Goal: Check status: Check status

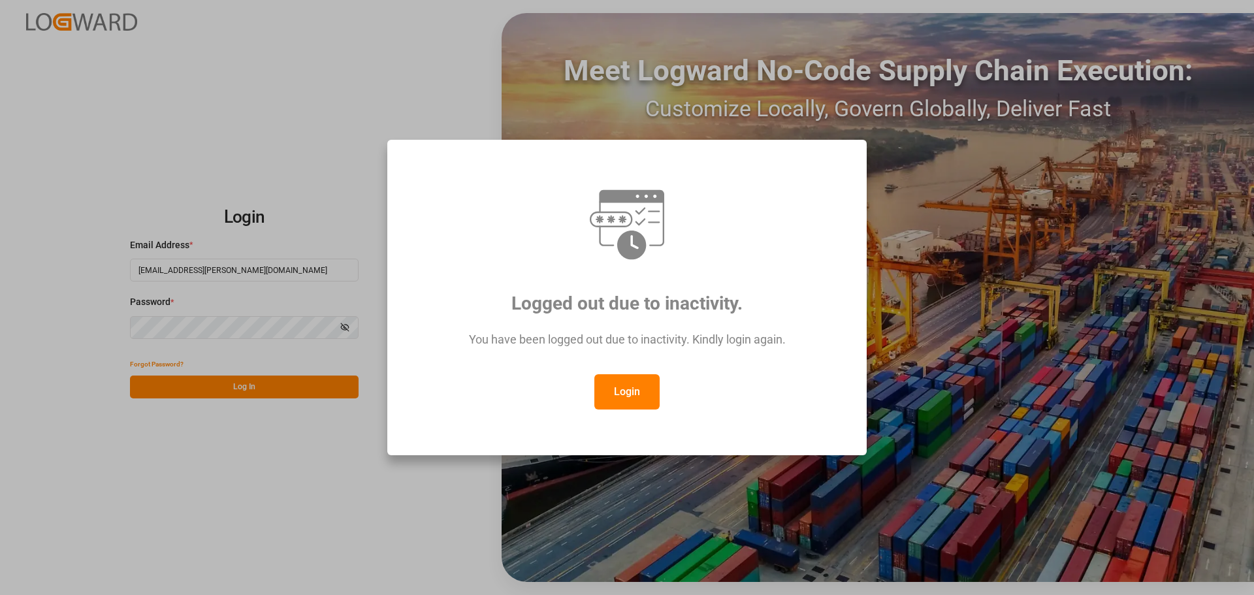
click at [633, 405] on button "Login" at bounding box center [626, 391] width 65 height 35
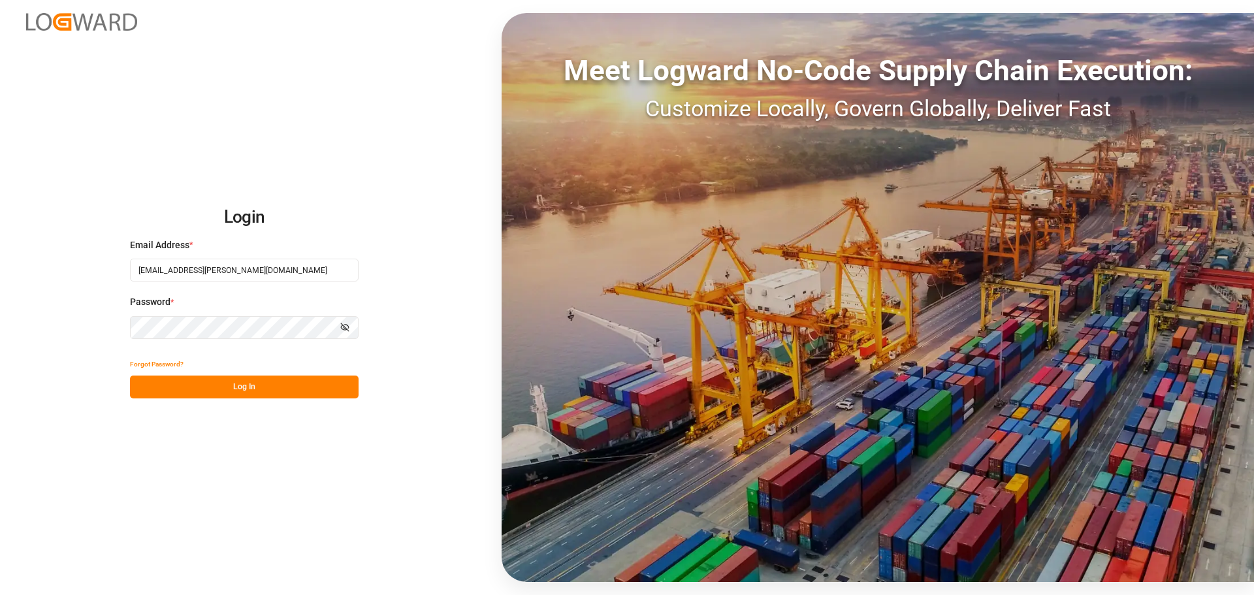
click at [253, 391] on button "Log In" at bounding box center [244, 386] width 229 height 23
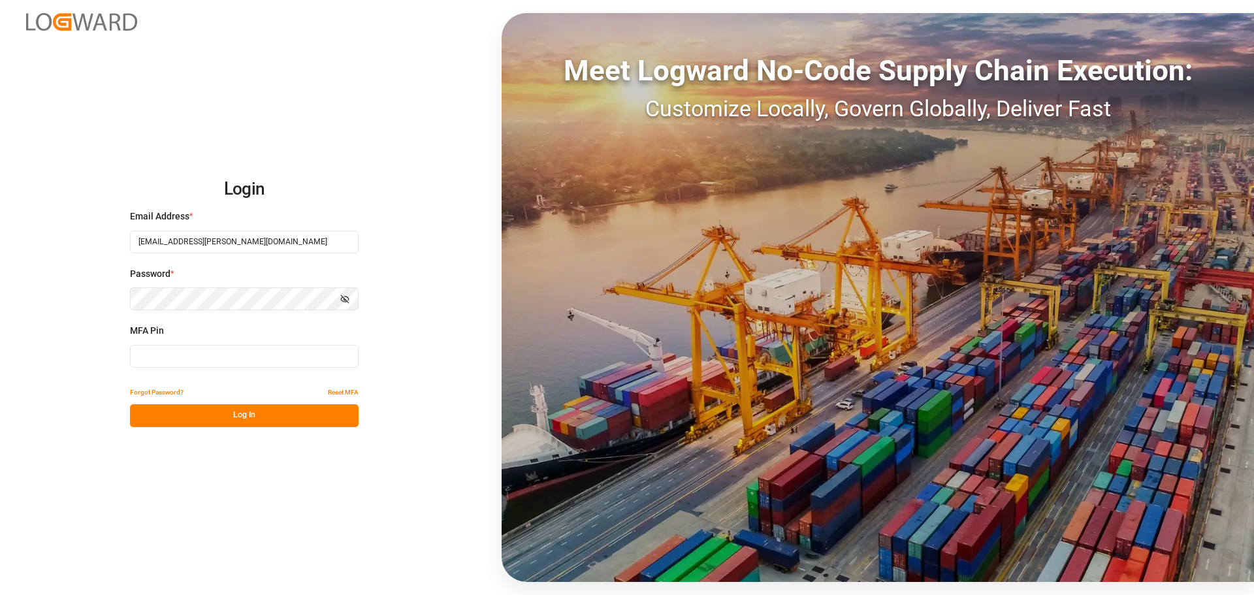
click at [204, 352] on input at bounding box center [244, 356] width 229 height 23
type input "835173"
click at [212, 428] on div "Login Email Address * manthan.sutaria@jamindustries.com Password * Show passwor…" at bounding box center [627, 297] width 1254 height 595
click at [212, 422] on button "Log In" at bounding box center [244, 415] width 229 height 23
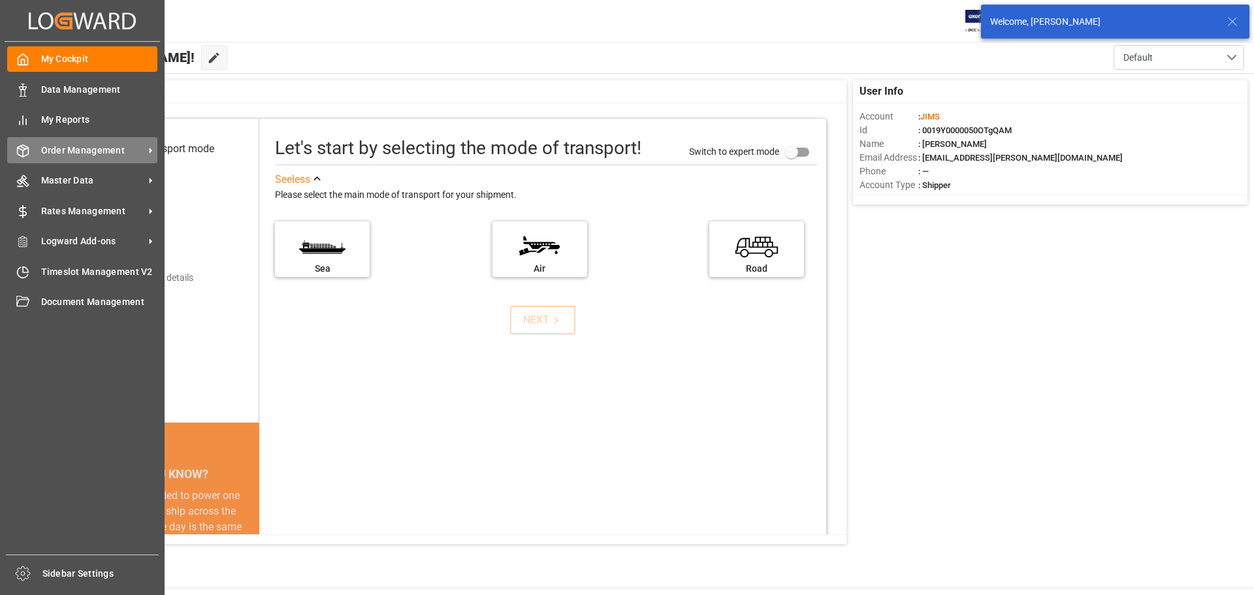
click at [52, 141] on div "Order Management Order Management" at bounding box center [82, 149] width 150 height 25
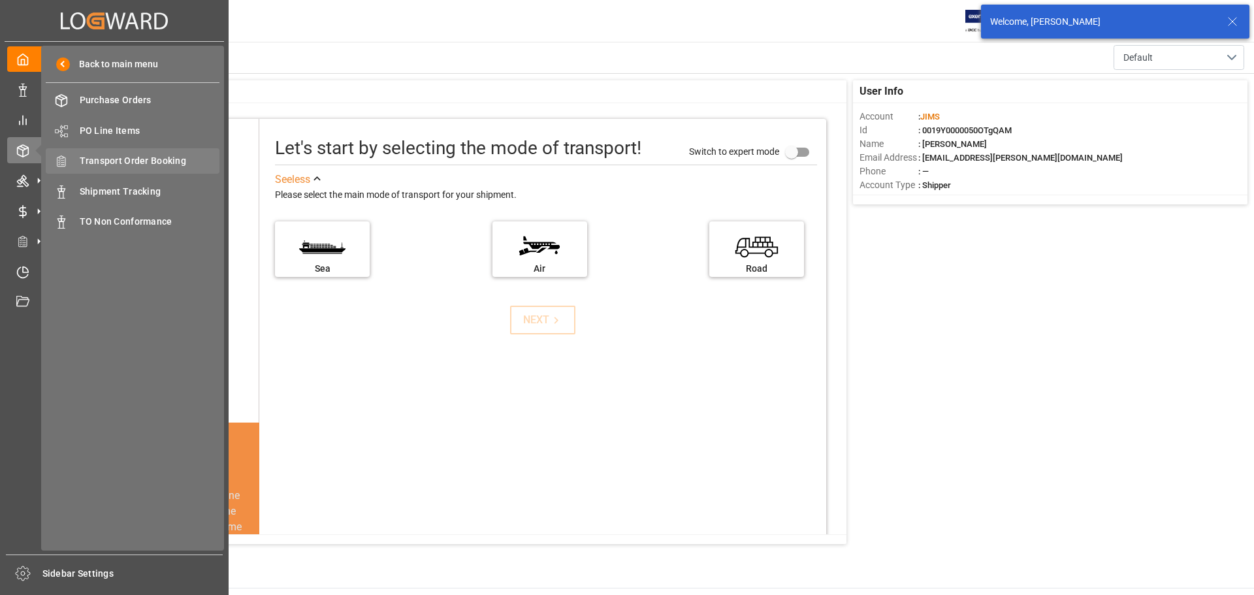
click at [155, 155] on span "Transport Order Booking" at bounding box center [150, 161] width 140 height 14
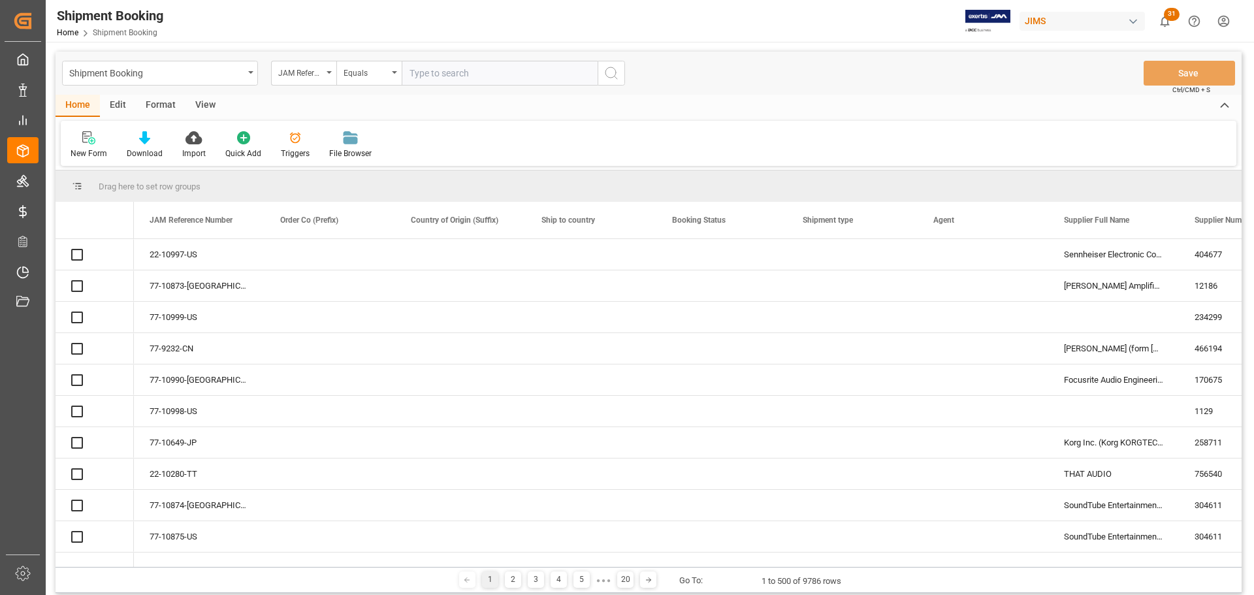
click at [437, 72] on input "text" at bounding box center [500, 73] width 196 height 25
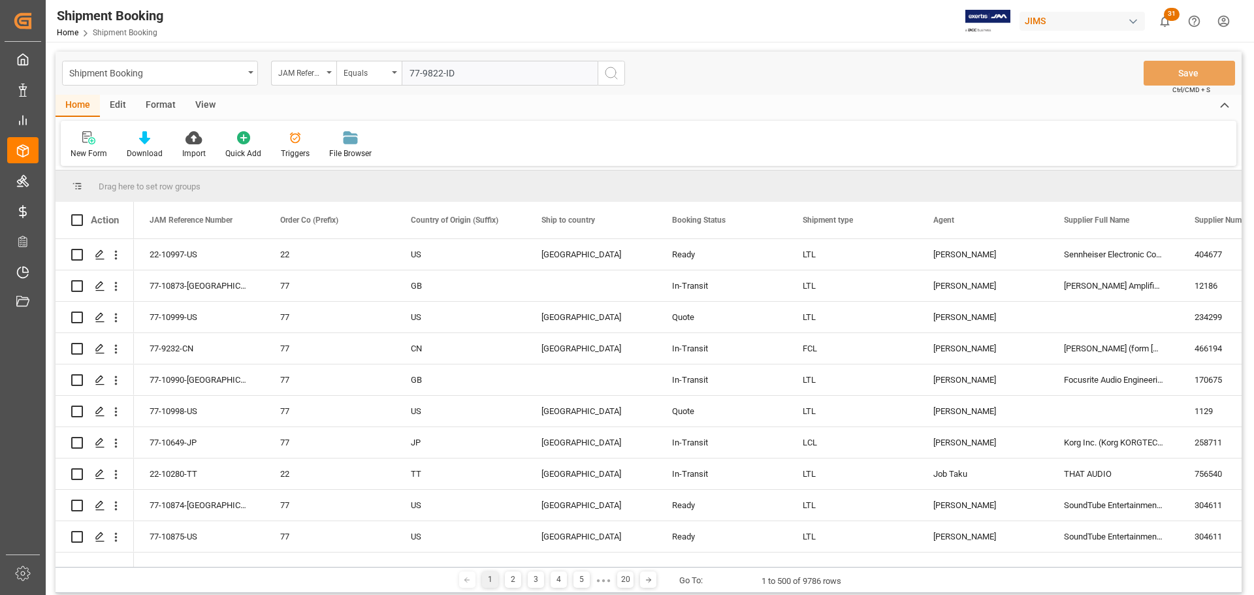
type input "77-9822-ID"
click at [612, 71] on icon "search button" at bounding box center [611, 73] width 16 height 16
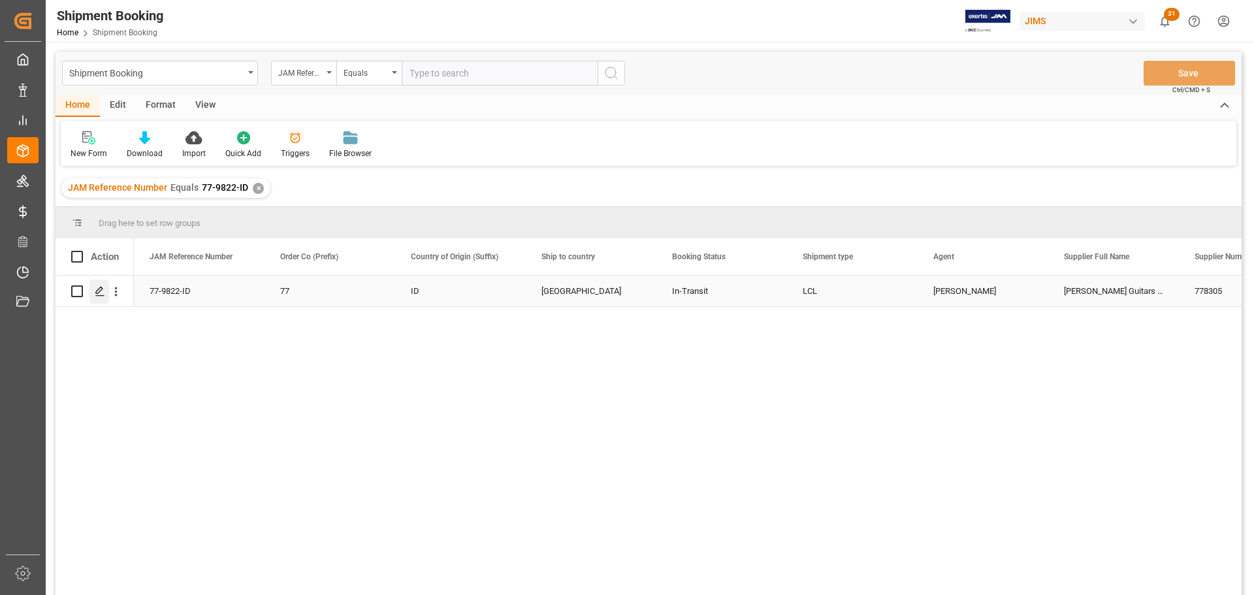
click at [102, 283] on div "Press SPACE to select this row." at bounding box center [99, 291] width 20 height 24
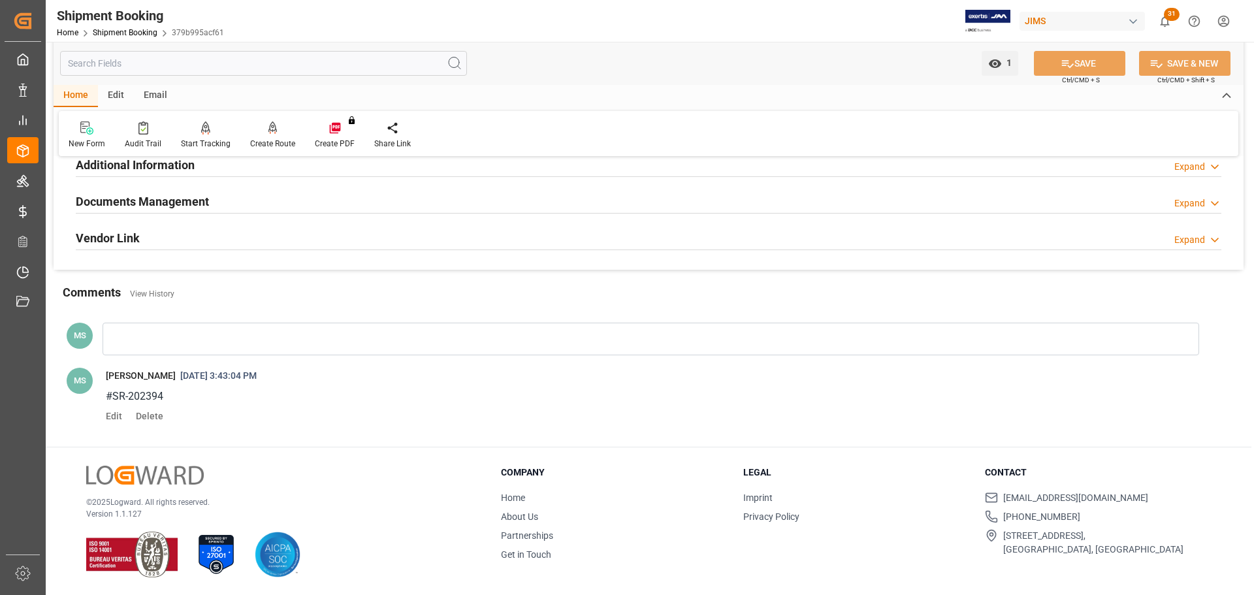
scroll to position [383, 0]
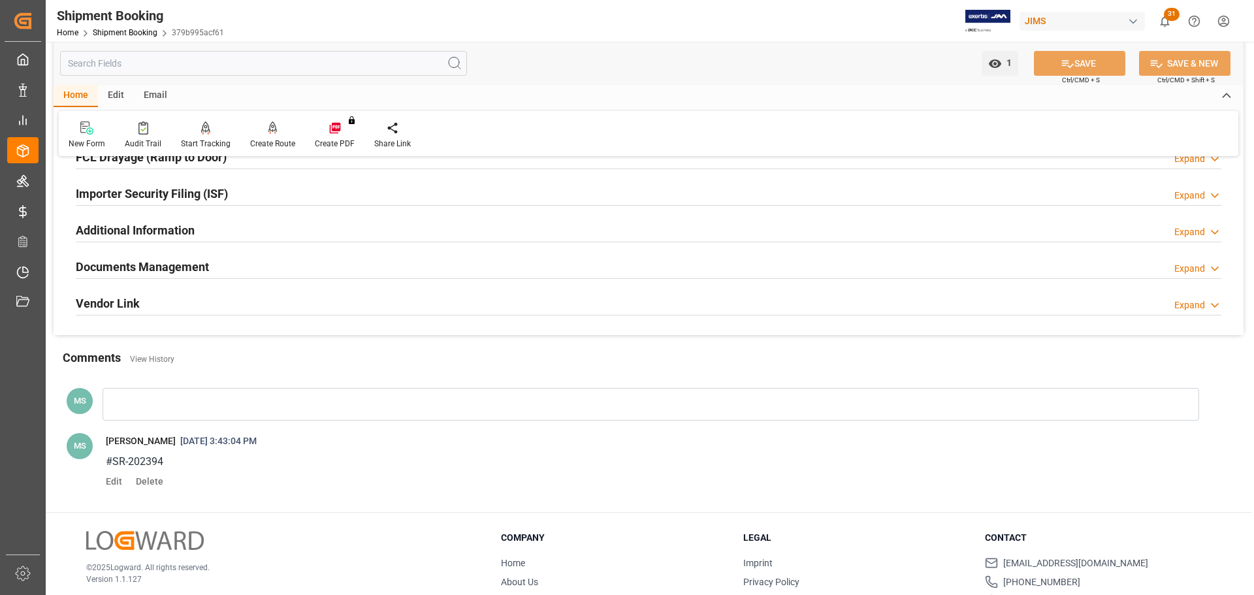
click at [217, 268] on div "Documents Management Expand" at bounding box center [648, 265] width 1145 height 25
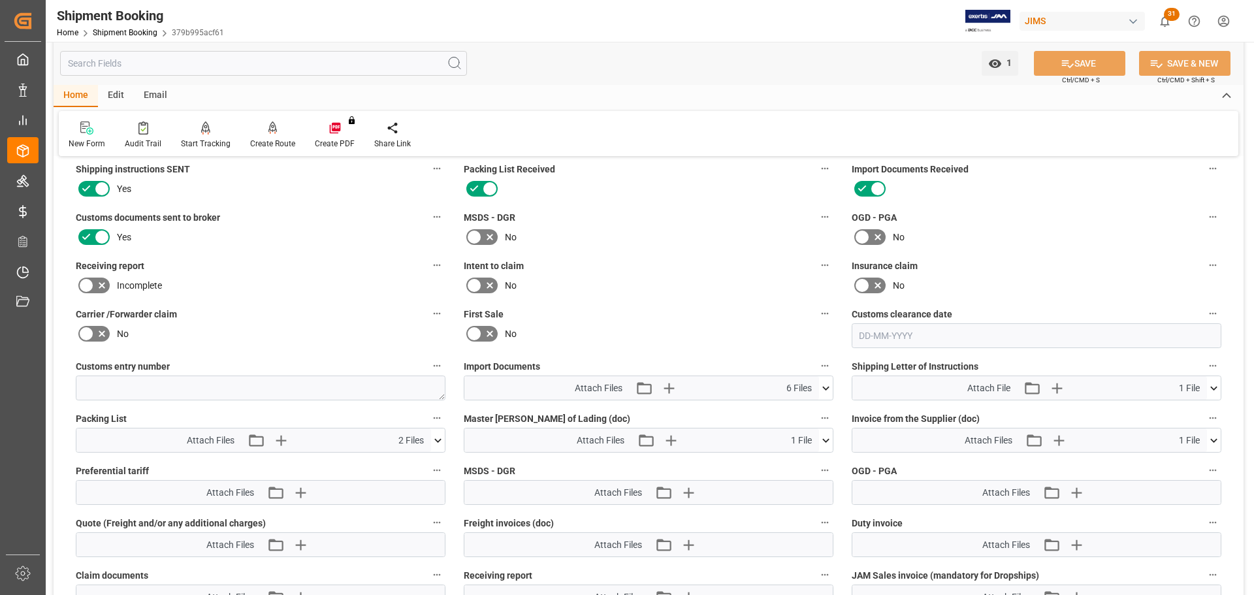
scroll to position [514, 0]
click at [825, 383] on icon at bounding box center [826, 388] width 14 height 14
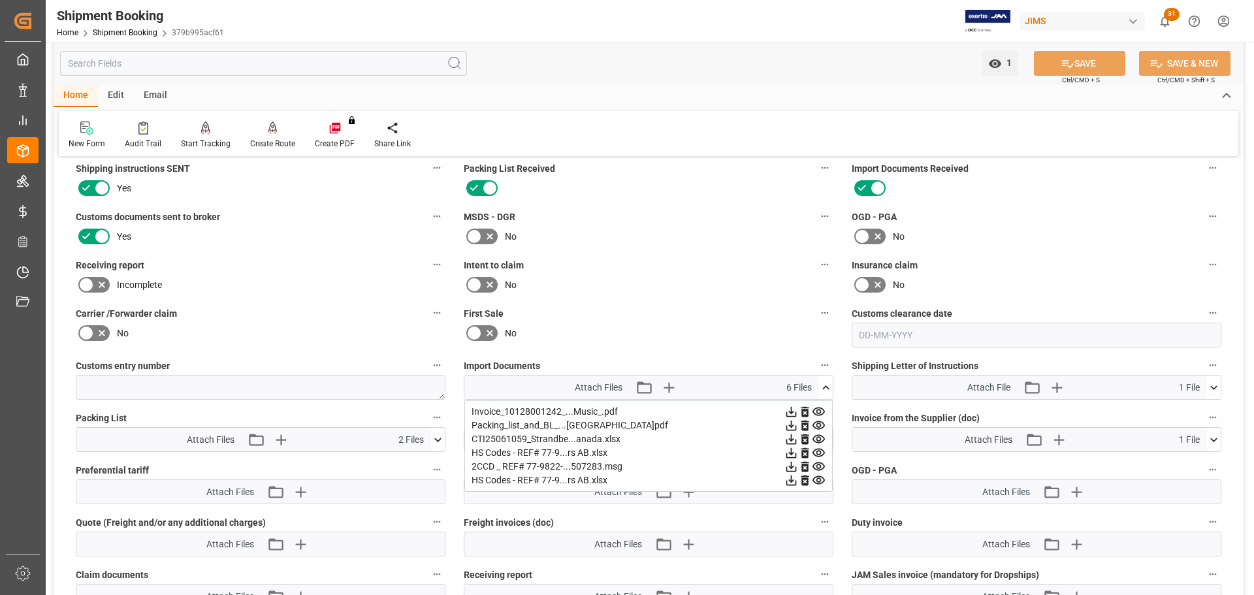
click at [825, 383] on icon at bounding box center [826, 388] width 14 height 14
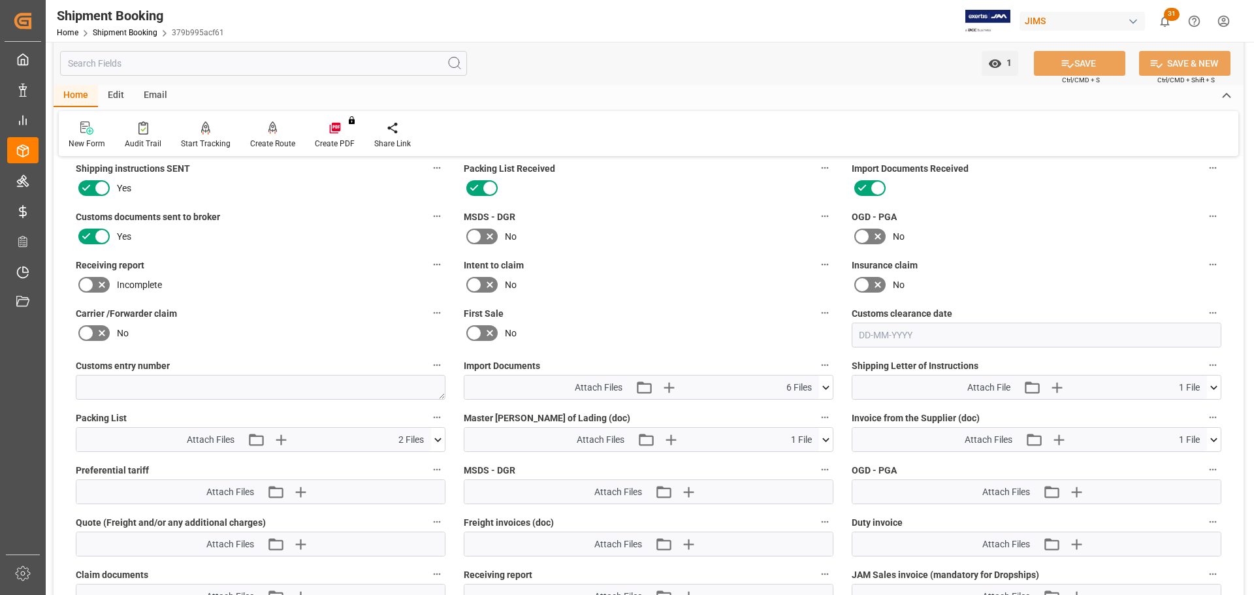
click at [825, 383] on icon at bounding box center [826, 388] width 14 height 14
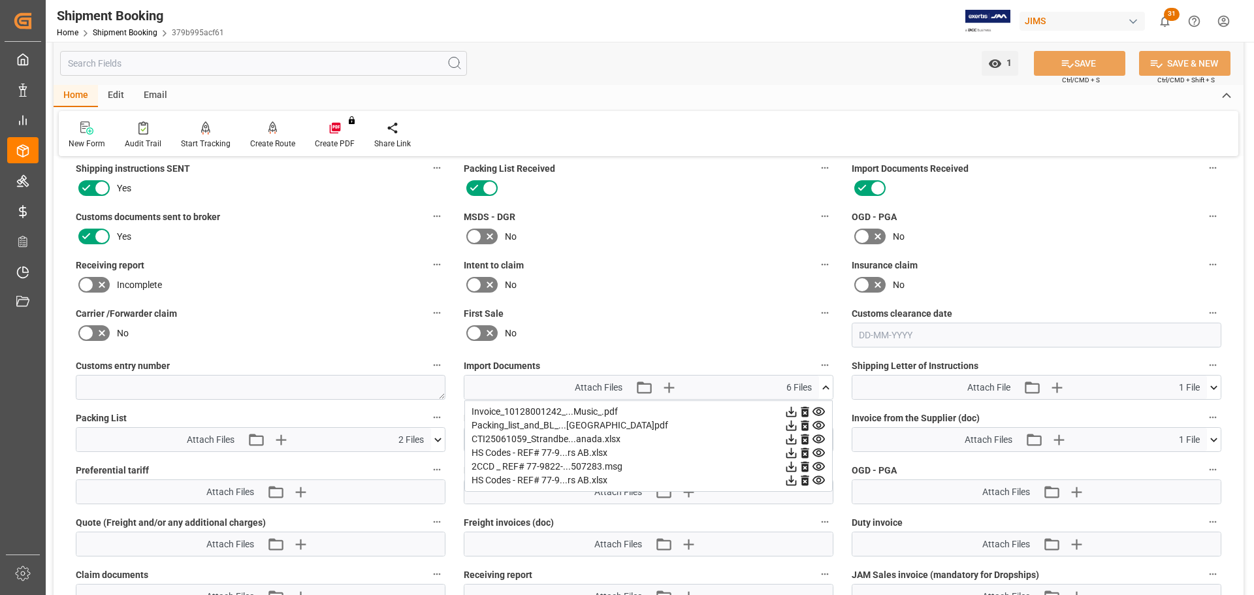
click at [825, 383] on icon at bounding box center [826, 388] width 14 height 14
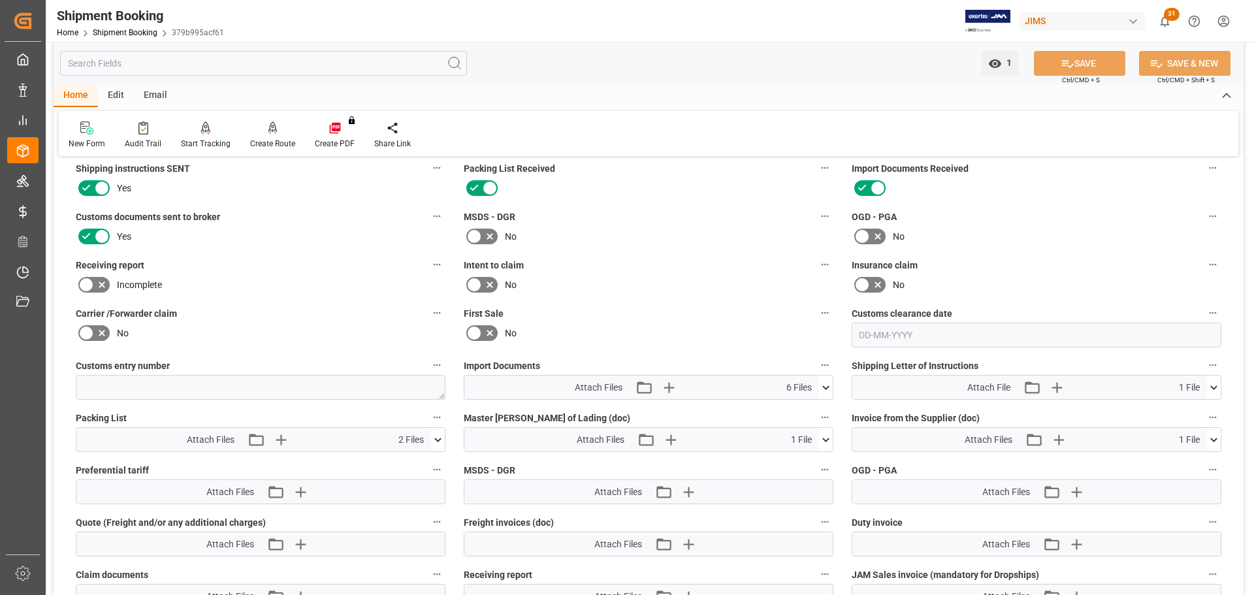
click at [439, 435] on icon at bounding box center [438, 440] width 14 height 14
click at [434, 472] on icon at bounding box center [431, 478] width 14 height 14
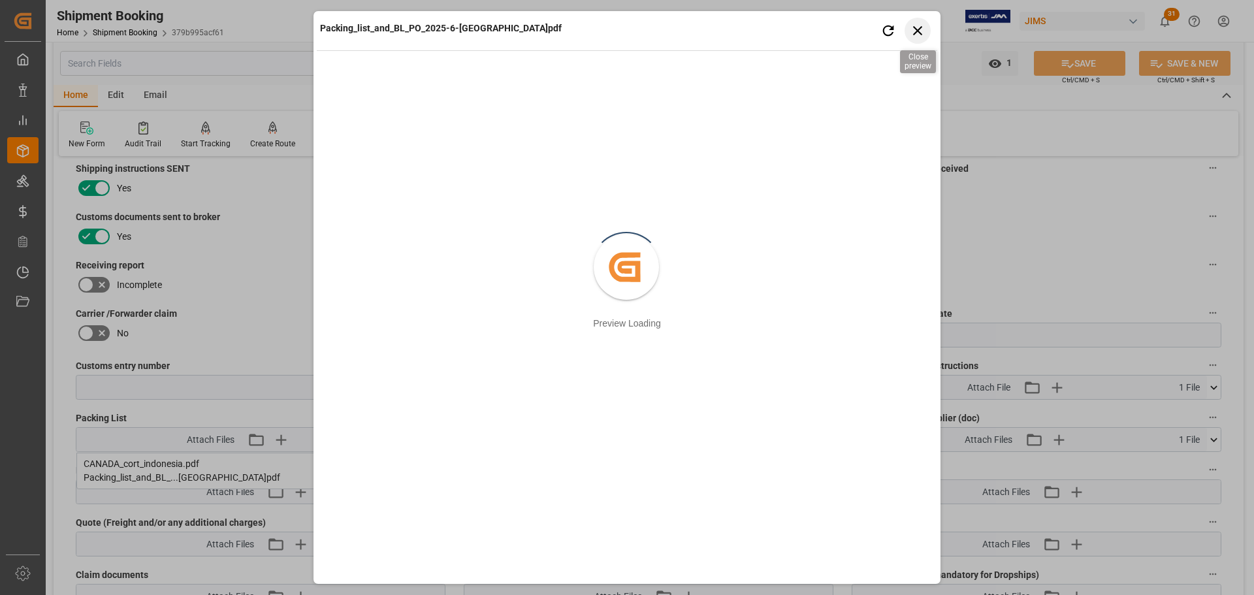
click at [916, 25] on icon "button" at bounding box center [918, 30] width 16 height 16
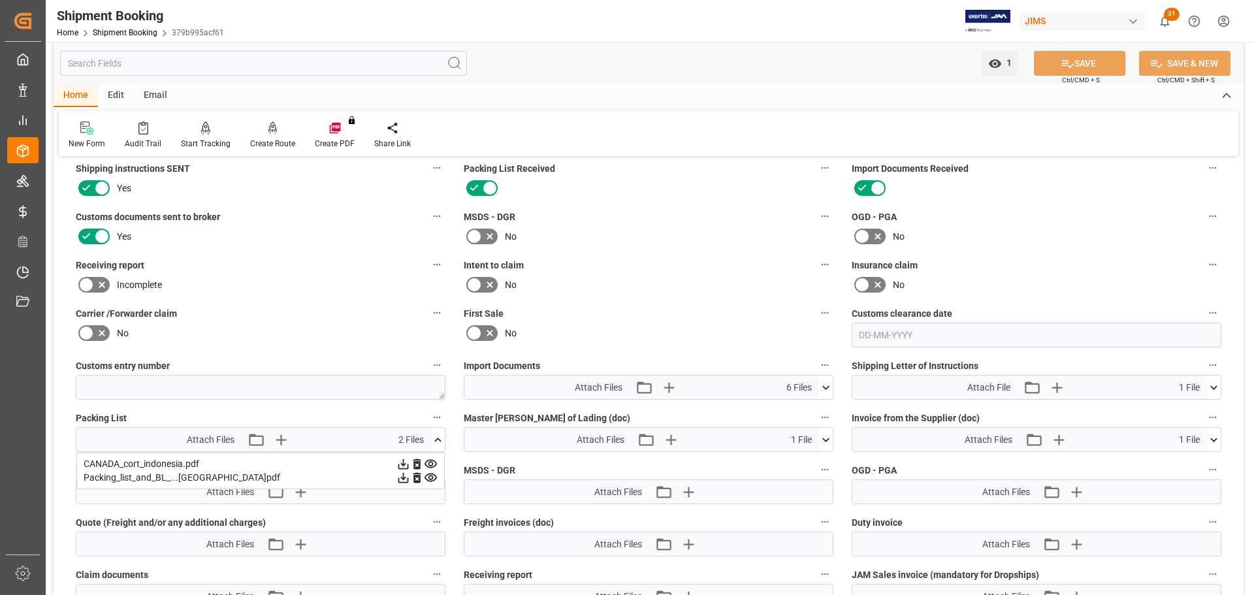
click at [434, 466] on icon at bounding box center [430, 464] width 12 height 8
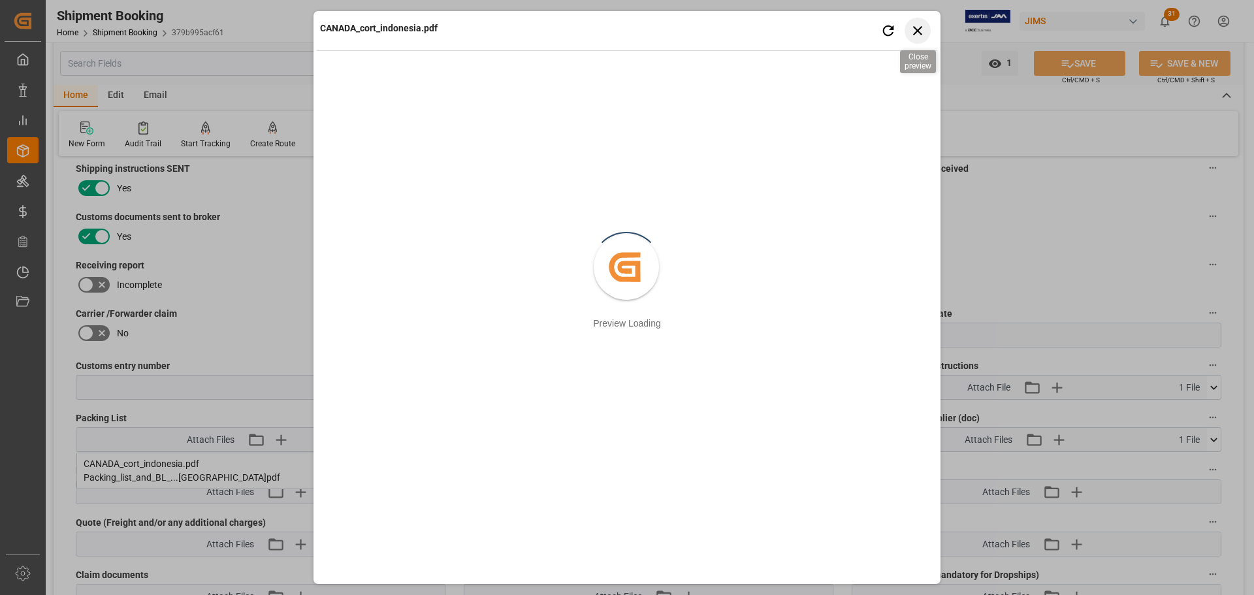
click at [921, 22] on icon "button" at bounding box center [918, 30] width 16 height 16
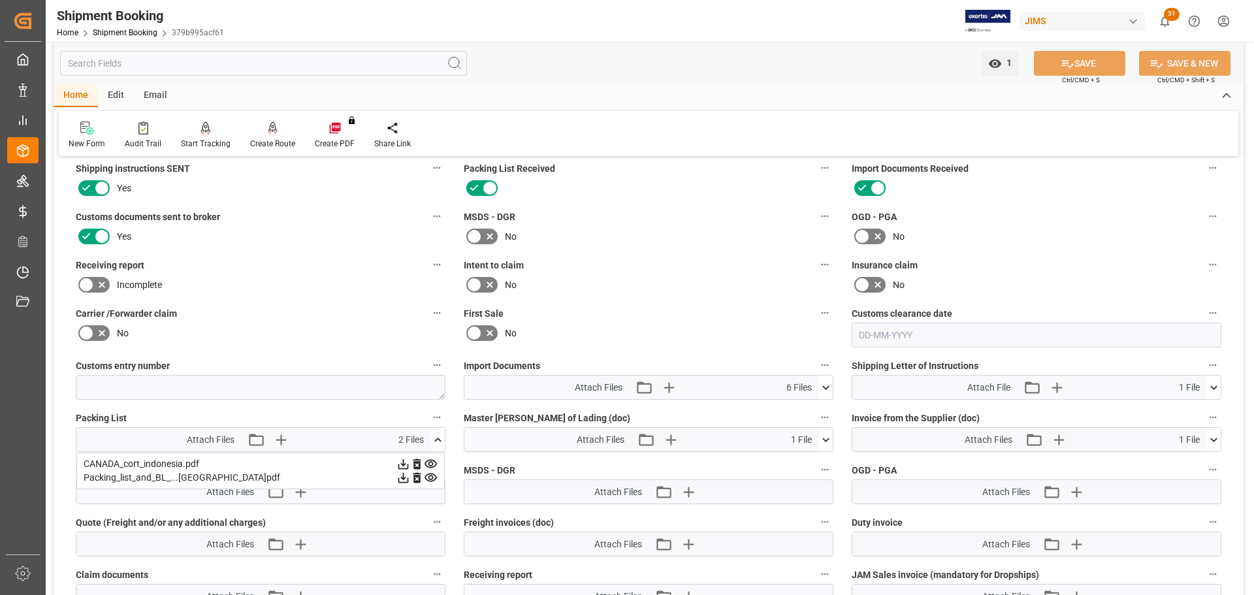
click at [829, 383] on icon at bounding box center [826, 388] width 14 height 14
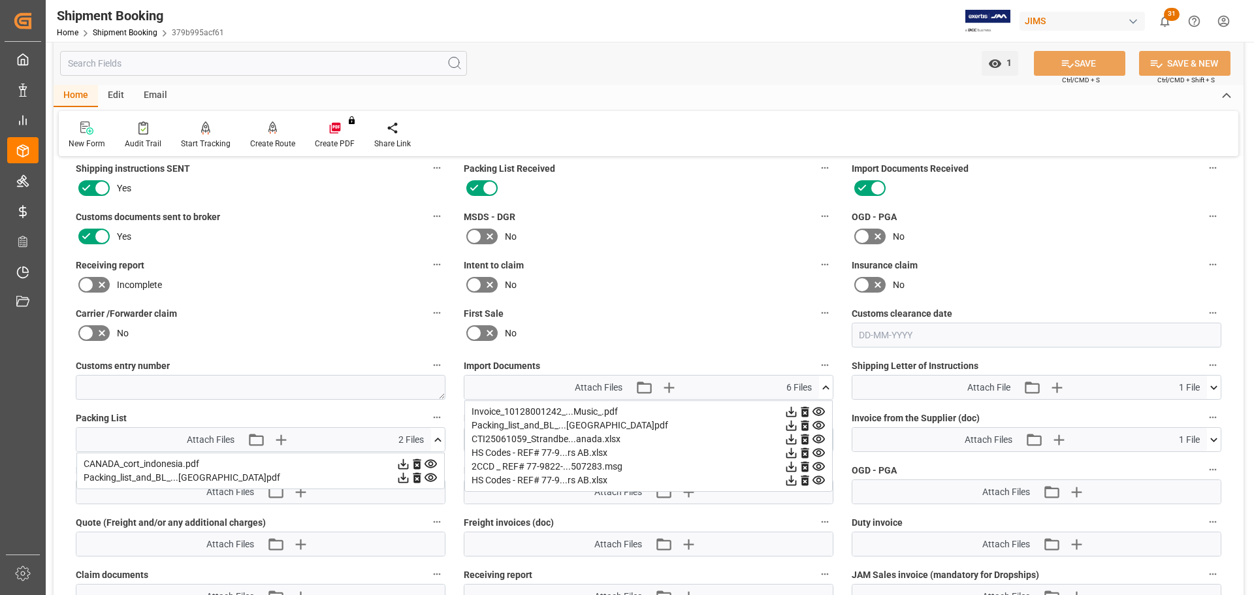
click at [829, 383] on icon at bounding box center [826, 388] width 14 height 14
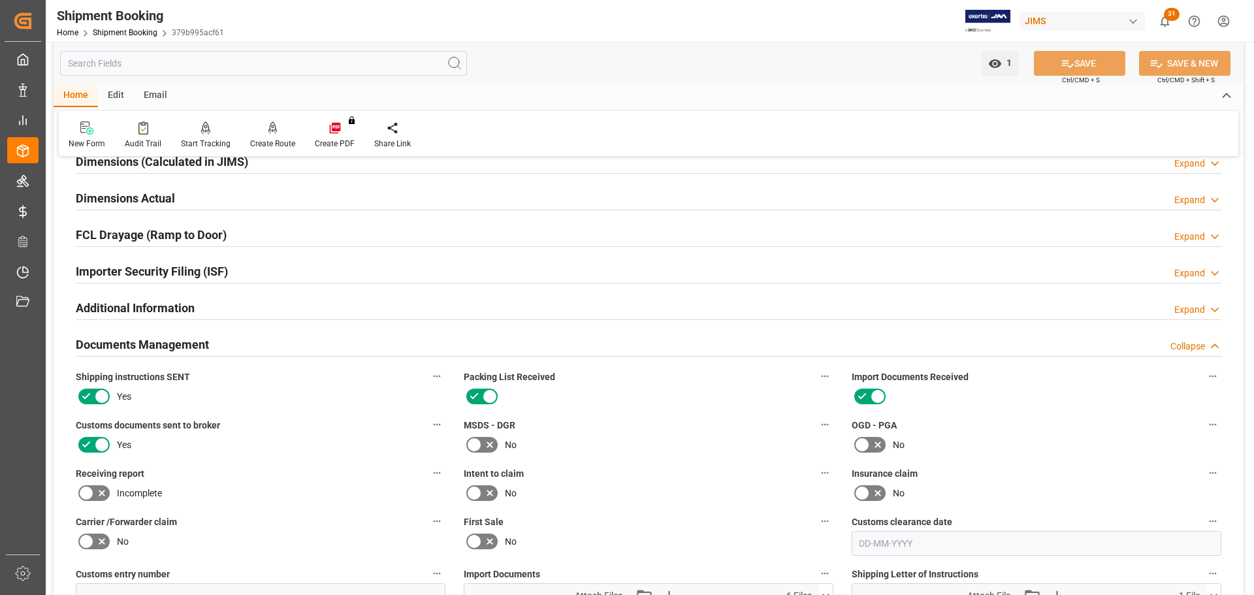
scroll to position [187, 0]
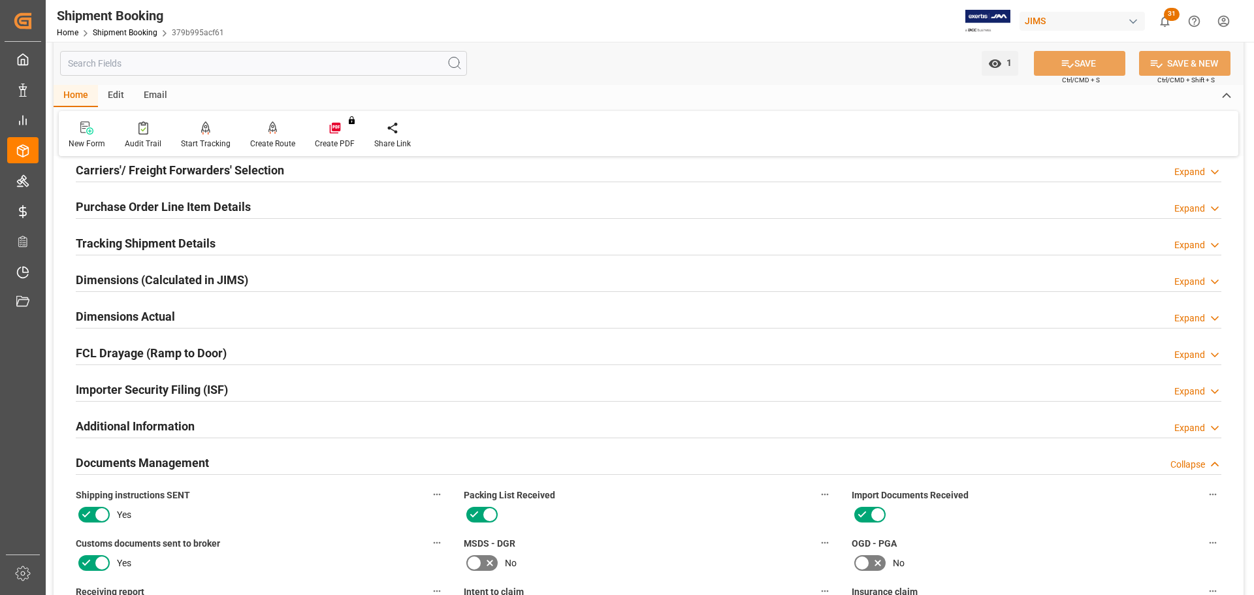
click at [197, 454] on h2 "Documents Management" at bounding box center [142, 463] width 133 height 18
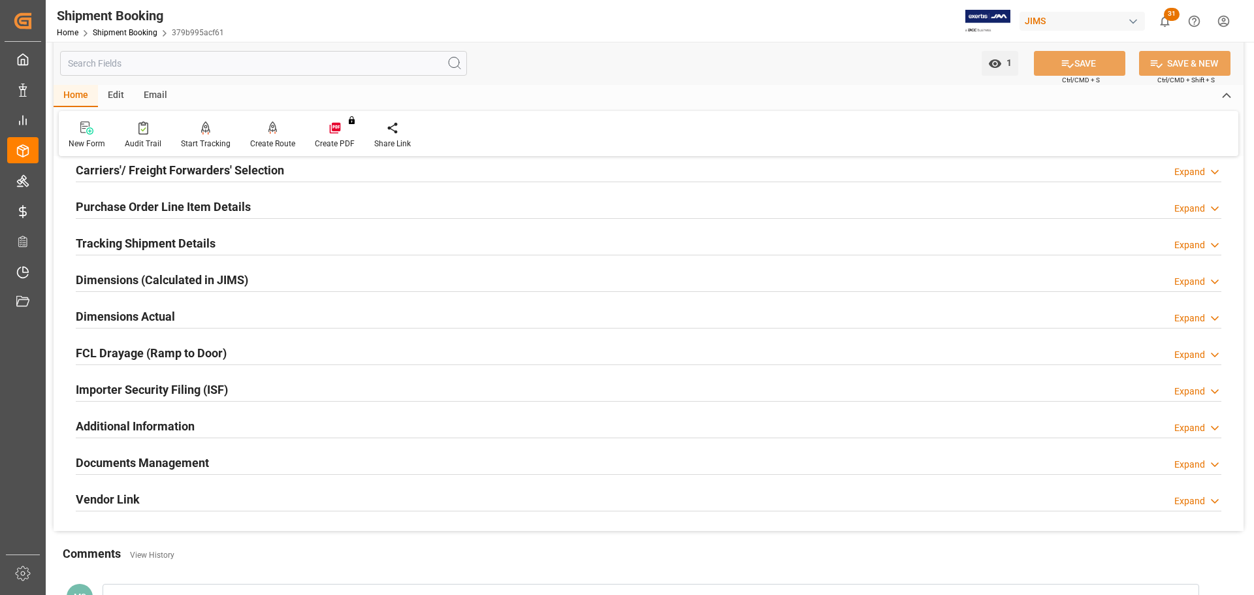
click at [135, 239] on h2 "Tracking Shipment Details" at bounding box center [146, 243] width 140 height 18
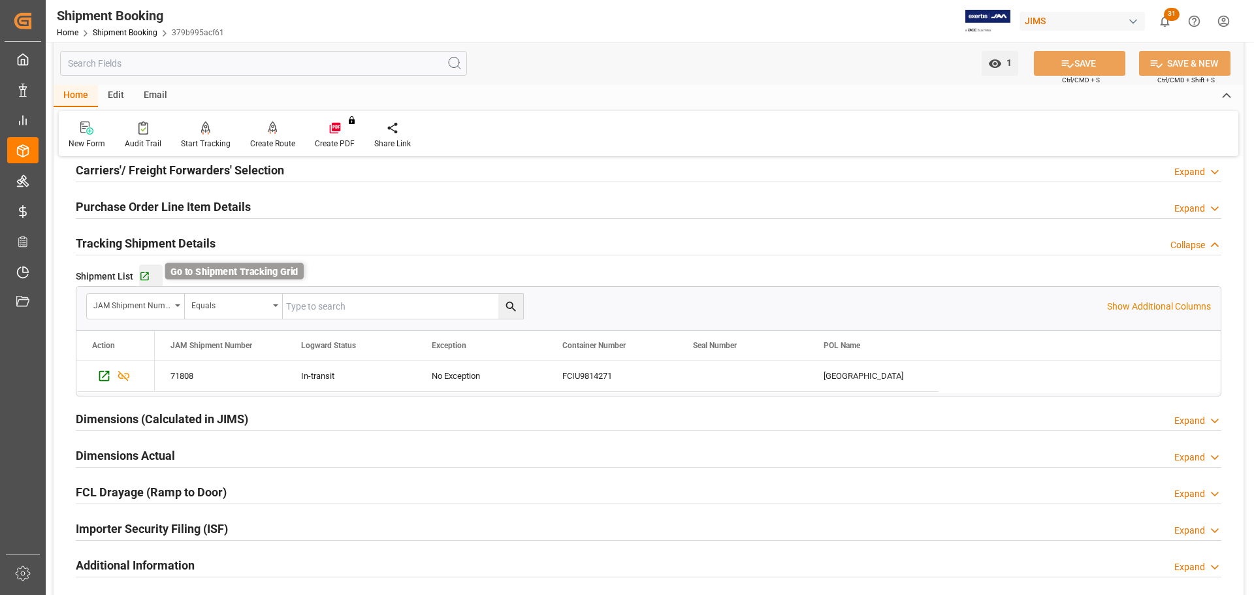
click at [140, 276] on icon "button" at bounding box center [144, 276] width 11 height 11
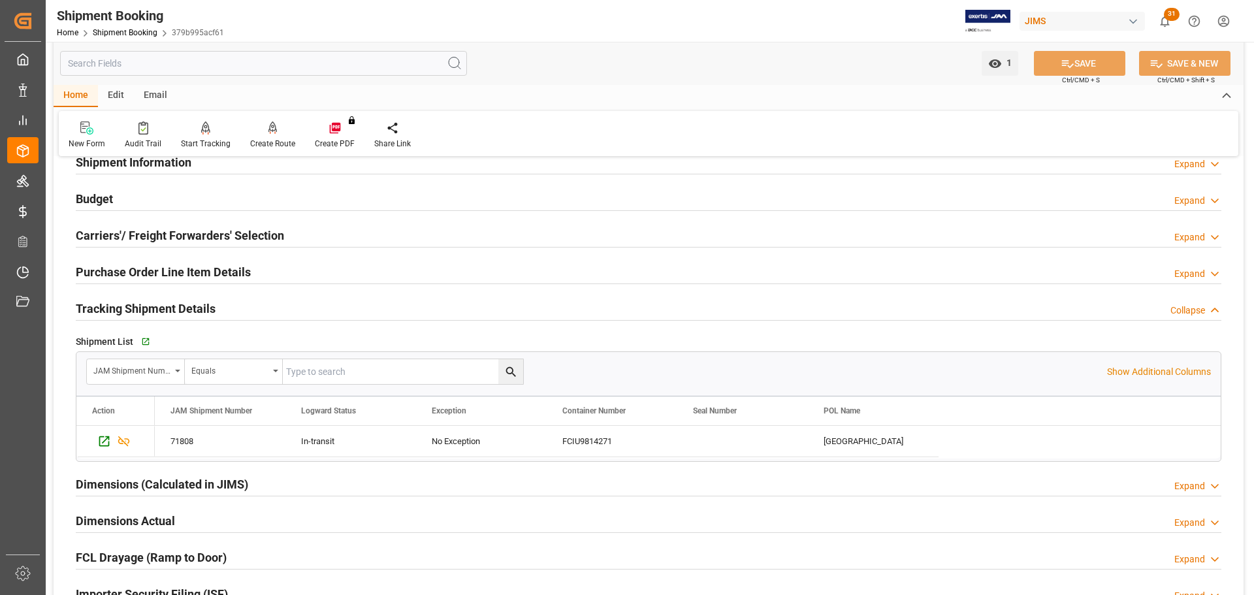
scroll to position [0, 0]
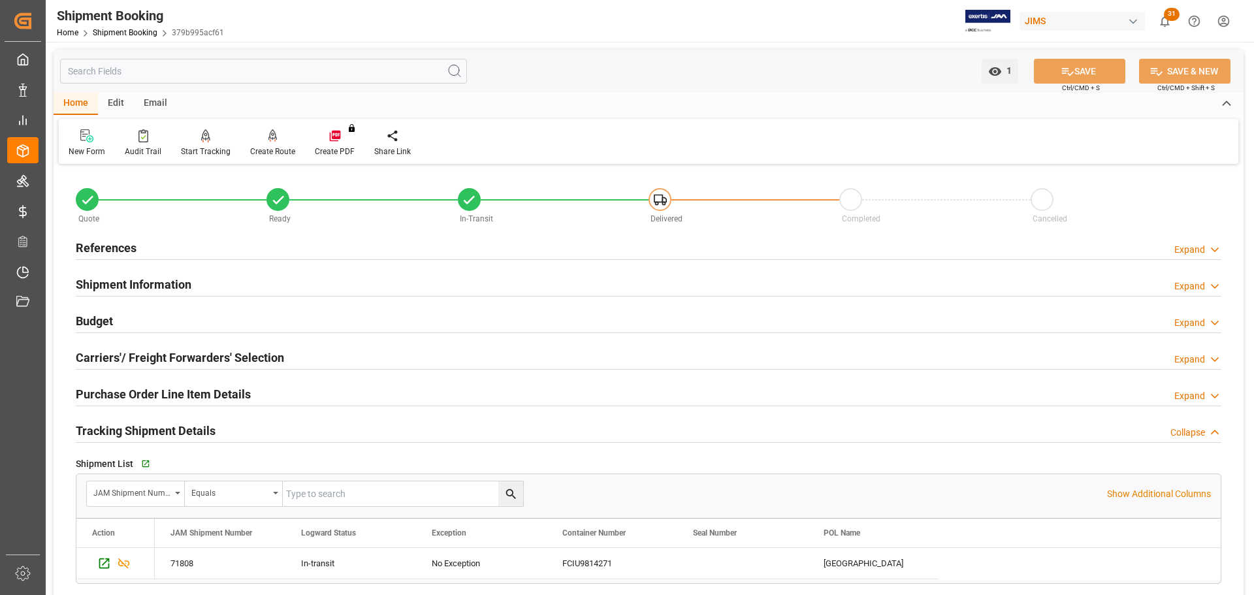
click at [193, 245] on div "References Expand" at bounding box center [648, 246] width 1145 height 25
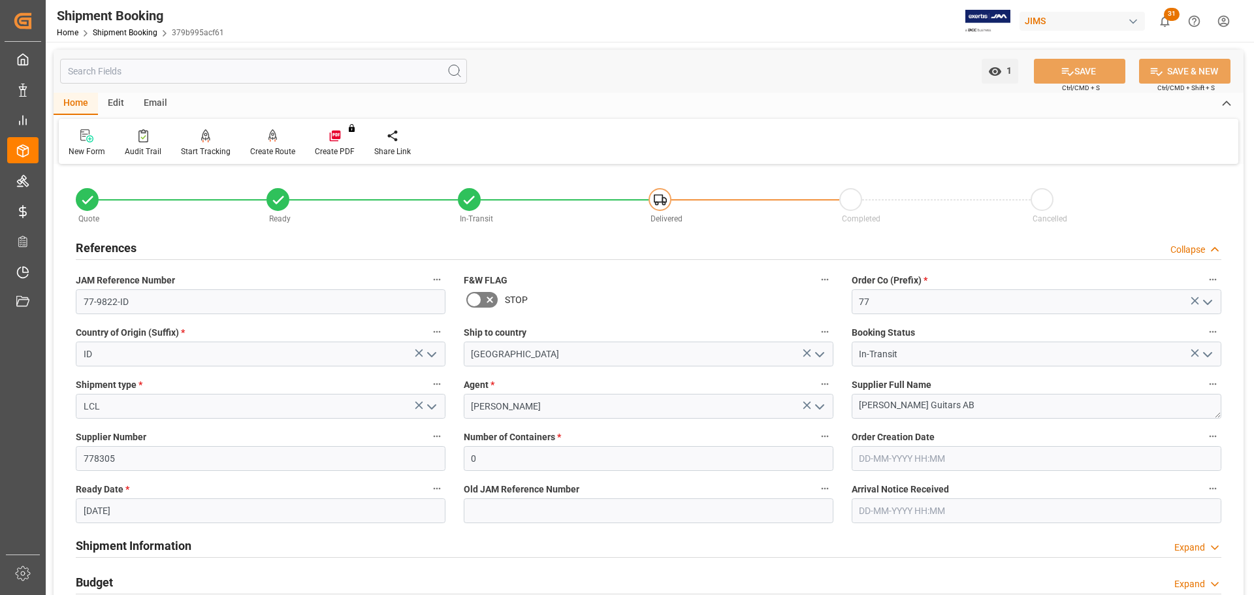
click at [193, 245] on div "References Collapse" at bounding box center [648, 246] width 1145 height 25
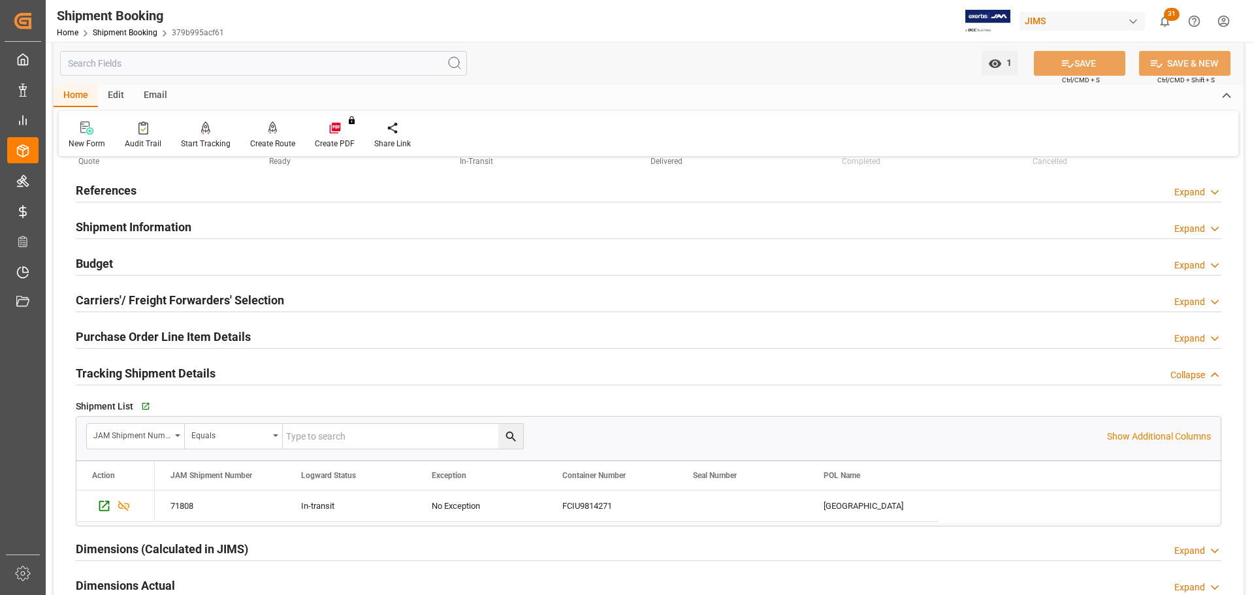
scroll to position [131, 0]
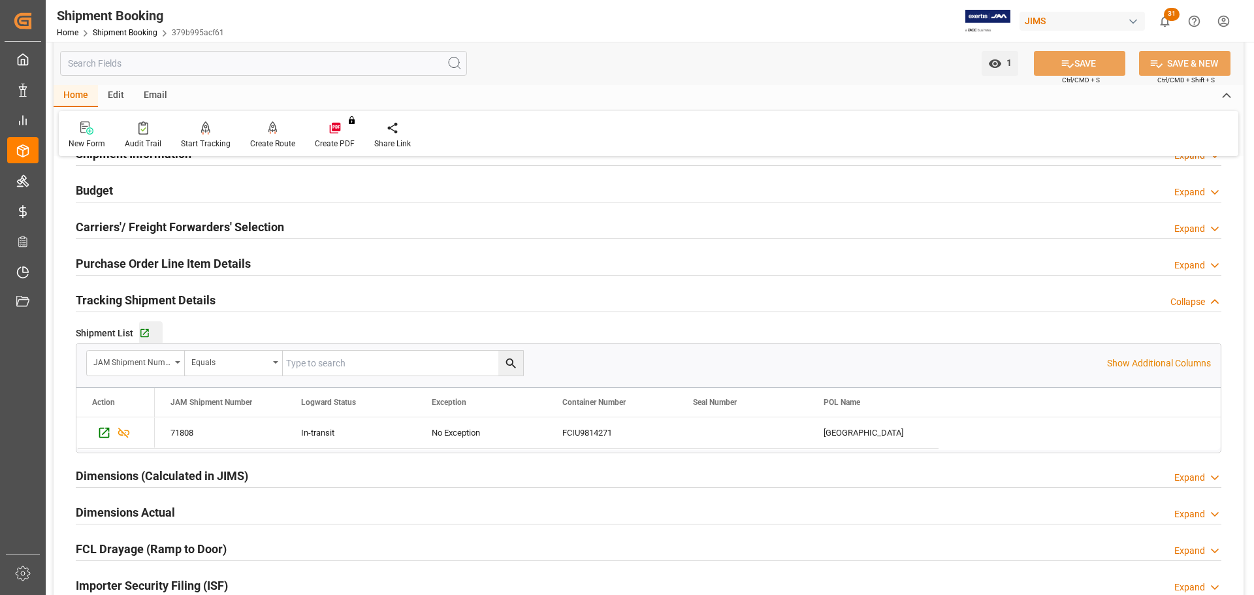
click at [151, 332] on div "Go to Shipment Tracking Grid" at bounding box center [151, 333] width 24 height 11
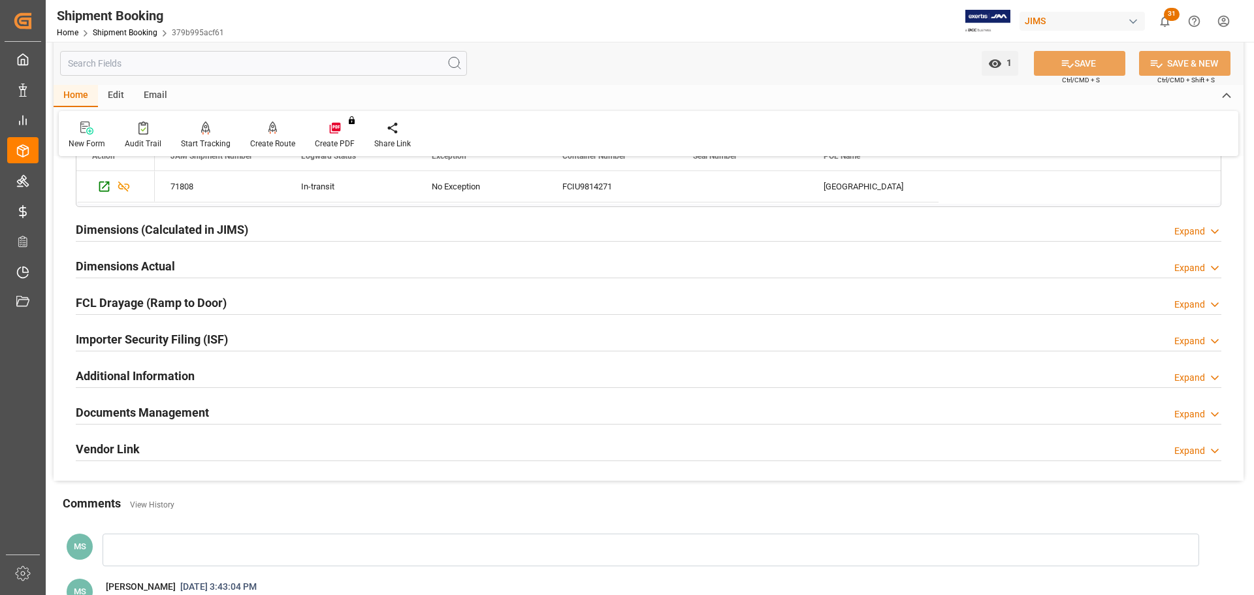
scroll to position [392, 0]
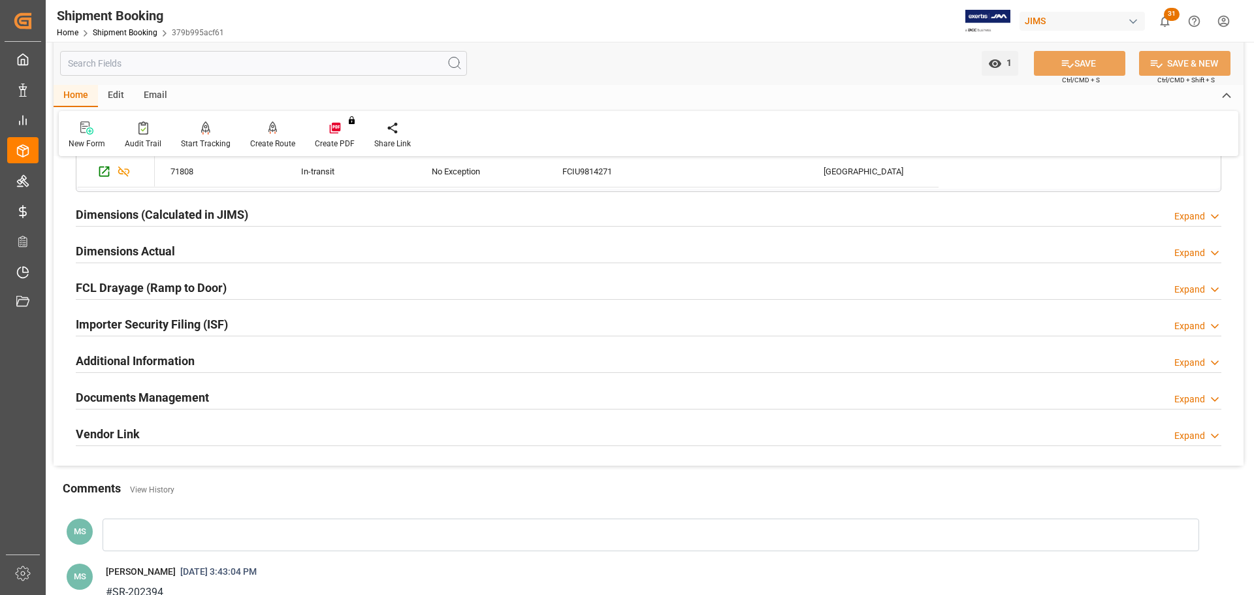
click at [167, 396] on h2 "Documents Management" at bounding box center [142, 398] width 133 height 18
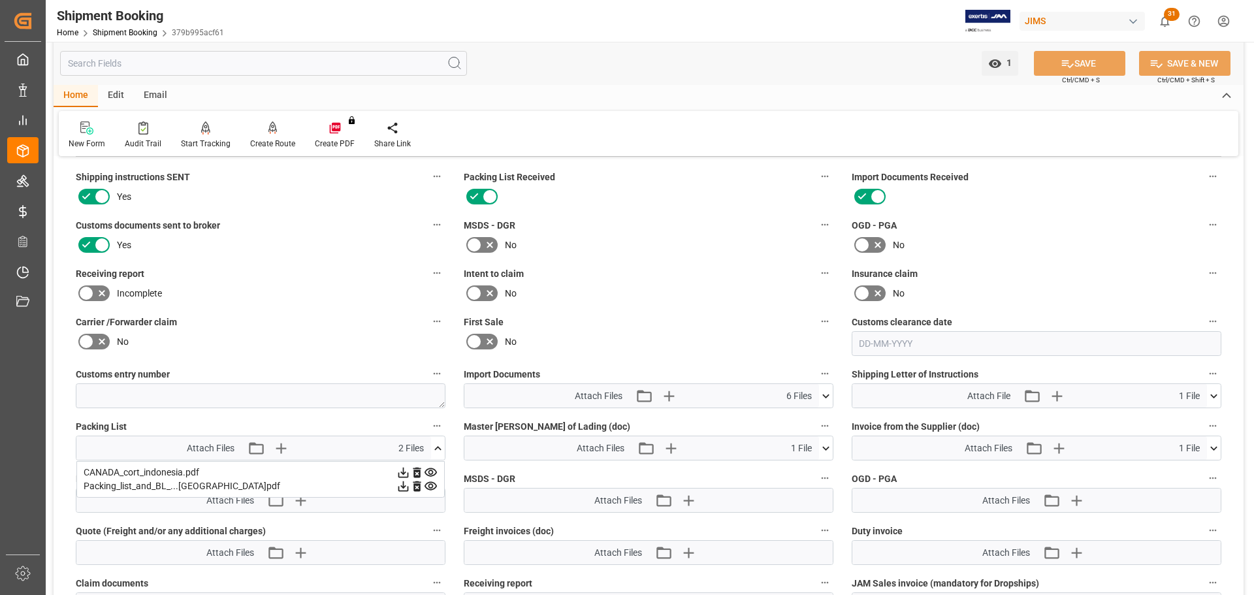
scroll to position [718, 0]
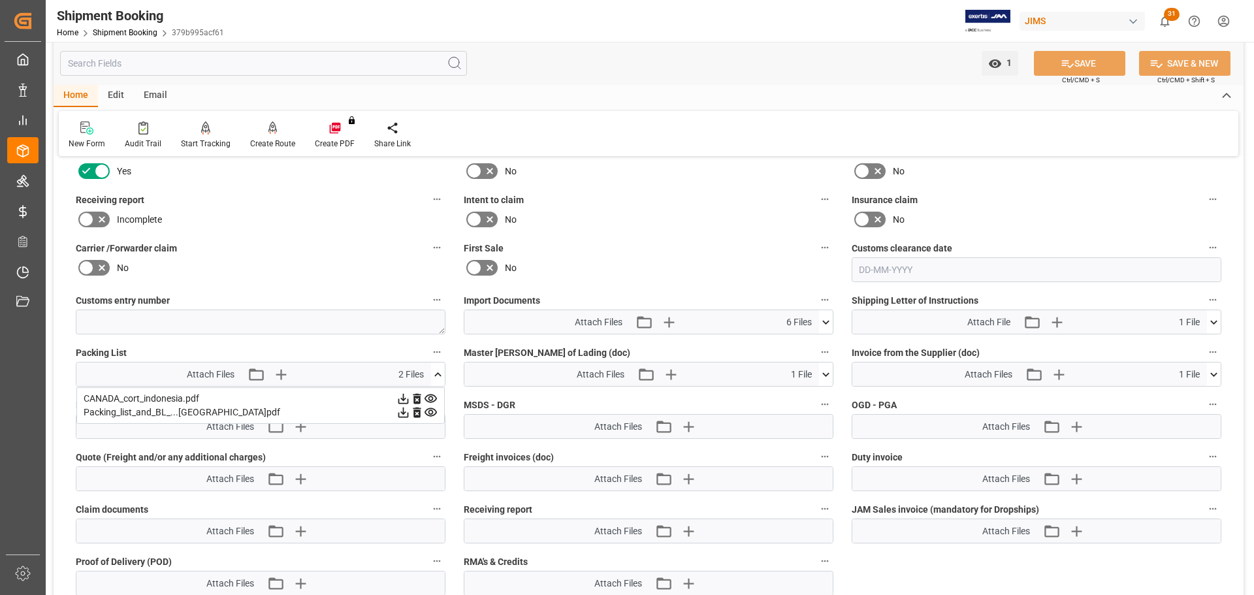
click at [825, 373] on icon at bounding box center [826, 375] width 14 height 14
click at [818, 399] on icon at bounding box center [819, 399] width 14 height 14
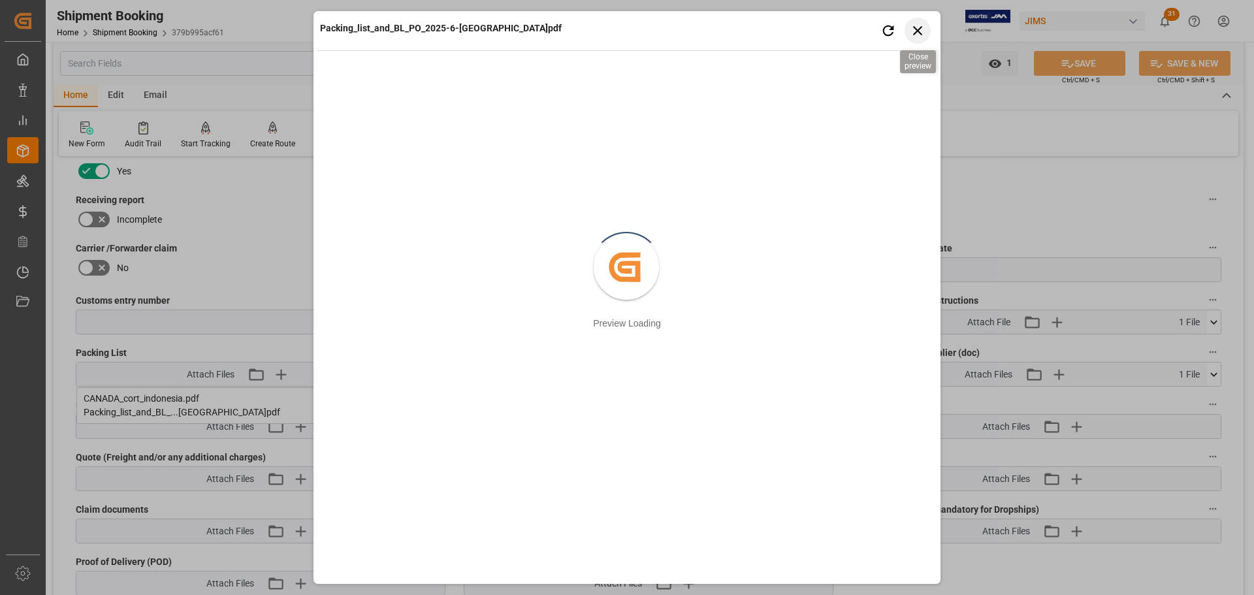
click at [916, 35] on icon "button" at bounding box center [918, 30] width 16 height 16
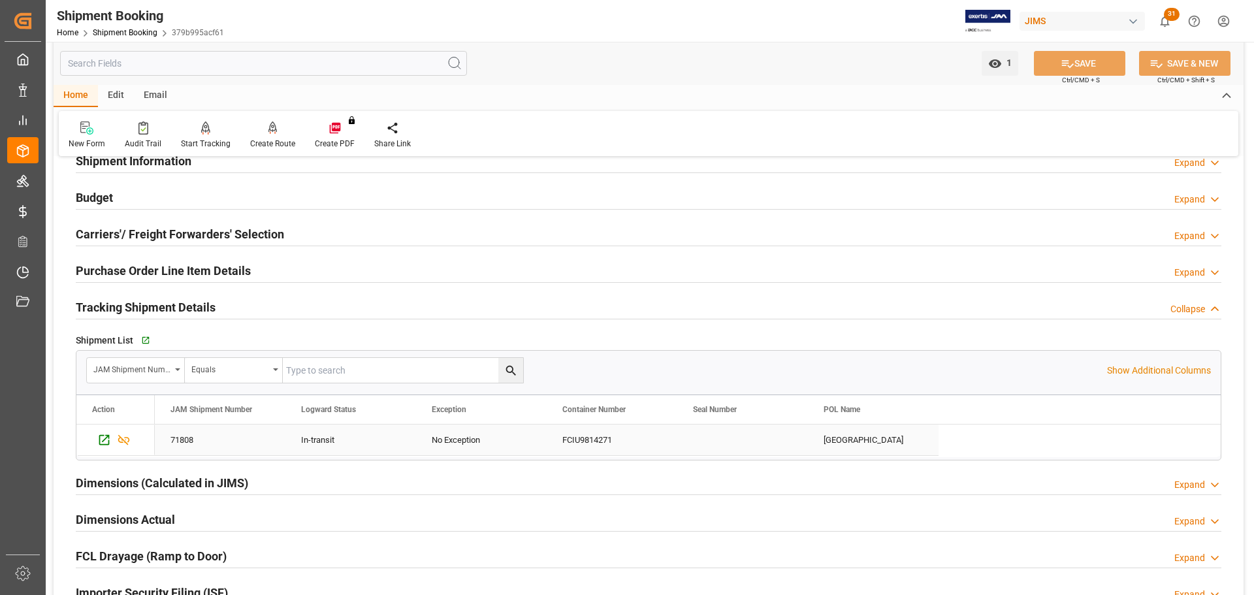
scroll to position [0, 0]
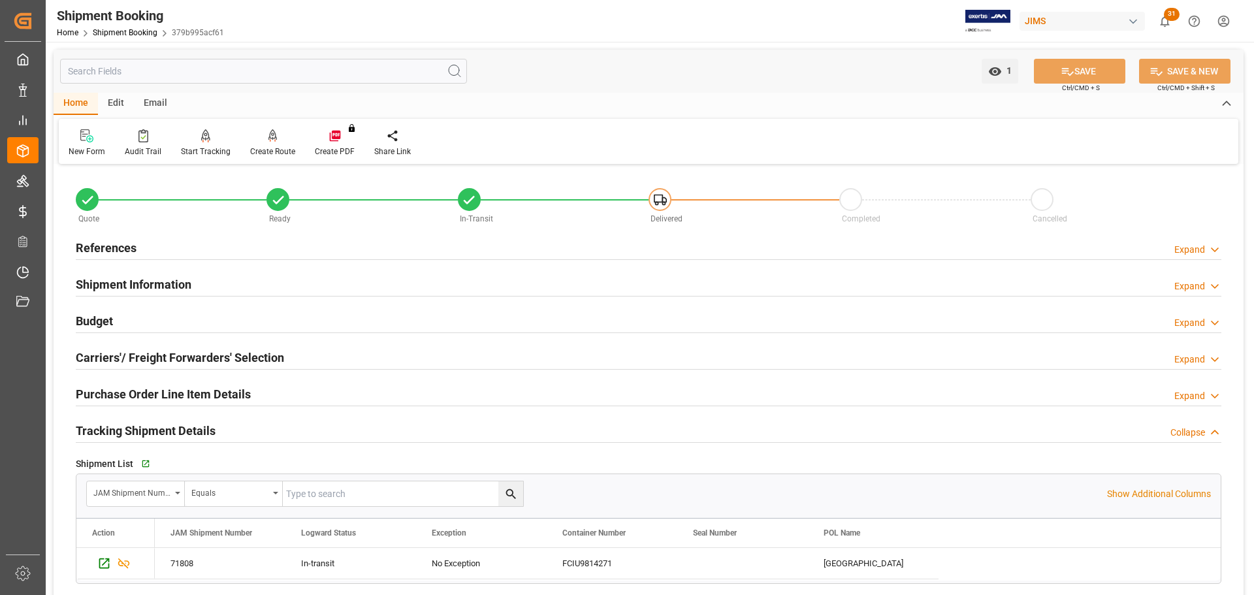
click at [109, 247] on h2 "References" at bounding box center [106, 248] width 61 height 18
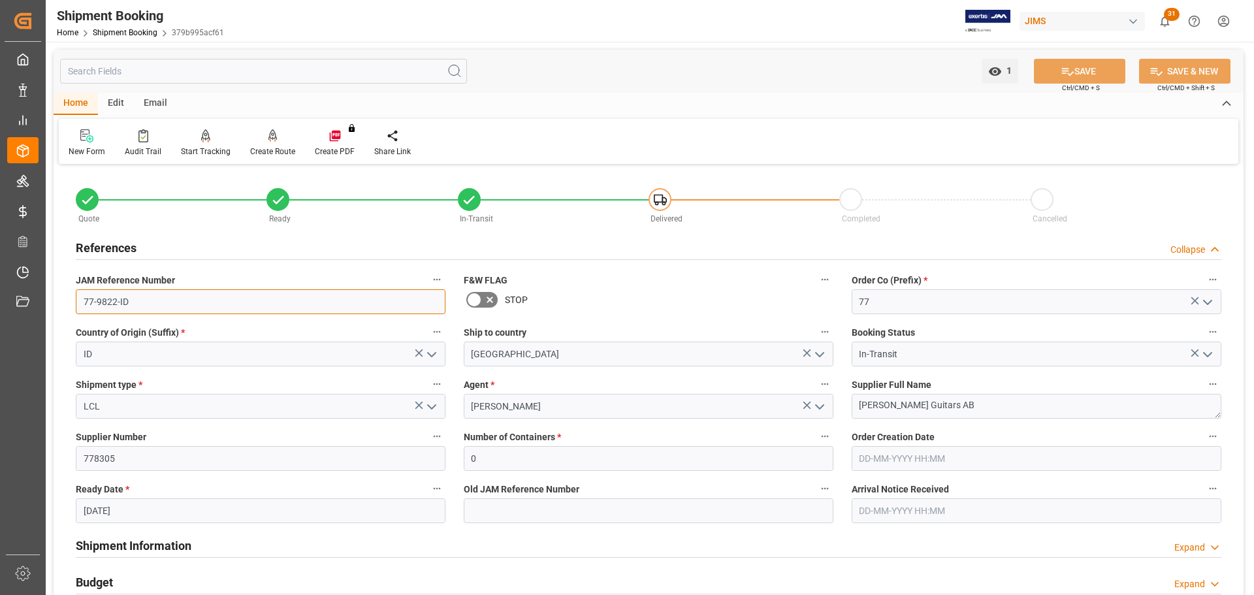
click at [147, 306] on input "77-9822-ID" at bounding box center [261, 301] width 370 height 25
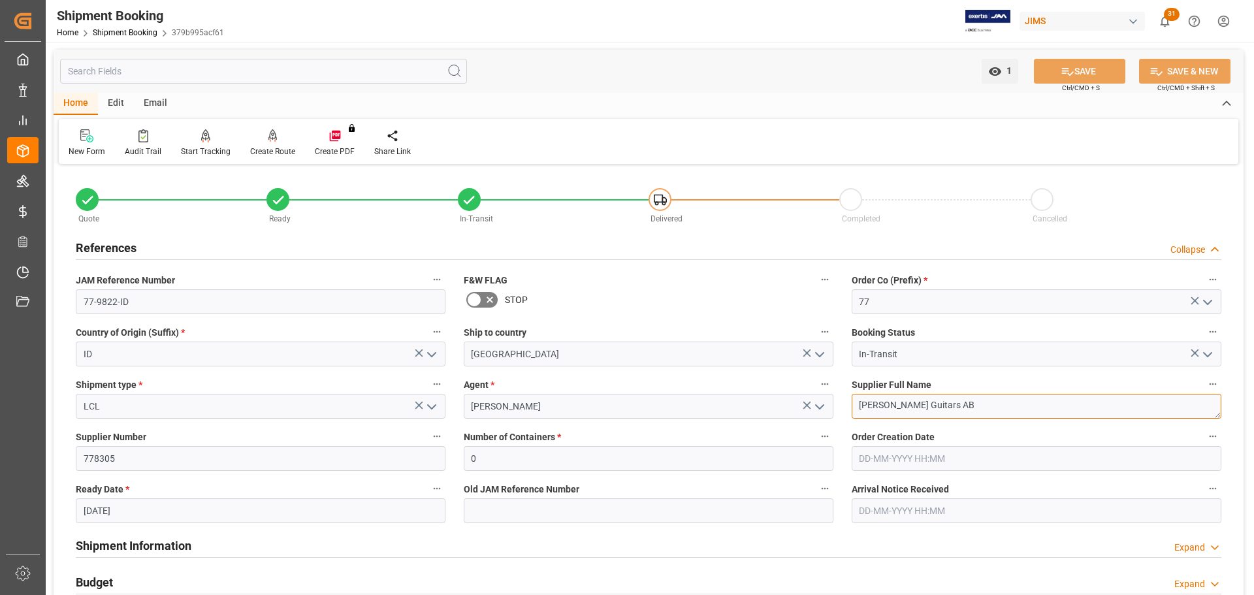
click at [1007, 408] on textarea "Strandberg Guitars AB" at bounding box center [1036, 406] width 370 height 25
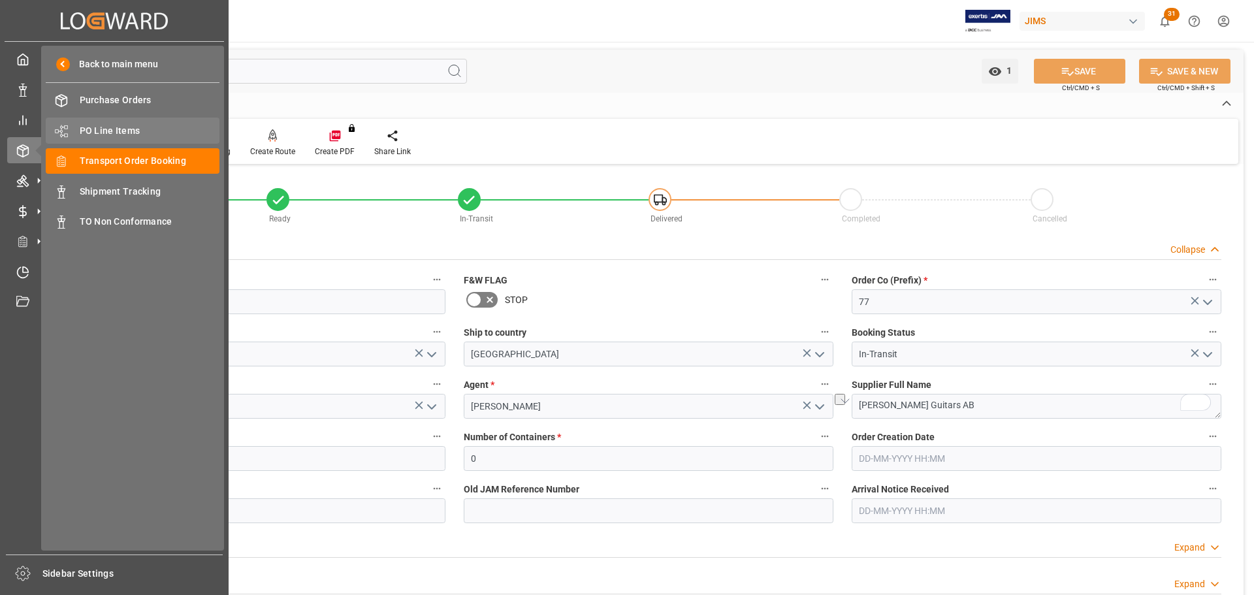
click at [101, 123] on div "PO Line Items PO Line Items" at bounding box center [133, 130] width 174 height 25
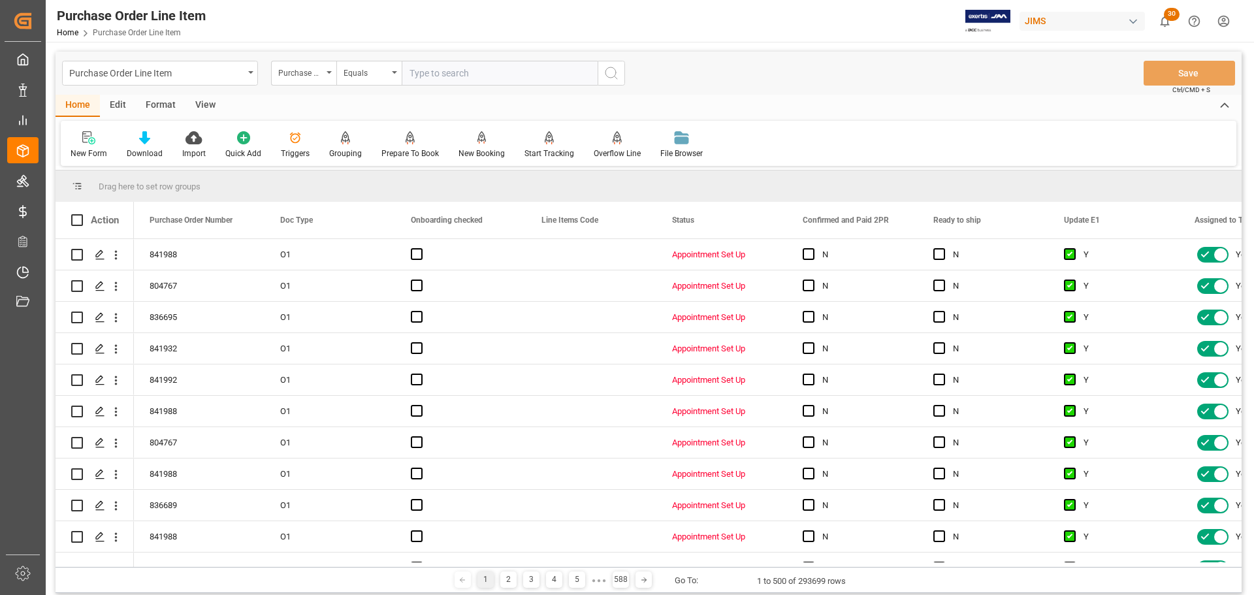
click at [443, 72] on input "text" at bounding box center [500, 73] width 196 height 25
type input "864631"
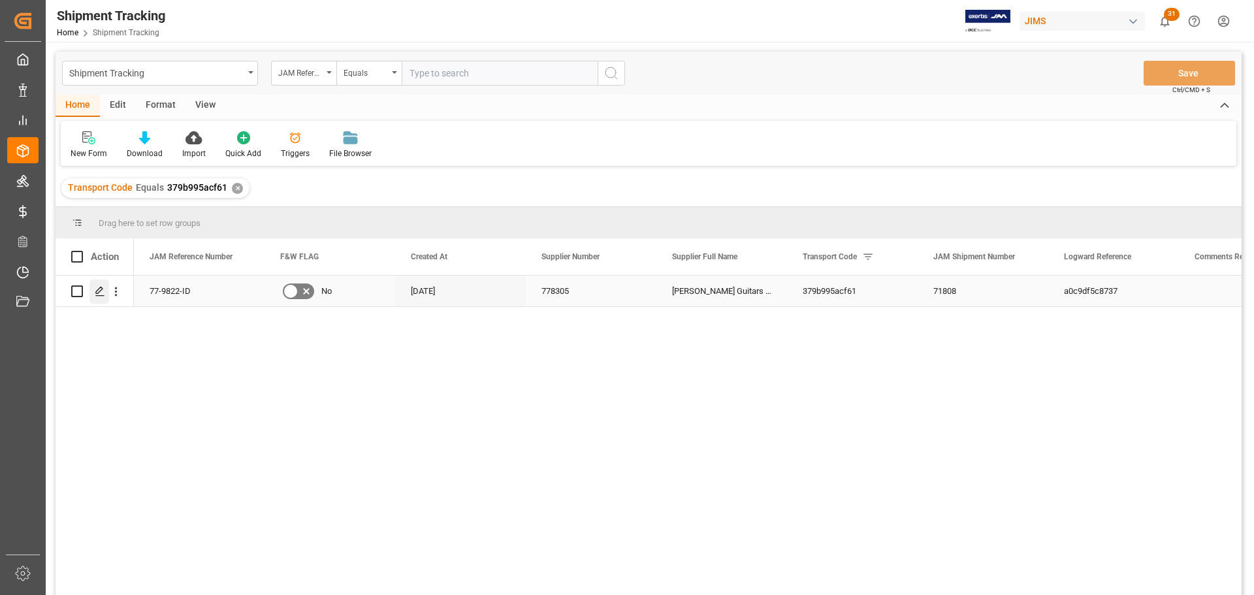
click at [104, 287] on icon "Press SPACE to select this row." at bounding box center [100, 291] width 10 height 10
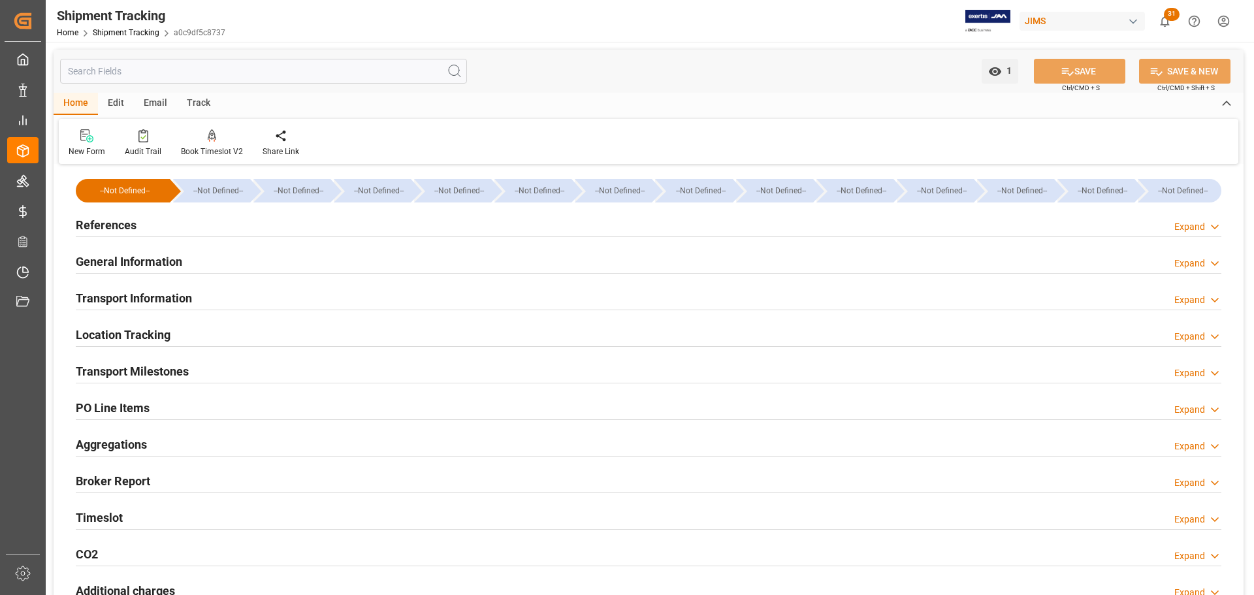
type input "08-07-2025 00:00"
type input "13-07-2025 00:00"
type input "31-07-2025 00:00"
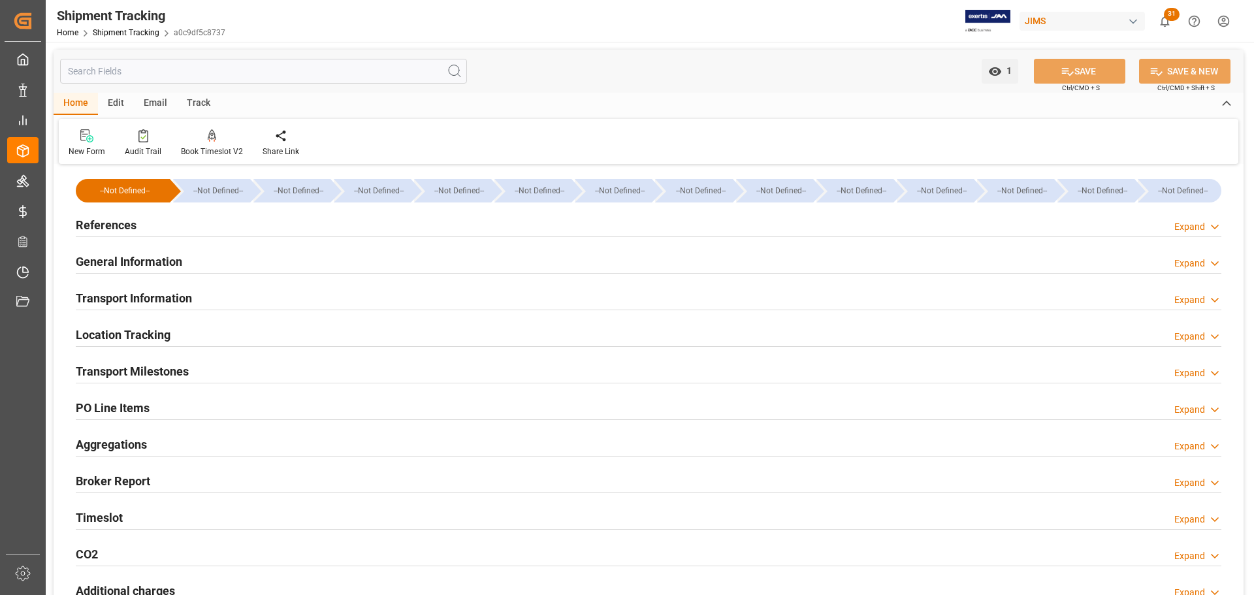
type input "04-09-2025"
type input "12-09-2025 00:00"
click at [152, 381] on div "Transport Milestones" at bounding box center [132, 370] width 113 height 25
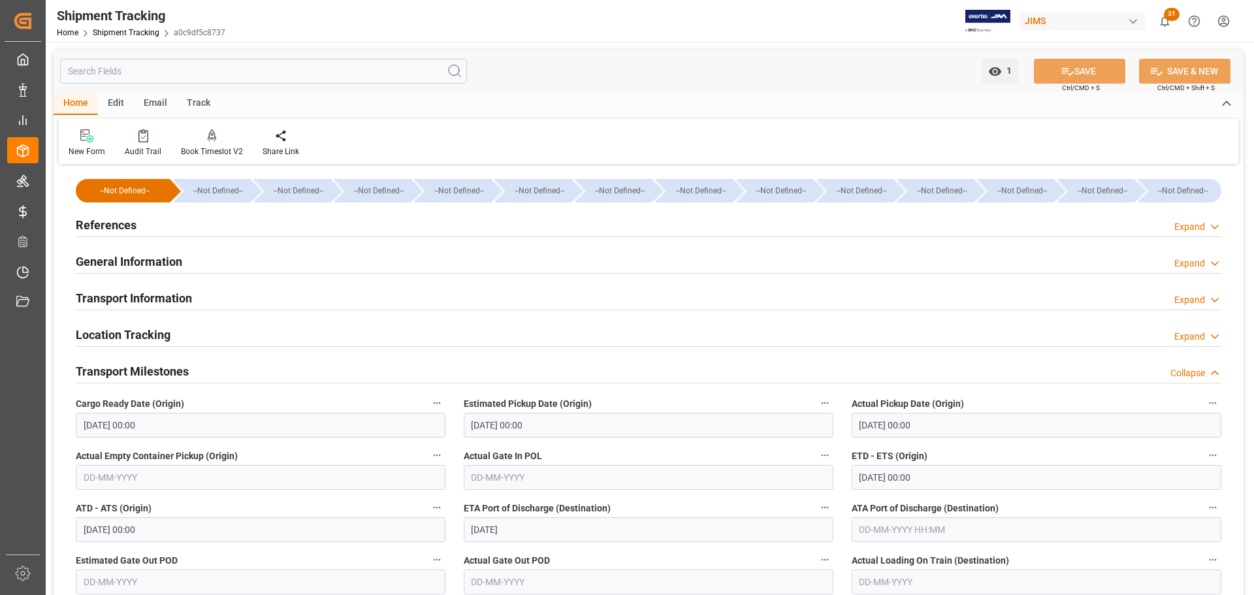
click at [525, 300] on div "Transport Information Expand" at bounding box center [648, 297] width 1145 height 25
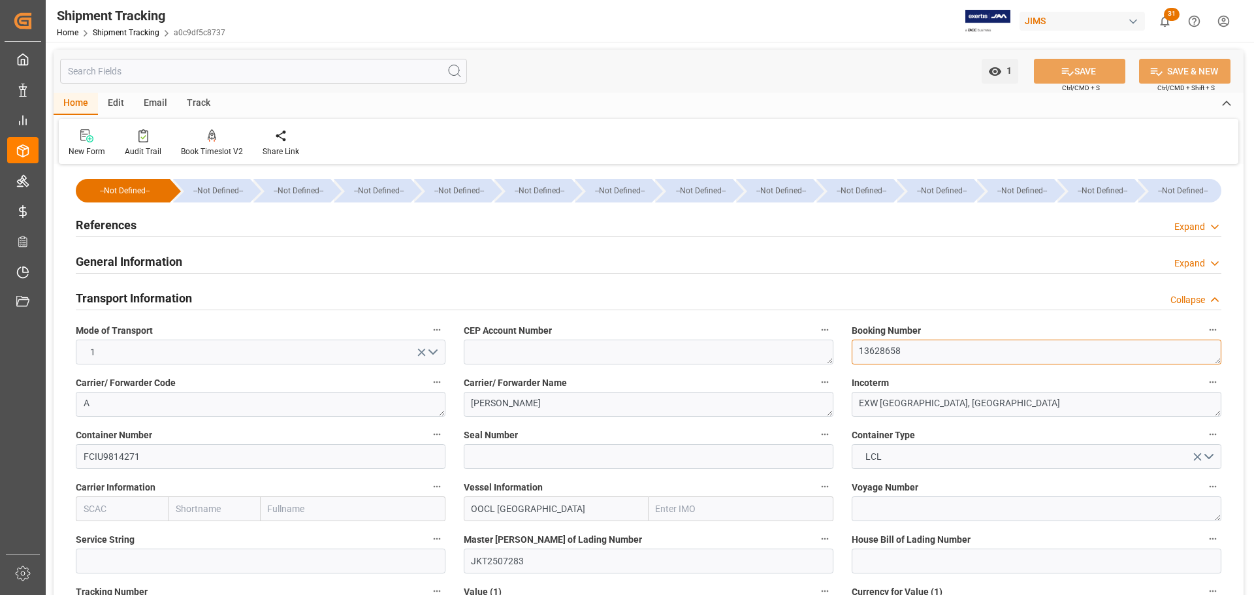
drag, startPoint x: 920, startPoint y: 357, endPoint x: 827, endPoint y: 358, distance: 93.4
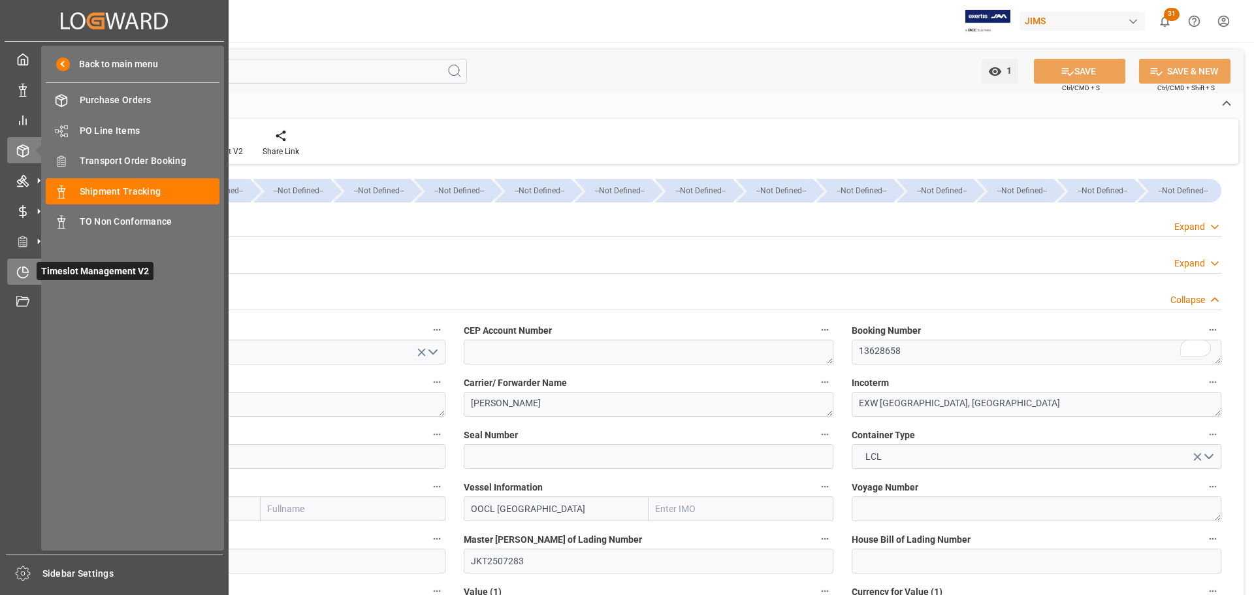
click at [24, 276] on icon at bounding box center [22, 272] width 13 height 13
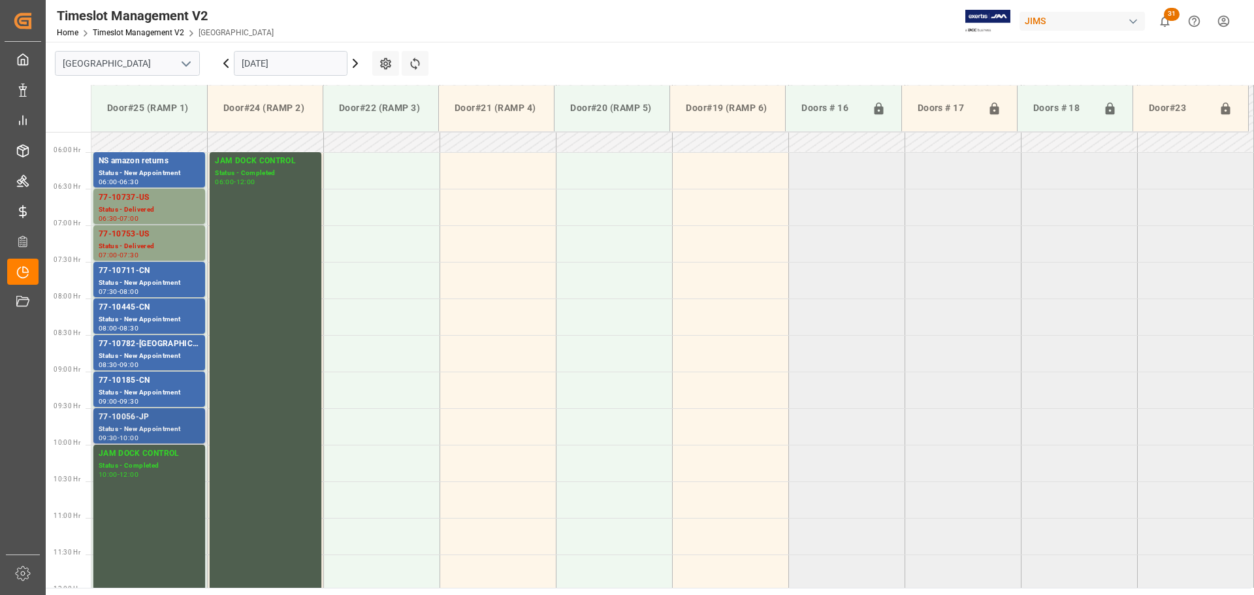
scroll to position [397, 0]
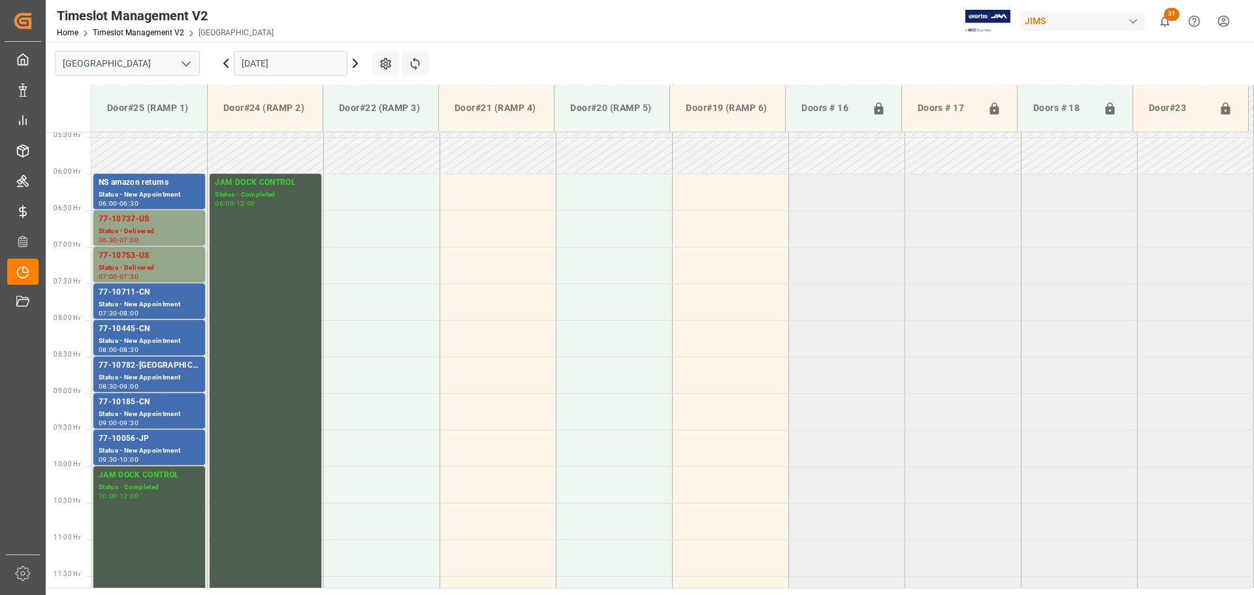
click at [230, 57] on icon at bounding box center [226, 64] width 16 height 16
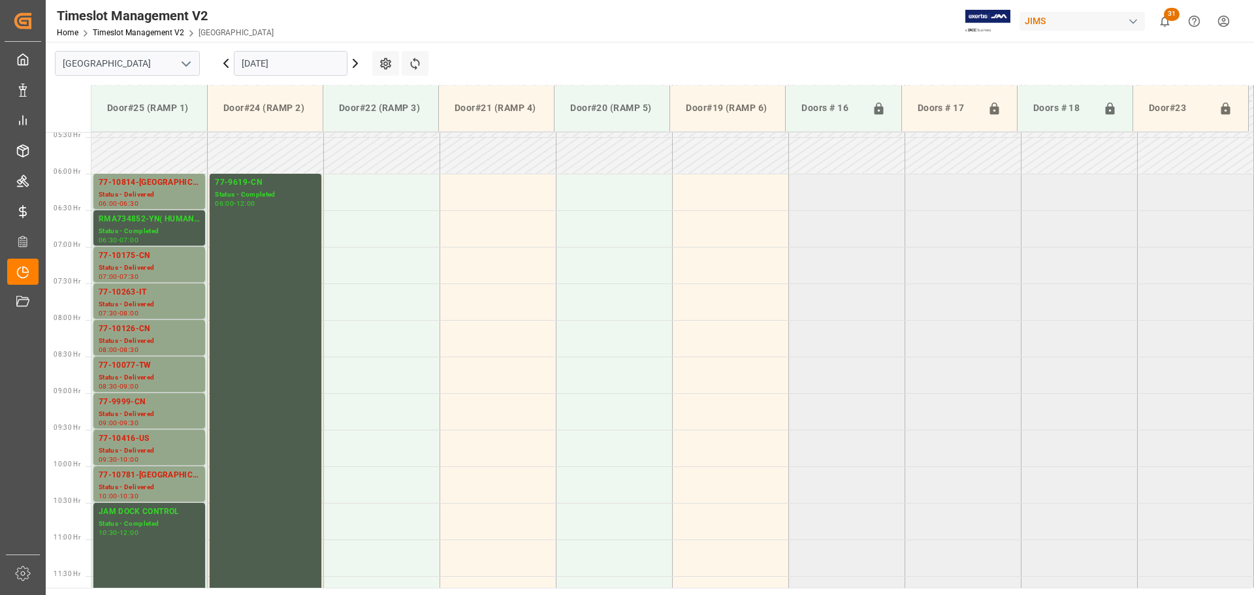
click at [221, 68] on icon at bounding box center [226, 64] width 16 height 16
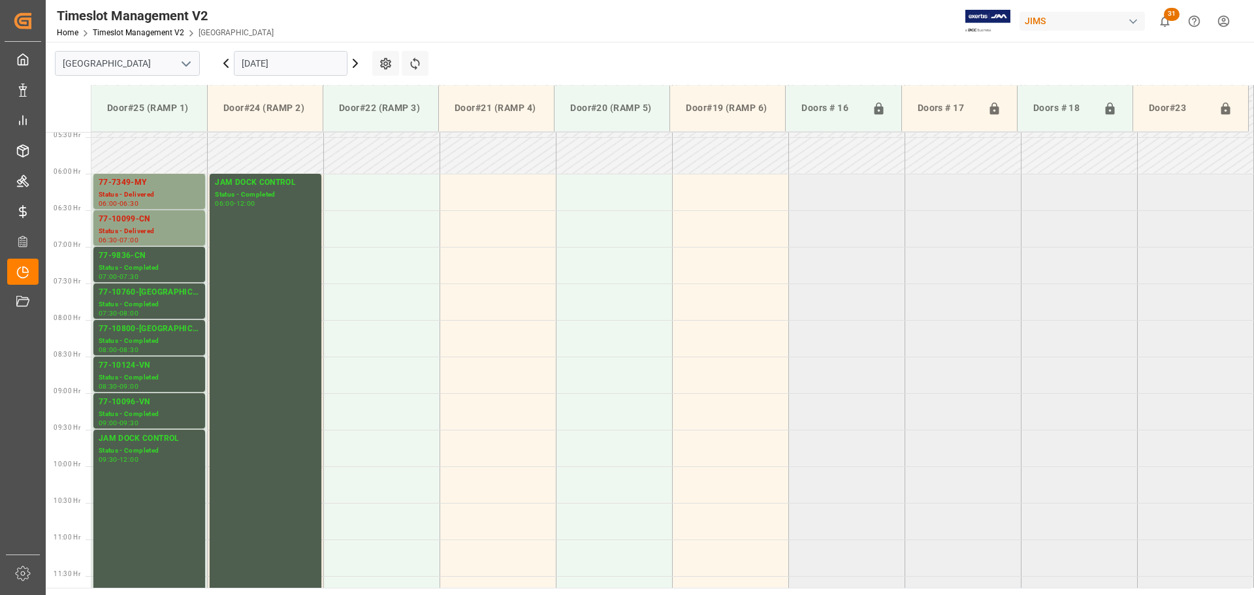
click at [358, 59] on icon at bounding box center [355, 64] width 16 height 16
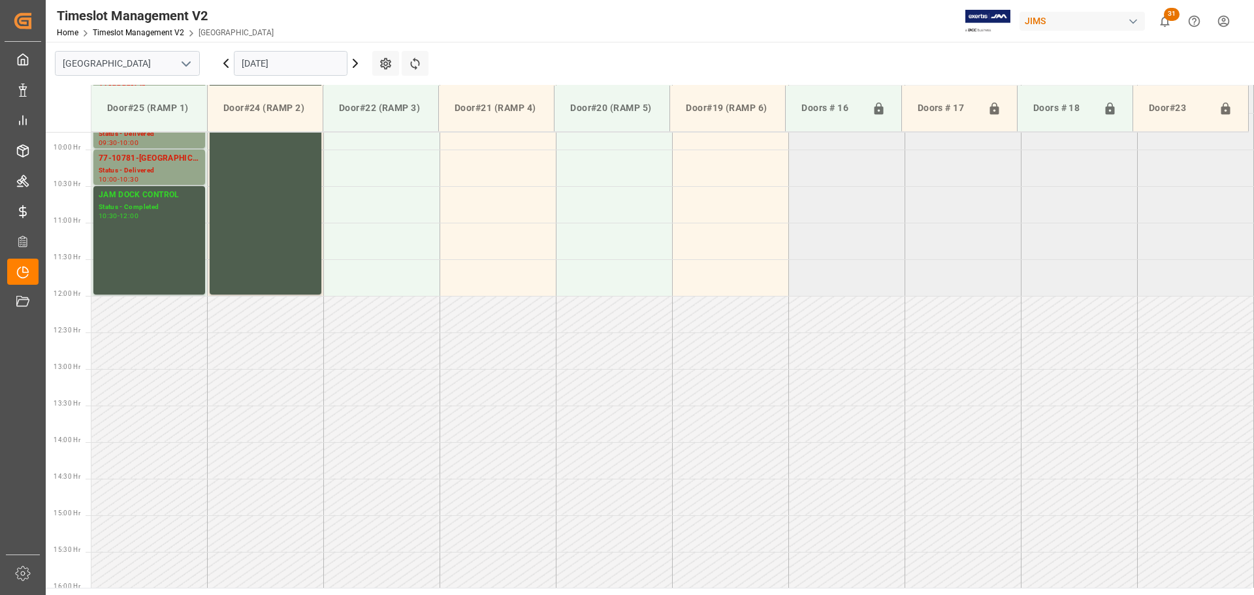
scroll to position [723, 0]
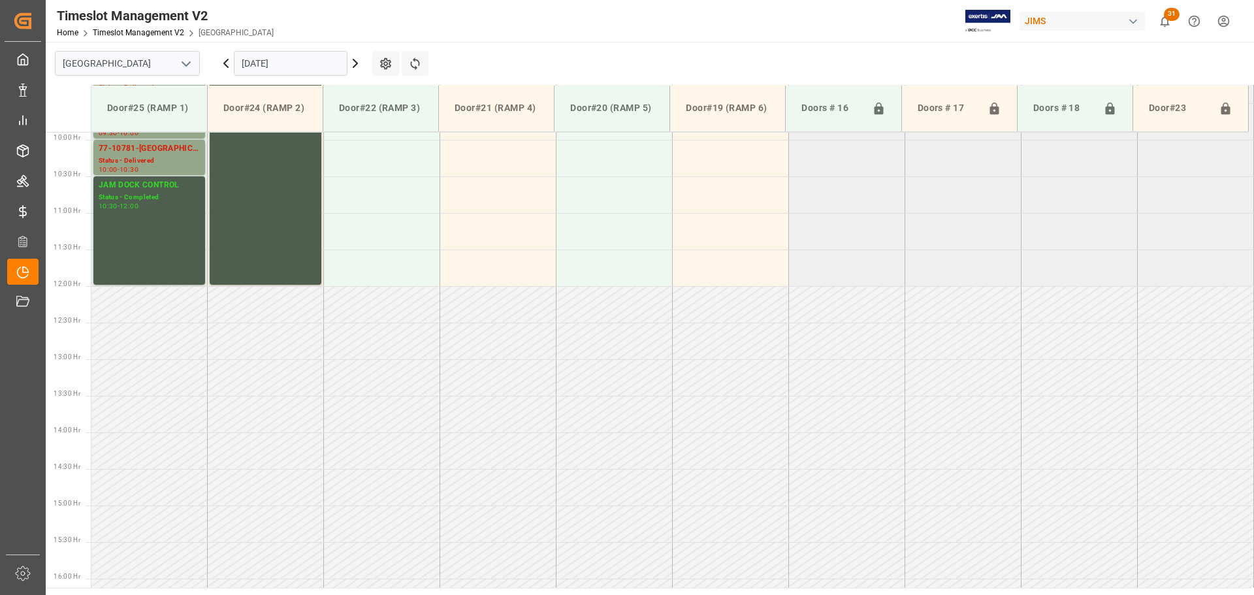
click at [358, 59] on icon at bounding box center [355, 64] width 16 height 16
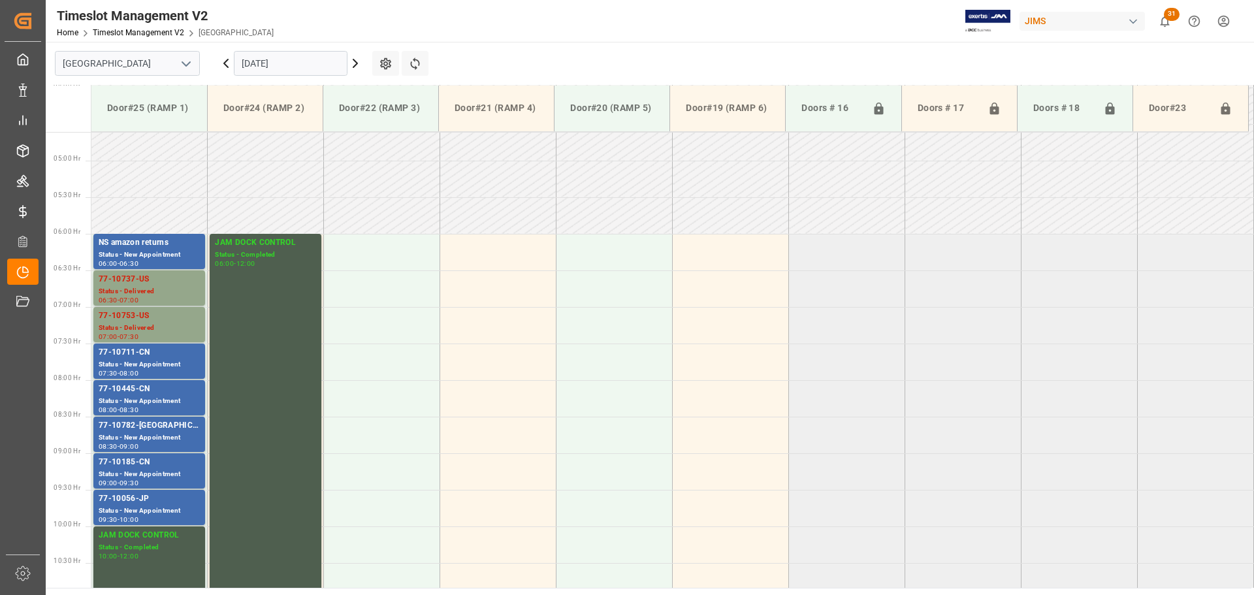
scroll to position [332, 0]
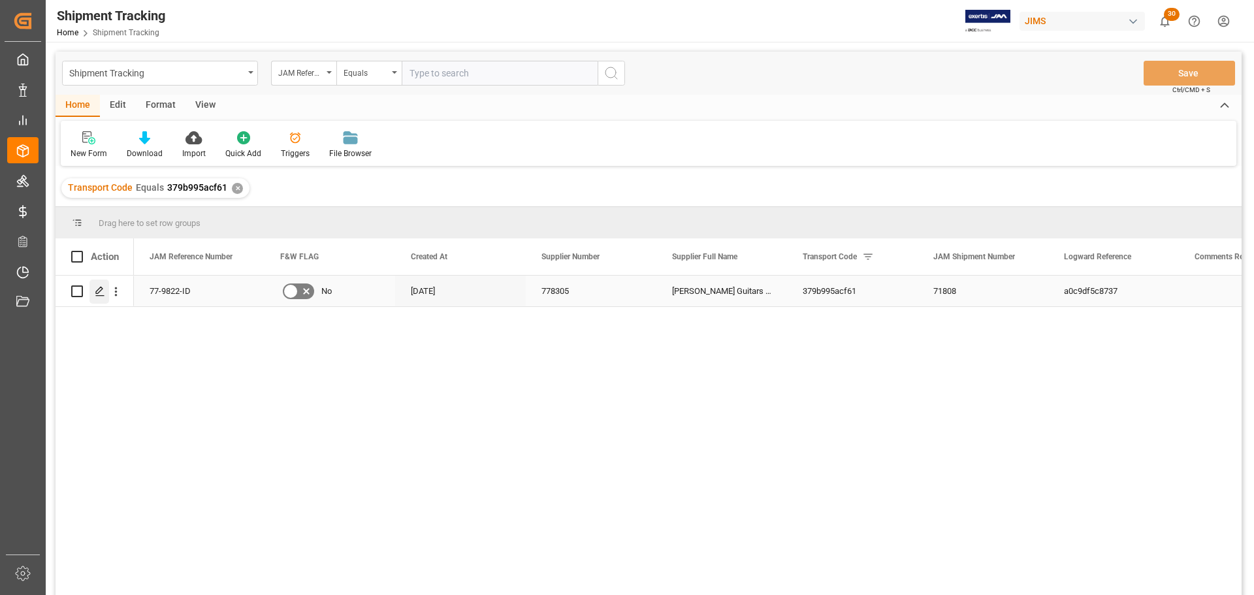
click at [106, 292] on div "Press SPACE to select this row." at bounding box center [99, 291] width 20 height 24
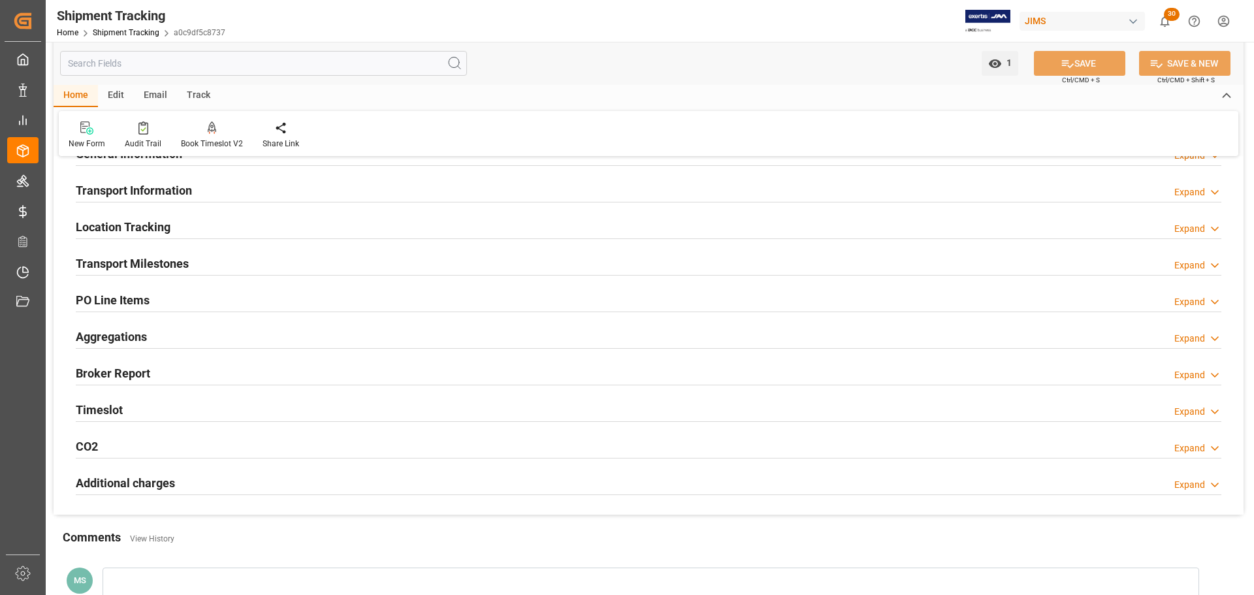
scroll to position [65, 0]
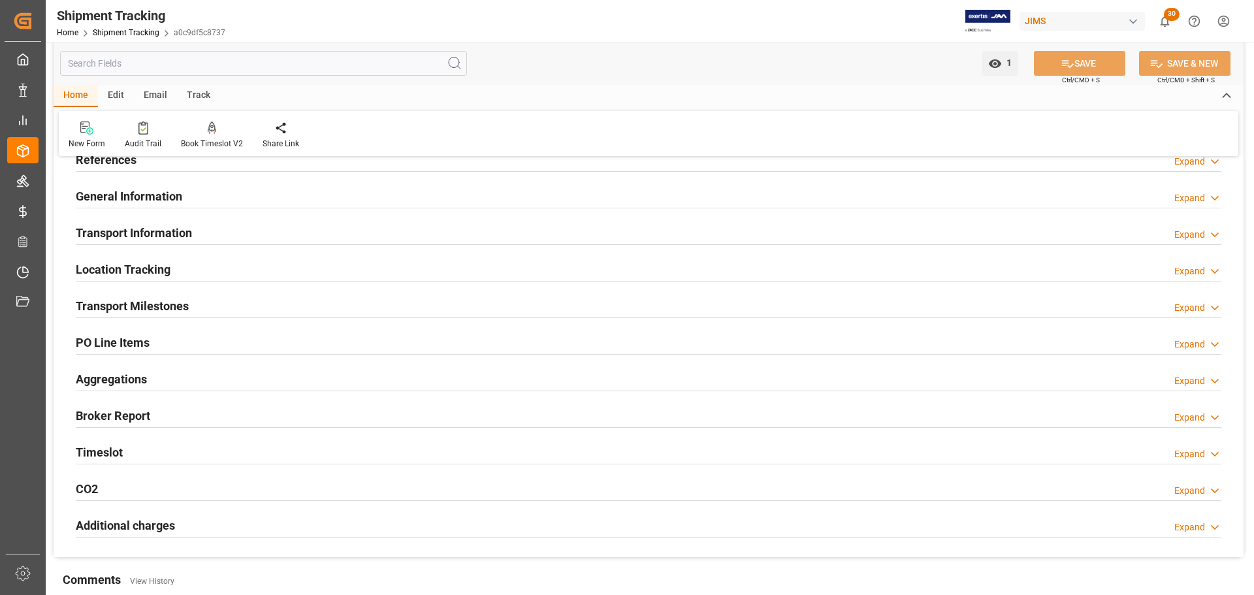
click at [255, 318] on div "Transport Milestones Expand" at bounding box center [649, 306] width 1164 height 37
click at [259, 305] on div "Transport Milestones Expand" at bounding box center [648, 305] width 1145 height 25
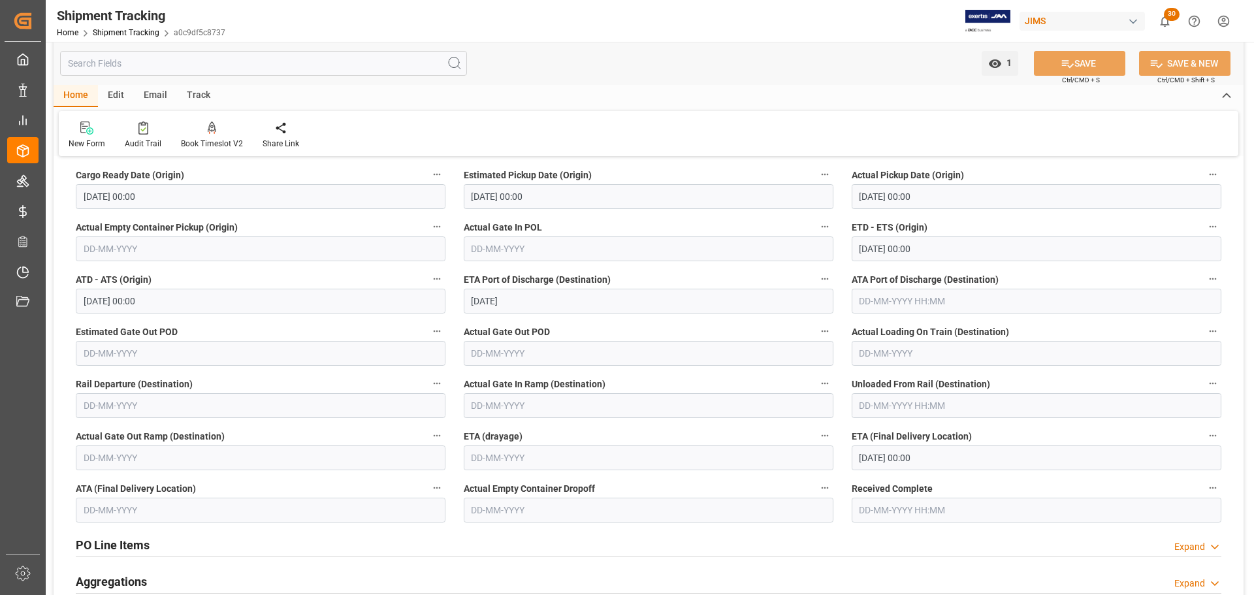
scroll to position [196, 0]
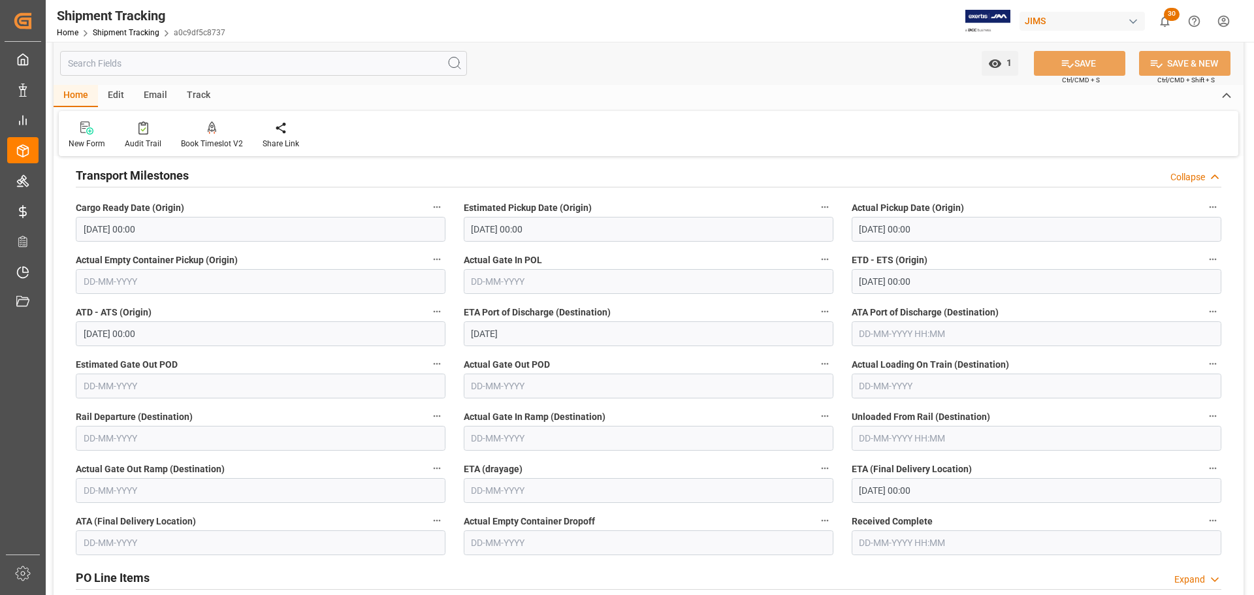
click at [242, 185] on div "Transport Milestones Collapse" at bounding box center [648, 174] width 1145 height 25
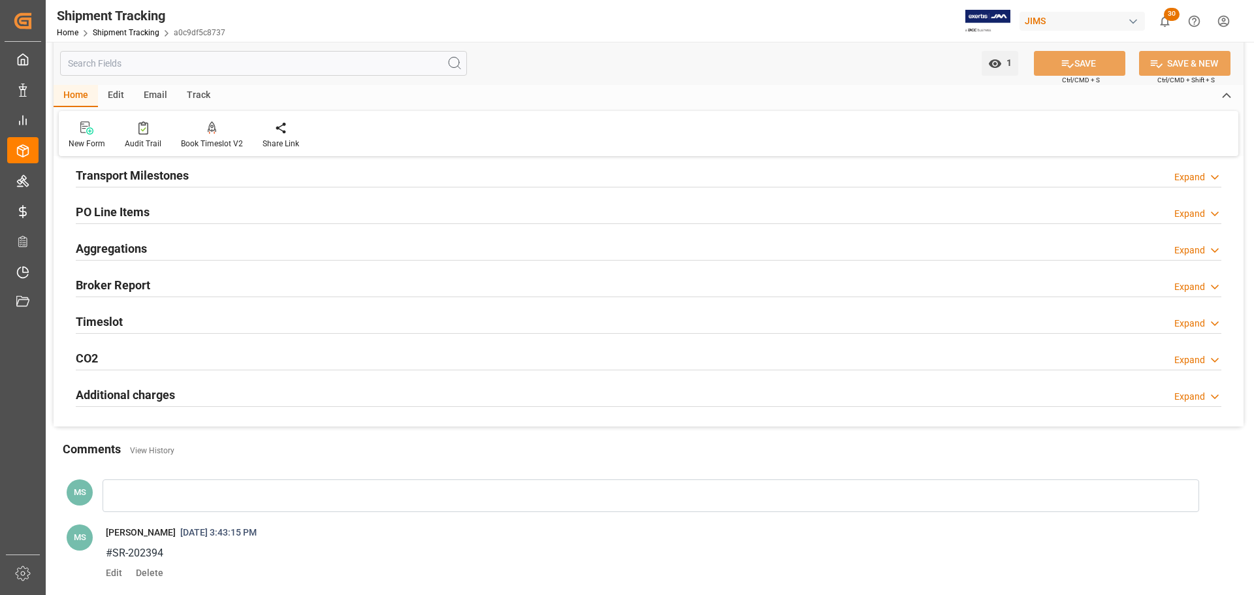
click at [212, 317] on div "Timeslot Expand" at bounding box center [648, 320] width 1145 height 25
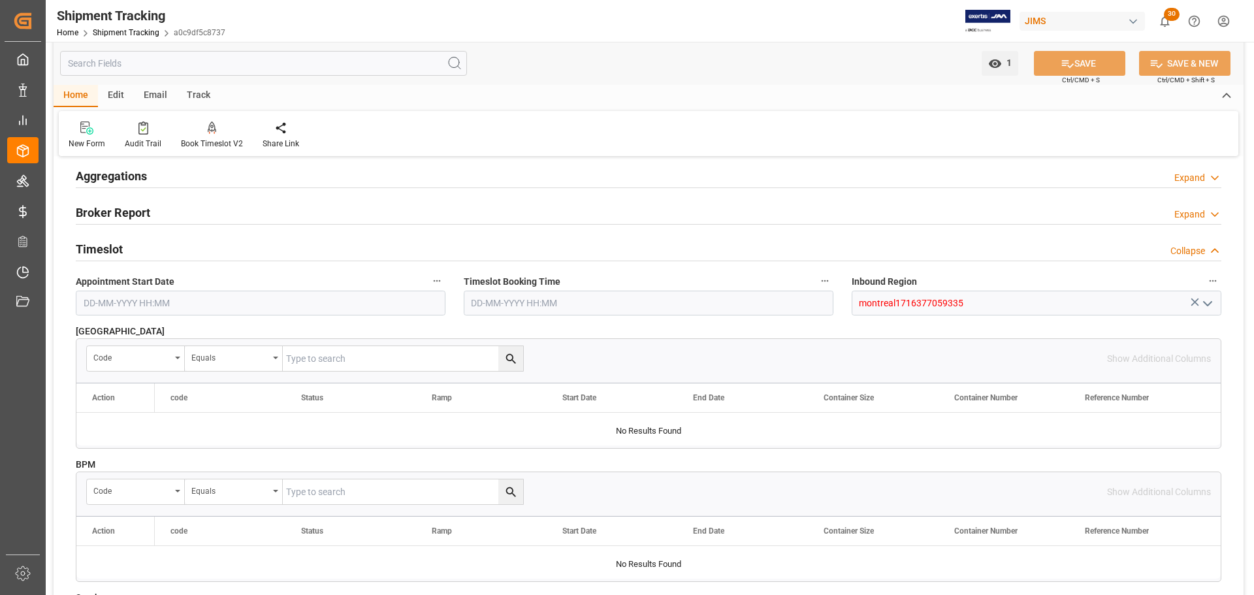
scroll to position [261, 0]
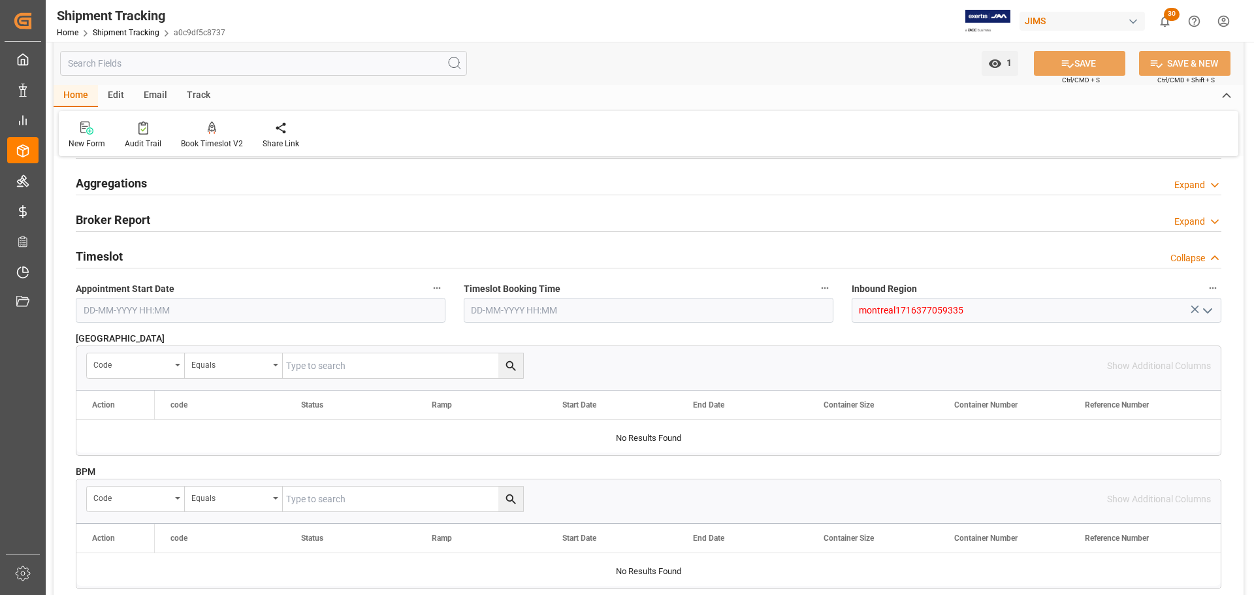
click at [114, 259] on h2 "Timeslot" at bounding box center [99, 256] width 47 height 18
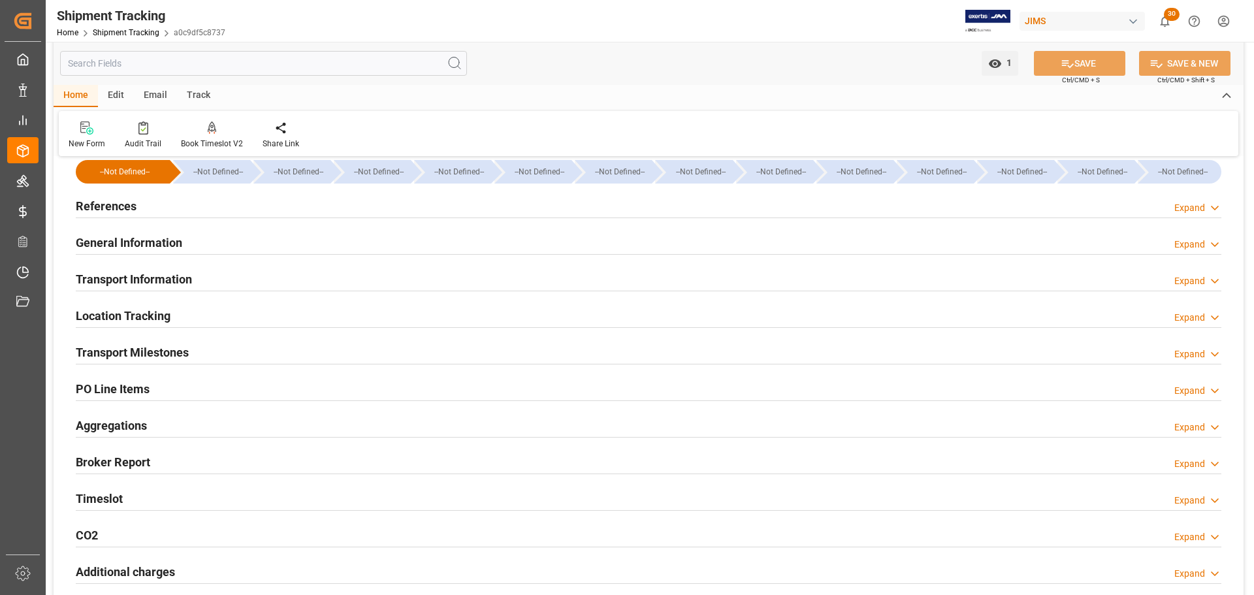
scroll to position [0, 0]
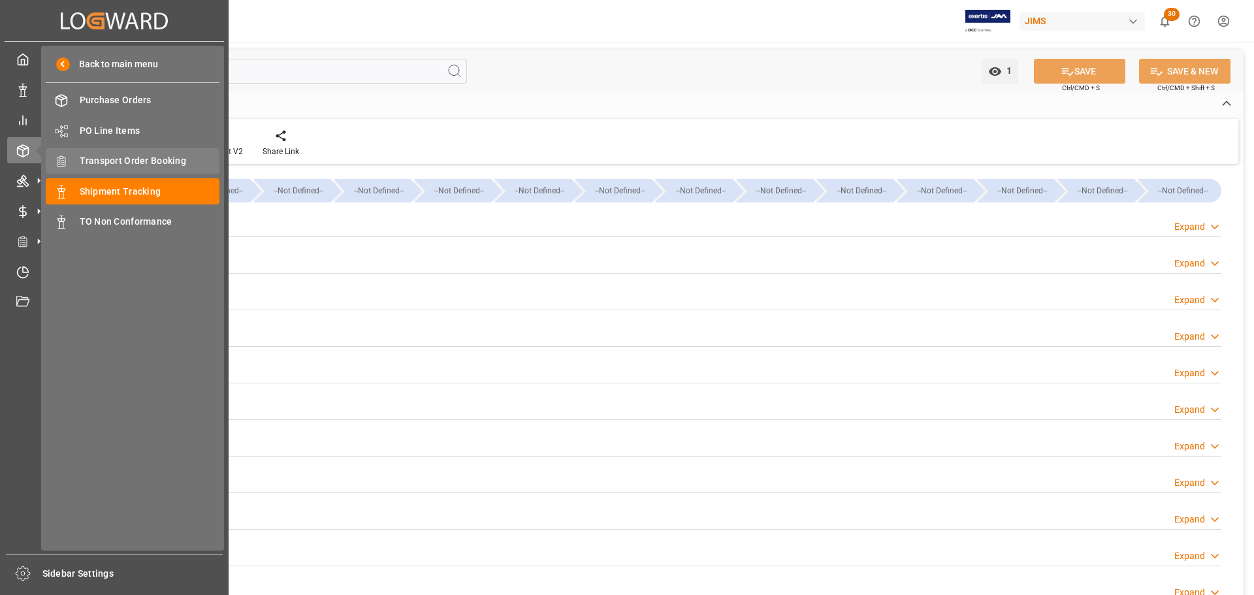
click at [137, 157] on span "Transport Order Booking" at bounding box center [150, 161] width 140 height 14
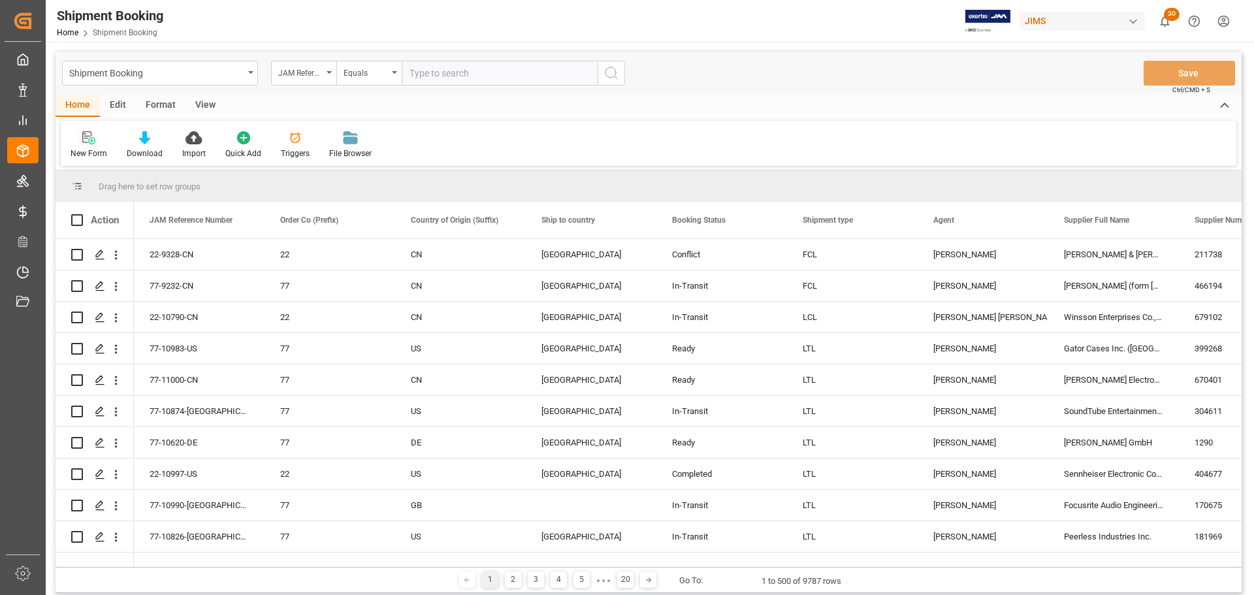
click at [84, 135] on icon at bounding box center [88, 137] width 13 height 13
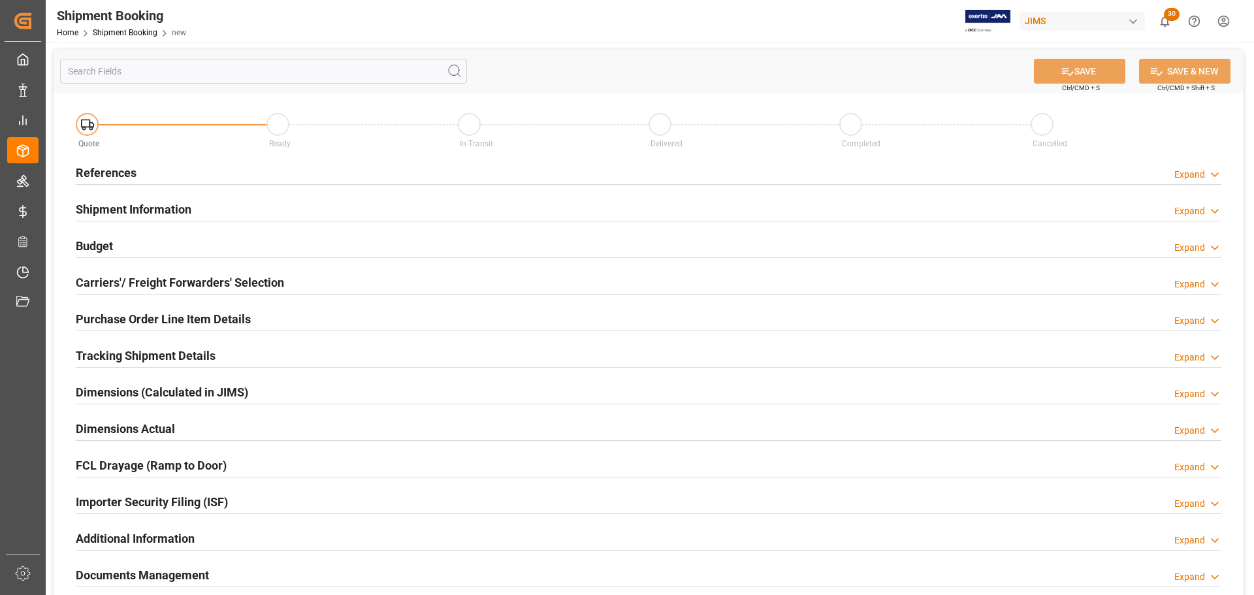
click at [144, 167] on div "References Expand" at bounding box center [648, 171] width 1145 height 25
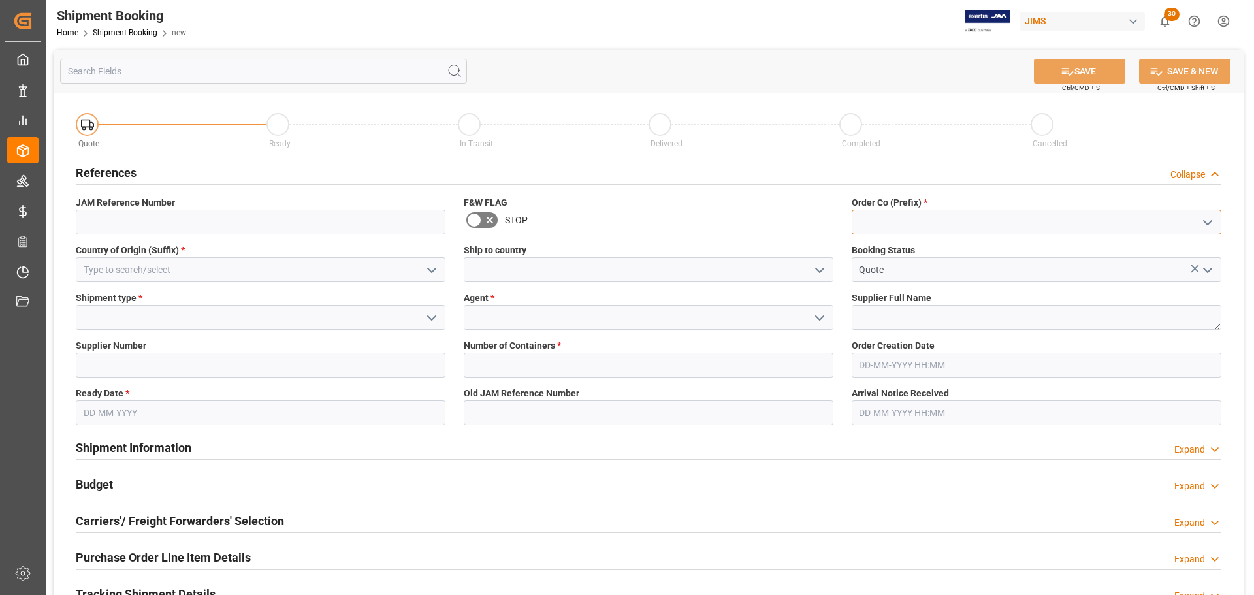
click at [957, 229] on input at bounding box center [1036, 222] width 370 height 25
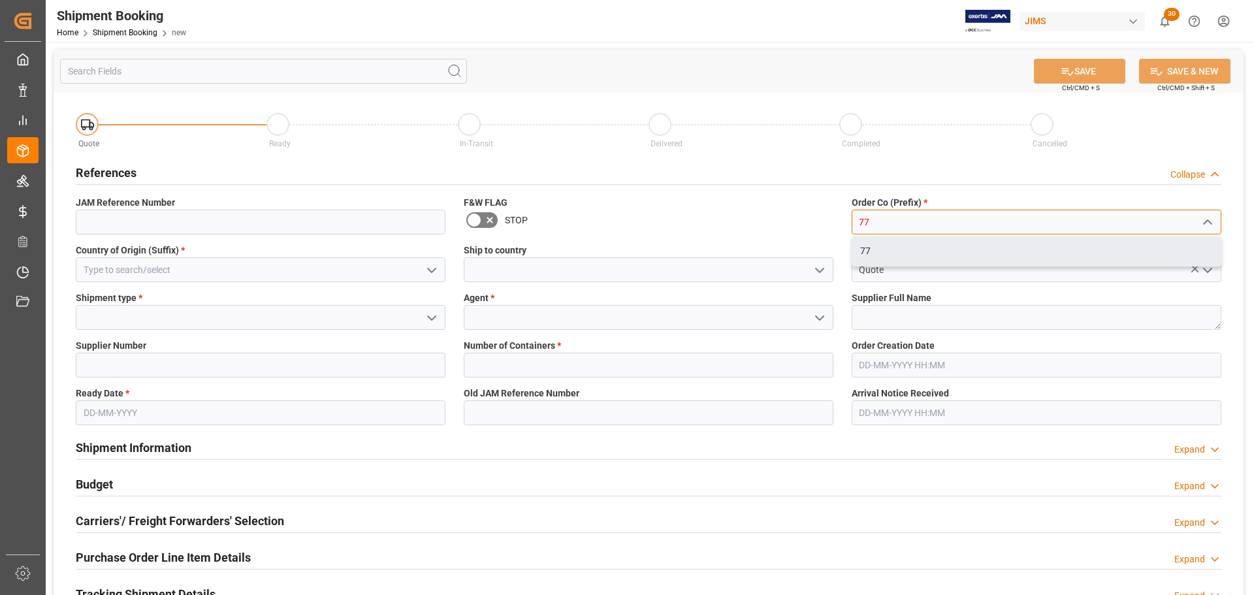
click at [949, 244] on div "77" at bounding box center [1036, 250] width 368 height 29
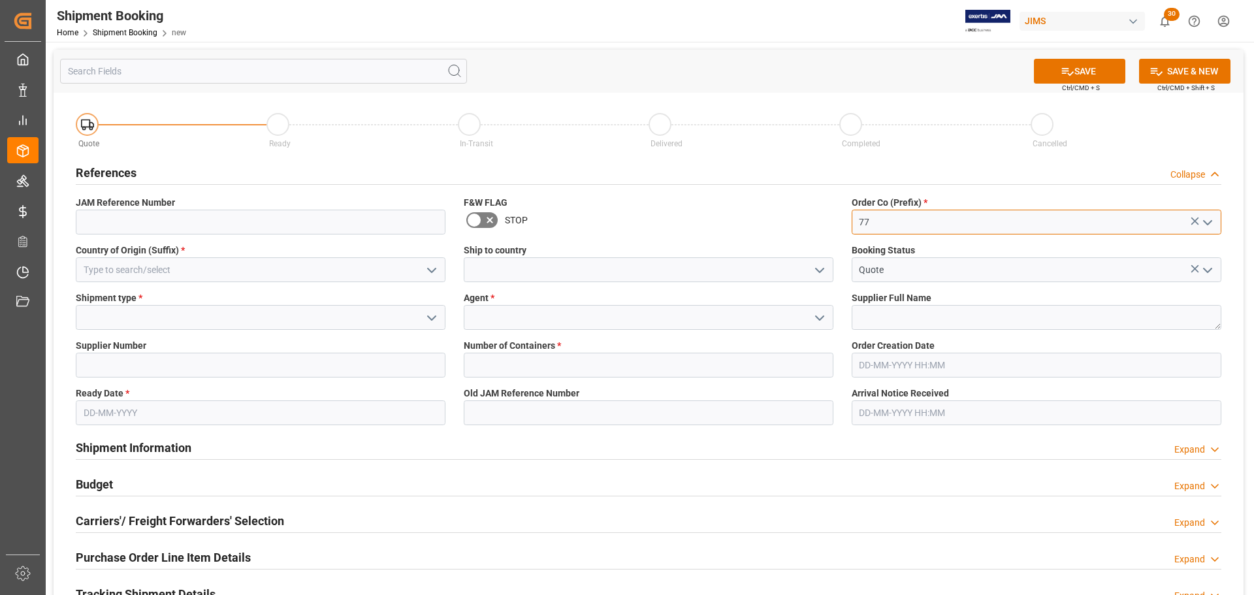
type input "77"
click at [182, 276] on input at bounding box center [261, 269] width 370 height 25
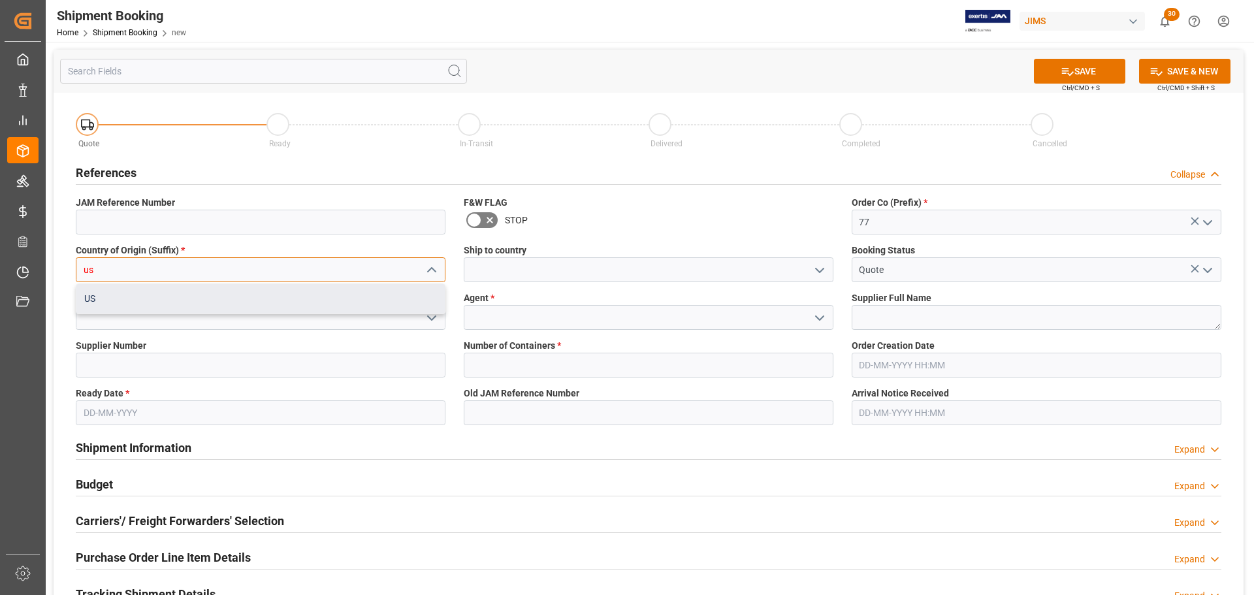
click at [168, 297] on div "US" at bounding box center [260, 298] width 368 height 29
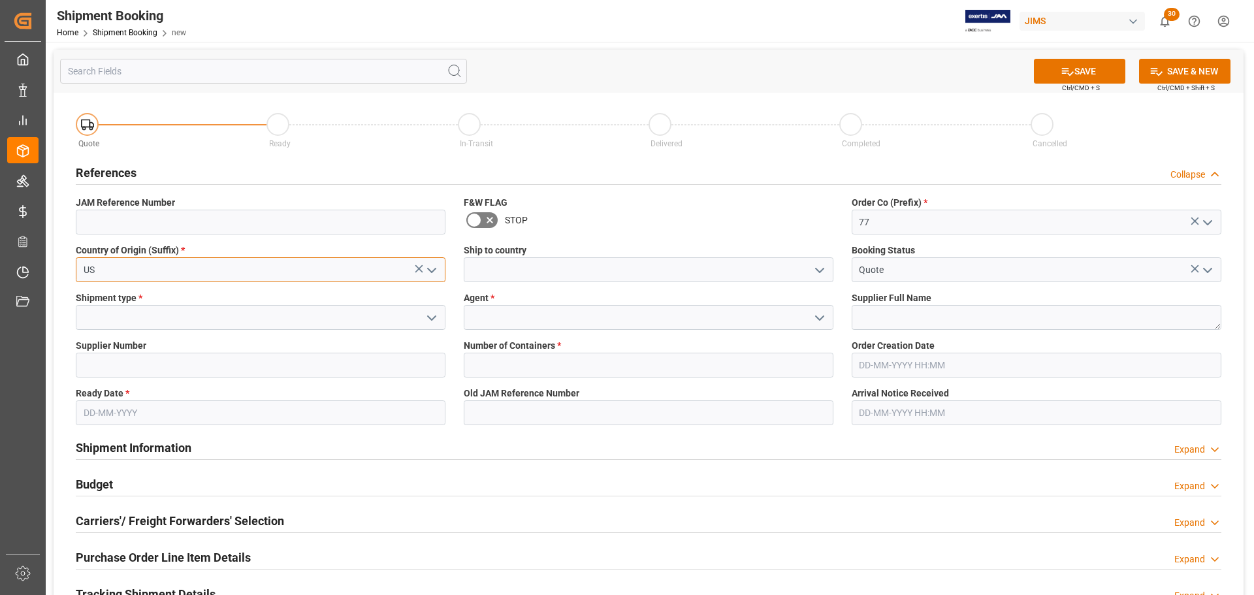
type input "US"
click at [567, 275] on input at bounding box center [649, 269] width 370 height 25
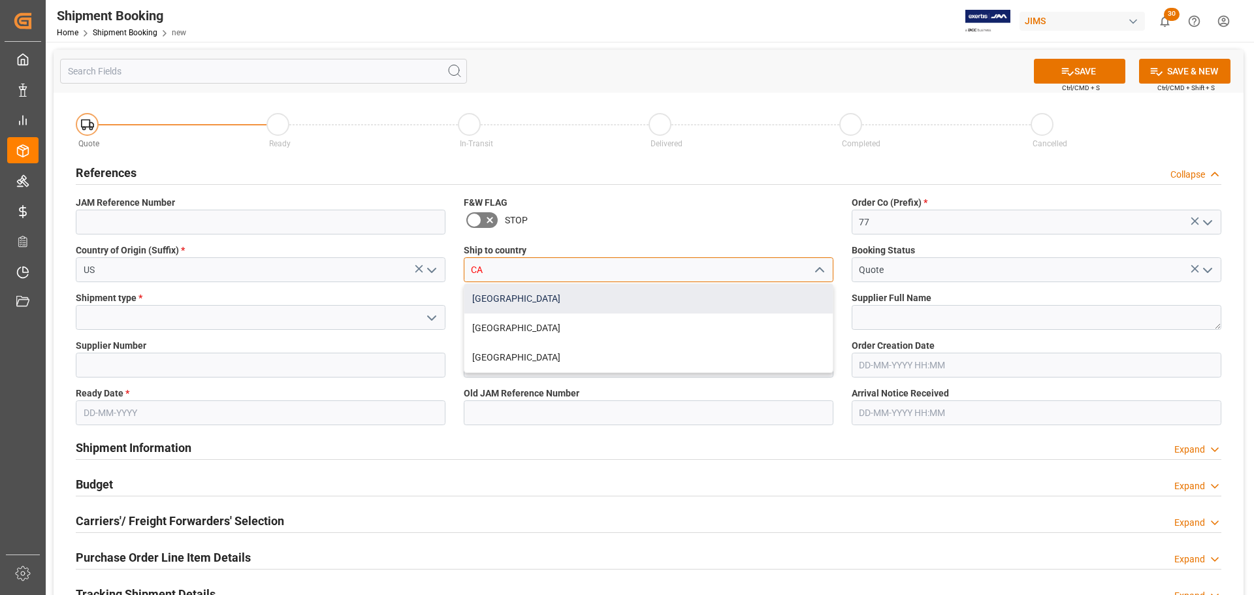
click at [488, 296] on div "[GEOGRAPHIC_DATA]" at bounding box center [648, 298] width 368 height 29
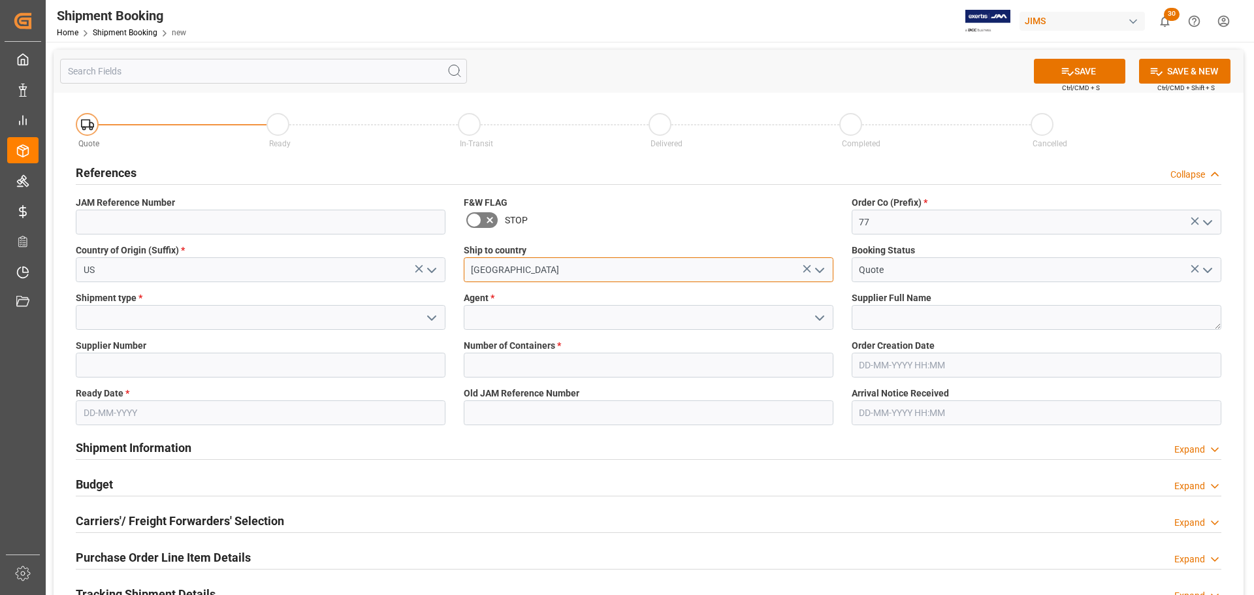
type input "[GEOGRAPHIC_DATA]"
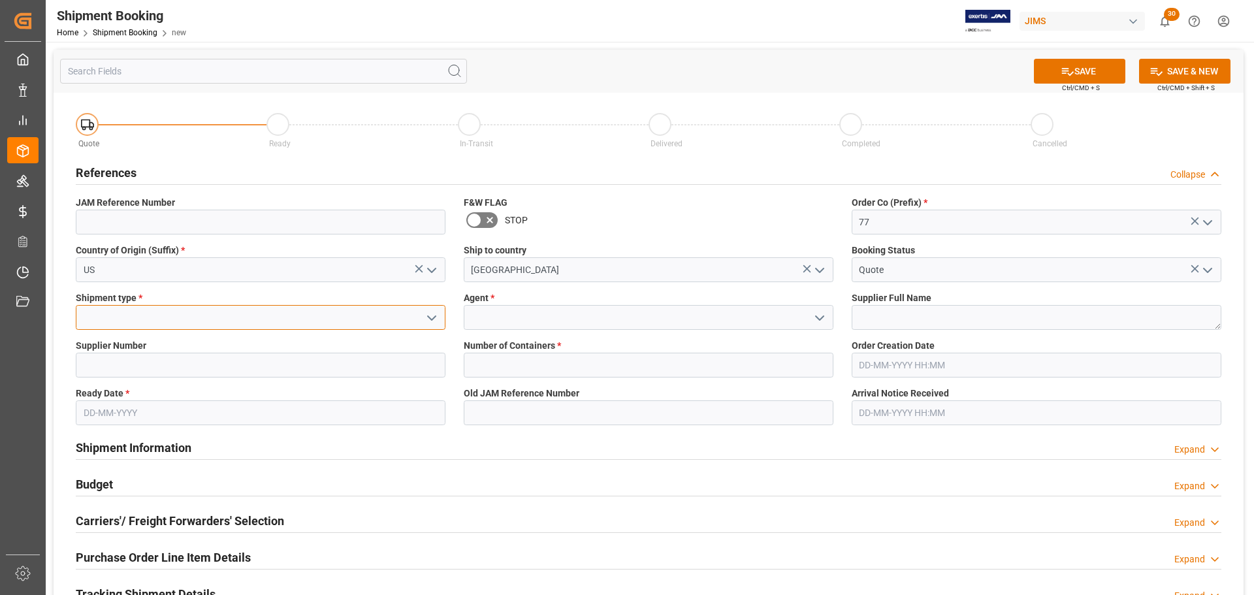
click at [325, 314] on input at bounding box center [261, 317] width 370 height 25
click at [155, 347] on div "LTL" at bounding box center [260, 346] width 368 height 29
type input "LTL"
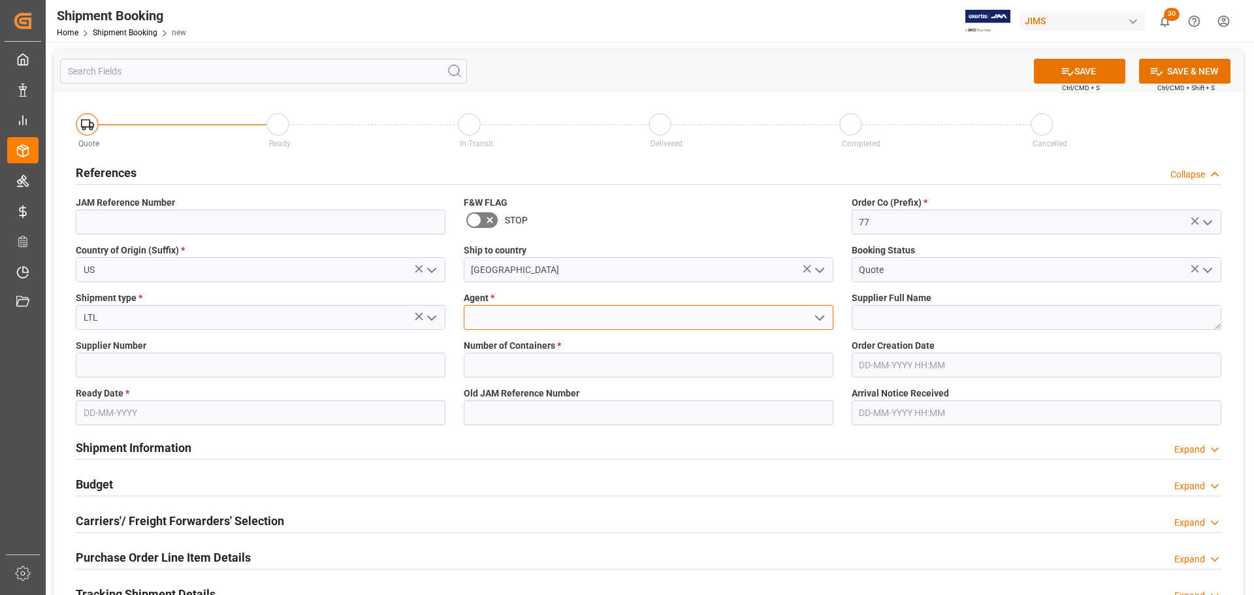
click at [547, 319] on input at bounding box center [649, 317] width 370 height 25
click at [550, 348] on div "[PERSON_NAME]" at bounding box center [648, 346] width 368 height 29
type input "[PERSON_NAME]"
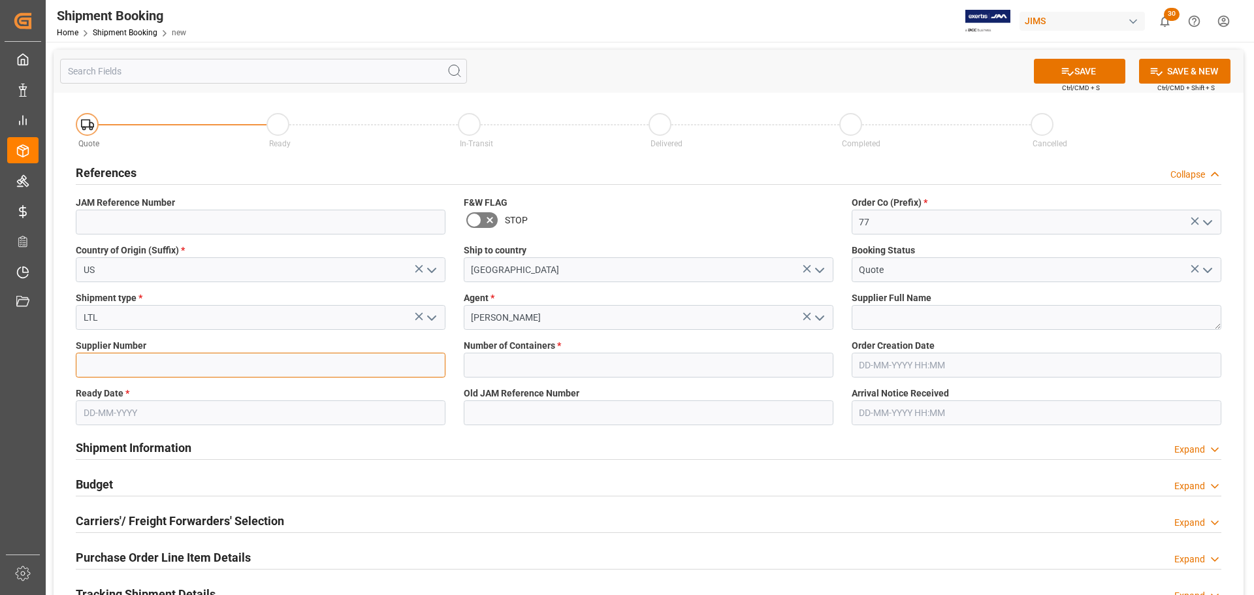
click at [190, 364] on input at bounding box center [261, 365] width 370 height 25
click at [109, 417] on input "text" at bounding box center [261, 412] width 370 height 25
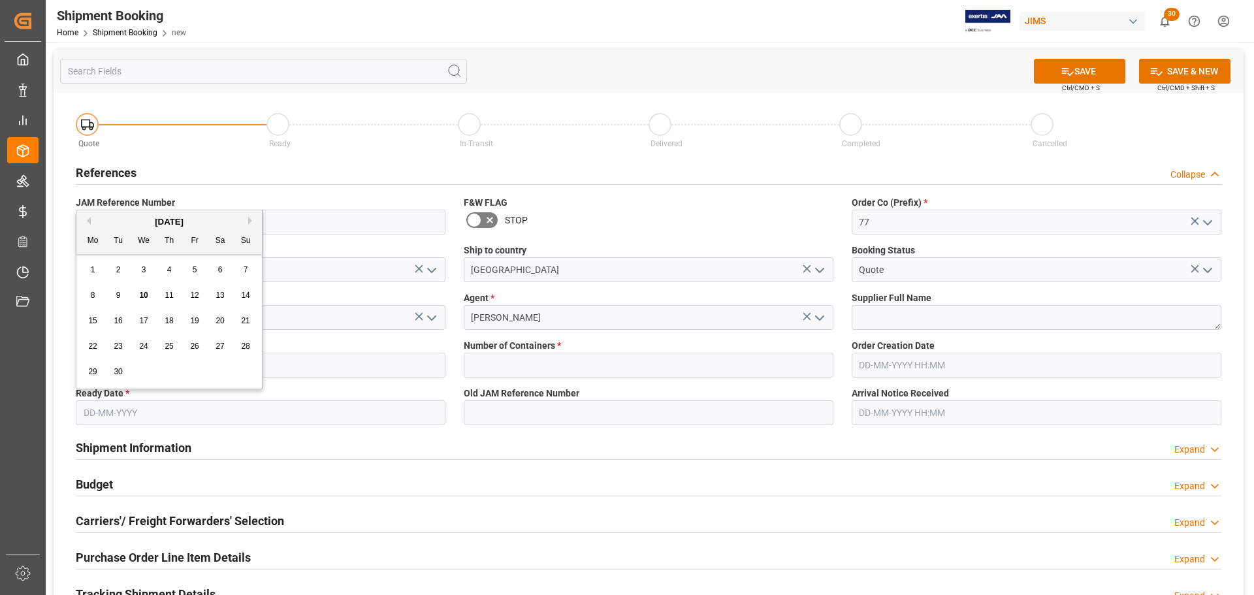
click at [289, 168] on div "References Collapse" at bounding box center [648, 171] width 1145 height 25
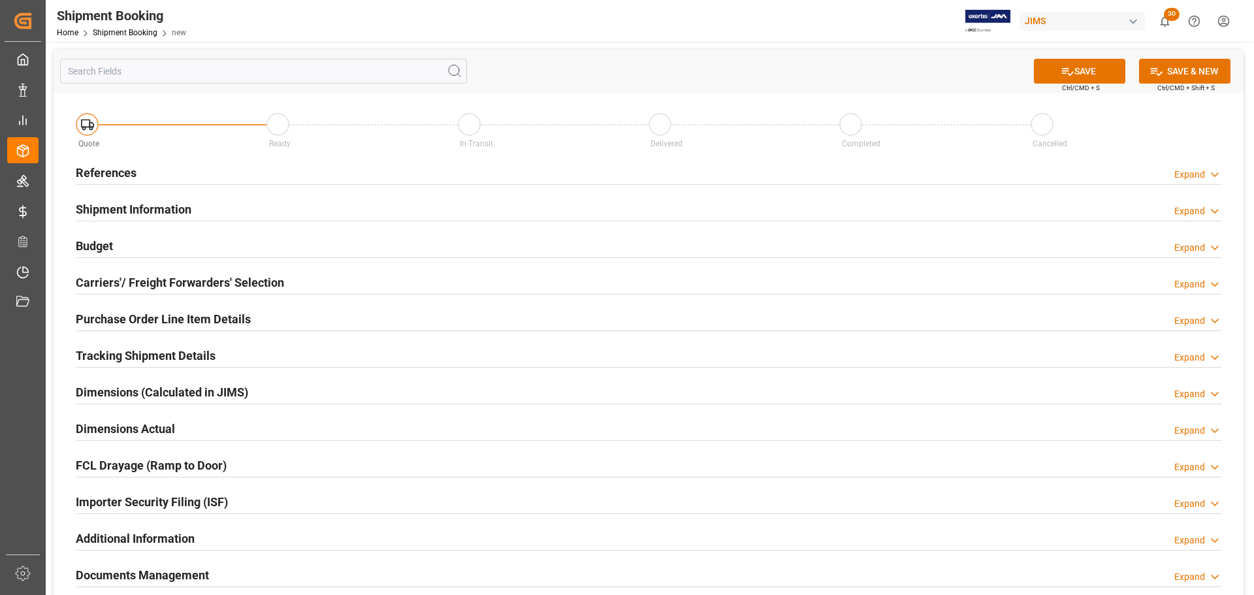
click at [280, 166] on div "References Expand" at bounding box center [648, 171] width 1145 height 25
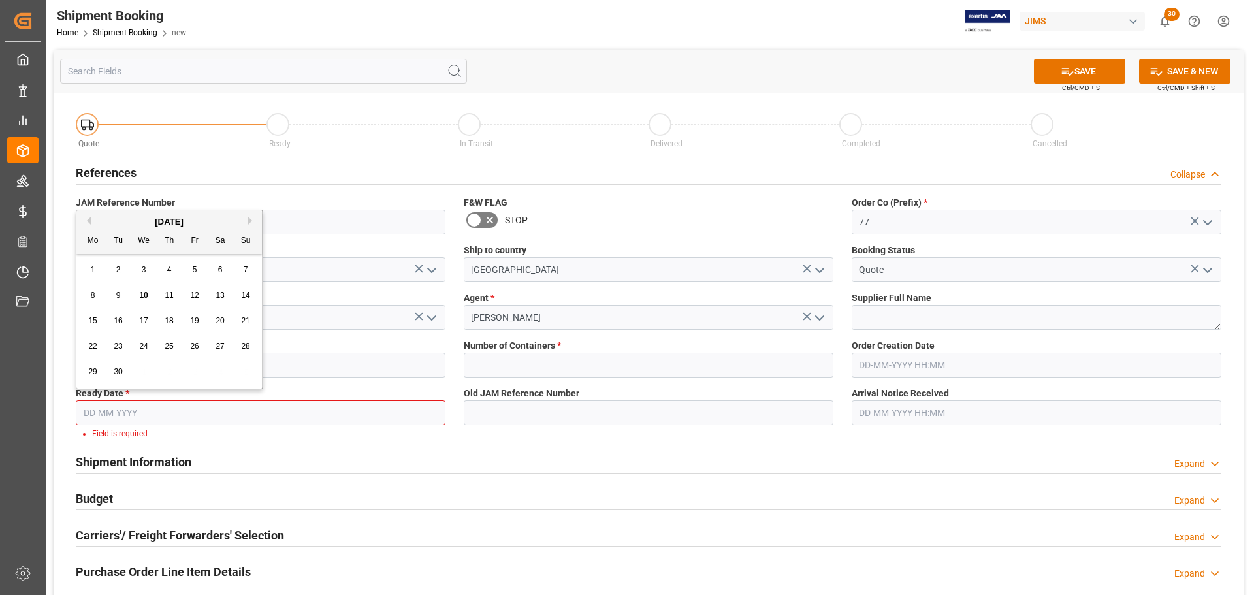
click at [108, 412] on input "text" at bounding box center [261, 412] width 370 height 25
click at [86, 219] on button "Previous Month" at bounding box center [87, 221] width 8 height 8
click at [118, 368] on span "29" at bounding box center [118, 371] width 8 height 9
type input "[DATE]"
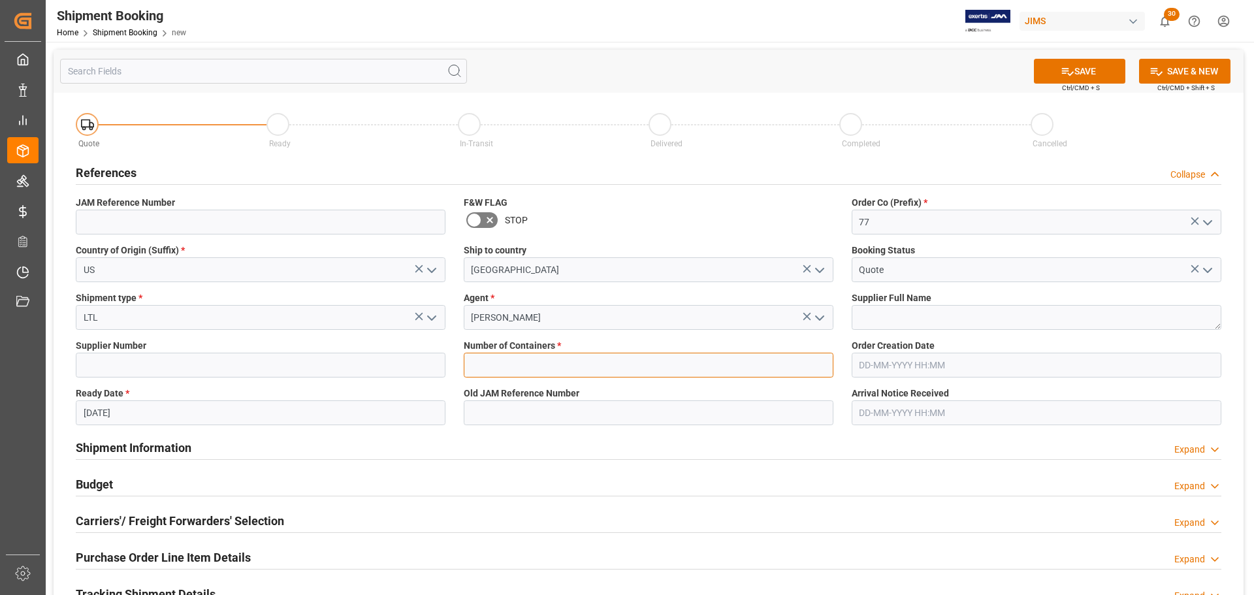
click at [575, 360] on input "text" at bounding box center [649, 365] width 370 height 25
type input "0"
click at [1072, 71] on button "SAVE" at bounding box center [1079, 71] width 91 height 25
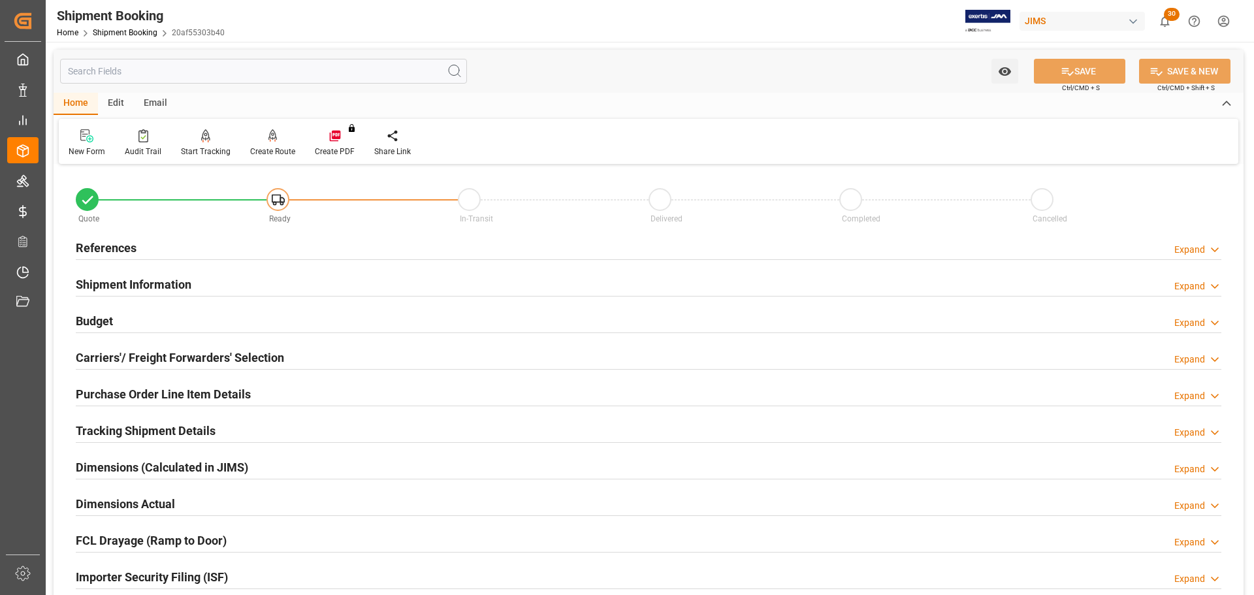
click at [204, 239] on div "References Expand" at bounding box center [648, 246] width 1145 height 25
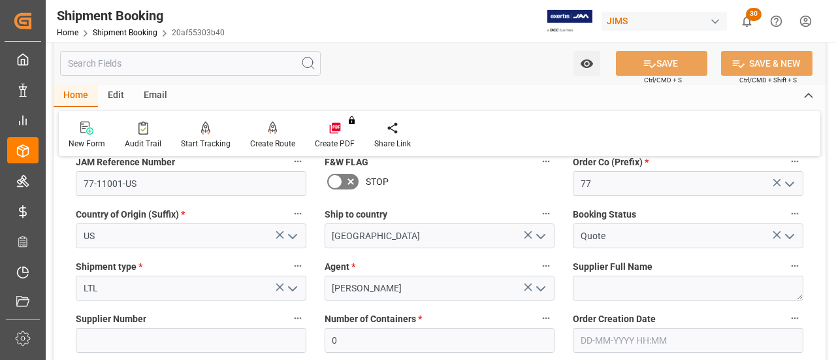
scroll to position [131, 0]
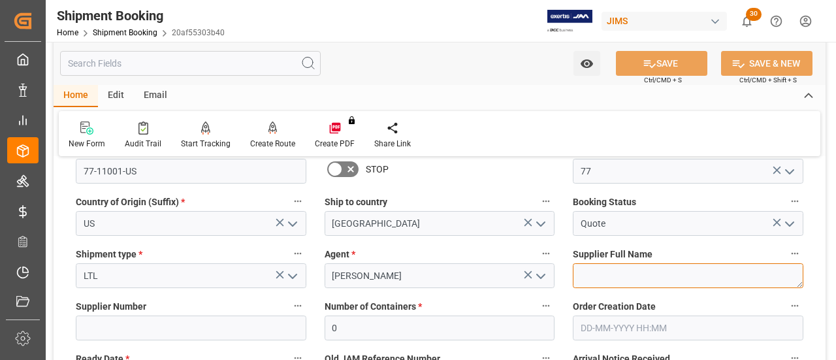
click at [603, 276] on textarea at bounding box center [688, 275] width 230 height 25
paste textarea "Hohner Inc.-[GEOGRAPHIC_DATA]"
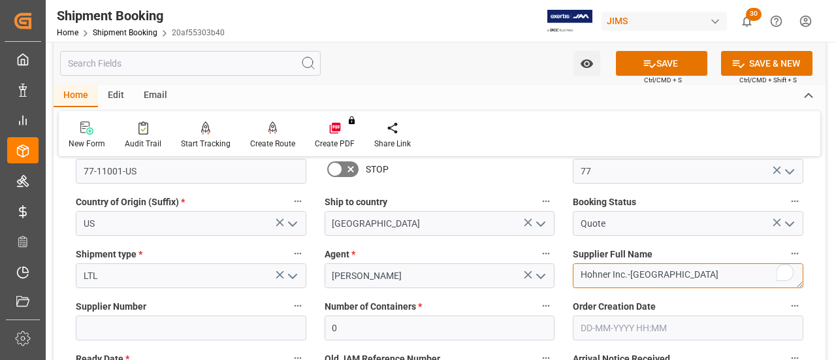
scroll to position [196, 0]
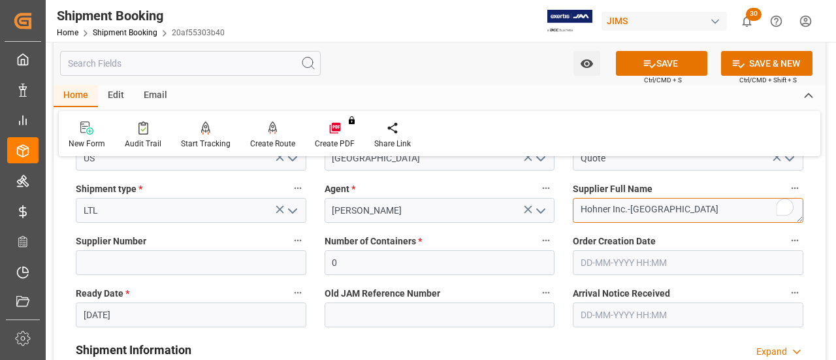
type textarea "Hohner Inc.-[GEOGRAPHIC_DATA]"
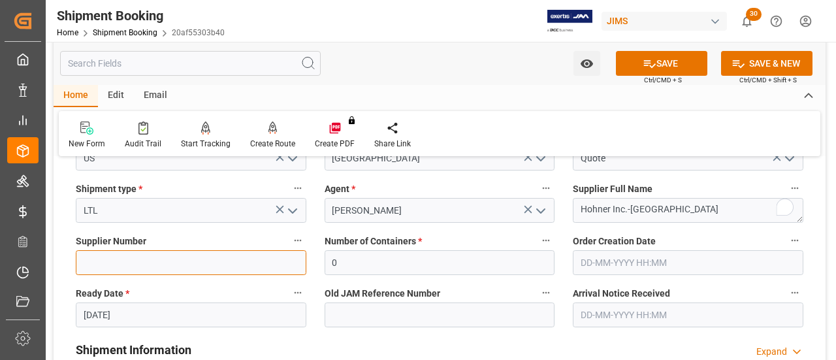
click at [96, 254] on input at bounding box center [191, 262] width 230 height 25
click at [122, 262] on input at bounding box center [191, 262] width 230 height 25
paste input "32353"
type input "32353"
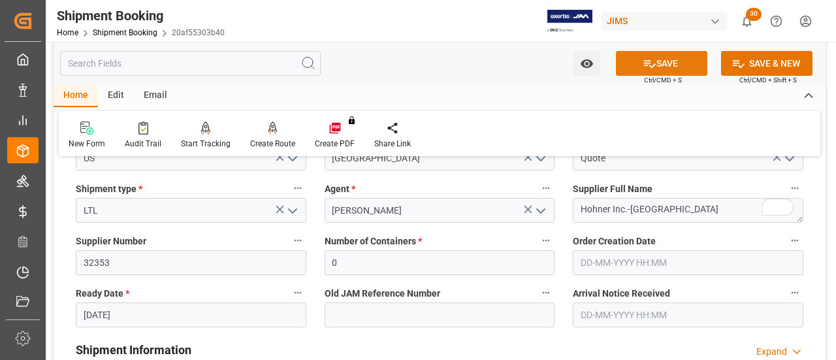
click at [663, 66] on button "SAVE" at bounding box center [661, 63] width 91 height 25
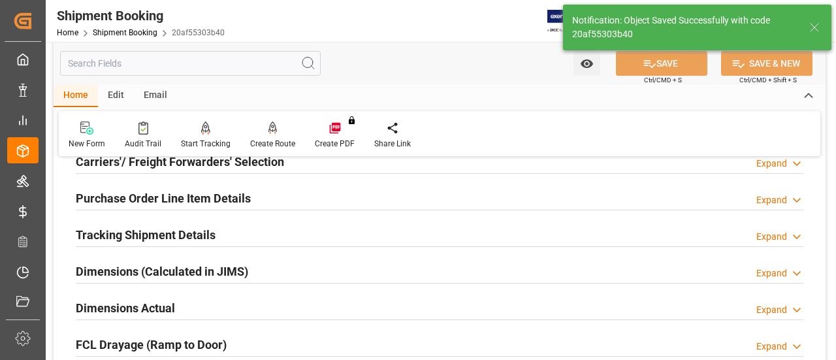
type input "Ready"
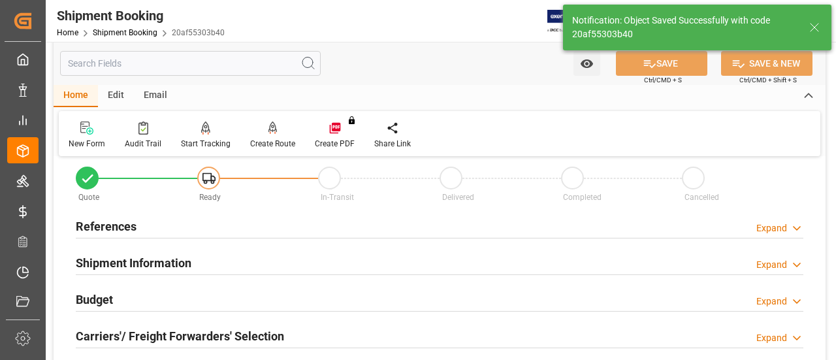
scroll to position [0, 0]
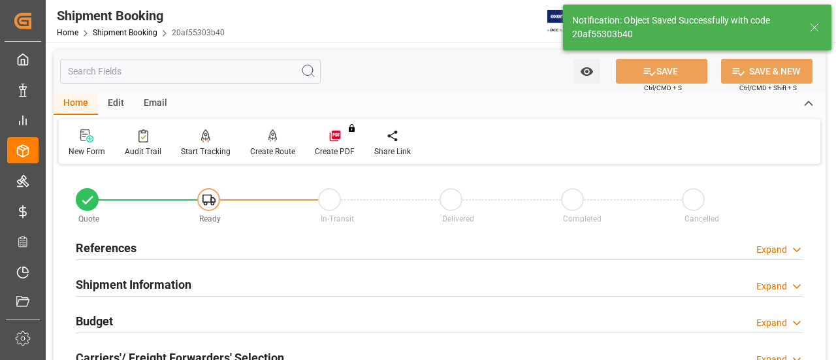
click at [168, 238] on div "References Expand" at bounding box center [439, 246] width 727 height 25
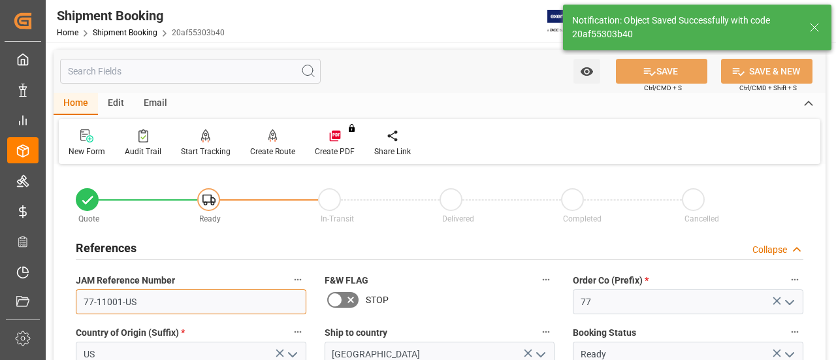
drag, startPoint x: 155, startPoint y: 302, endPoint x: 63, endPoint y: 309, distance: 92.3
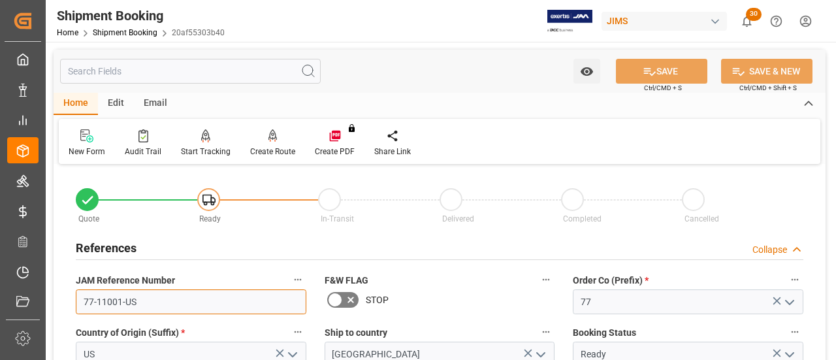
click at [163, 309] on input "77-11001-US" at bounding box center [191, 301] width 230 height 25
drag, startPoint x: 174, startPoint y: 304, endPoint x: 61, endPoint y: 304, distance: 112.3
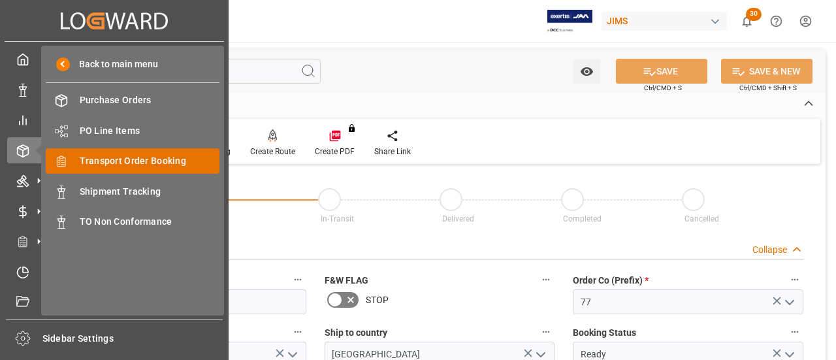
click at [118, 161] on span "Transport Order Booking" at bounding box center [150, 161] width 140 height 14
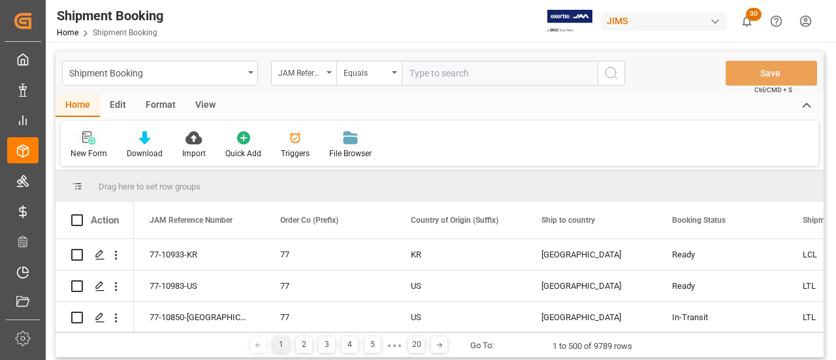
click at [82, 147] on div "New Form" at bounding box center [89, 145] width 56 height 29
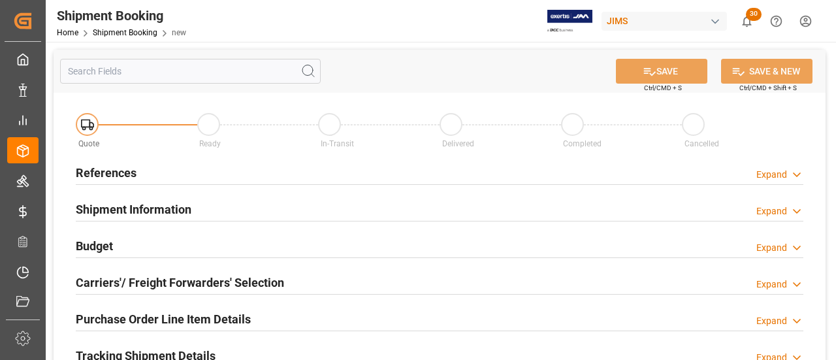
click at [120, 168] on h2 "References" at bounding box center [106, 173] width 61 height 18
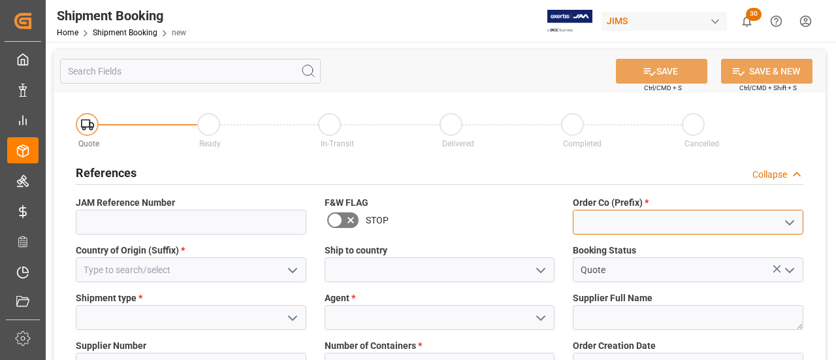
click at [601, 221] on input at bounding box center [688, 222] width 230 height 25
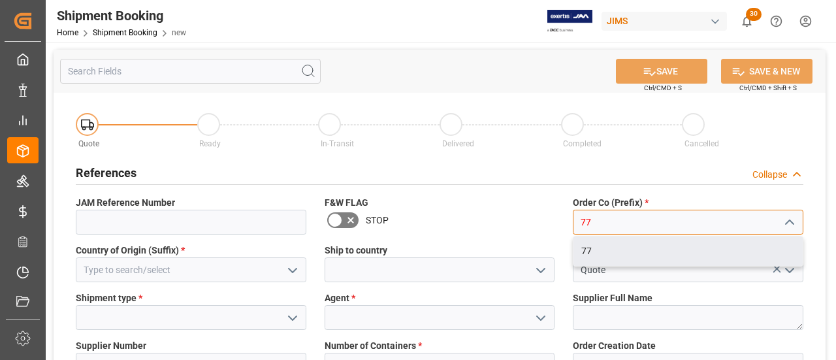
click at [605, 251] on div "77" at bounding box center [687, 250] width 229 height 29
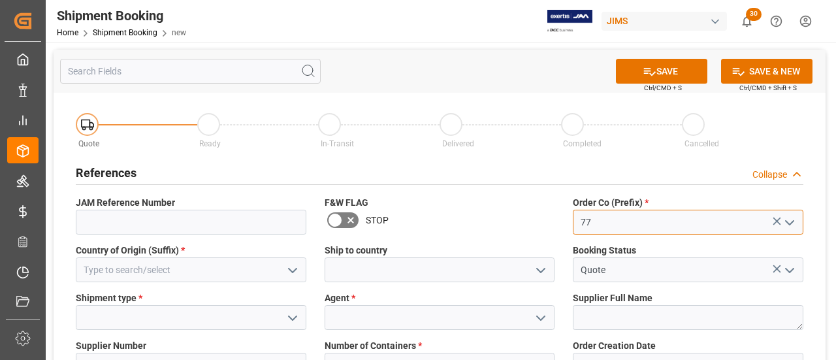
type input "77"
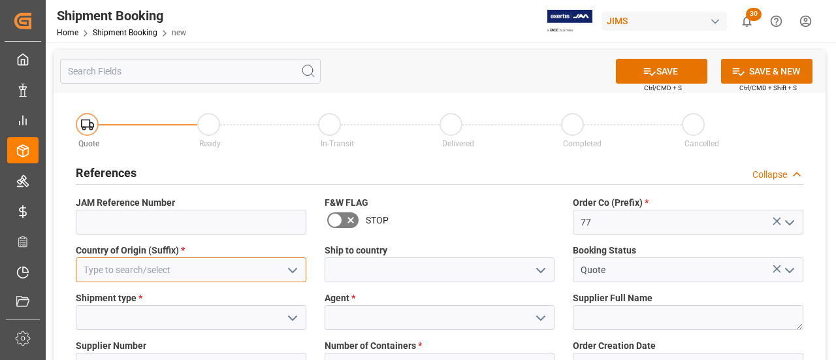
click at [210, 268] on input at bounding box center [191, 269] width 230 height 25
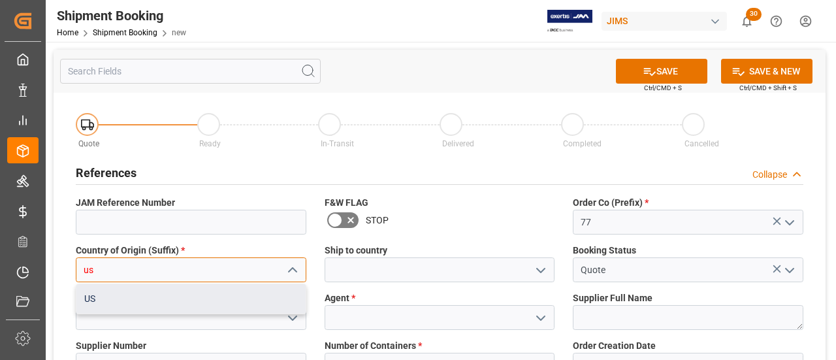
click at [133, 287] on div "US" at bounding box center [190, 298] width 229 height 29
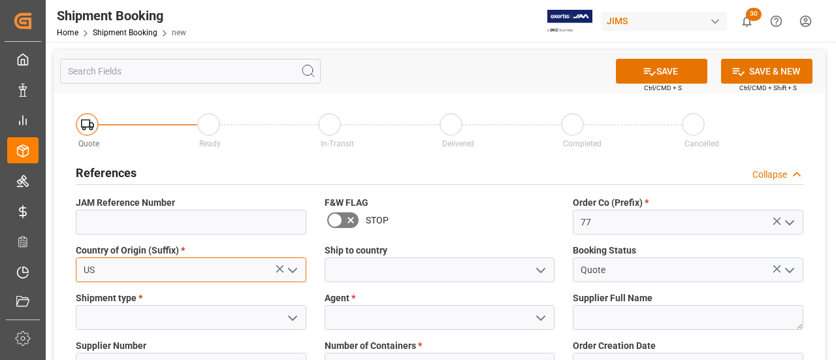
type input "US"
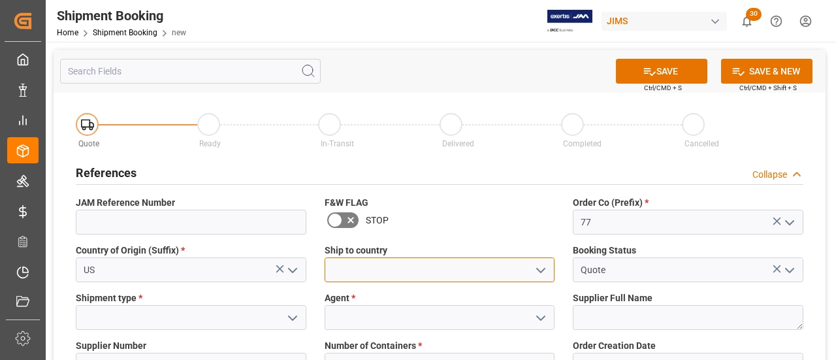
click at [360, 264] on input at bounding box center [440, 269] width 230 height 25
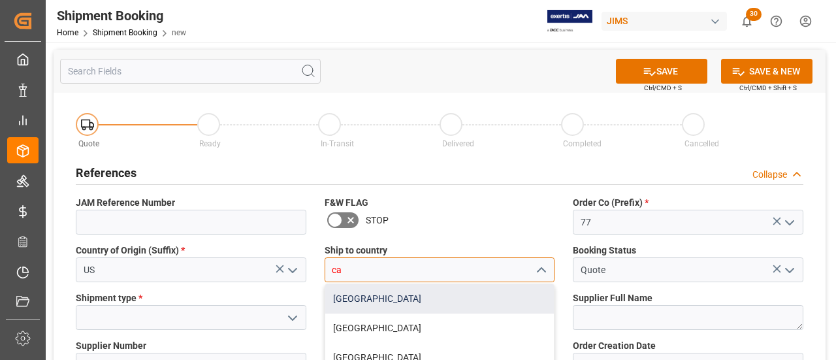
click at [353, 304] on div "[GEOGRAPHIC_DATA]" at bounding box center [439, 298] width 229 height 29
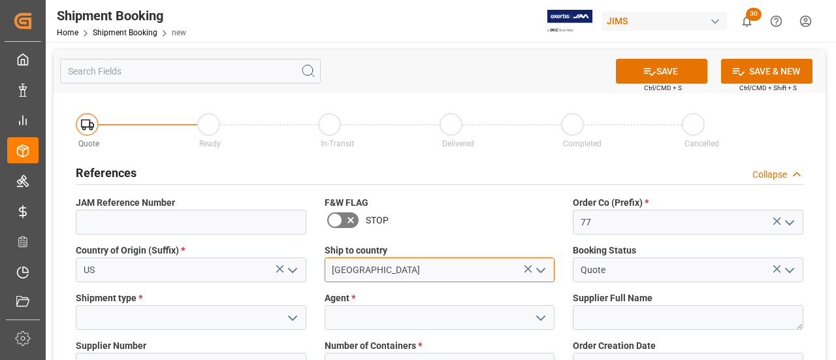
scroll to position [65, 0]
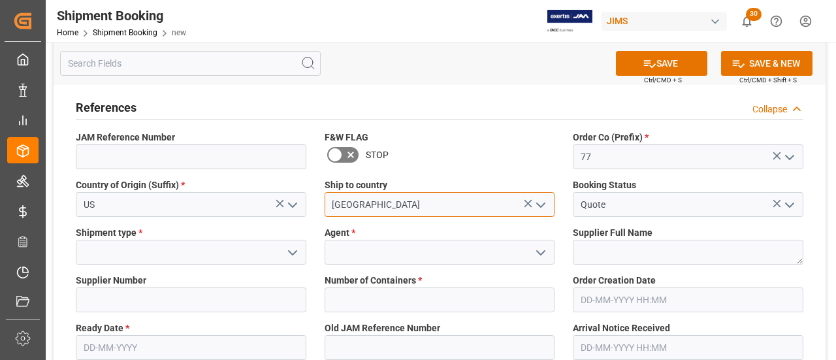
type input "[GEOGRAPHIC_DATA]"
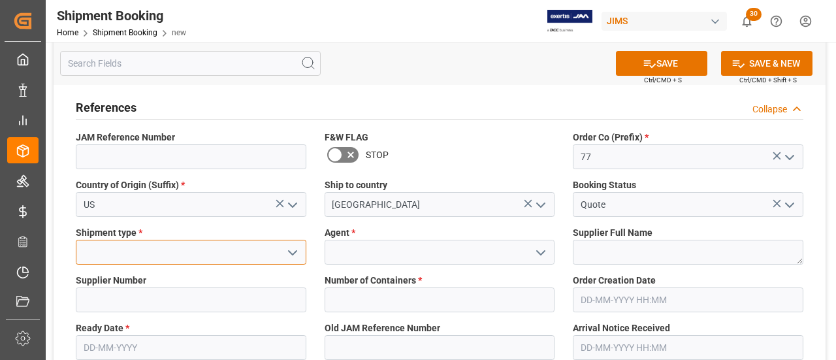
click at [146, 245] on input at bounding box center [191, 252] width 230 height 25
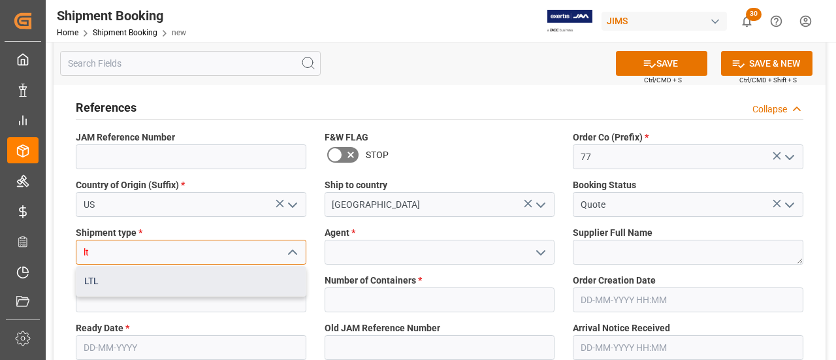
click at [120, 278] on div "LTL" at bounding box center [190, 280] width 229 height 29
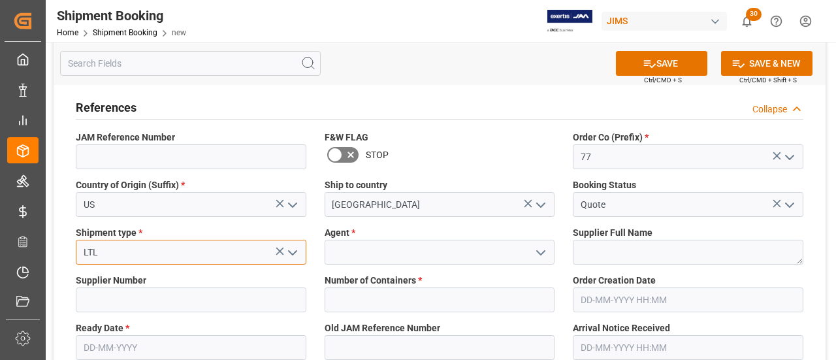
type input "LTL"
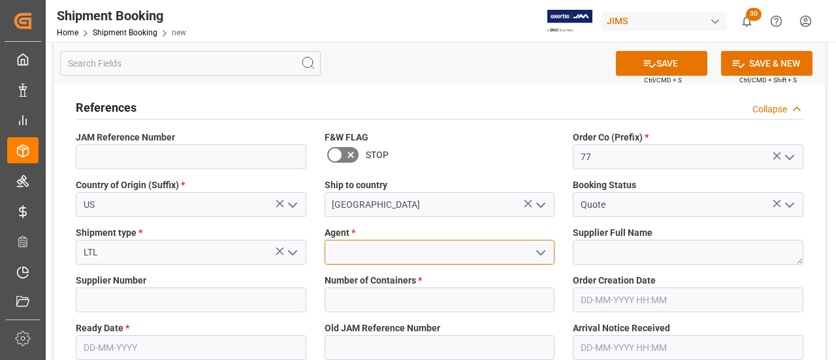
click at [352, 260] on input at bounding box center [440, 252] width 230 height 25
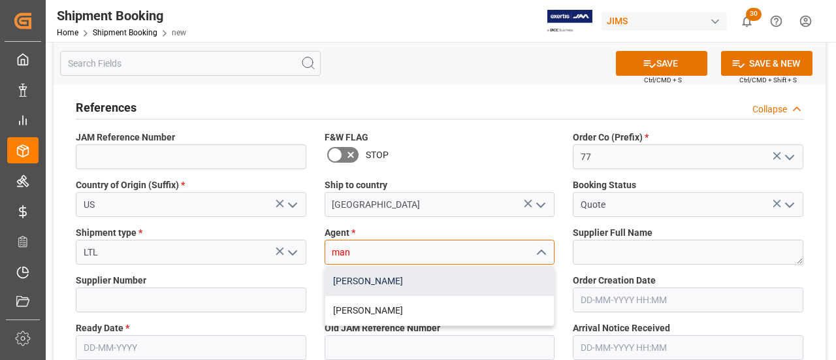
click at [354, 280] on div "[PERSON_NAME]" at bounding box center [439, 280] width 229 height 29
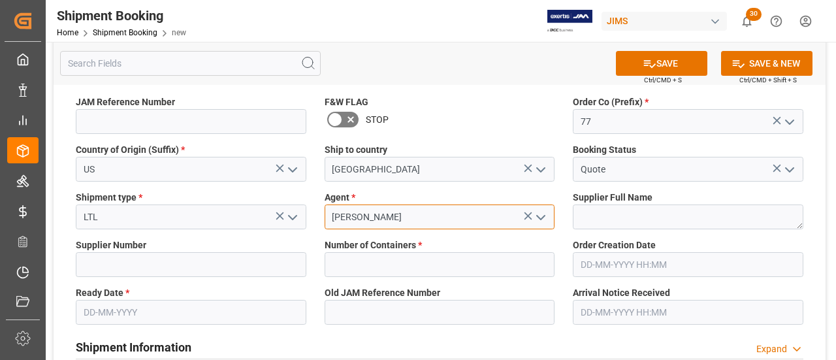
scroll to position [131, 0]
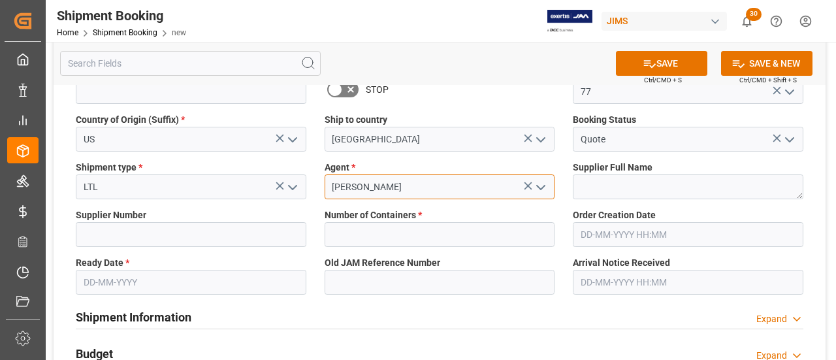
type input "[PERSON_NAME]"
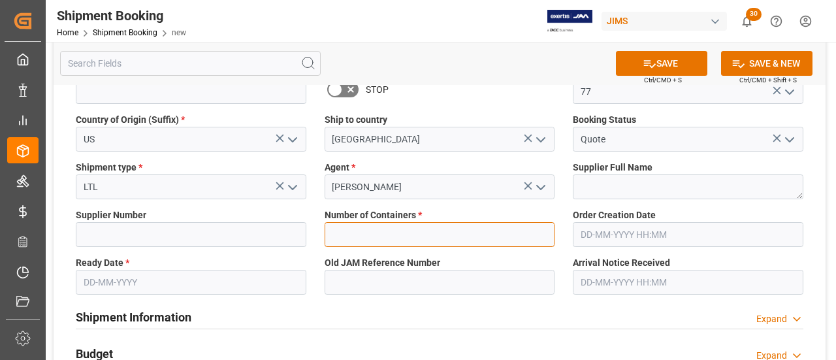
click at [370, 238] on input "text" at bounding box center [440, 234] width 230 height 25
type input "0"
click at [226, 279] on input "text" at bounding box center [191, 282] width 230 height 25
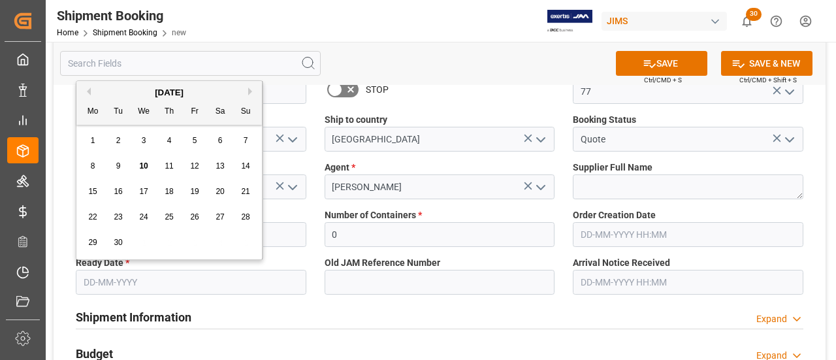
click at [142, 167] on span "10" at bounding box center [143, 165] width 8 height 9
type input "[DATE]"
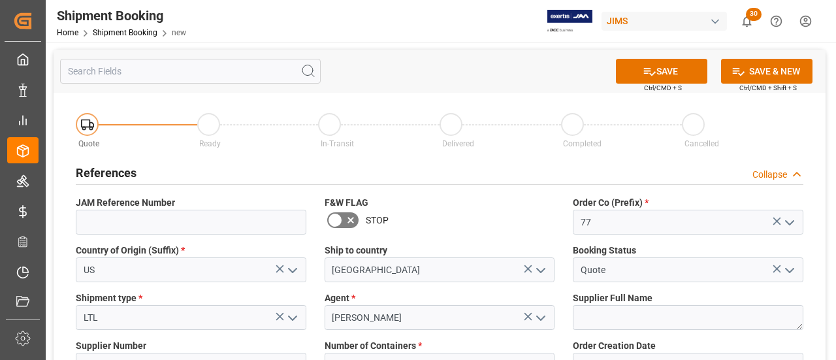
scroll to position [65, 0]
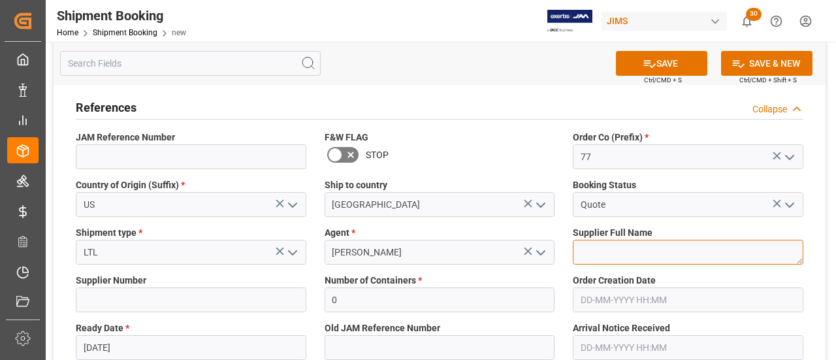
click at [610, 257] on textarea at bounding box center [688, 252] width 230 height 25
paste textarea "846947 O1 00077 405618 D'Angelico Guitars 04/25/25 1697 186913 9,386.65 CDN 6,7…"
type textarea "846947 O1 00077 405618 D'Angelico Guitars 04/25/25 1697 186913 9,386.65 CDN 6,7…"
click at [603, 244] on textarea "846947 O1 00077 405618 D'Angelico Guitars 04/25/25 1697 186913 9,386.65 CDN 6,7…" at bounding box center [688, 252] width 230 height 25
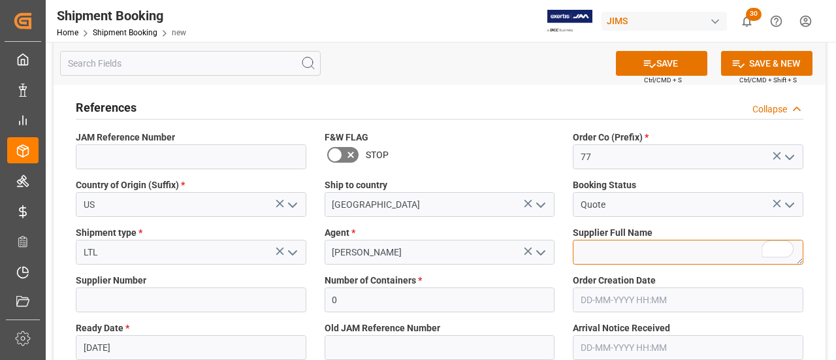
paste textarea "D'Angelico Guitars"
type textarea "D'Angelico Guitars"
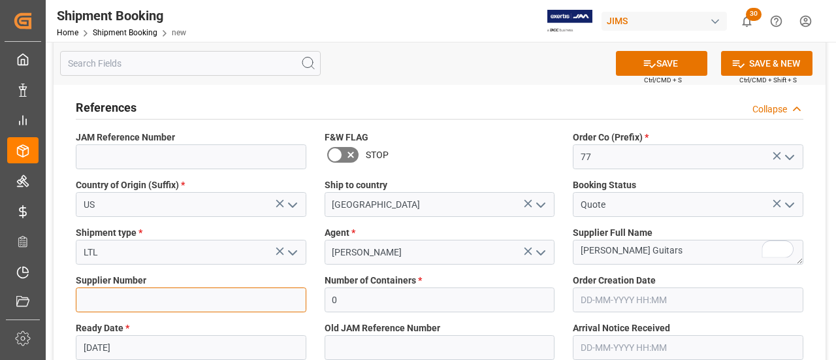
click at [182, 309] on input at bounding box center [191, 299] width 230 height 25
paste input "405618"
type input "405618"
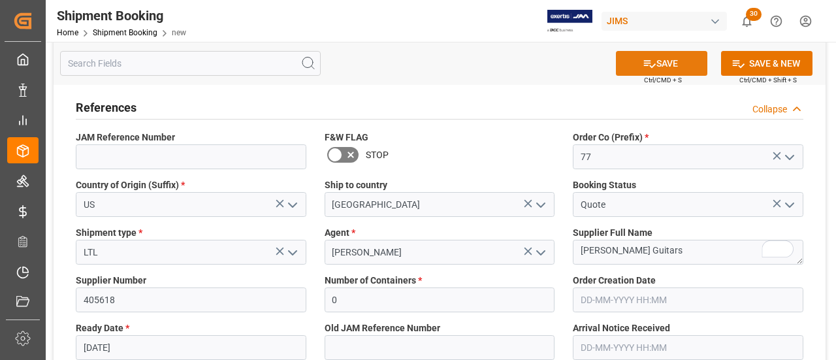
click at [669, 63] on button "SAVE" at bounding box center [661, 63] width 91 height 25
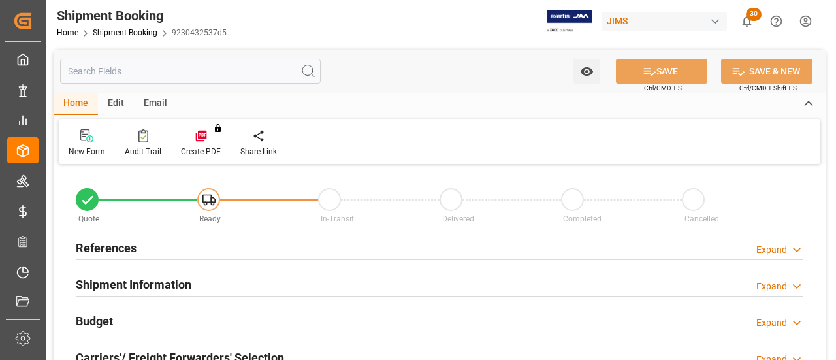
type input "0"
type input "[DATE]"
click at [121, 251] on h2 "References" at bounding box center [106, 248] width 61 height 18
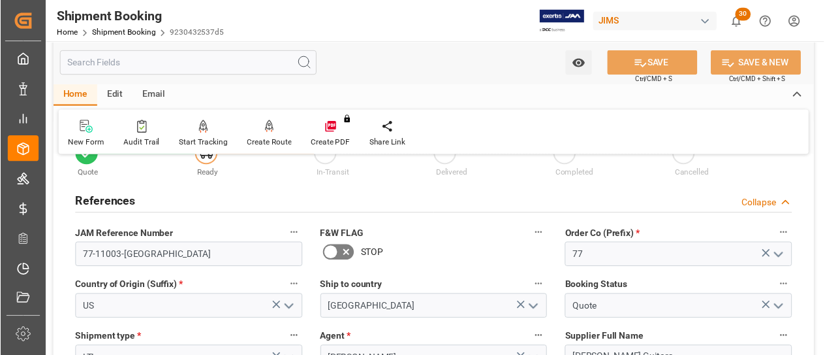
scroll to position [65, 0]
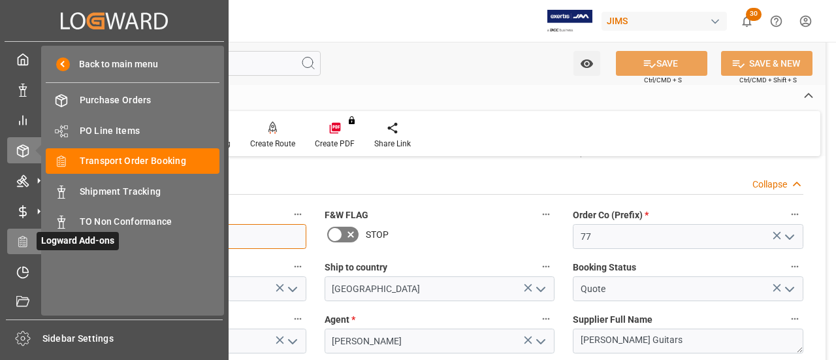
drag, startPoint x: 173, startPoint y: 234, endPoint x: 24, endPoint y: 240, distance: 149.6
click at [24, 240] on div "Created by potrace 1.15, written by [PERSON_NAME] [DATE]-[DATE] Created by potr…" at bounding box center [418, 180] width 836 height 360
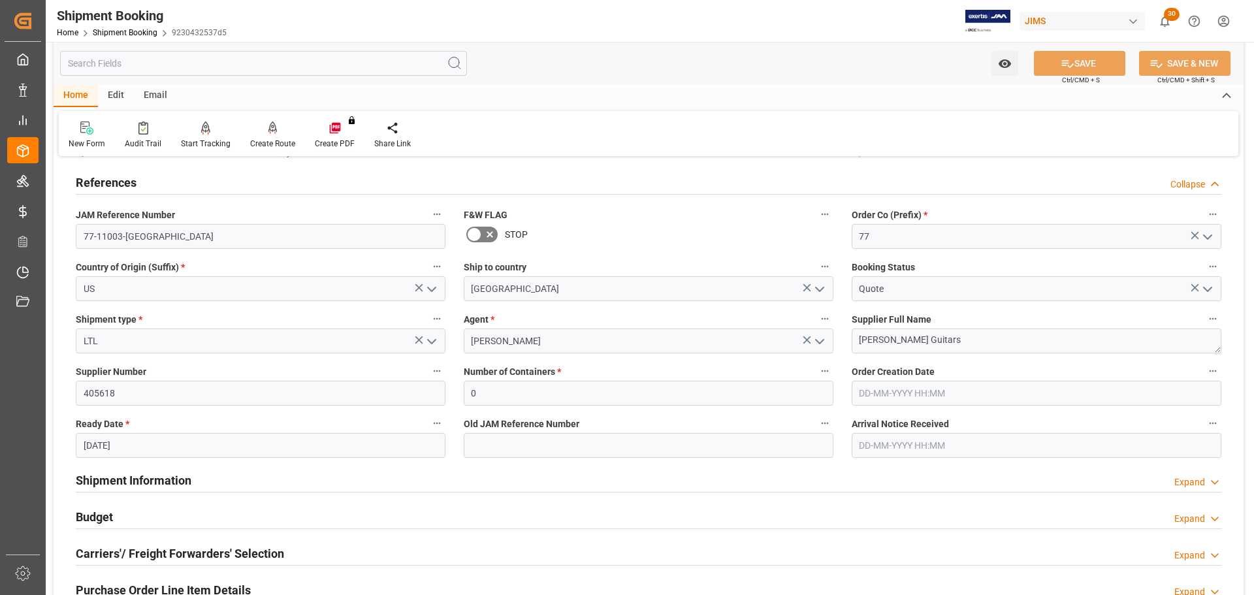
click at [224, 185] on div "References Collapse" at bounding box center [648, 181] width 1145 height 25
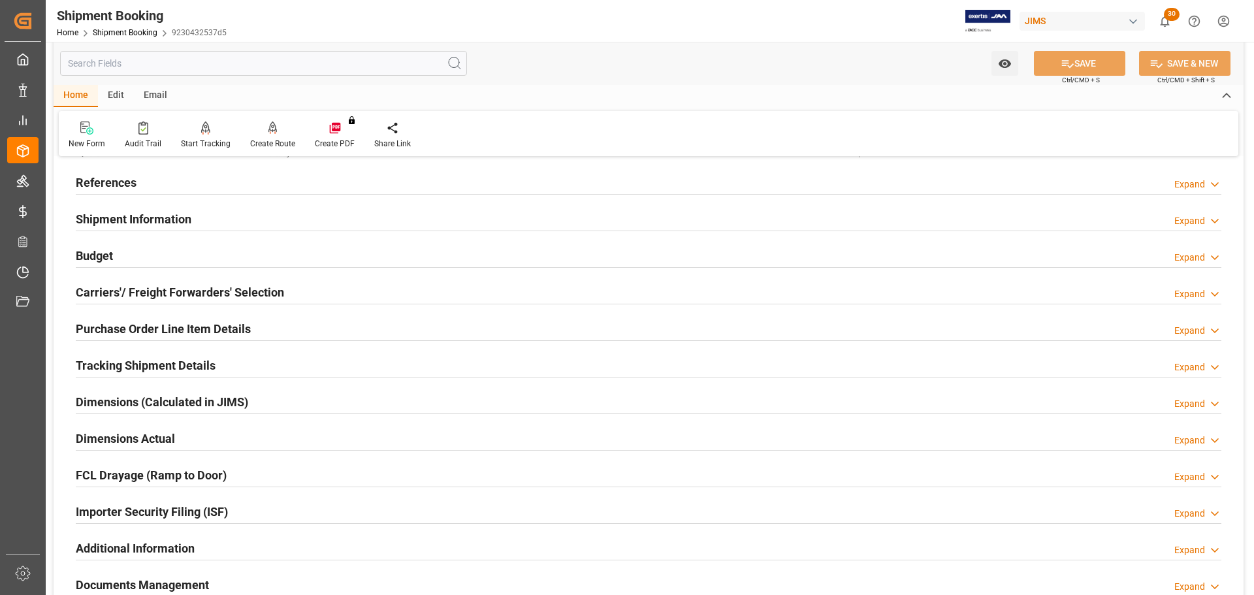
click at [224, 185] on div "References Expand" at bounding box center [648, 181] width 1145 height 25
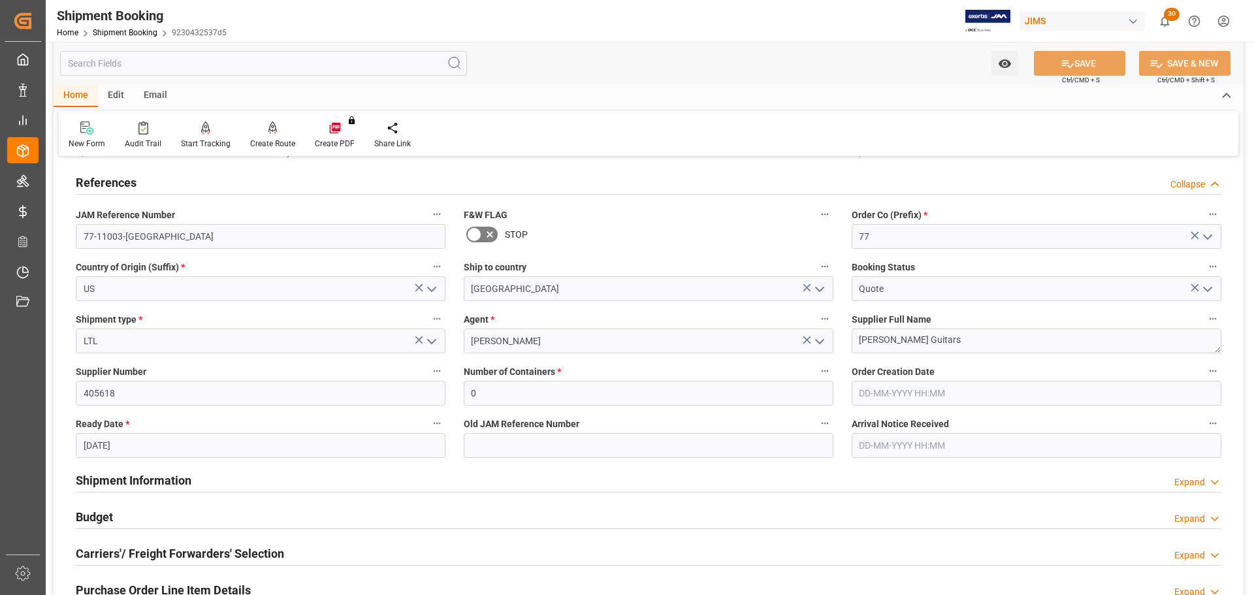
click at [224, 185] on div "References Collapse" at bounding box center [648, 181] width 1145 height 25
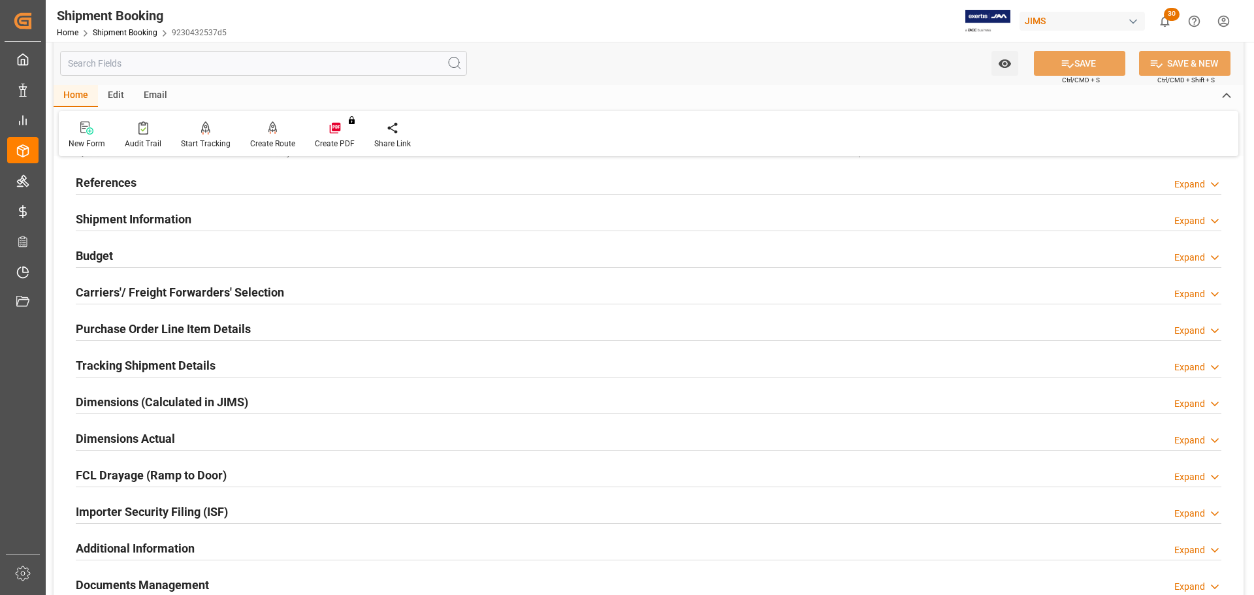
click at [228, 214] on div "Shipment Information Expand" at bounding box center [648, 218] width 1145 height 25
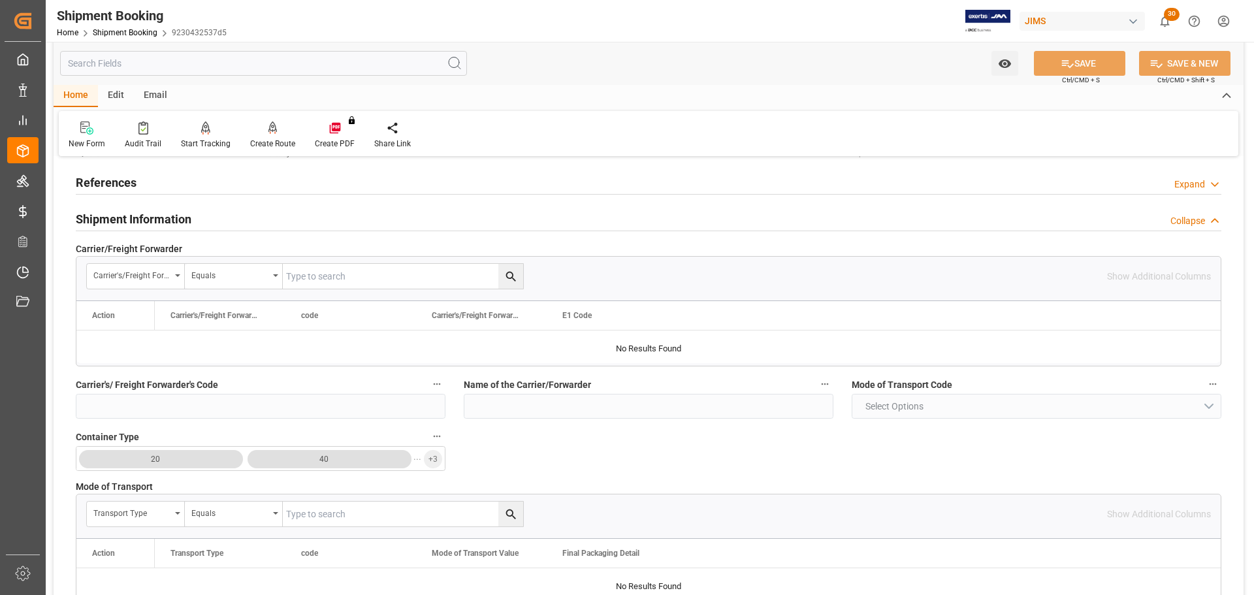
click at [228, 214] on div "Shipment Information Collapse" at bounding box center [648, 218] width 1145 height 25
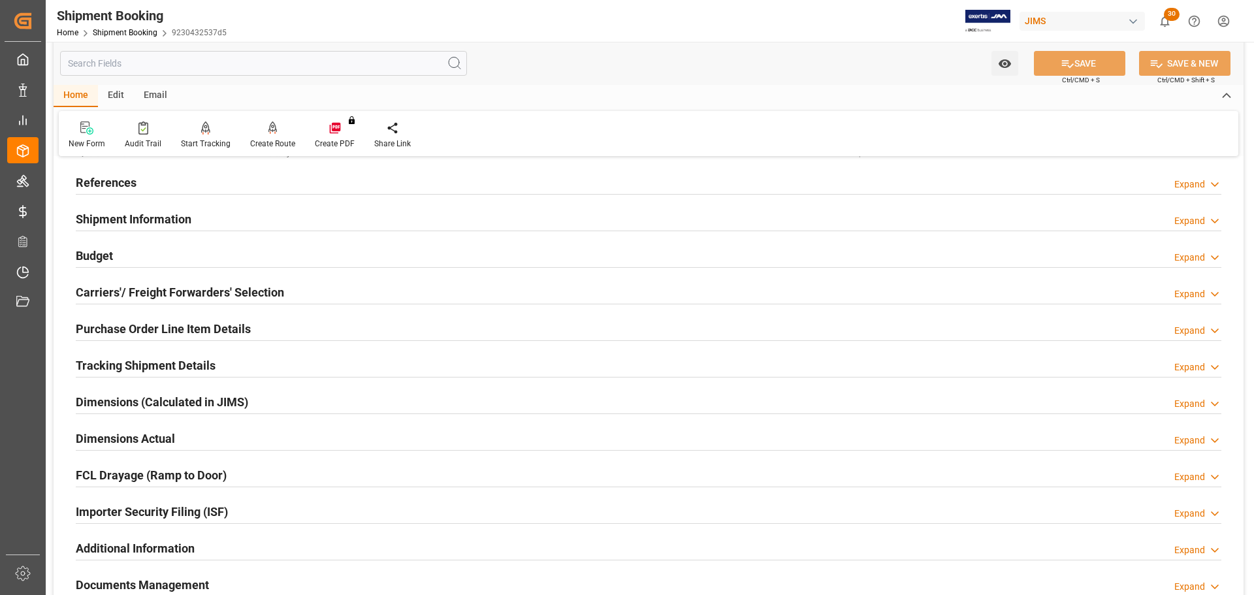
click at [196, 261] on div "Budget Expand" at bounding box center [648, 254] width 1145 height 25
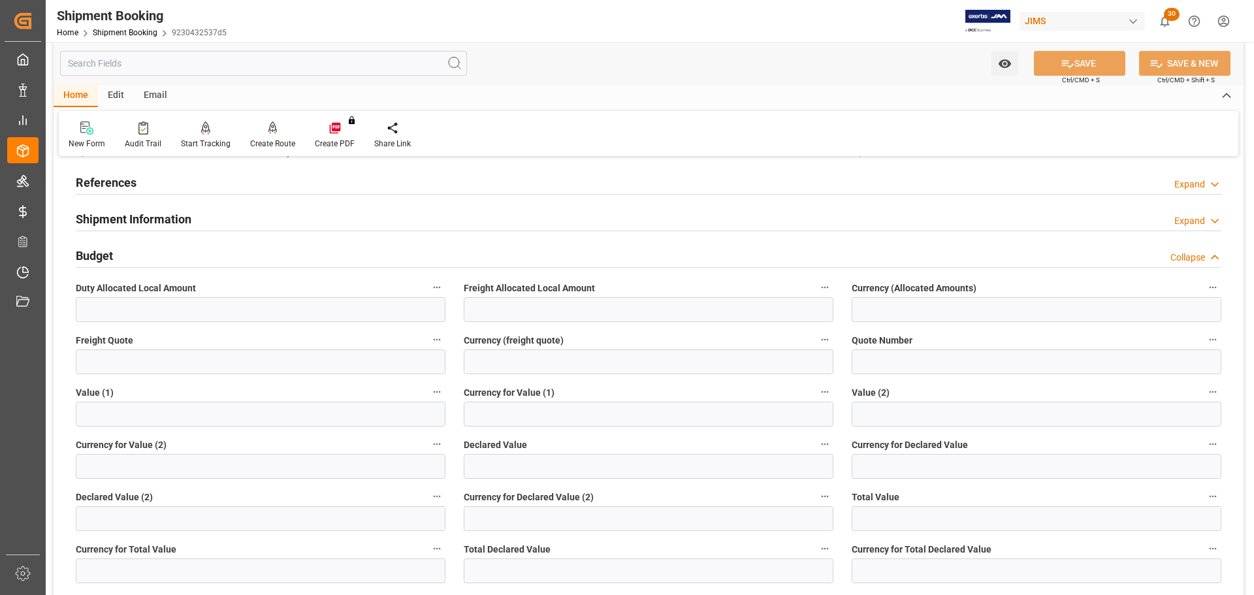
click at [141, 261] on div "Budget Collapse" at bounding box center [648, 254] width 1145 height 25
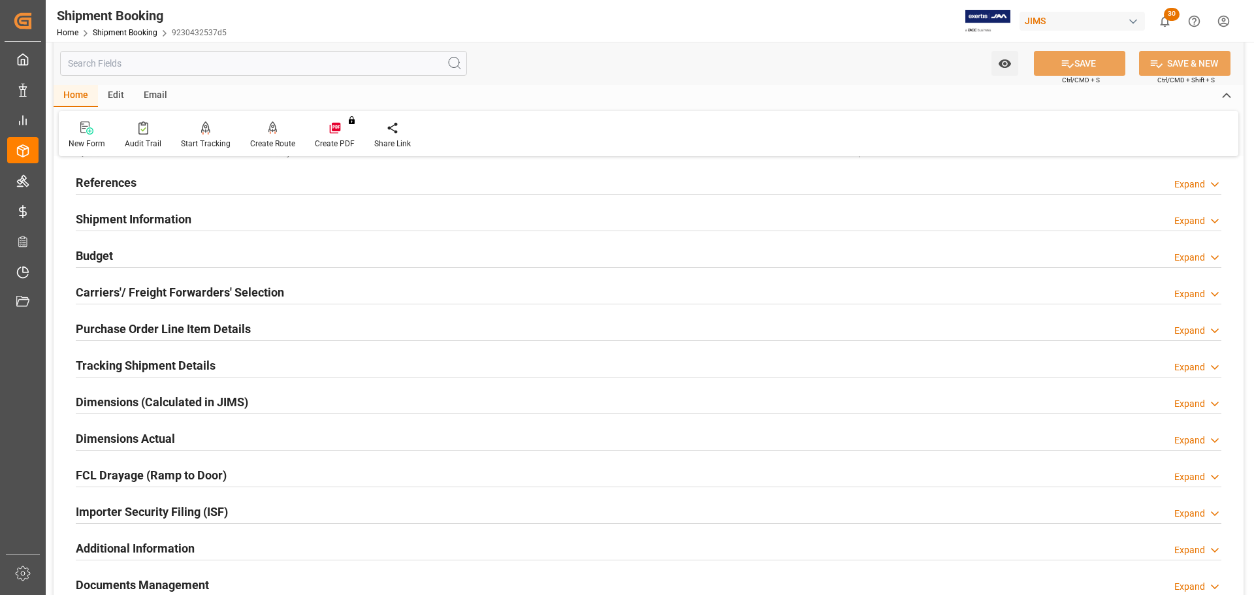
click at [140, 293] on h2 "Carriers'/ Freight Forwarders' Selection" at bounding box center [180, 292] width 208 height 18
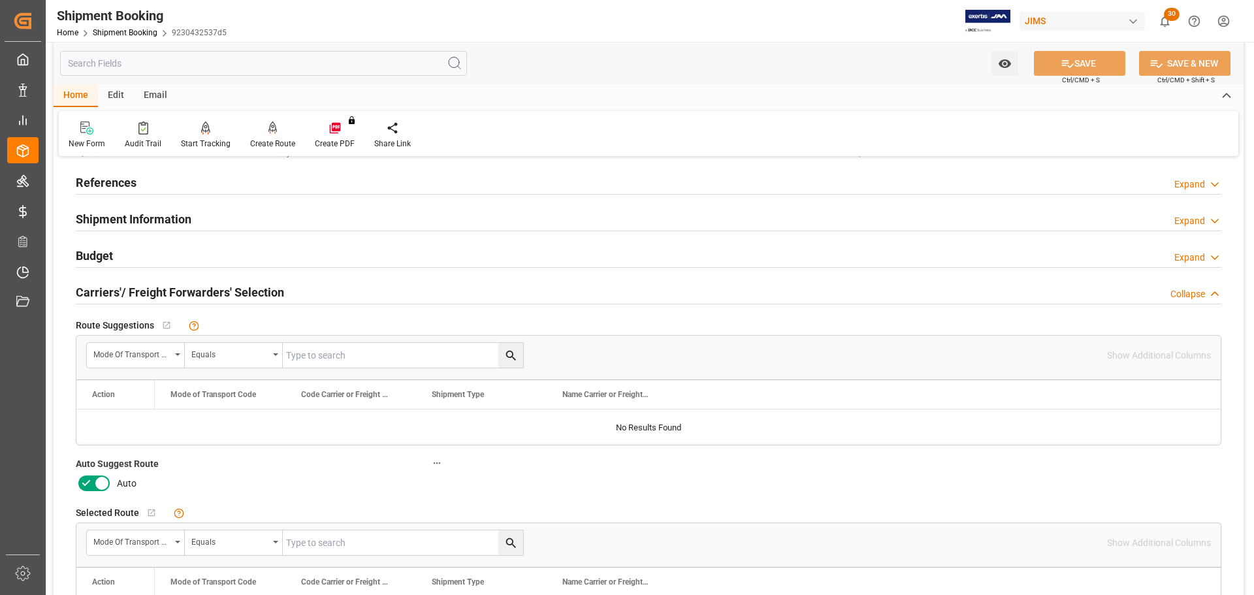
click at [99, 359] on icon at bounding box center [102, 483] width 16 height 16
click at [0, 0] on input "checkbox" at bounding box center [0, 0] width 0 height 0
click at [835, 57] on icon at bounding box center [1067, 64] width 14 height 14
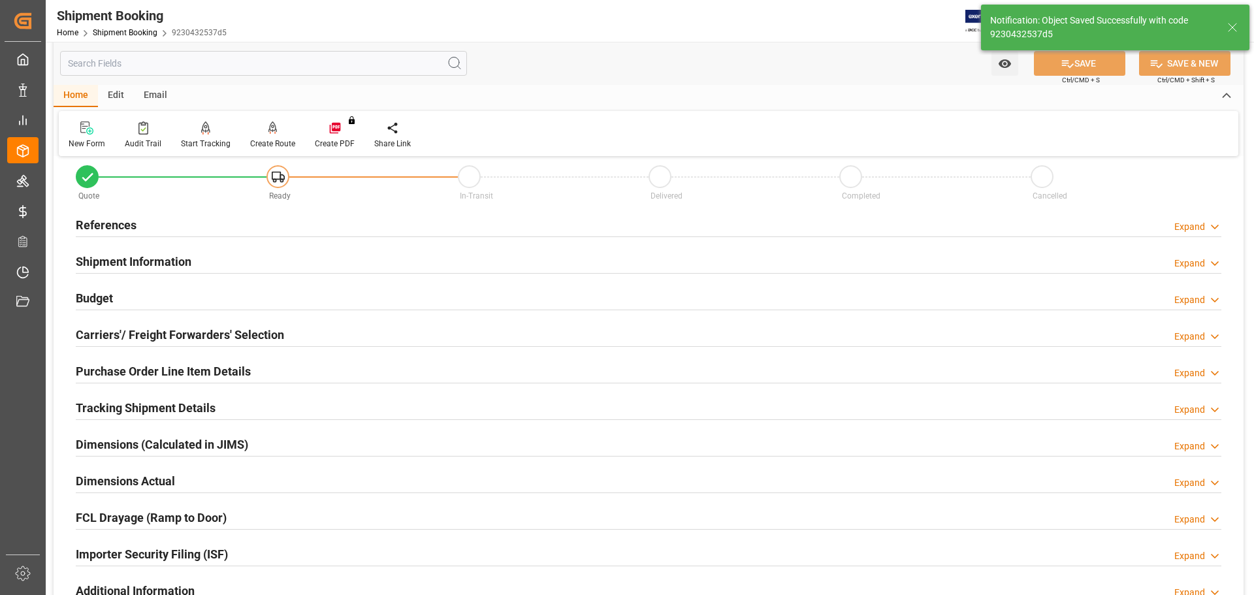
scroll to position [0, 0]
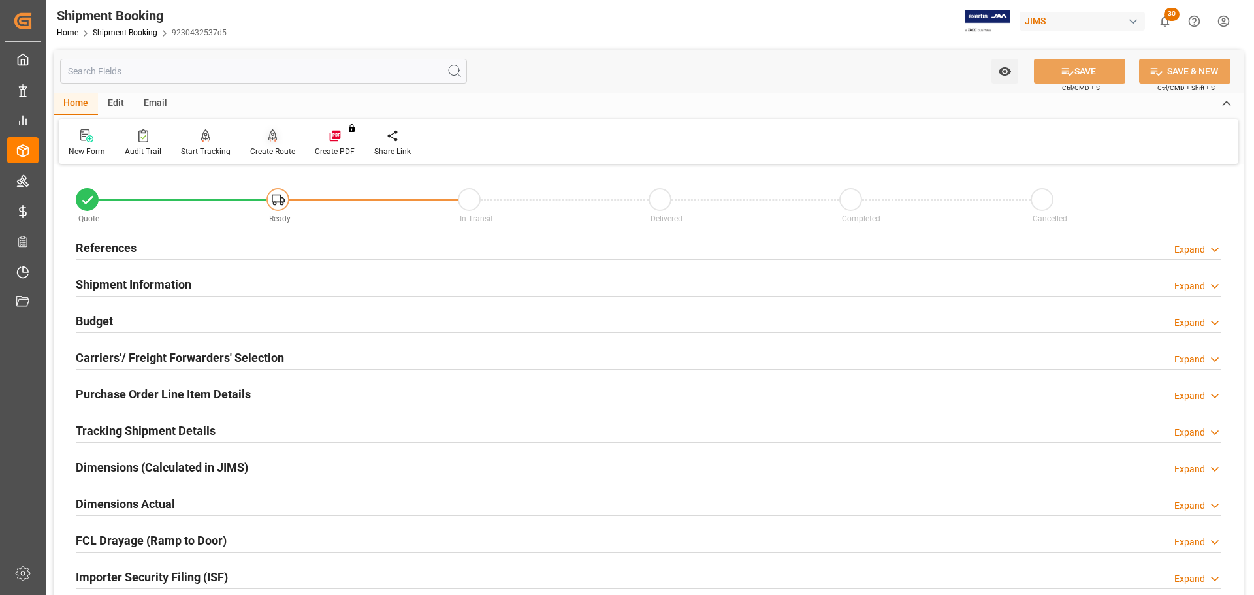
click at [265, 149] on div "Create Route" at bounding box center [272, 152] width 45 height 12
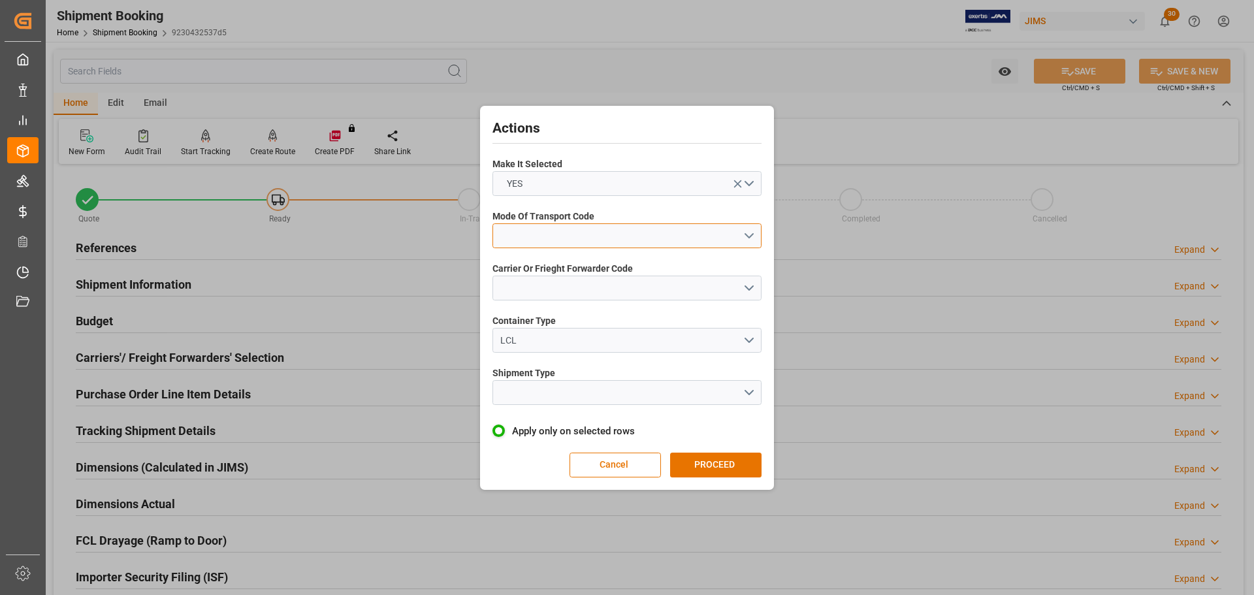
click at [583, 229] on button "open menu" at bounding box center [626, 235] width 269 height 25
click at [562, 294] on div "3- TRUCKR" at bounding box center [627, 293] width 268 height 27
click at [562, 294] on button "open menu" at bounding box center [626, 288] width 269 height 25
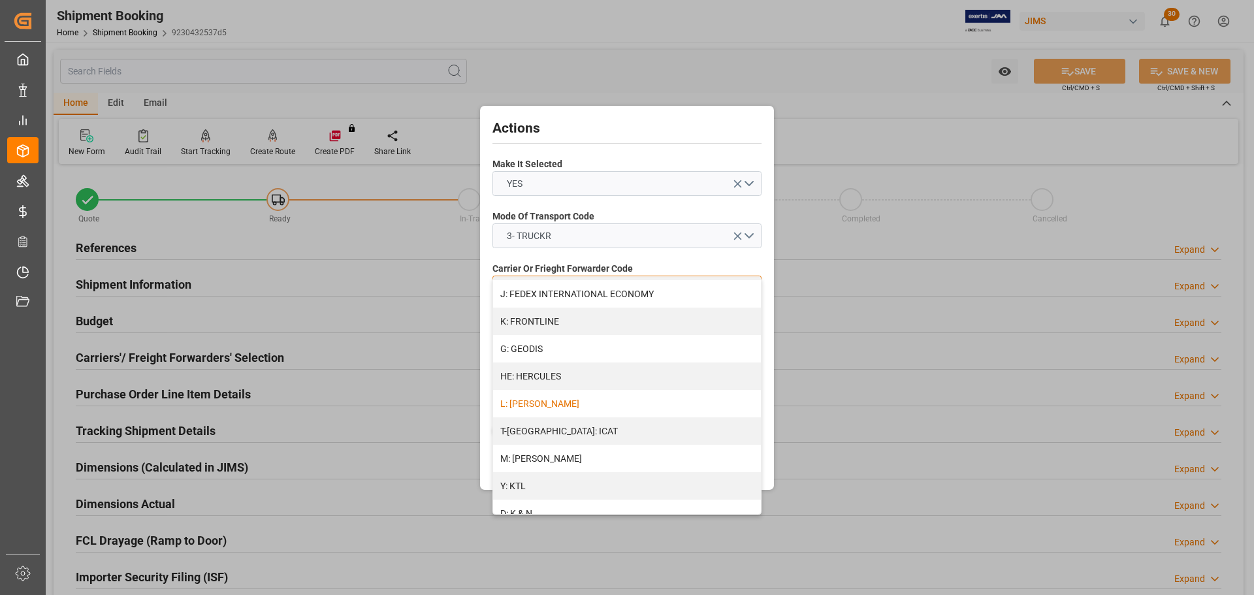
scroll to position [457, 0]
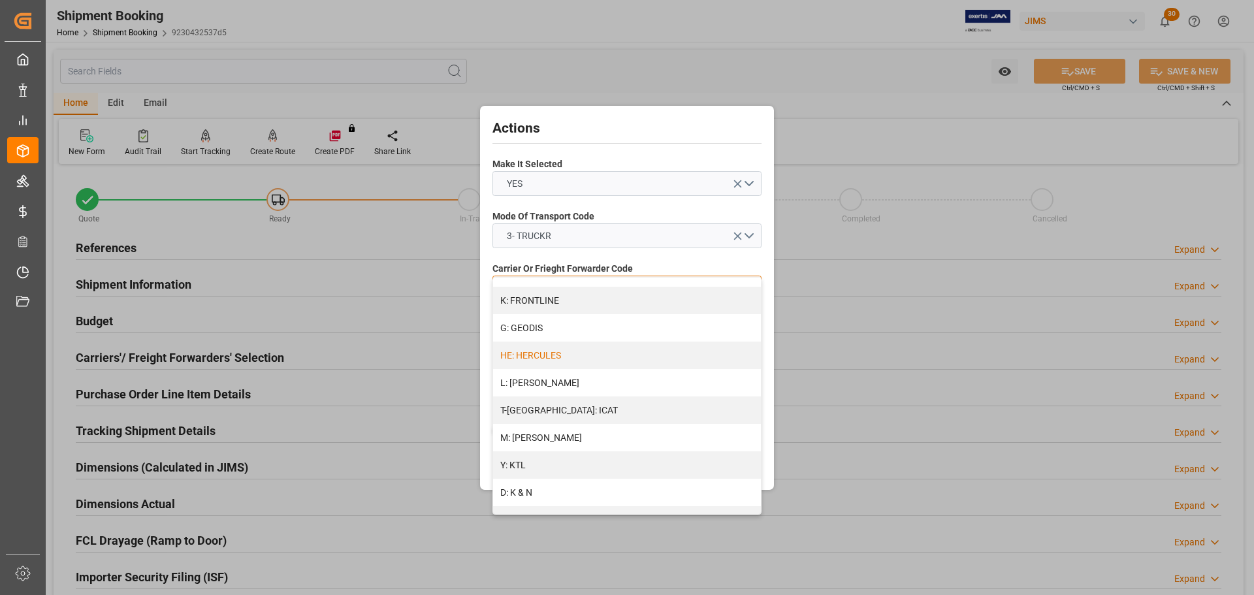
click at [571, 355] on div "HE: HERCULES" at bounding box center [627, 355] width 268 height 27
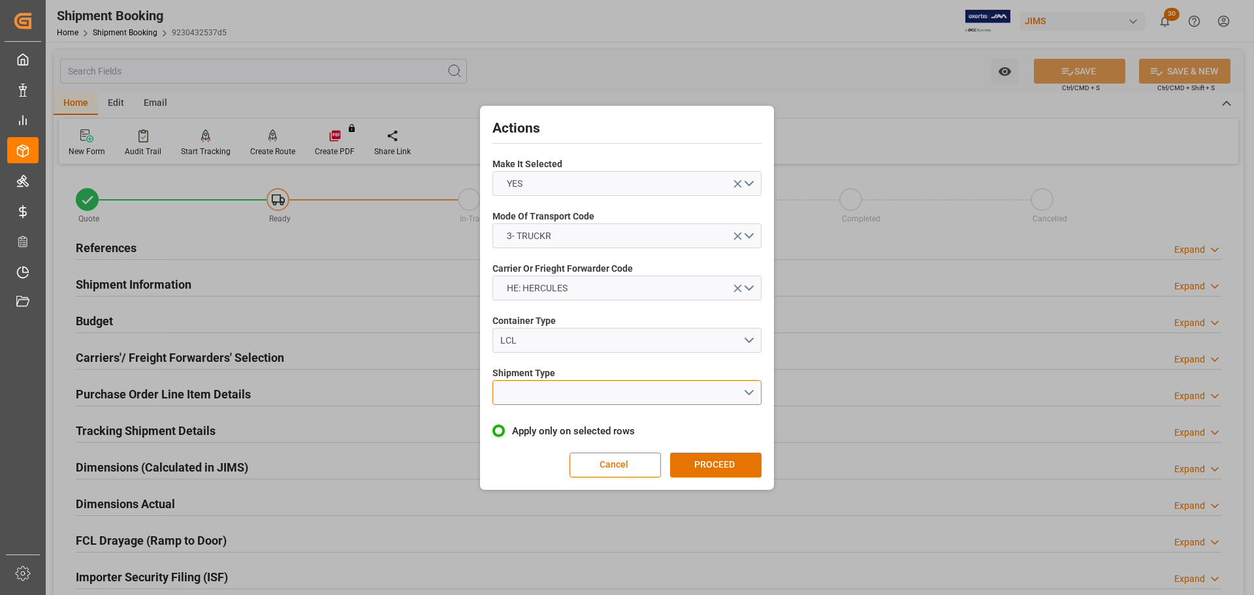
click at [573, 359] on button "open menu" at bounding box center [626, 392] width 269 height 25
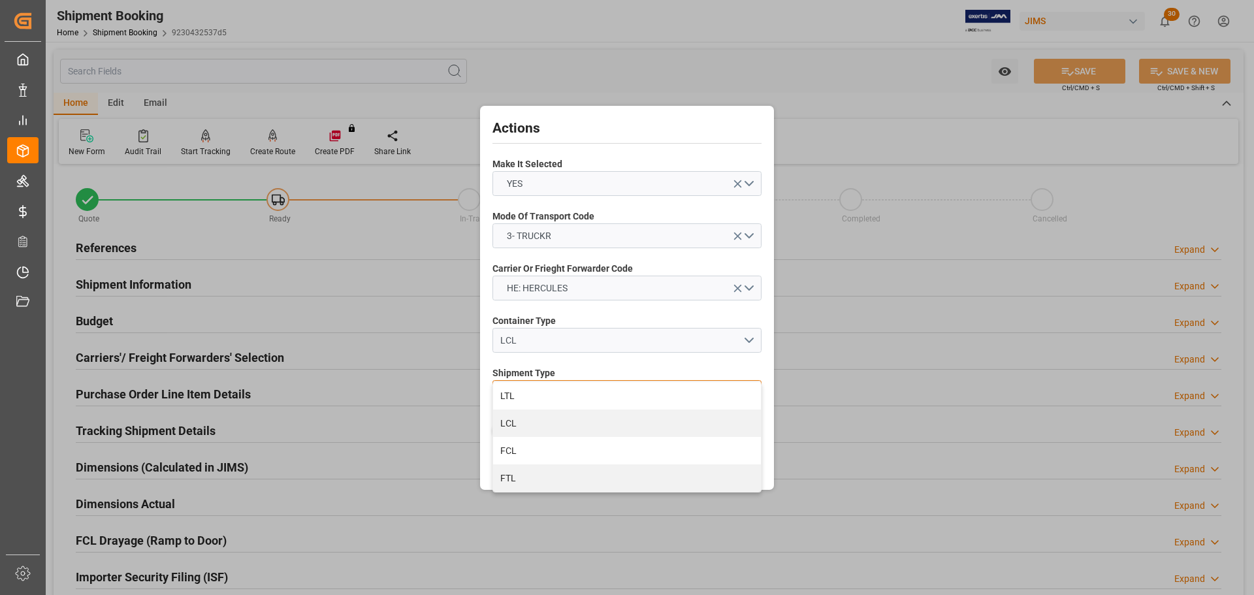
click at [573, 359] on div "LTL" at bounding box center [627, 395] width 268 height 27
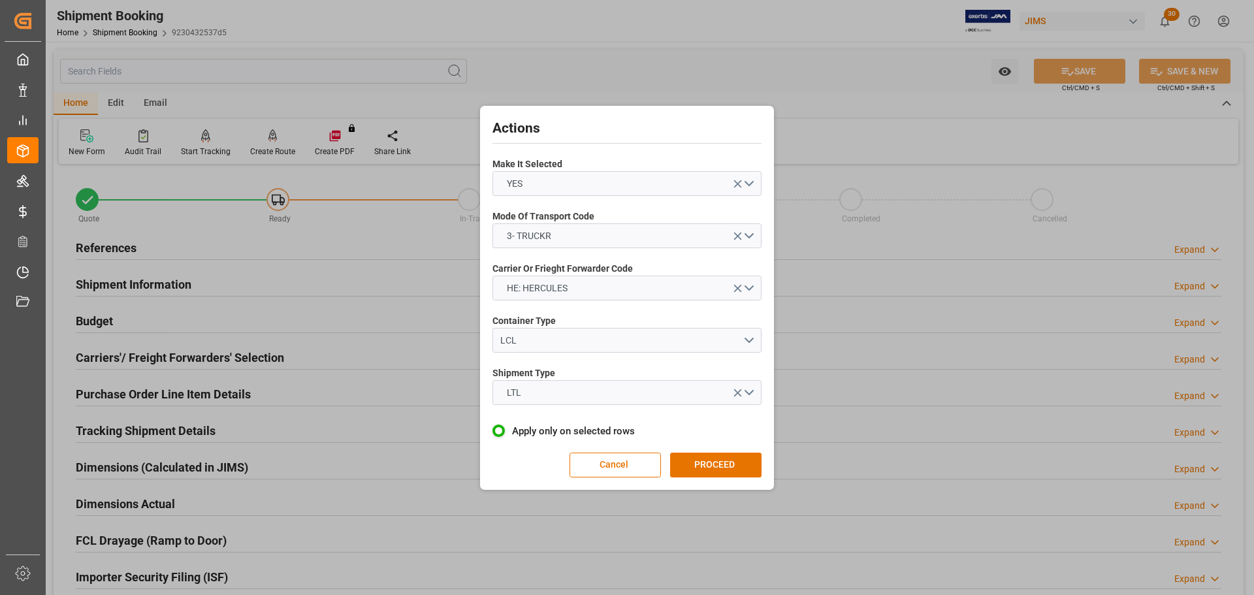
click at [697, 359] on div "Actions Make It Selected YES Mode Of Transport Code 3- TRUCKR Carrier Or Friegh…" at bounding box center [626, 297] width 287 height 377
click at [701, 359] on button "PROCEED" at bounding box center [715, 465] width 91 height 25
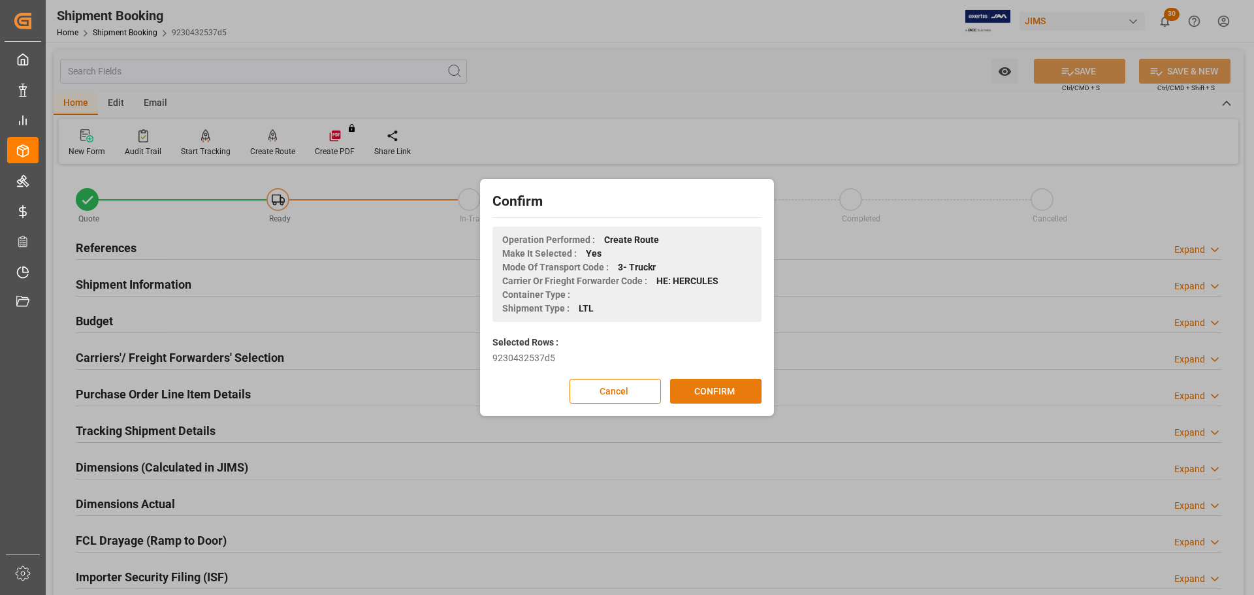
click at [708, 359] on button "CONFIRM" at bounding box center [715, 391] width 91 height 25
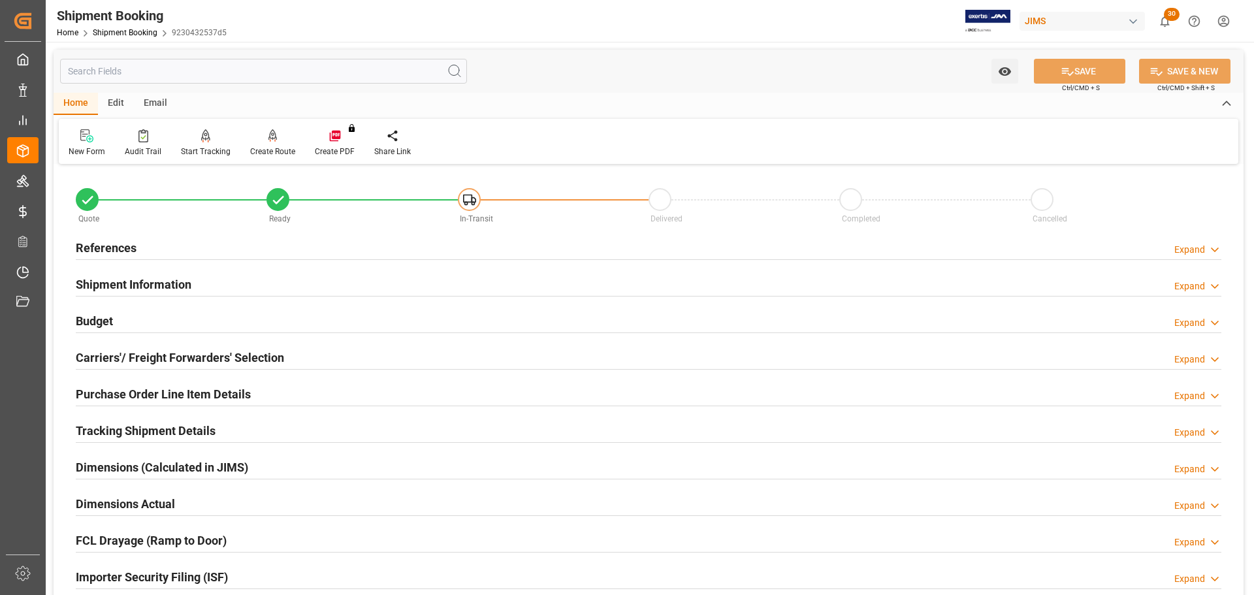
click at [708, 398] on div "Purchase Order Line Item Details Expand" at bounding box center [648, 393] width 1145 height 25
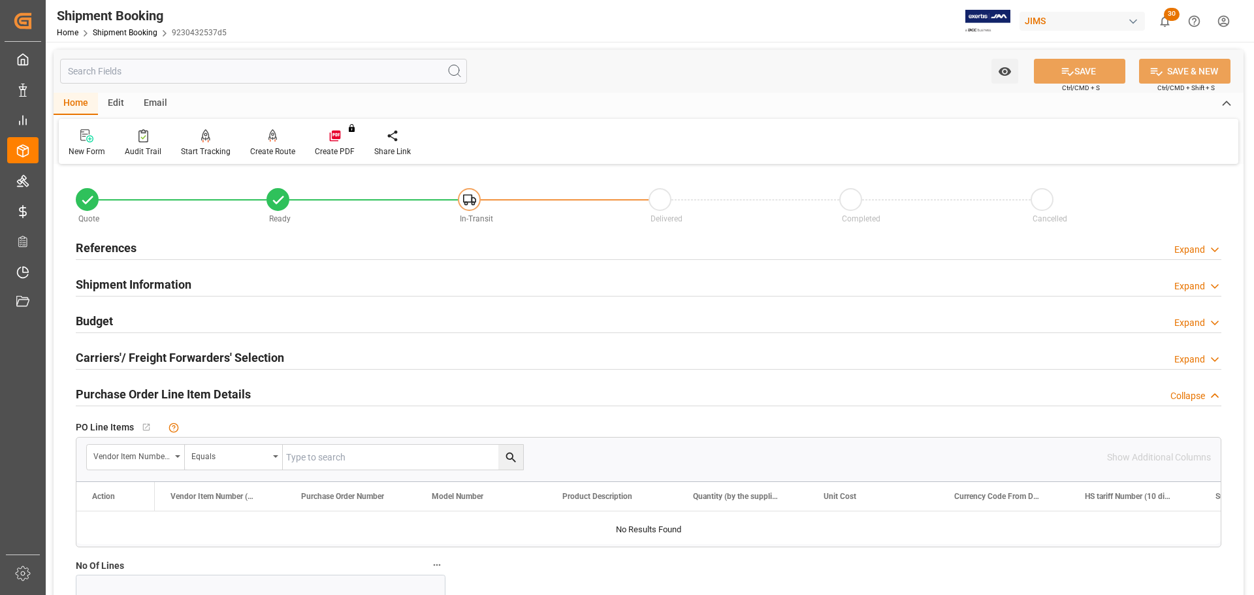
click at [708, 398] on div "Purchase Order Line Item Details Collapse" at bounding box center [648, 393] width 1145 height 25
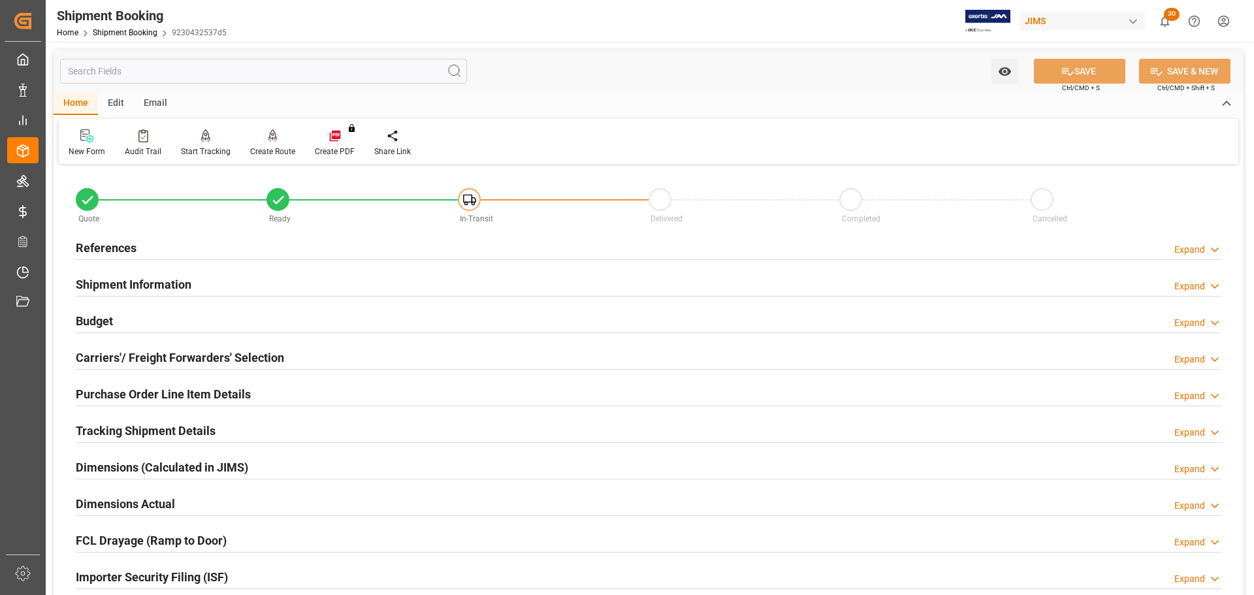
click at [214, 285] on div "Shipment Information Expand" at bounding box center [648, 283] width 1145 height 25
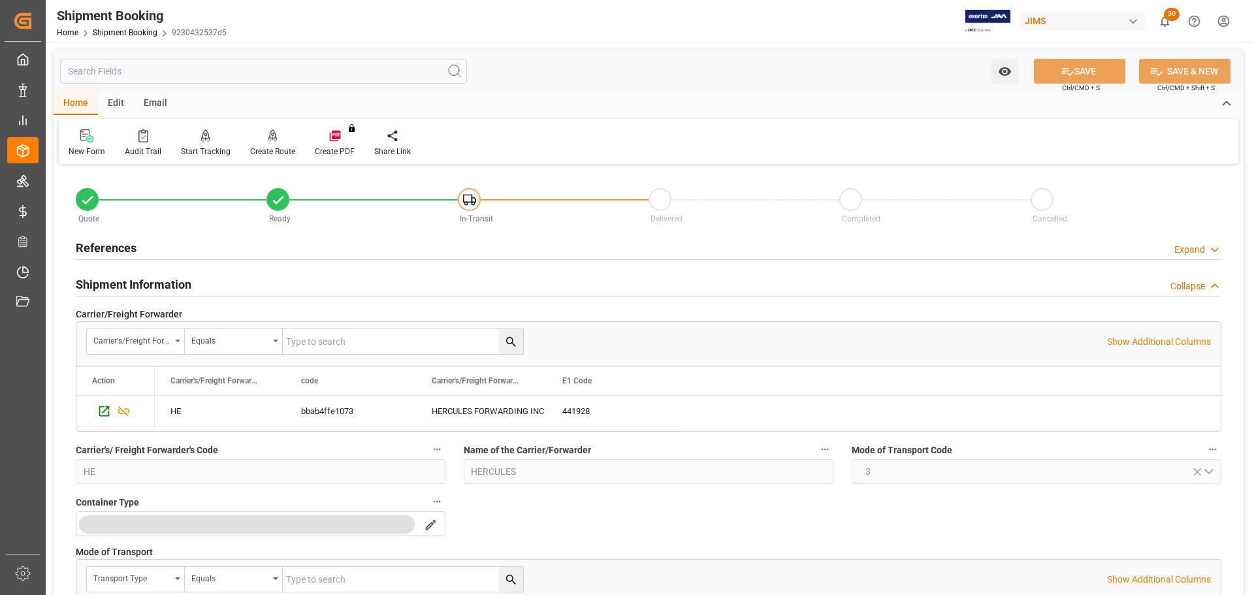
click at [221, 285] on div "Shipment Information Collapse" at bounding box center [648, 283] width 1145 height 25
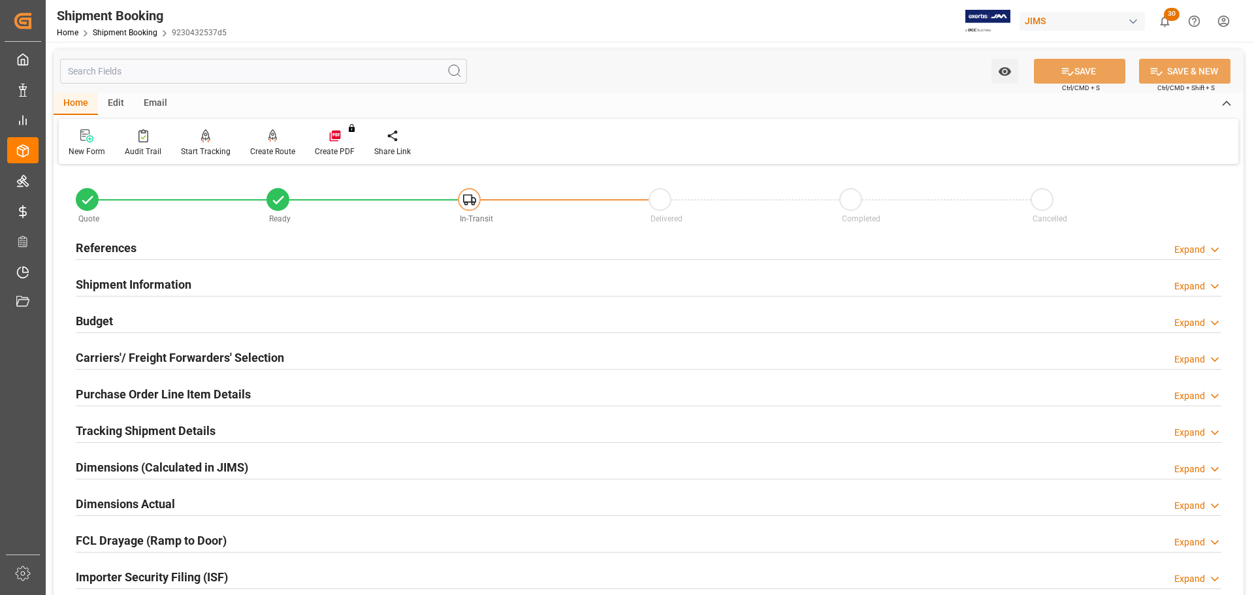
click at [221, 251] on div "References Expand" at bounding box center [648, 246] width 1145 height 25
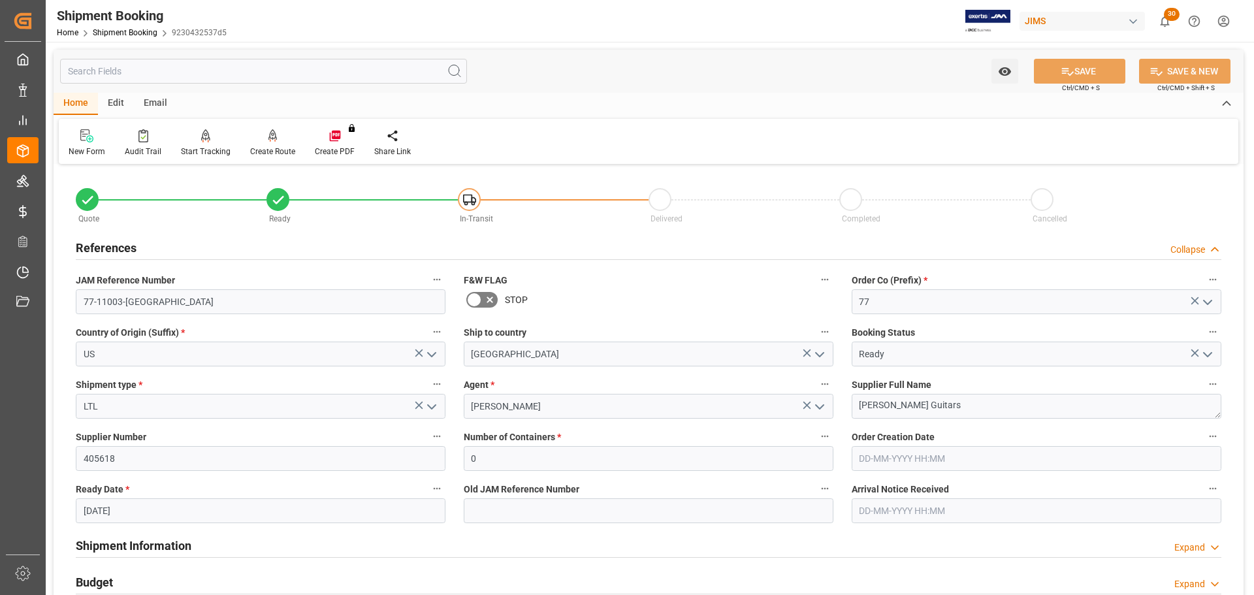
click at [220, 248] on div "References Collapse" at bounding box center [648, 246] width 1145 height 25
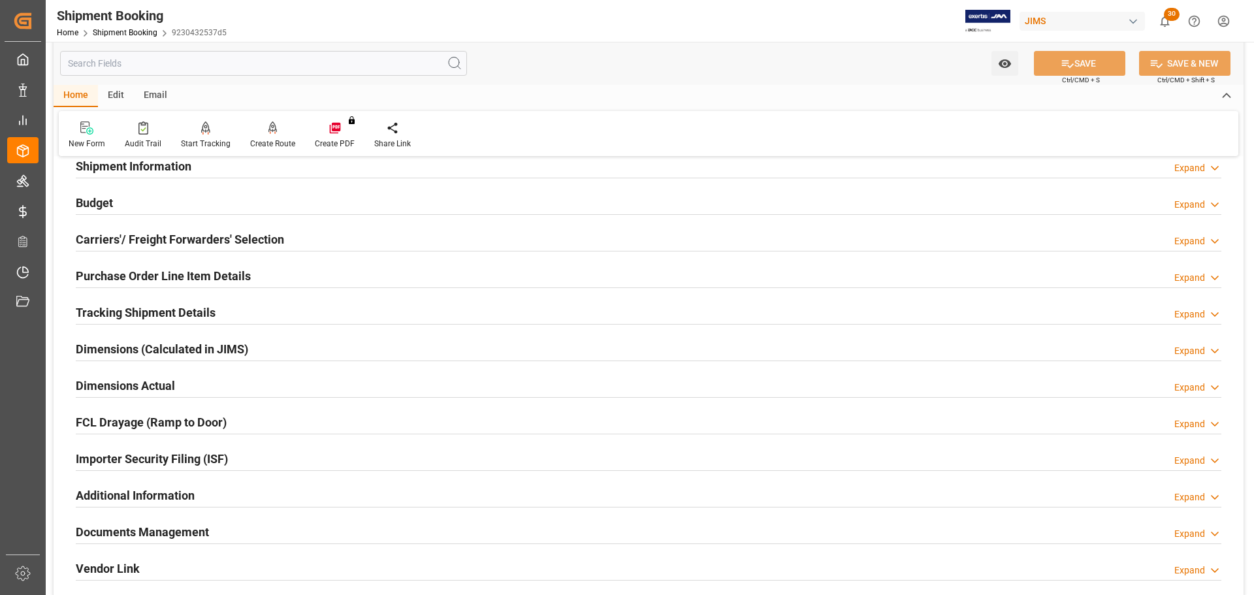
scroll to position [131, 0]
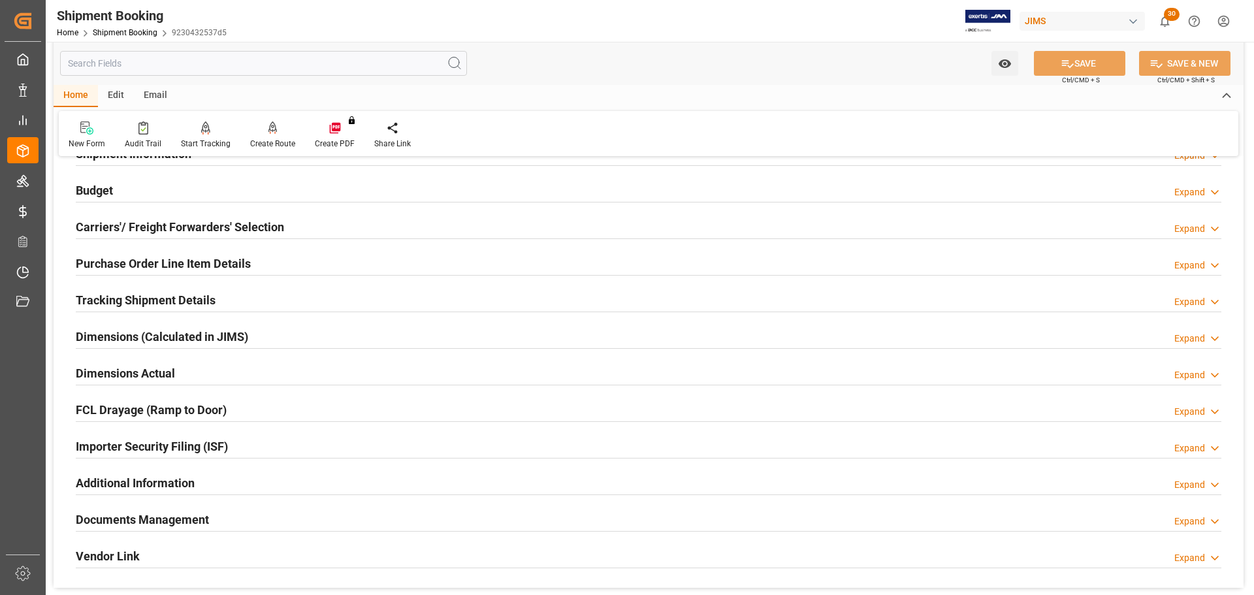
click at [167, 372] on h2 "Dimensions Actual" at bounding box center [125, 373] width 99 height 18
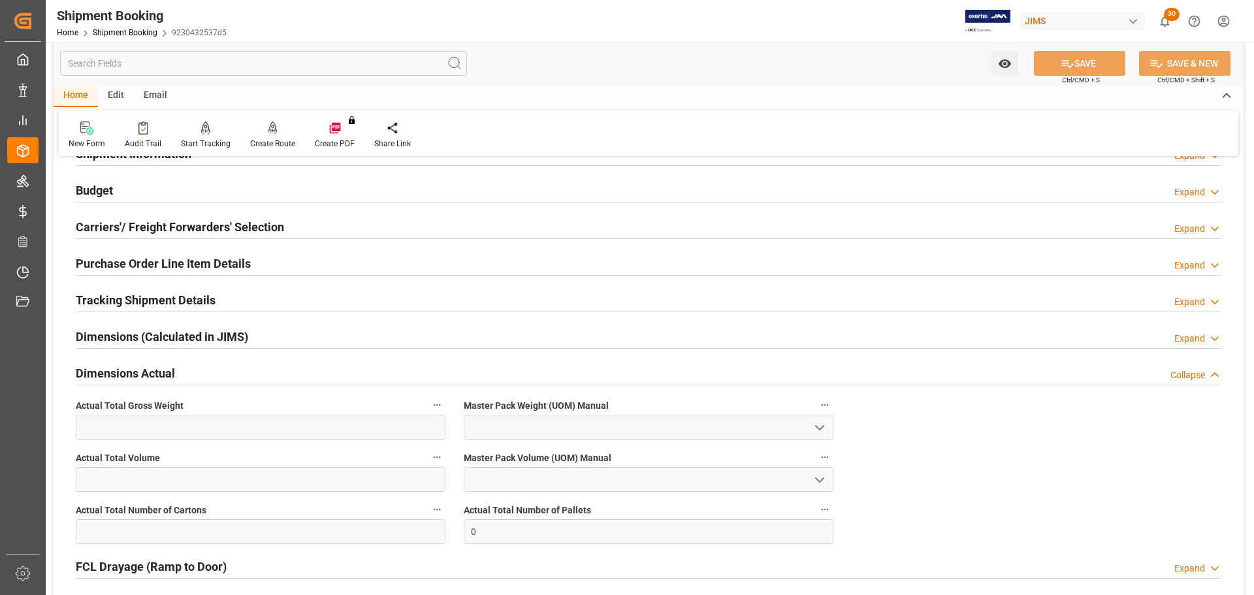
scroll to position [196, 0]
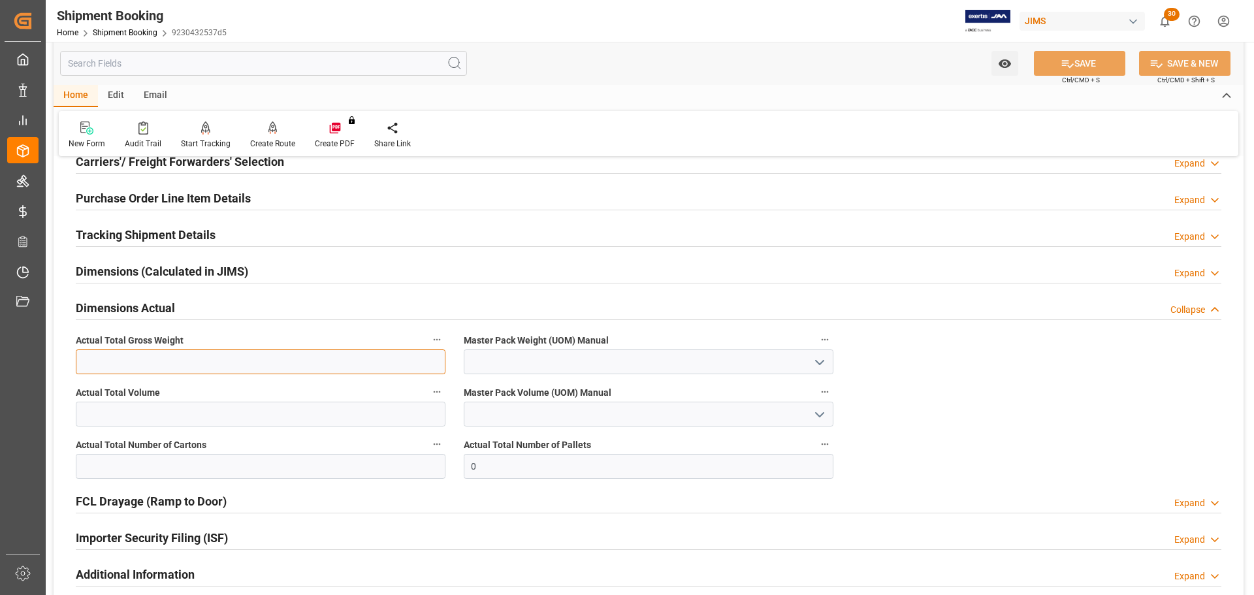
click at [187, 360] on input "text" at bounding box center [261, 361] width 370 height 25
type input "791"
click at [220, 472] on input "text" at bounding box center [261, 466] width 370 height 25
type input "34"
click at [570, 468] on input "0" at bounding box center [649, 466] width 370 height 25
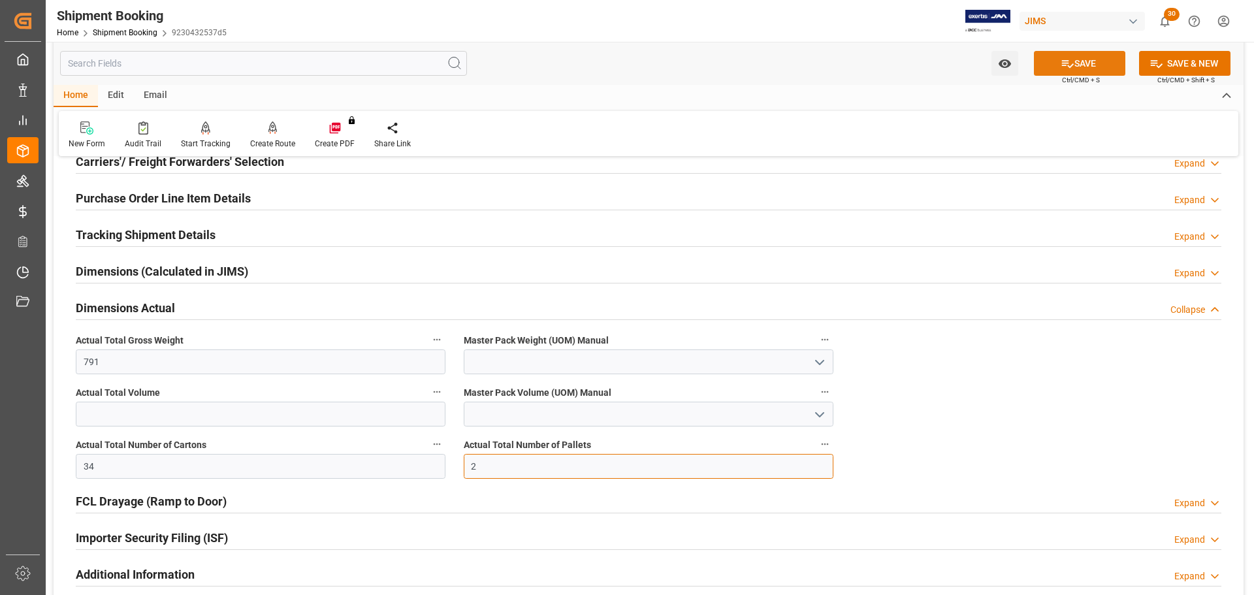
type input "2"
click at [1097, 65] on button "SAVE" at bounding box center [1079, 63] width 91 height 25
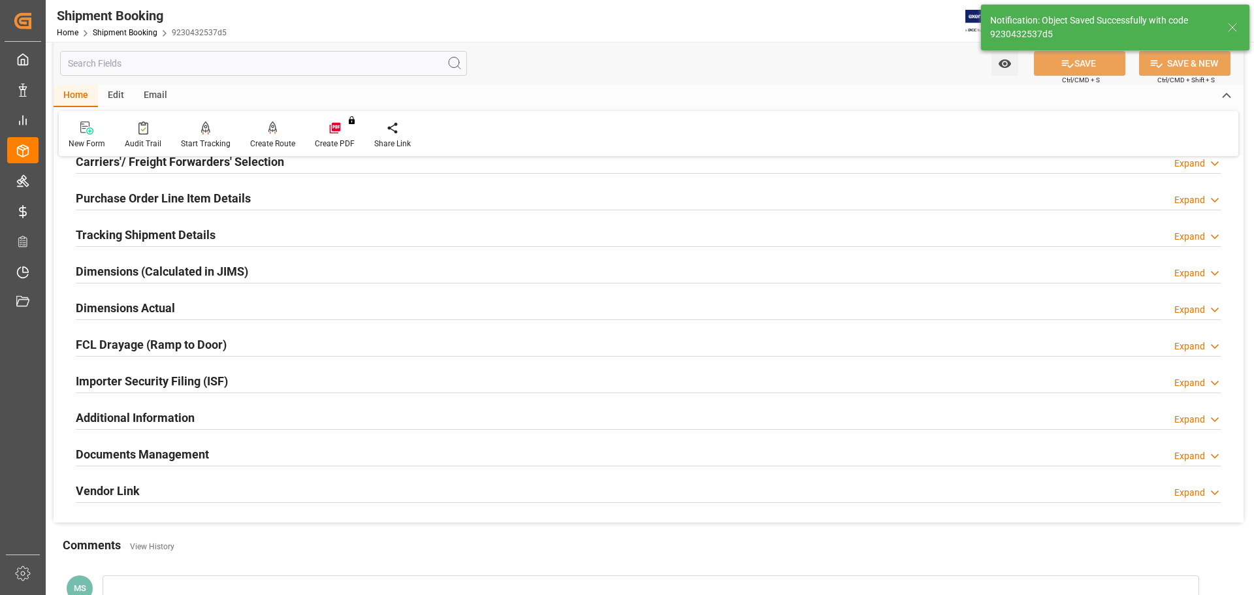
click at [138, 304] on h2 "Dimensions Actual" at bounding box center [125, 308] width 99 height 18
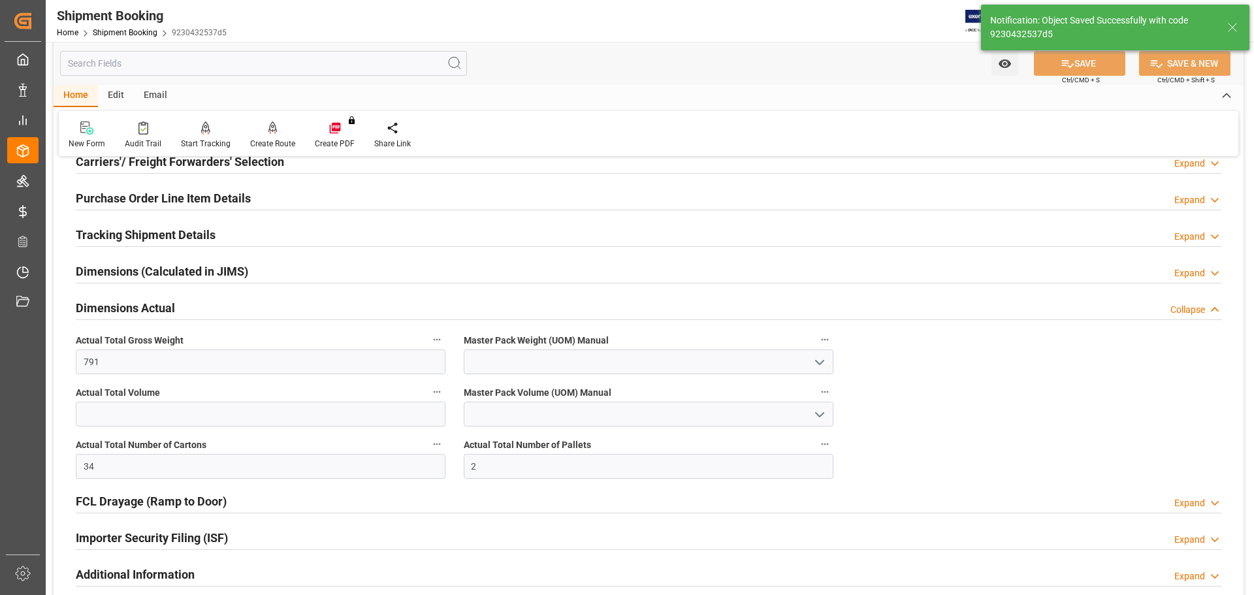
click at [814, 362] on icon "open menu" at bounding box center [820, 363] width 16 height 16
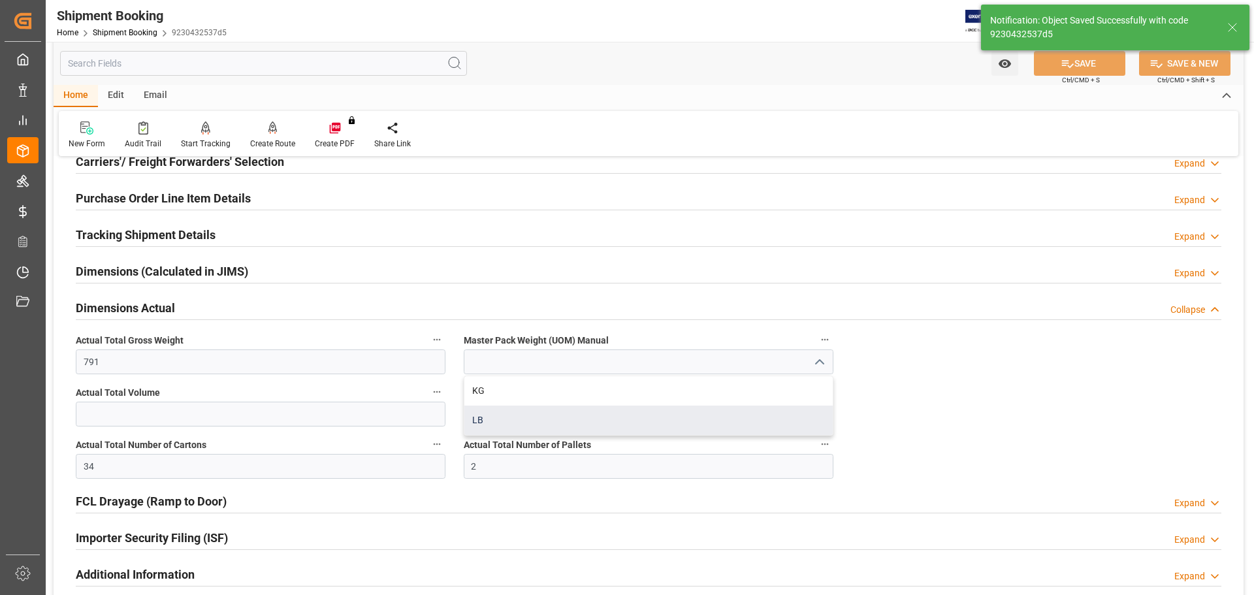
click at [552, 412] on div "LB" at bounding box center [648, 419] width 368 height 29
type input "LB"
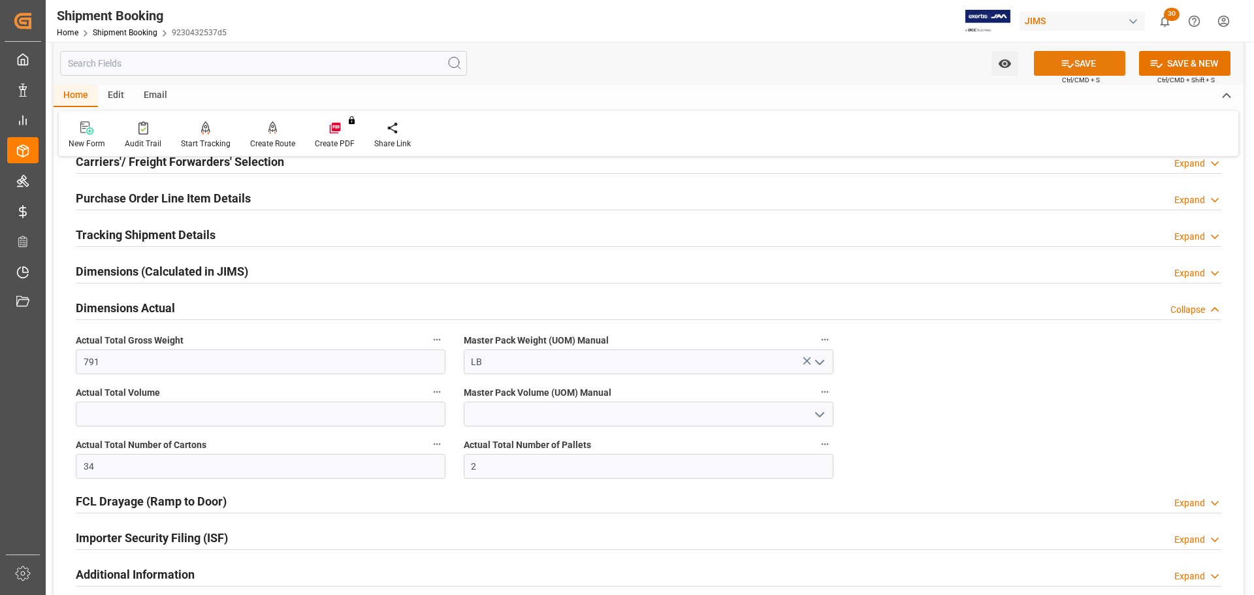
click at [1082, 63] on button "SAVE" at bounding box center [1079, 63] width 91 height 25
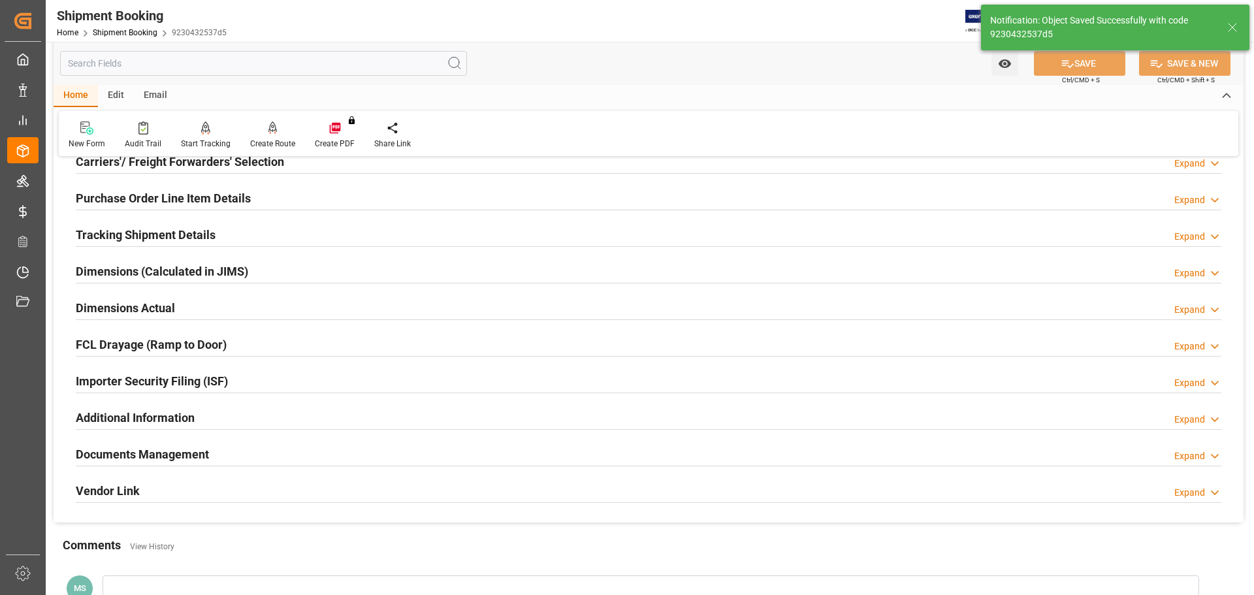
click at [182, 443] on div "Documents Management" at bounding box center [142, 453] width 133 height 25
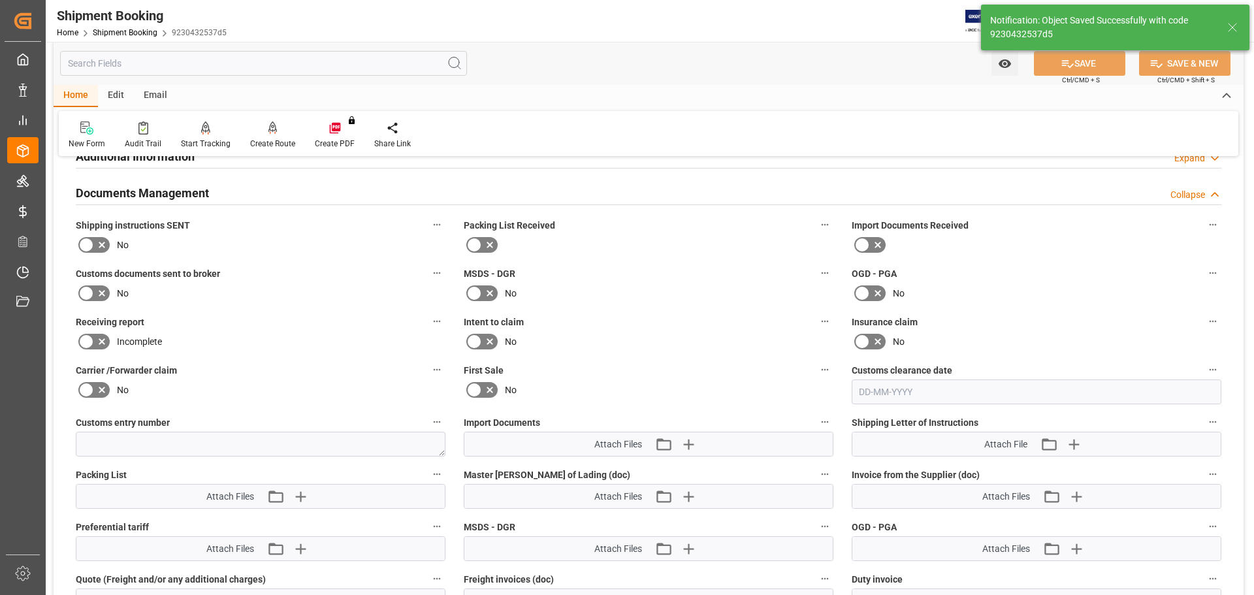
scroll to position [588, 0]
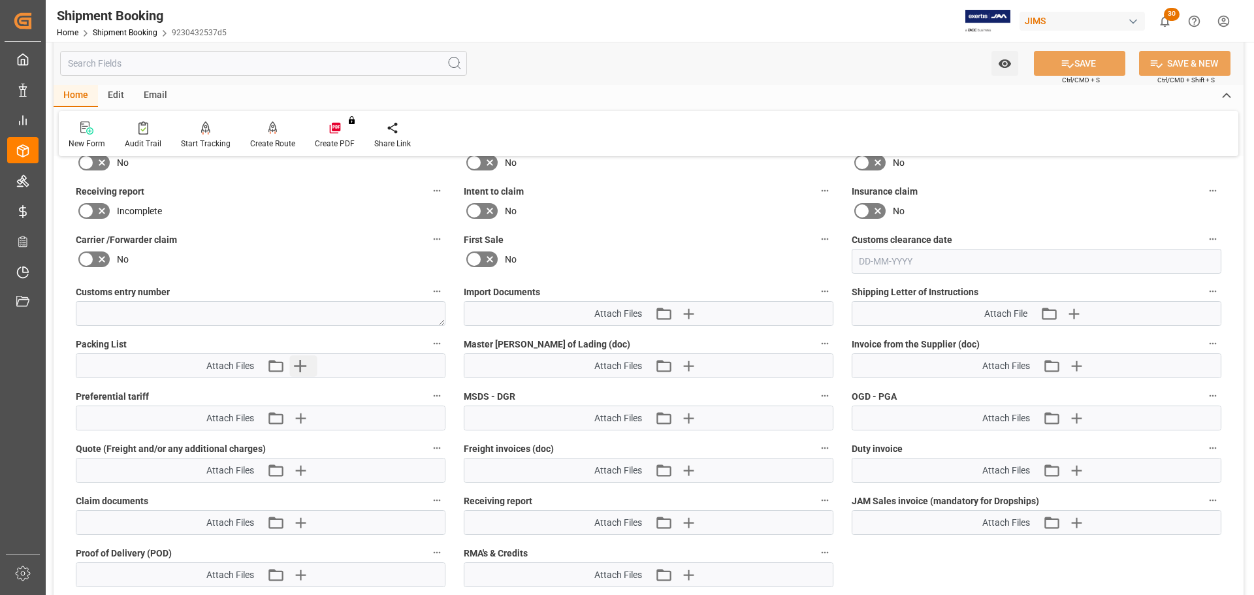
click at [312, 363] on button "Upload new file" at bounding box center [302, 365] width 27 height 21
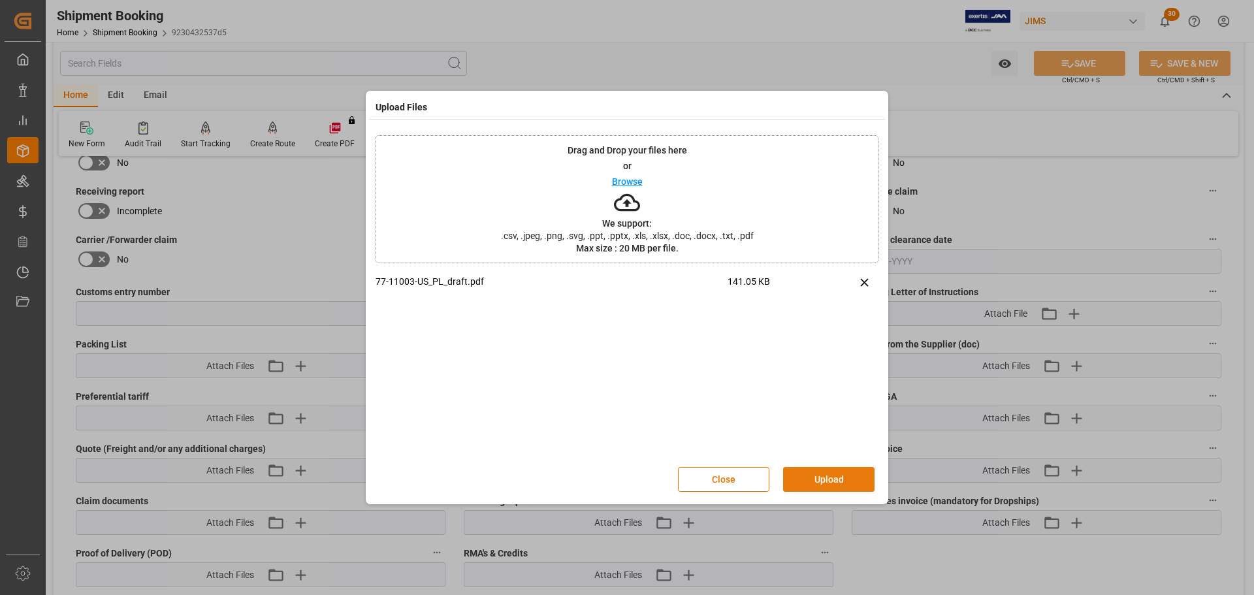
click at [816, 481] on button "Upload" at bounding box center [828, 479] width 91 height 25
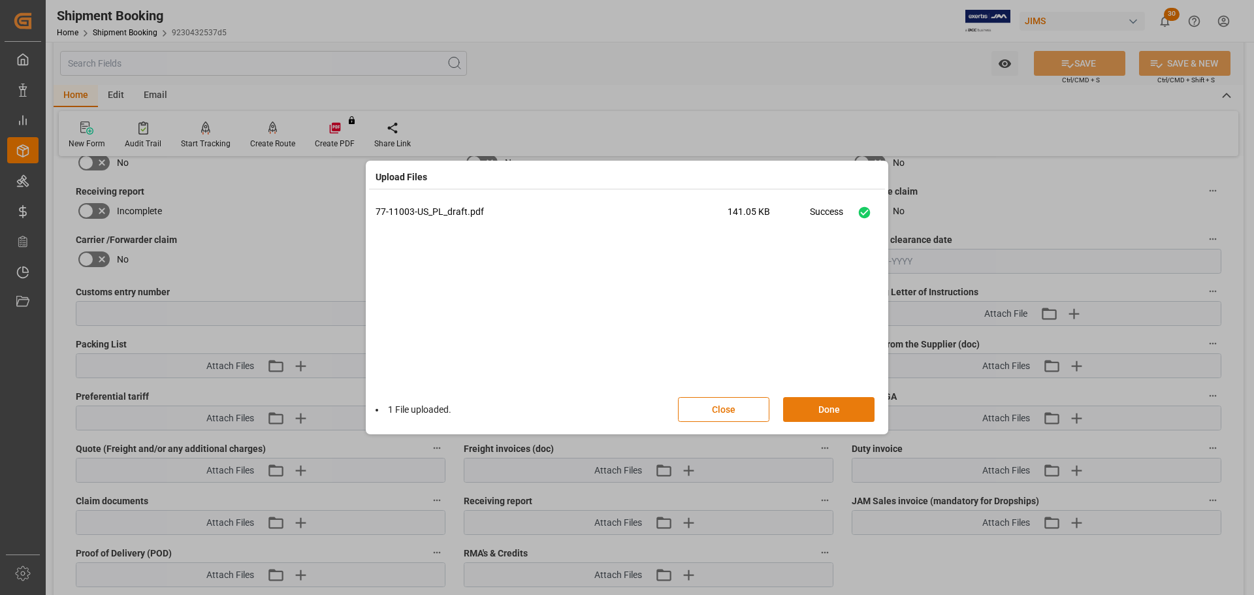
click at [828, 411] on button "Done" at bounding box center [828, 409] width 91 height 25
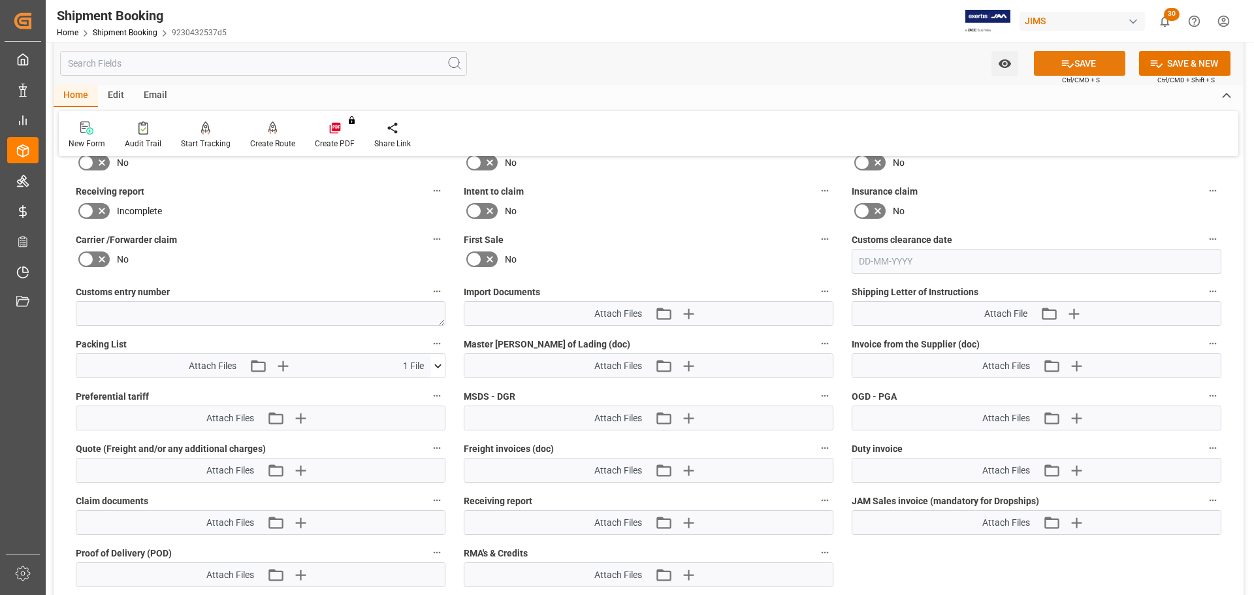
click at [1079, 63] on button "SAVE" at bounding box center [1079, 63] width 91 height 25
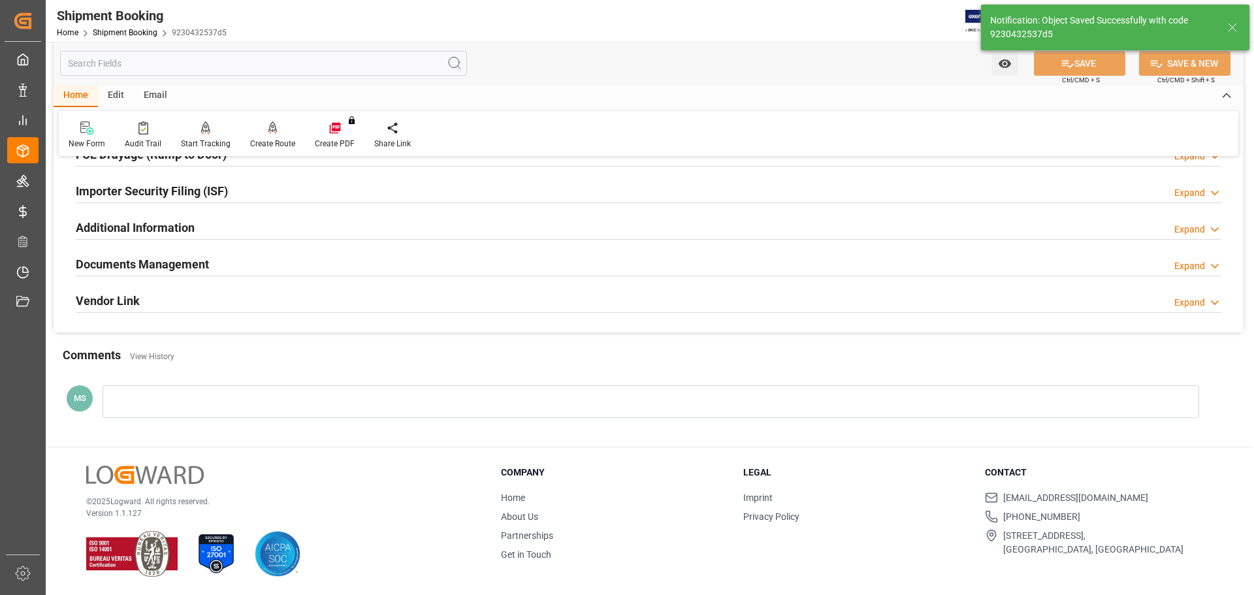
scroll to position [385, 0]
click at [188, 270] on h2 "Documents Management" at bounding box center [142, 265] width 133 height 18
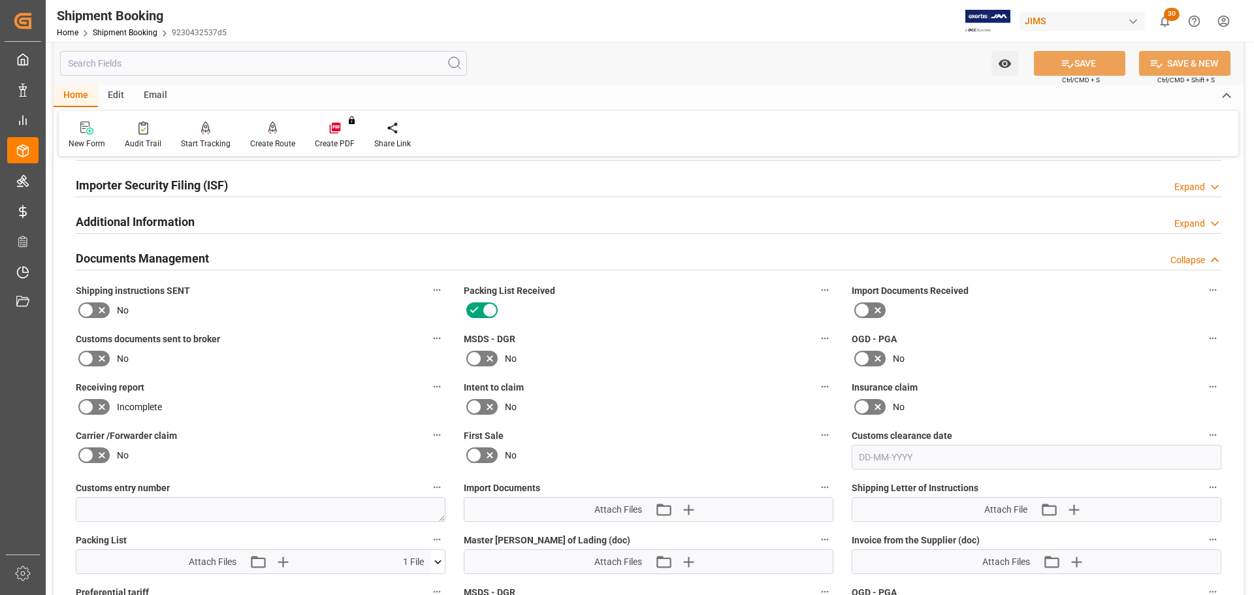
click at [293, 257] on div "Documents Management Collapse" at bounding box center [648, 257] width 1145 height 25
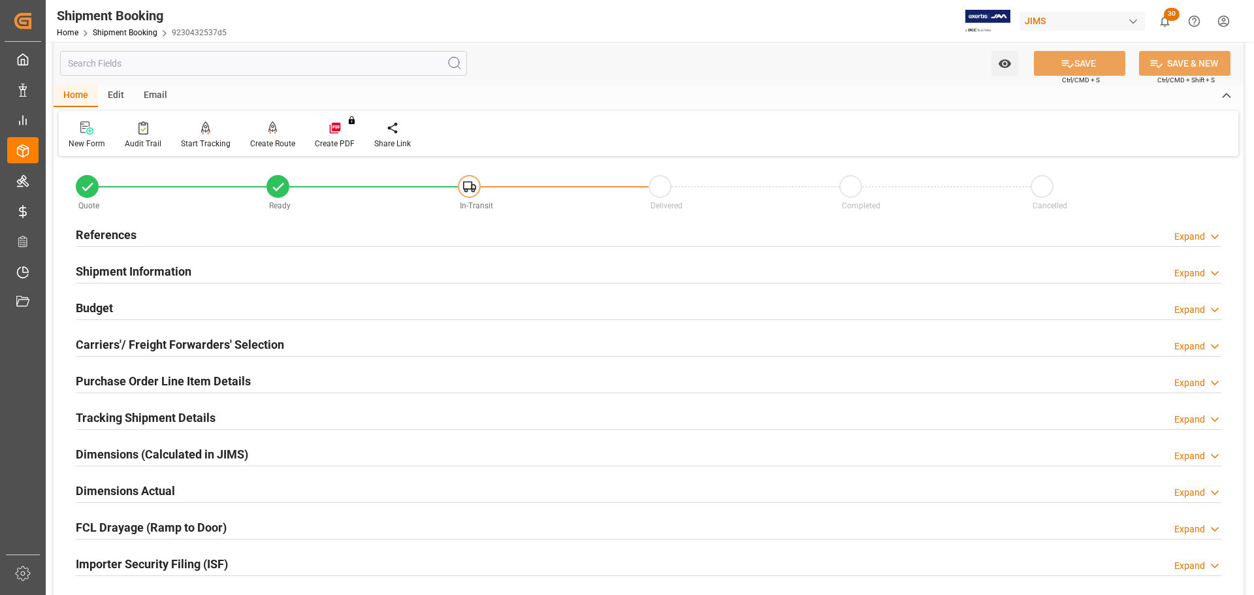
scroll to position [0, 0]
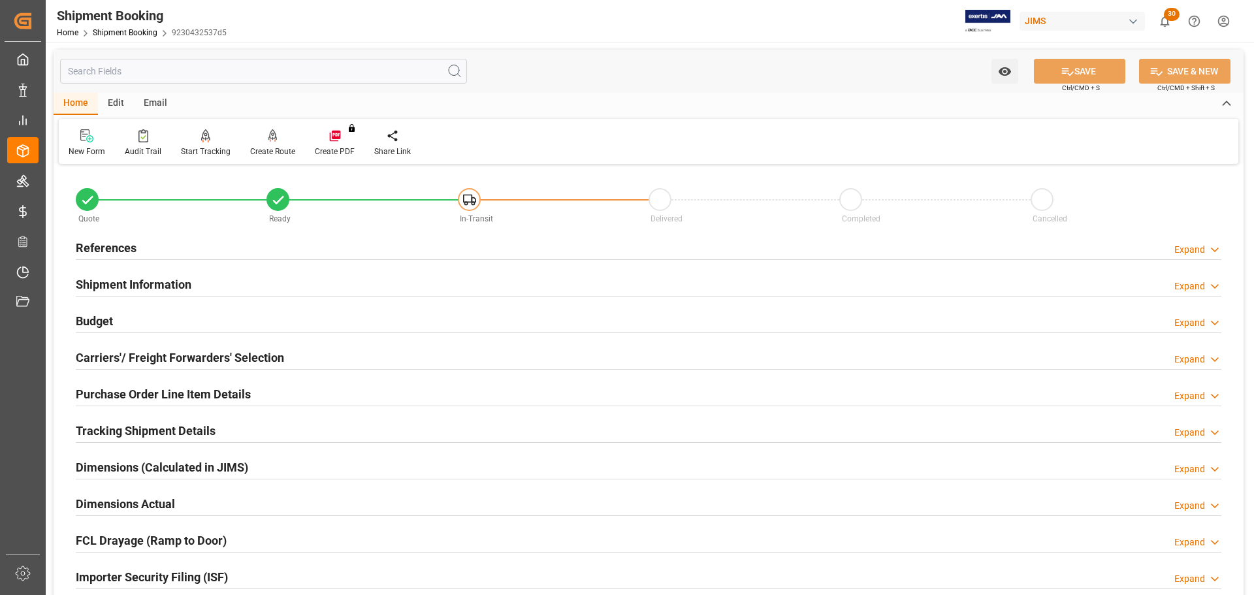
click at [166, 323] on div "Budget Expand" at bounding box center [648, 320] width 1145 height 25
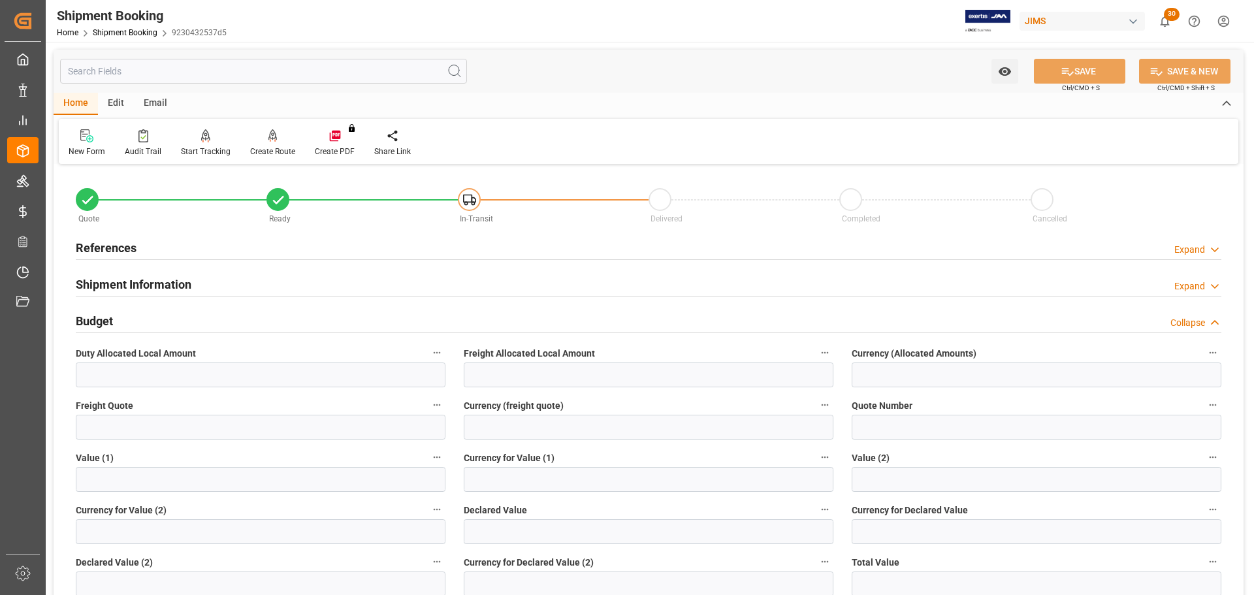
click at [166, 323] on div "Budget Collapse" at bounding box center [648, 320] width 1145 height 25
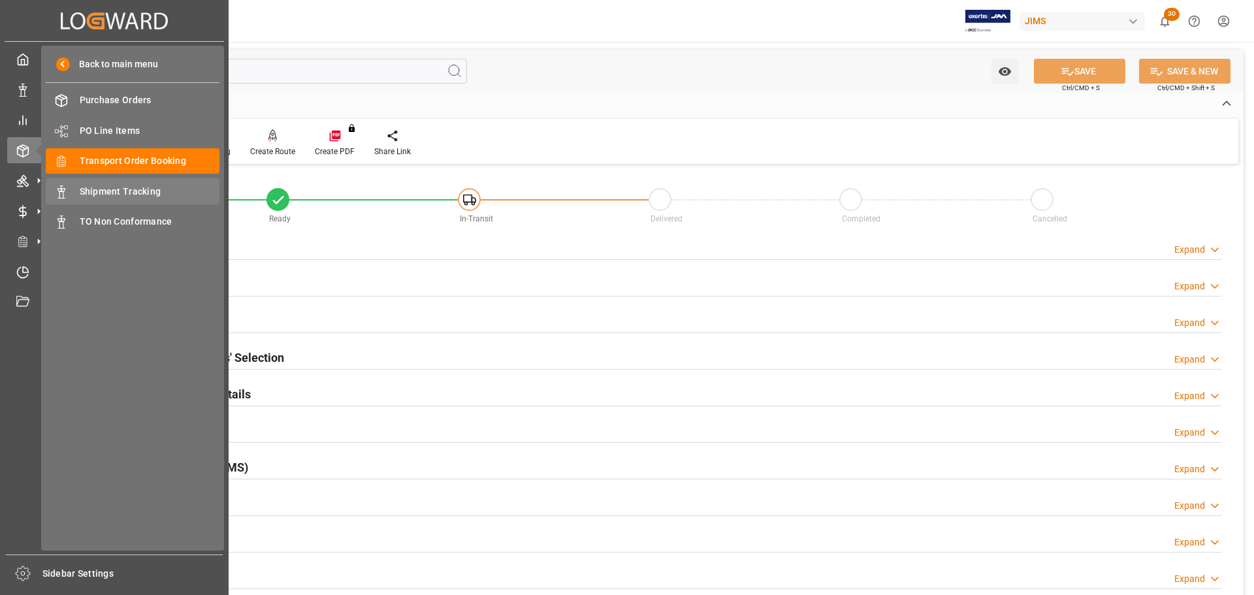
click at [126, 191] on span "Shipment Tracking" at bounding box center [150, 192] width 140 height 14
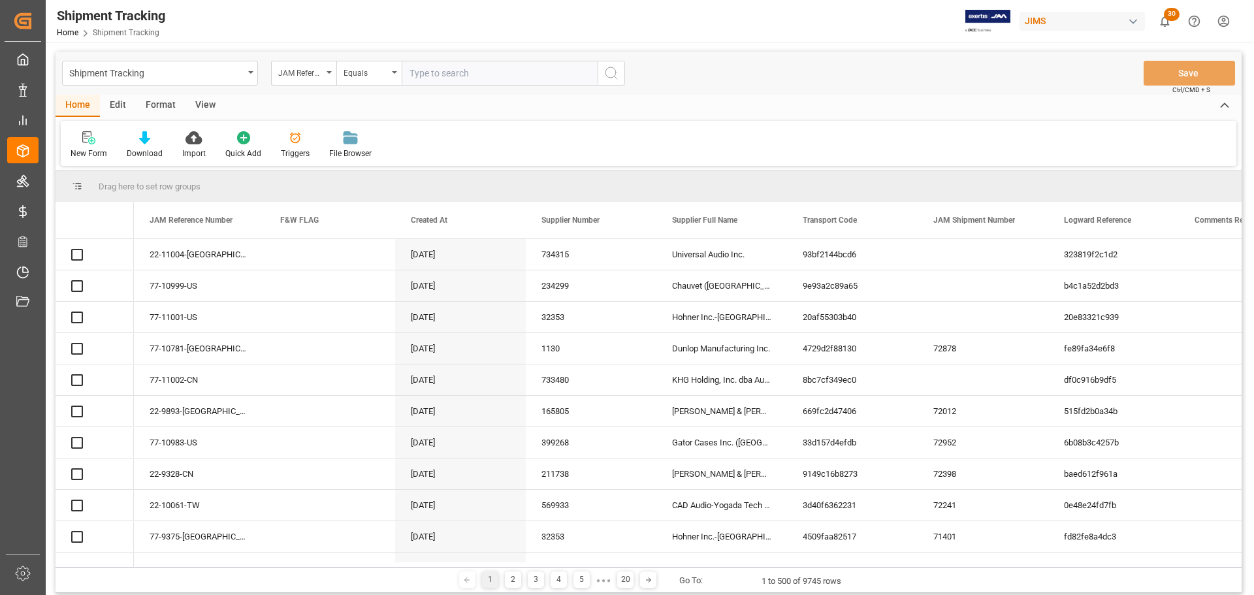
click at [502, 74] on input "text" at bounding box center [500, 73] width 196 height 25
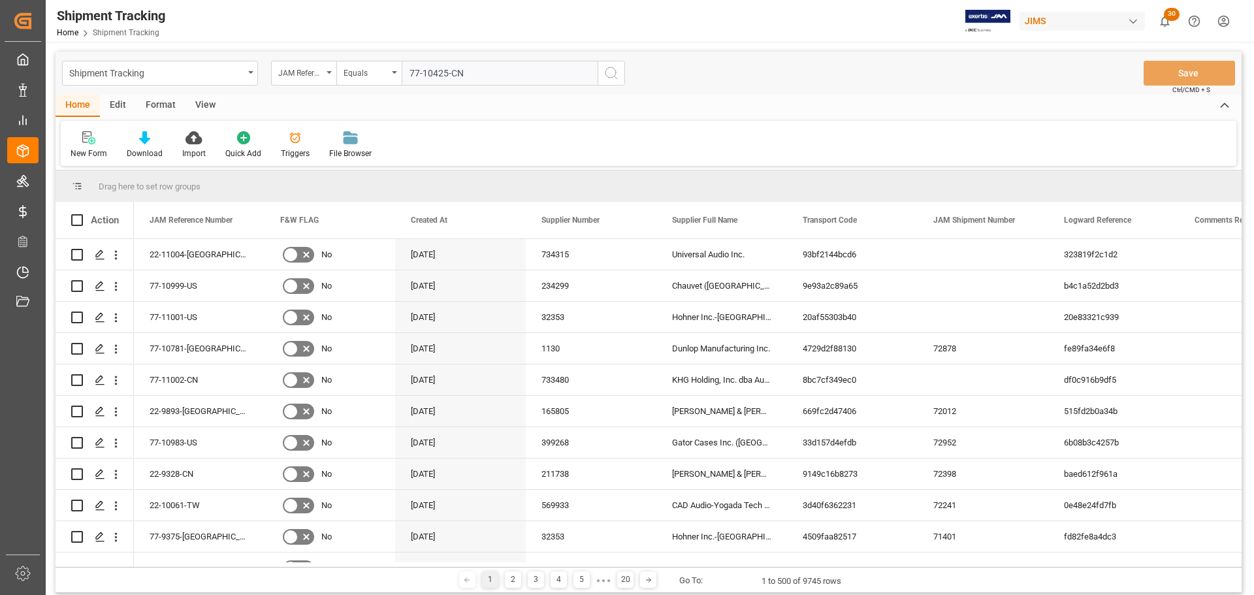
type input "77-10425-CN"
click at [610, 72] on icon "search button" at bounding box center [611, 73] width 16 height 16
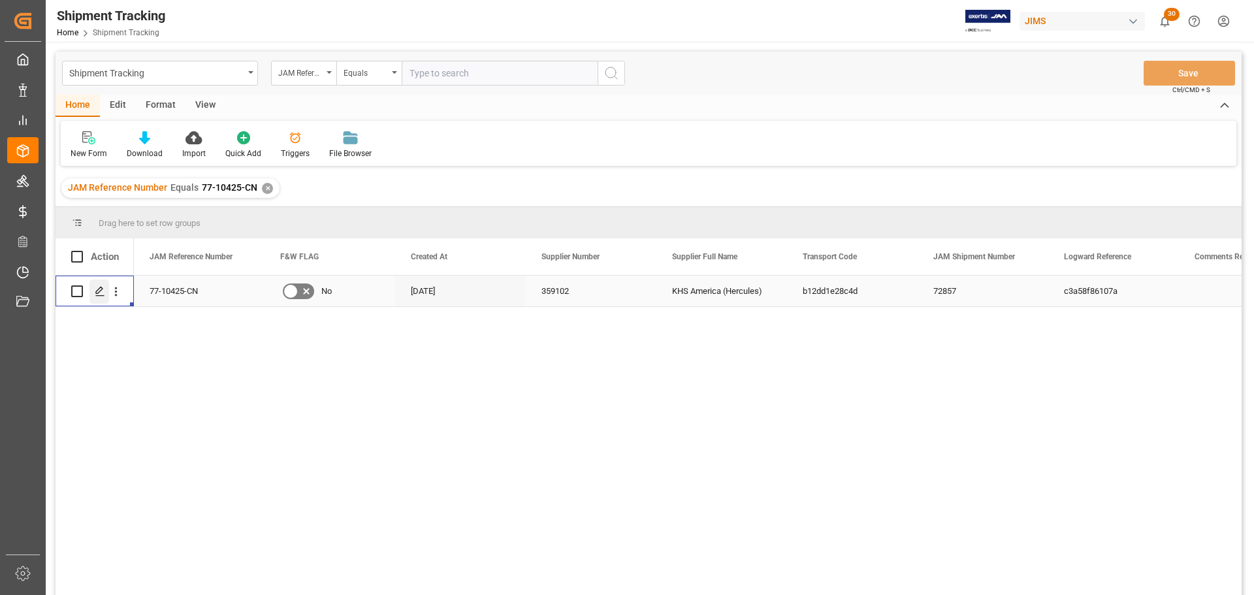
click at [108, 283] on div "Press SPACE to select this row." at bounding box center [99, 291] width 20 height 24
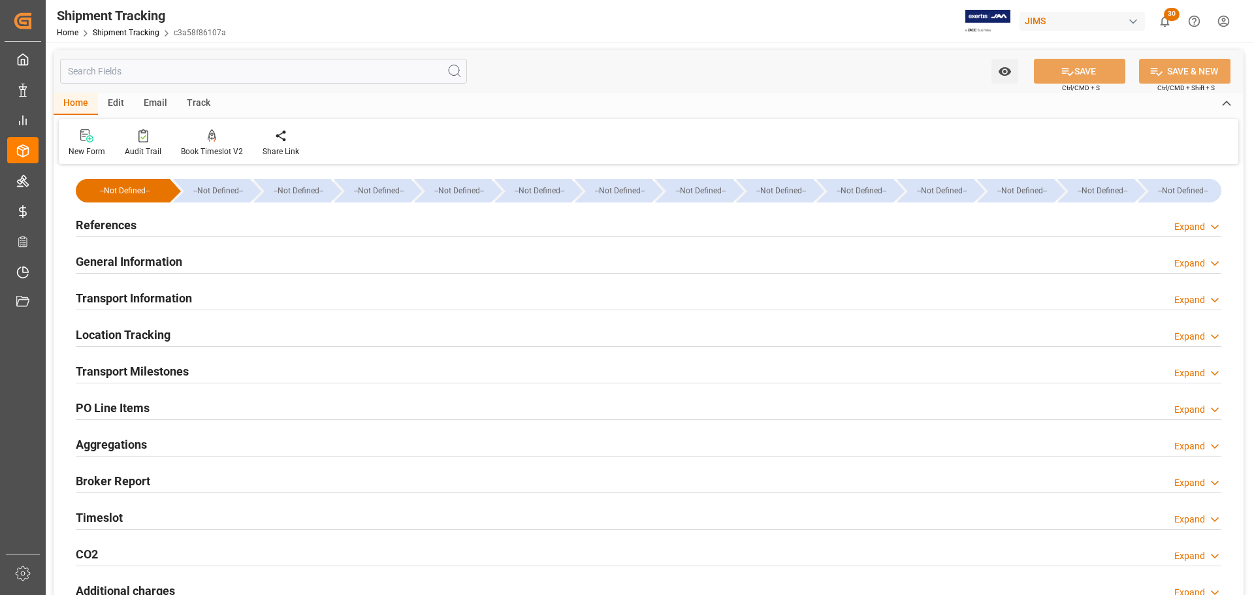
click at [130, 225] on h2 "References" at bounding box center [106, 225] width 61 height 18
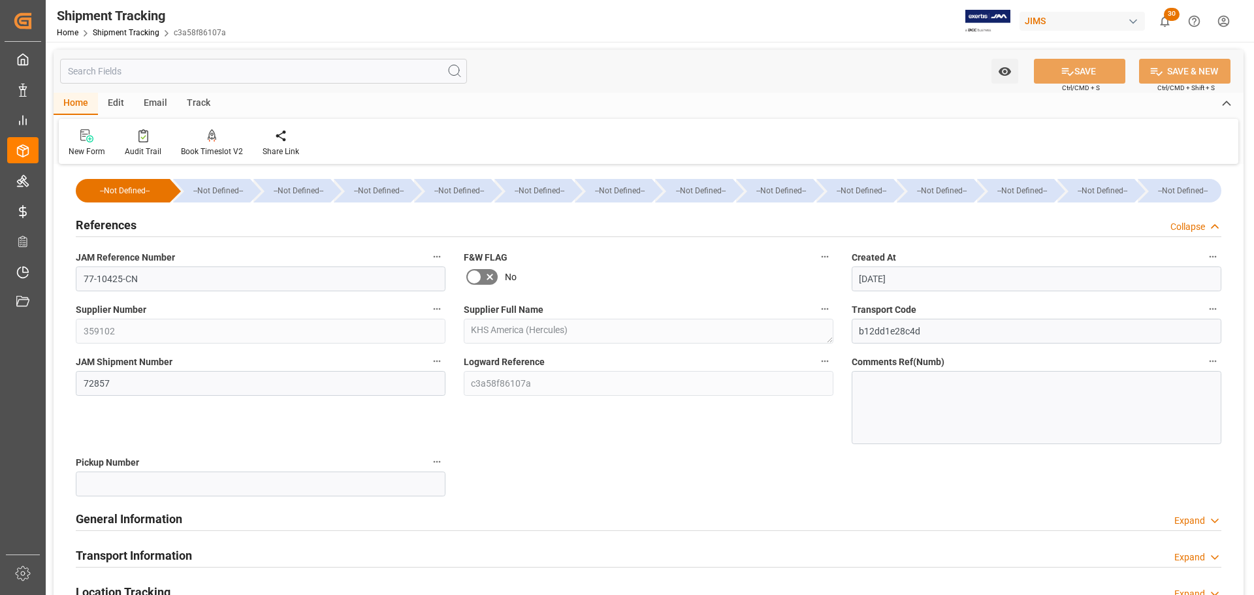
click at [130, 225] on h2 "References" at bounding box center [106, 225] width 61 height 18
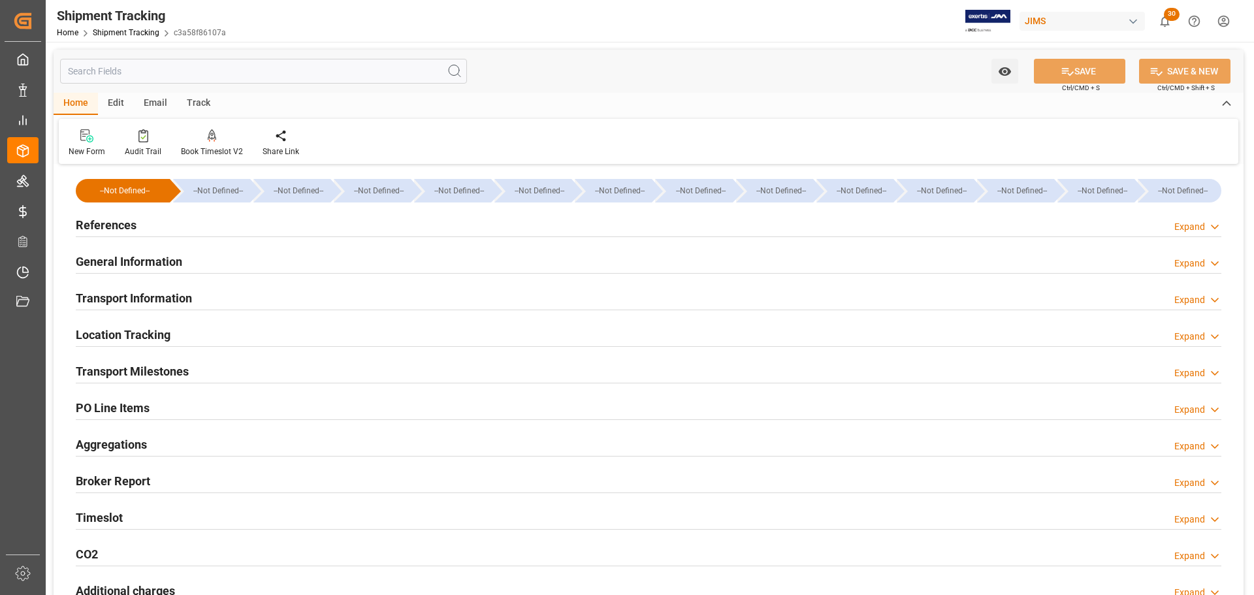
click at [122, 255] on h2 "General Information" at bounding box center [129, 262] width 106 height 18
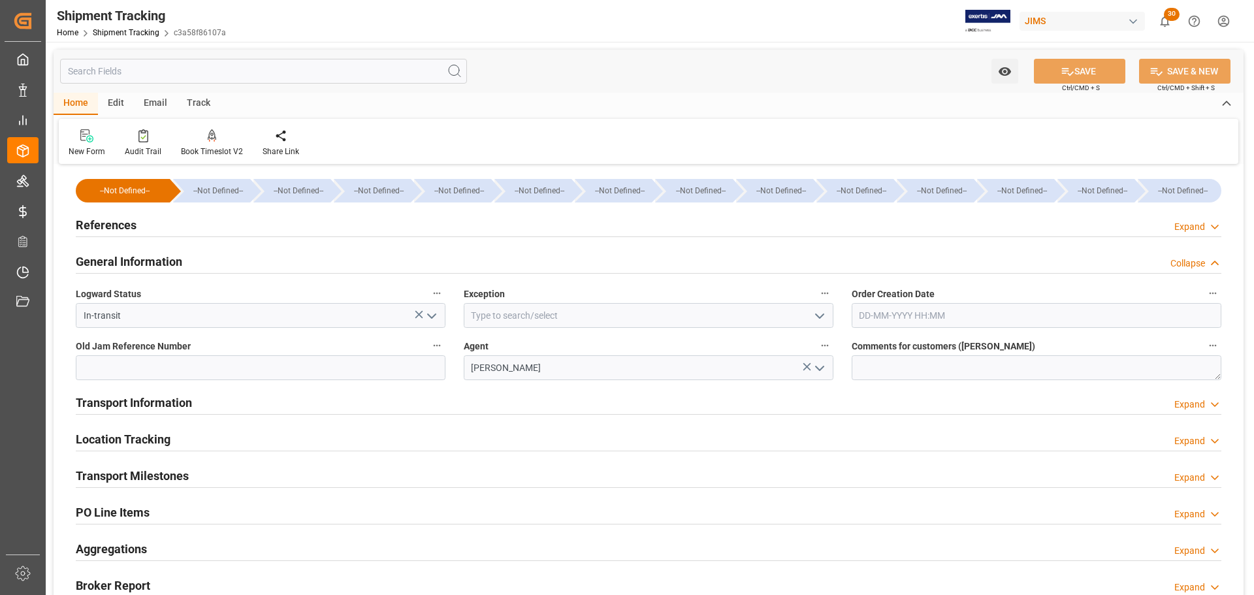
click at [122, 255] on h2 "General Information" at bounding box center [129, 262] width 106 height 18
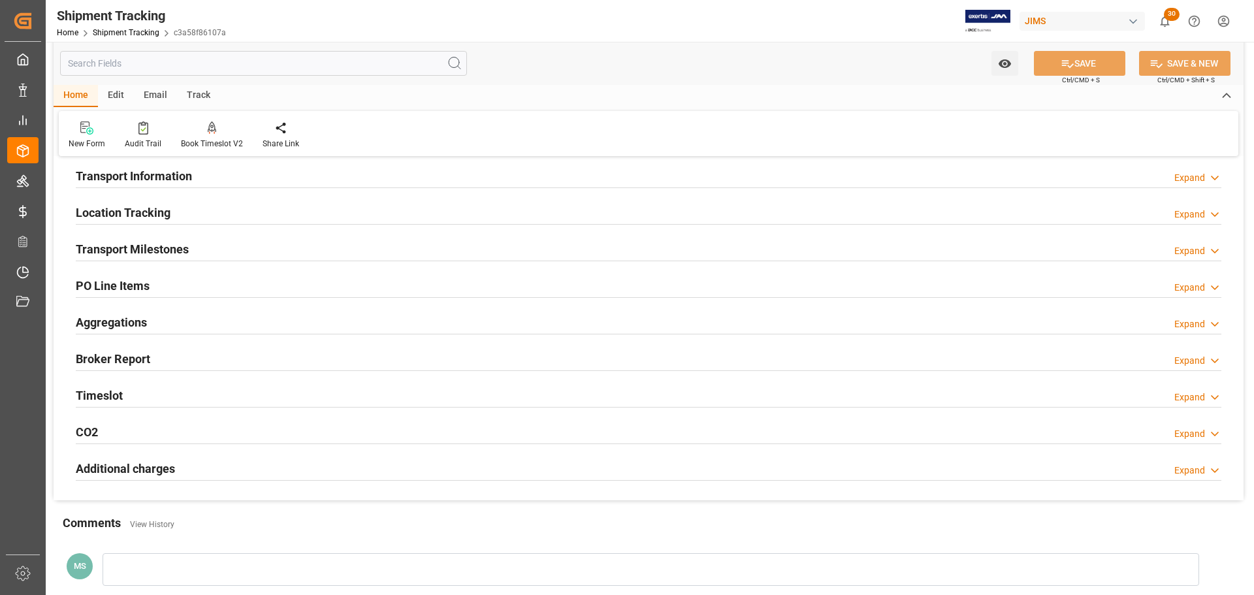
scroll to position [131, 0]
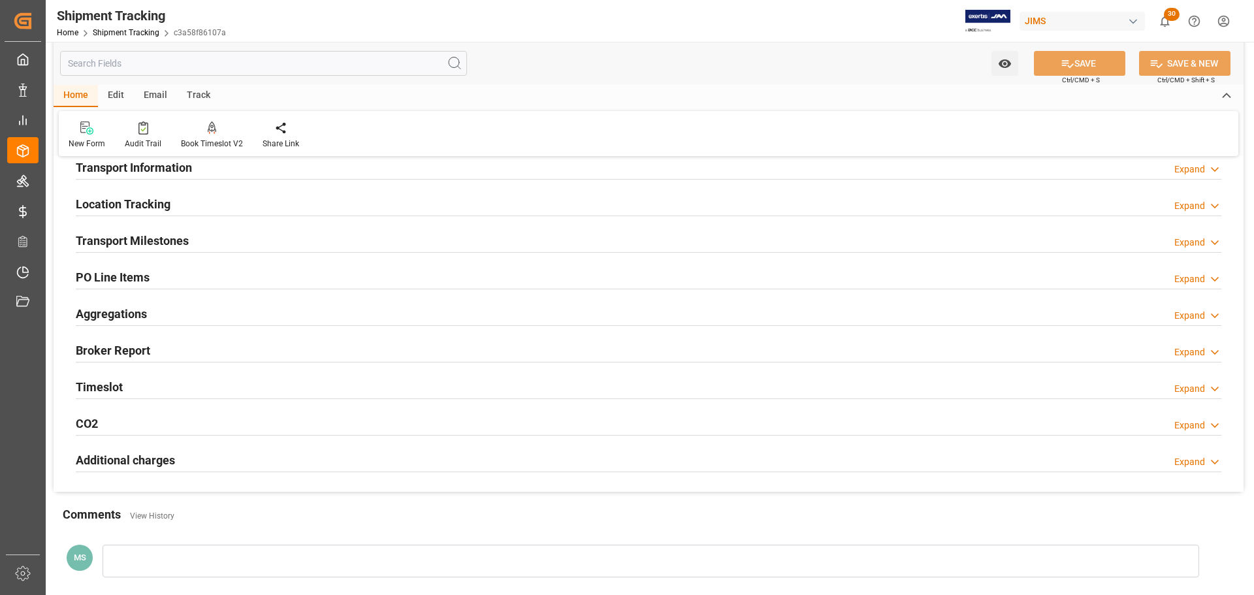
click at [131, 239] on h2 "Transport Milestones" at bounding box center [132, 241] width 113 height 18
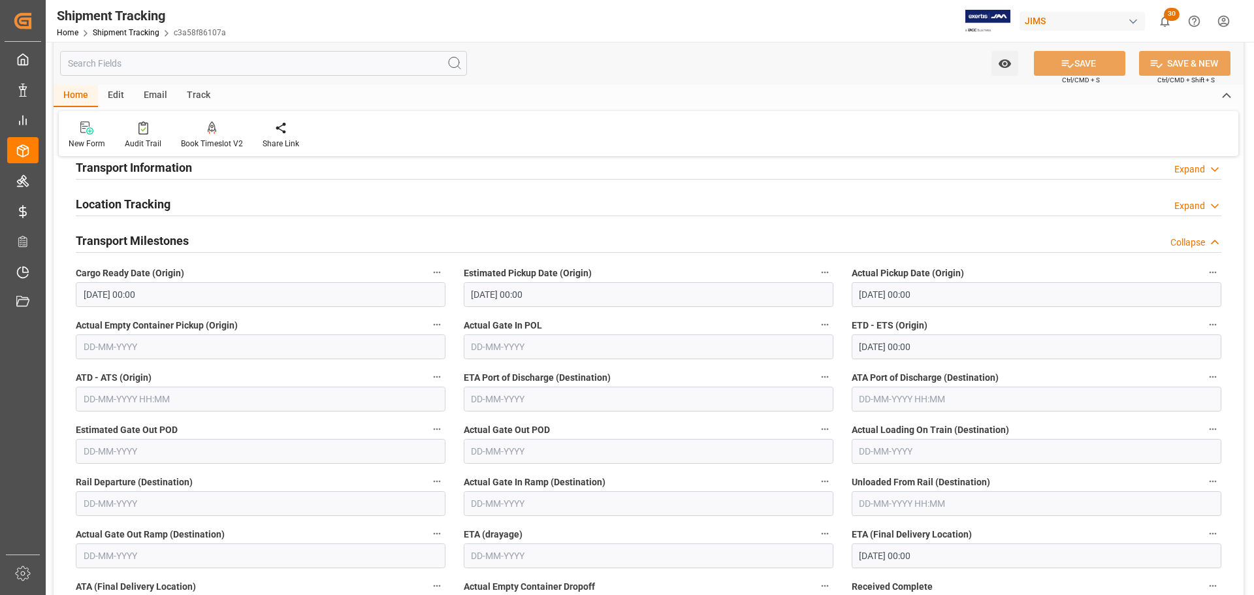
click at [214, 243] on div "Transport Milestones Collapse" at bounding box center [648, 239] width 1145 height 25
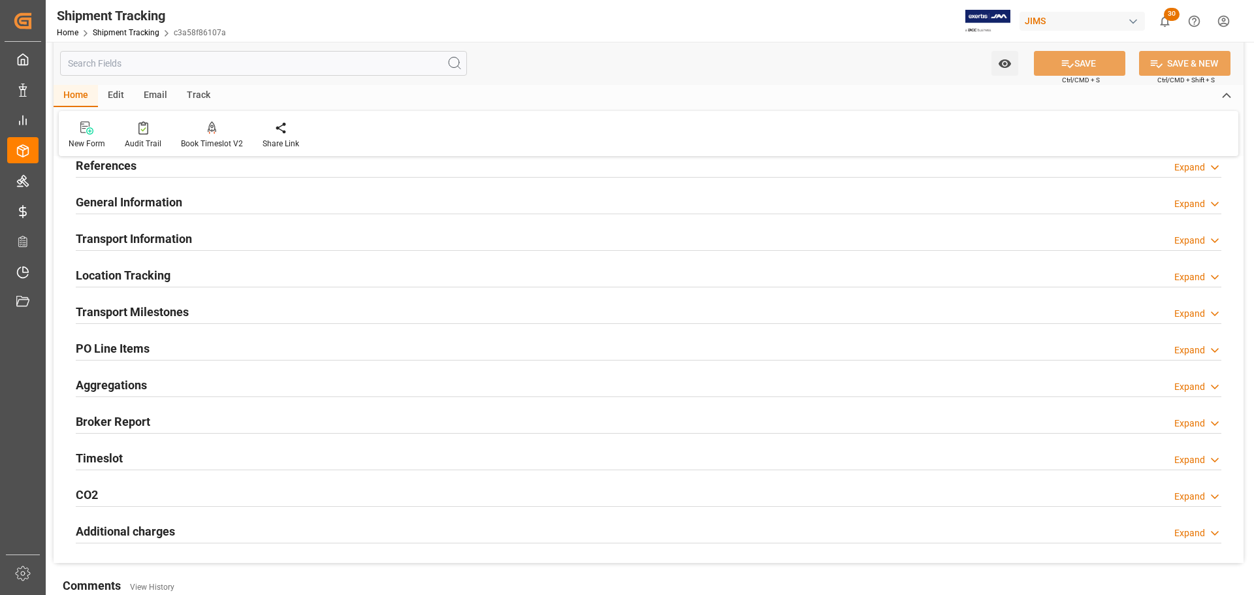
scroll to position [0, 0]
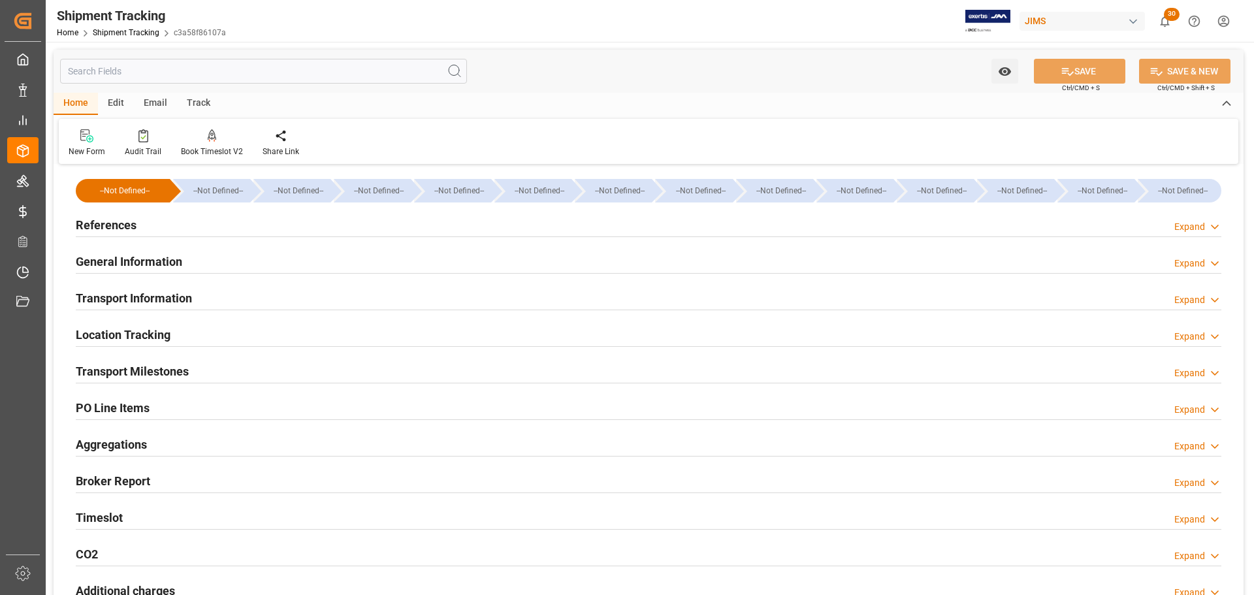
click at [216, 222] on div "References Expand" at bounding box center [648, 224] width 1145 height 25
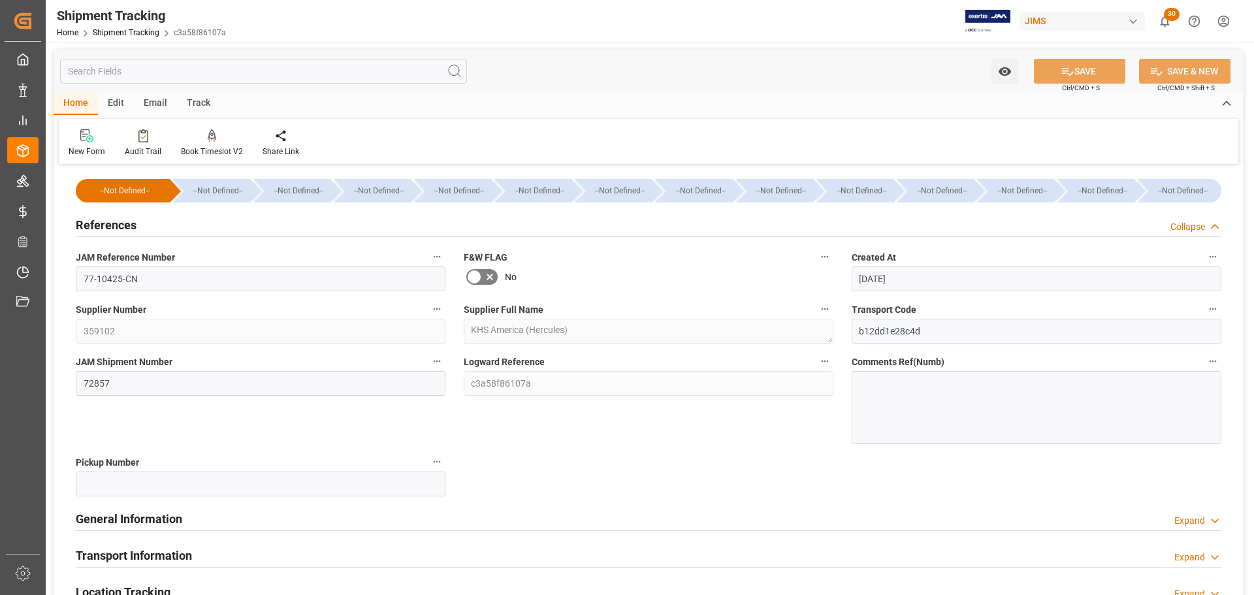
click at [216, 222] on div "References Collapse" at bounding box center [648, 224] width 1145 height 25
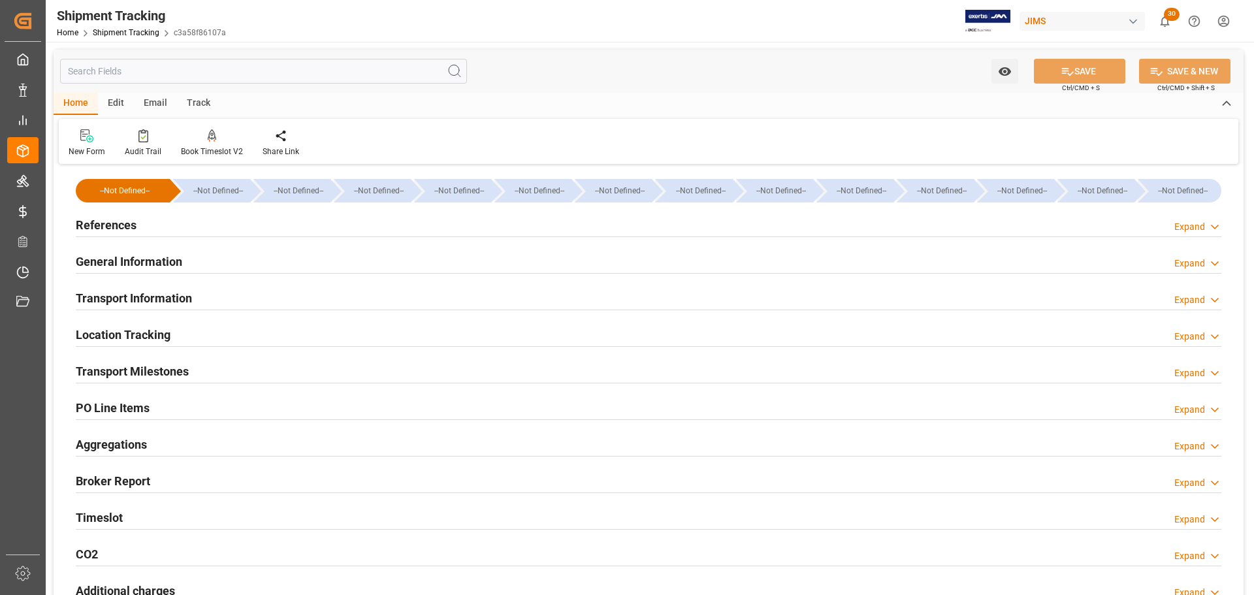
click at [206, 265] on div "General Information Expand" at bounding box center [648, 260] width 1145 height 25
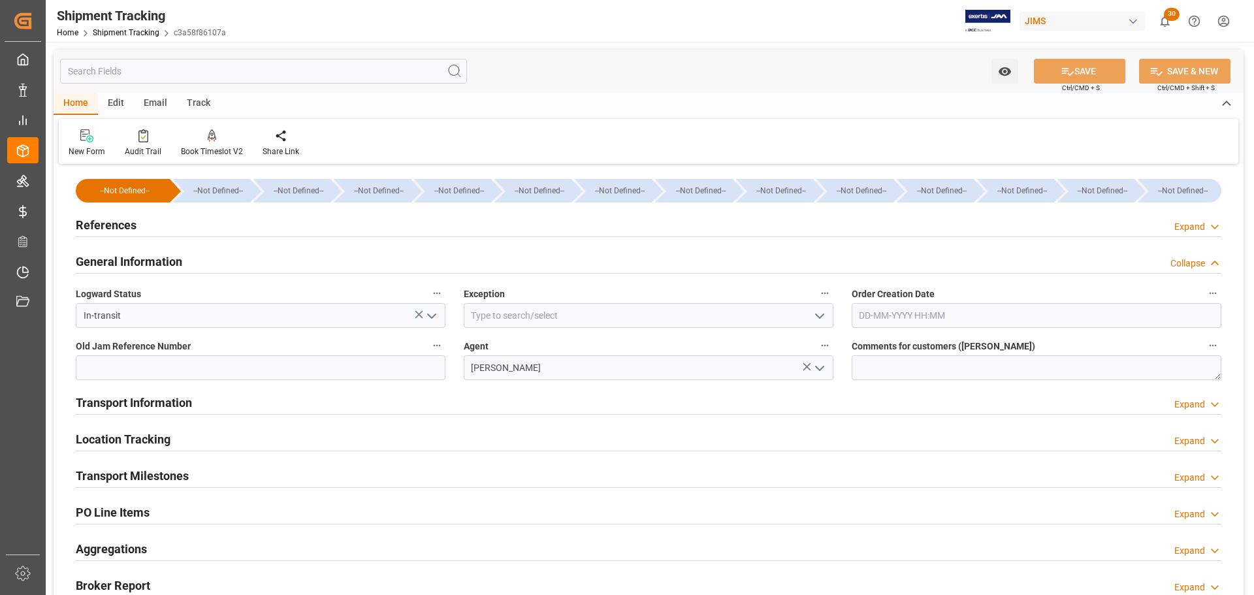
click at [206, 265] on div "General Information Collapse" at bounding box center [648, 260] width 1145 height 25
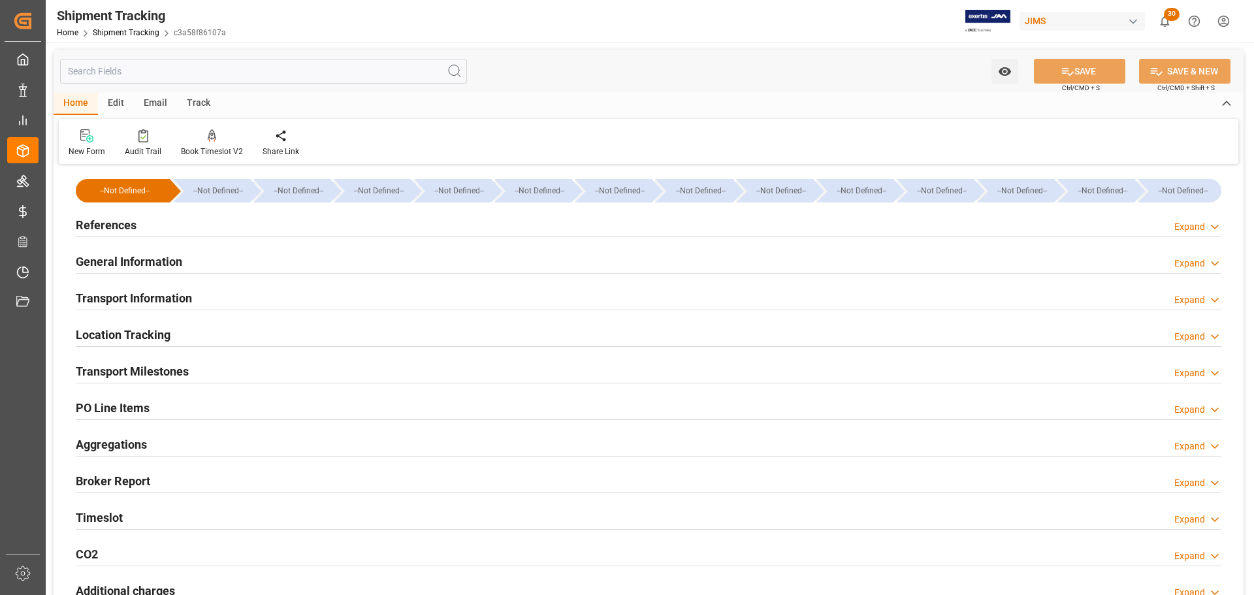
click at [197, 298] on div "Transport Information Expand" at bounding box center [648, 297] width 1145 height 25
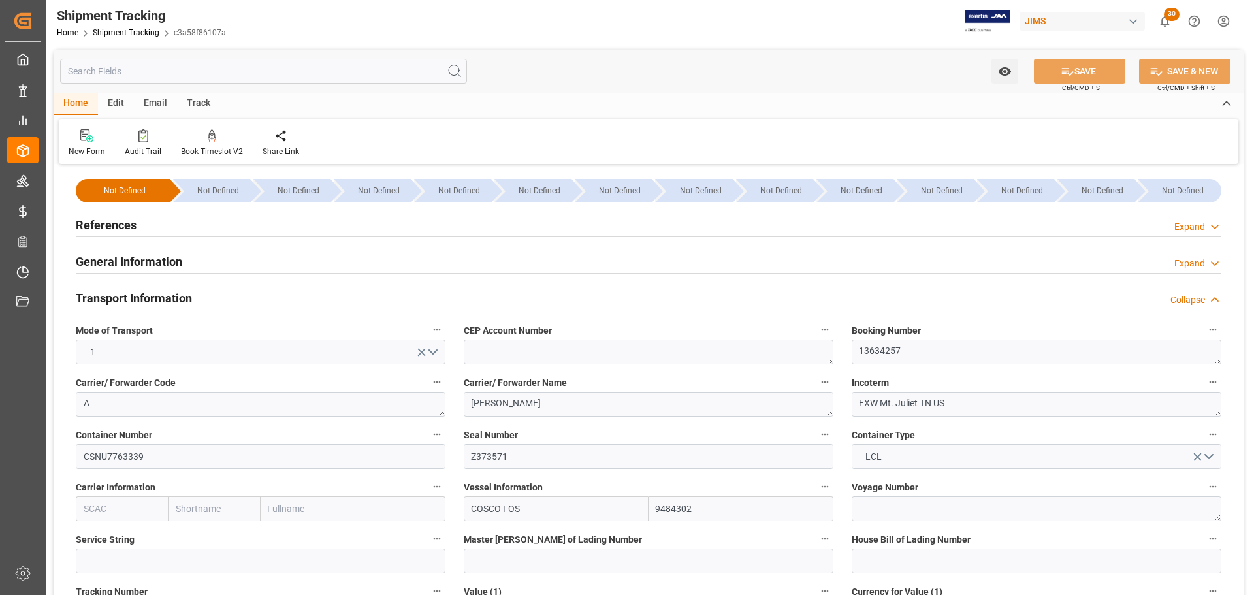
click at [163, 295] on h2 "Transport Information" at bounding box center [134, 298] width 116 height 18
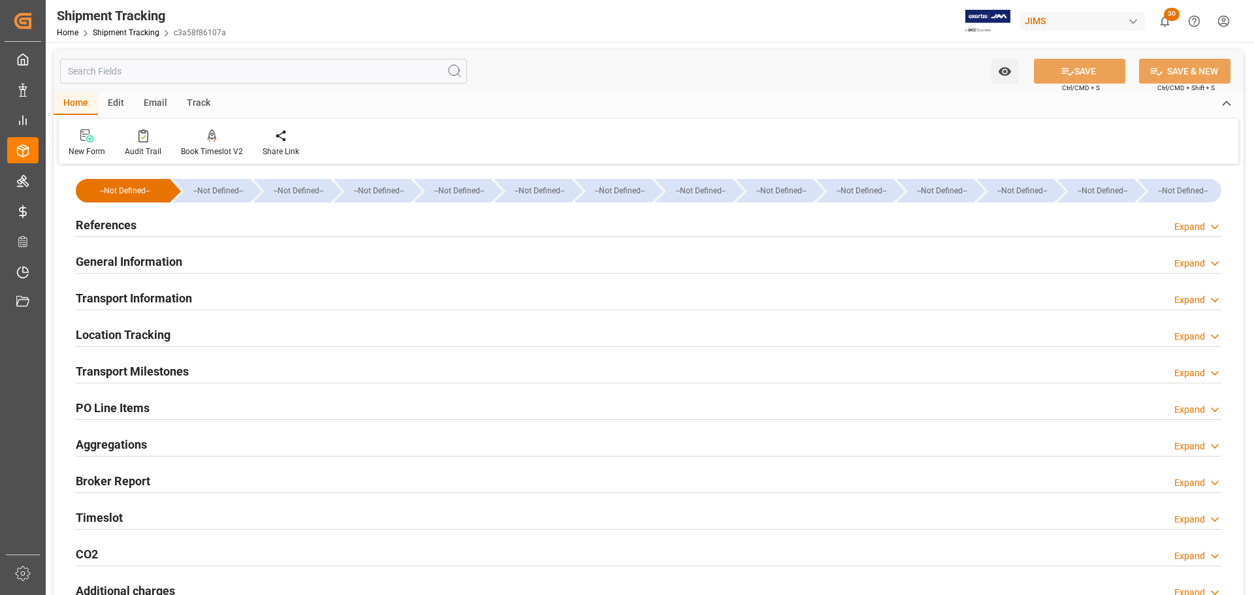
click at [234, 301] on div "Transport Information Expand" at bounding box center [648, 297] width 1145 height 25
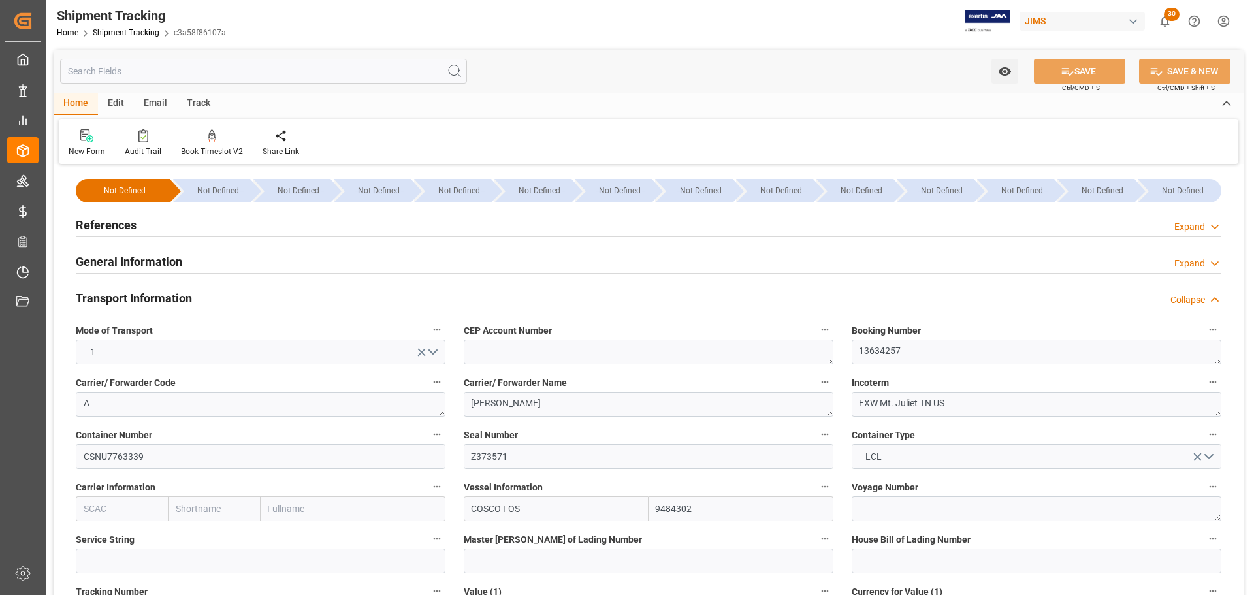
click at [245, 297] on div "Transport Information Collapse" at bounding box center [648, 297] width 1145 height 25
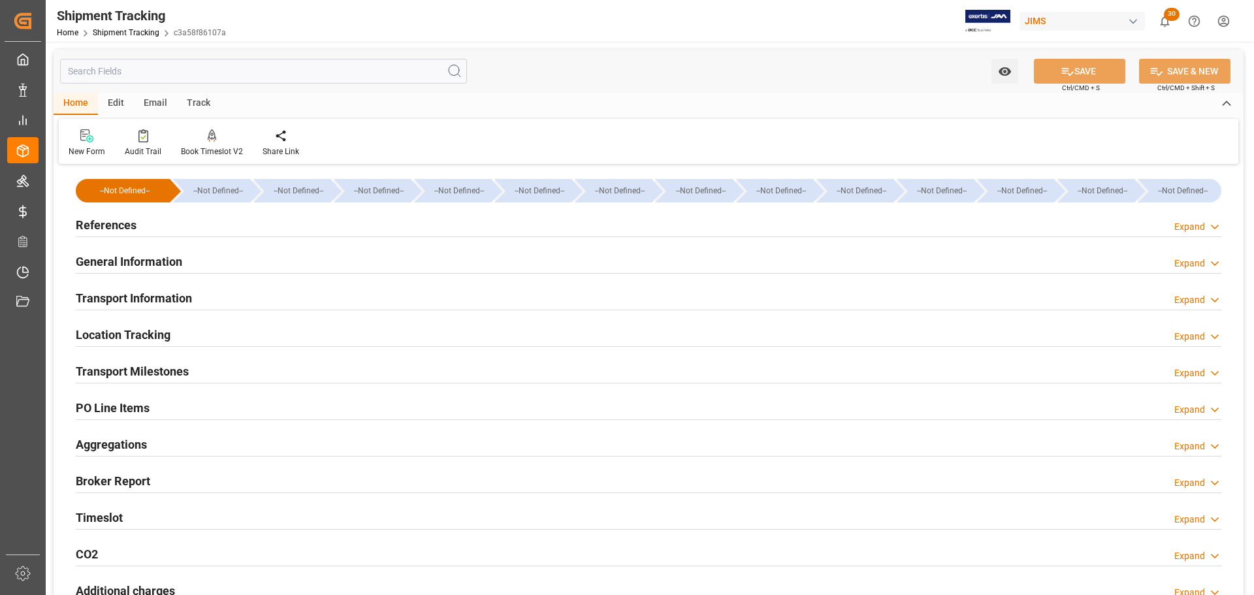
click at [260, 251] on div "General Information Expand" at bounding box center [648, 260] width 1145 height 25
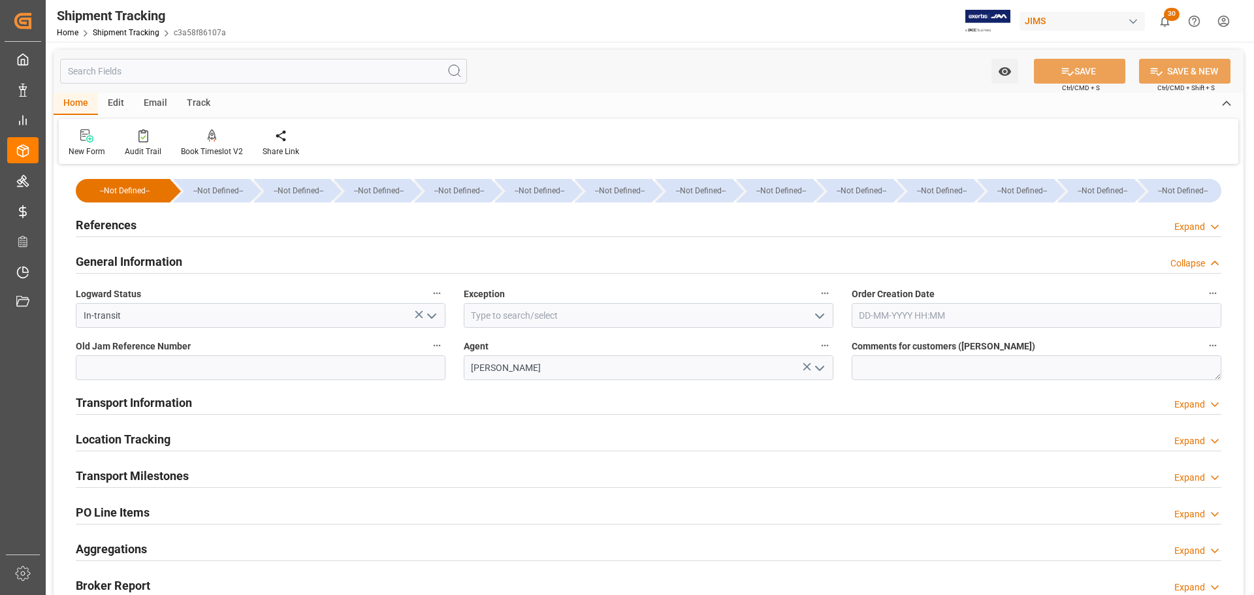
click at [234, 263] on div "General Information Collapse" at bounding box center [648, 260] width 1145 height 25
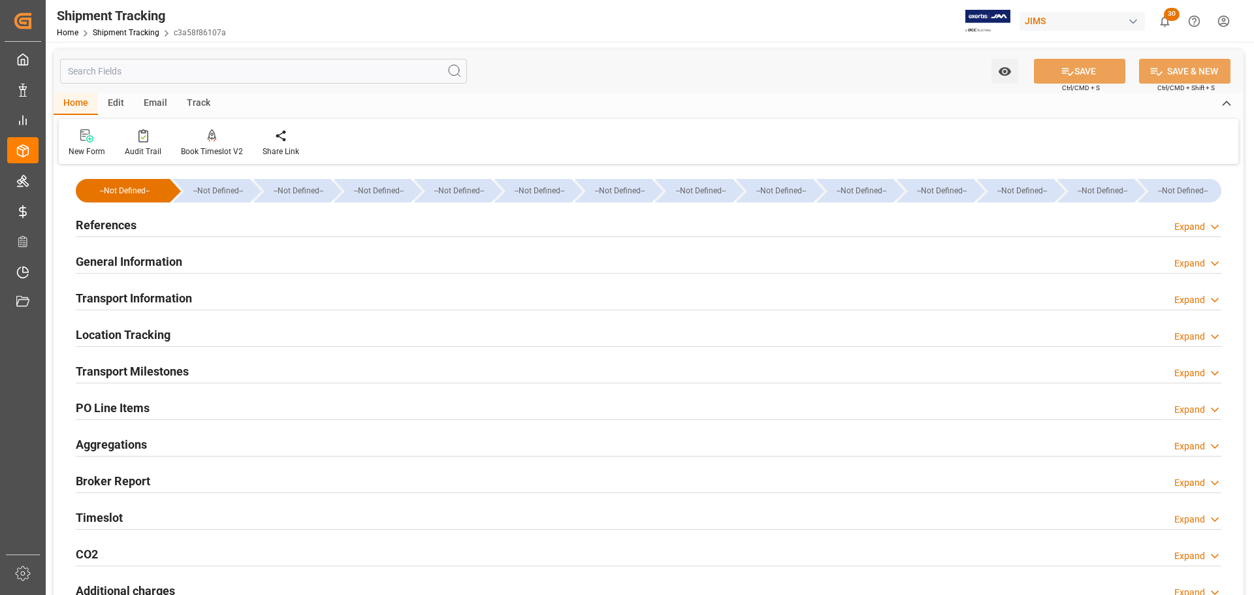
click at [243, 294] on div "Transport Information Expand" at bounding box center [648, 297] width 1145 height 25
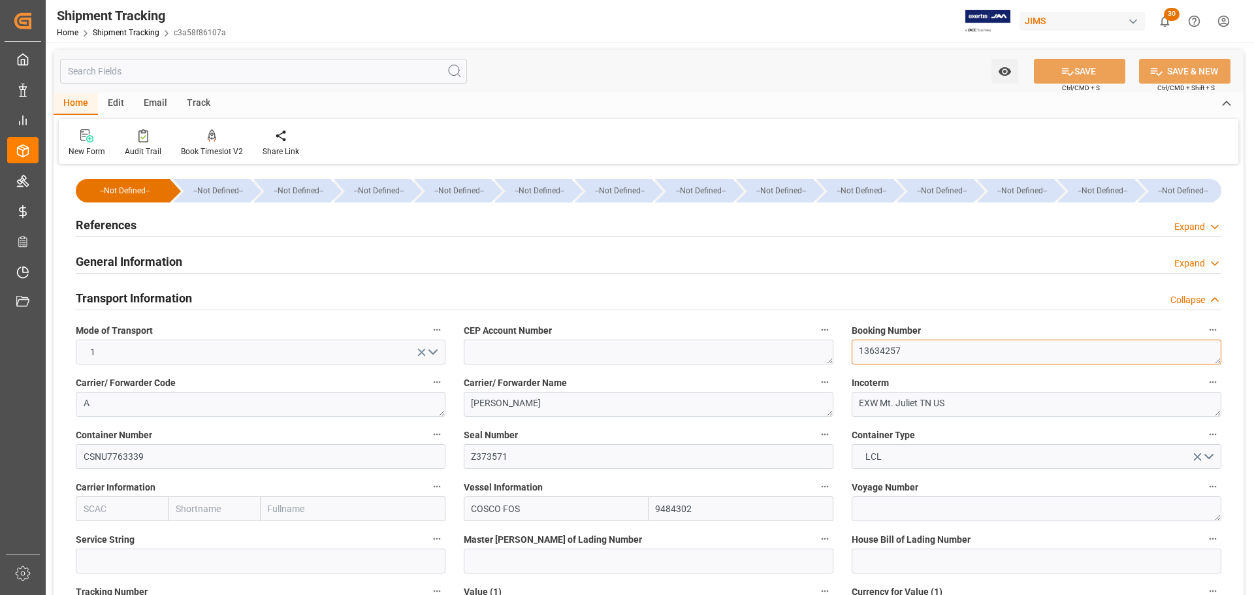
drag, startPoint x: 939, startPoint y: 343, endPoint x: 807, endPoint y: 366, distance: 133.9
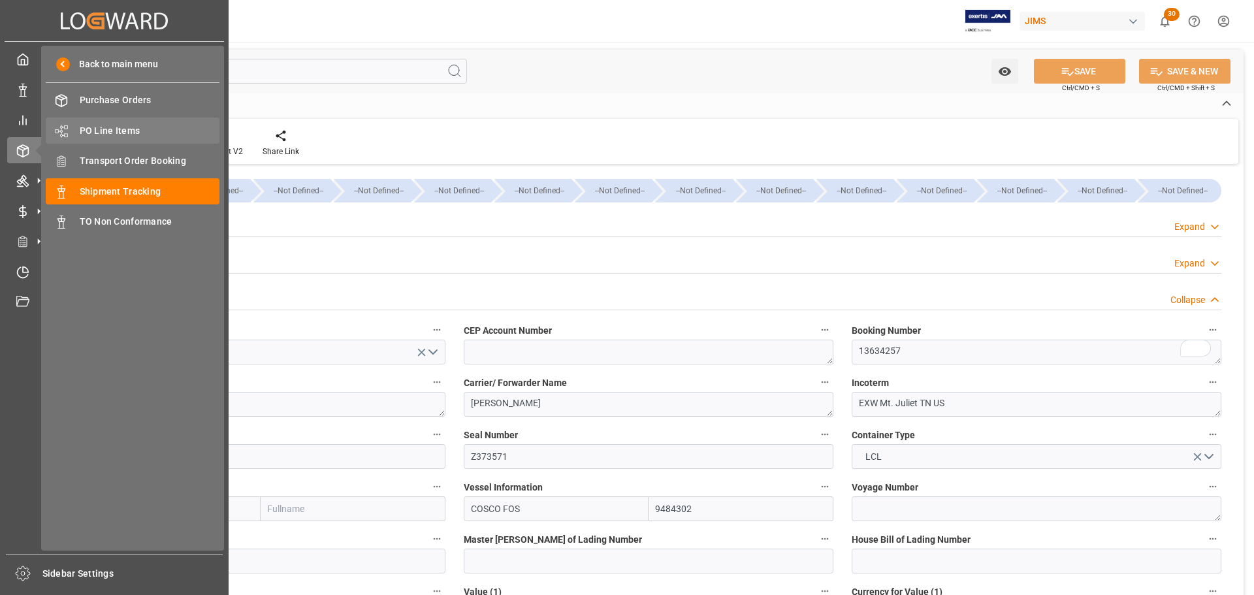
click at [155, 131] on span "PO Line Items" at bounding box center [150, 131] width 140 height 14
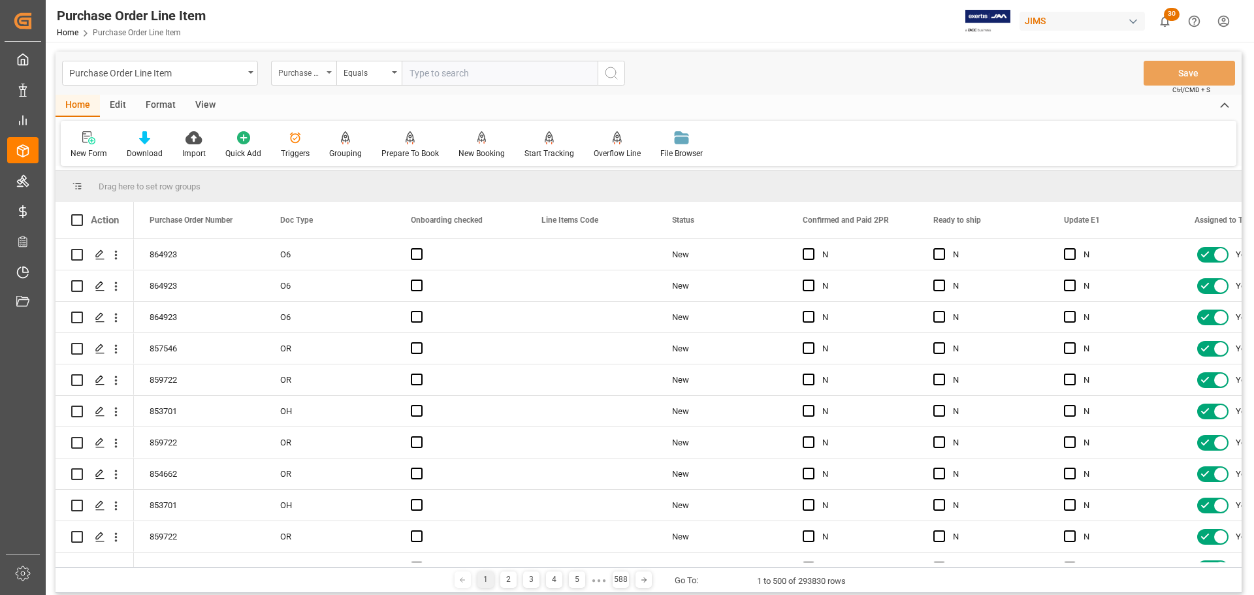
click at [323, 69] on div "Purchase Order Number" at bounding box center [303, 73] width 65 height 25
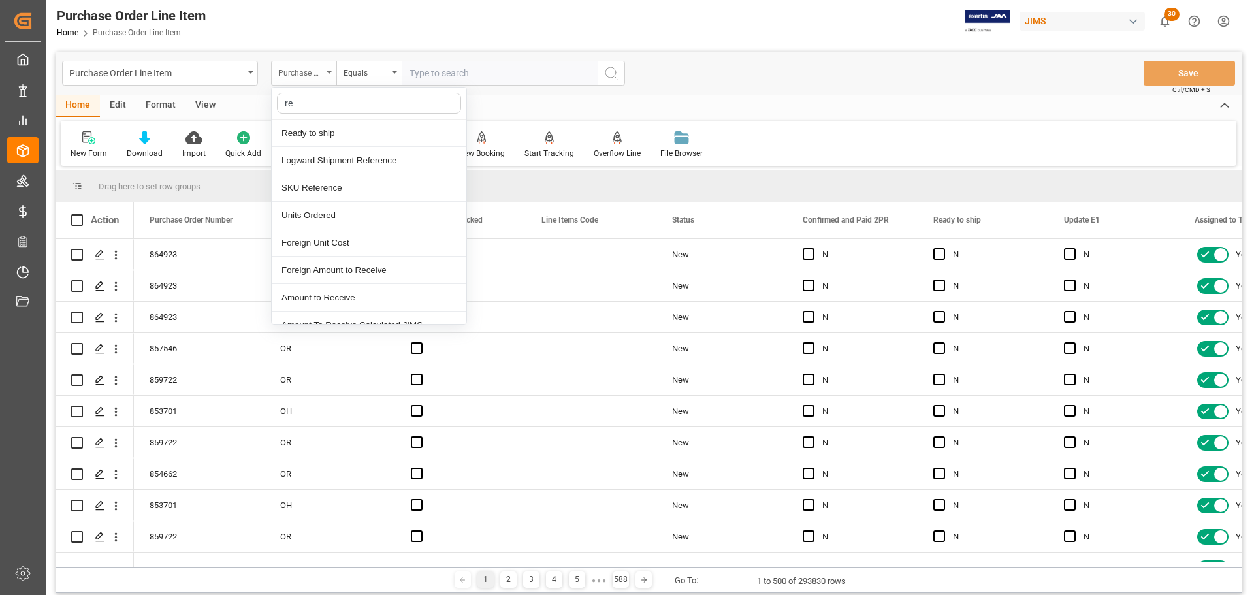
type input "ref"
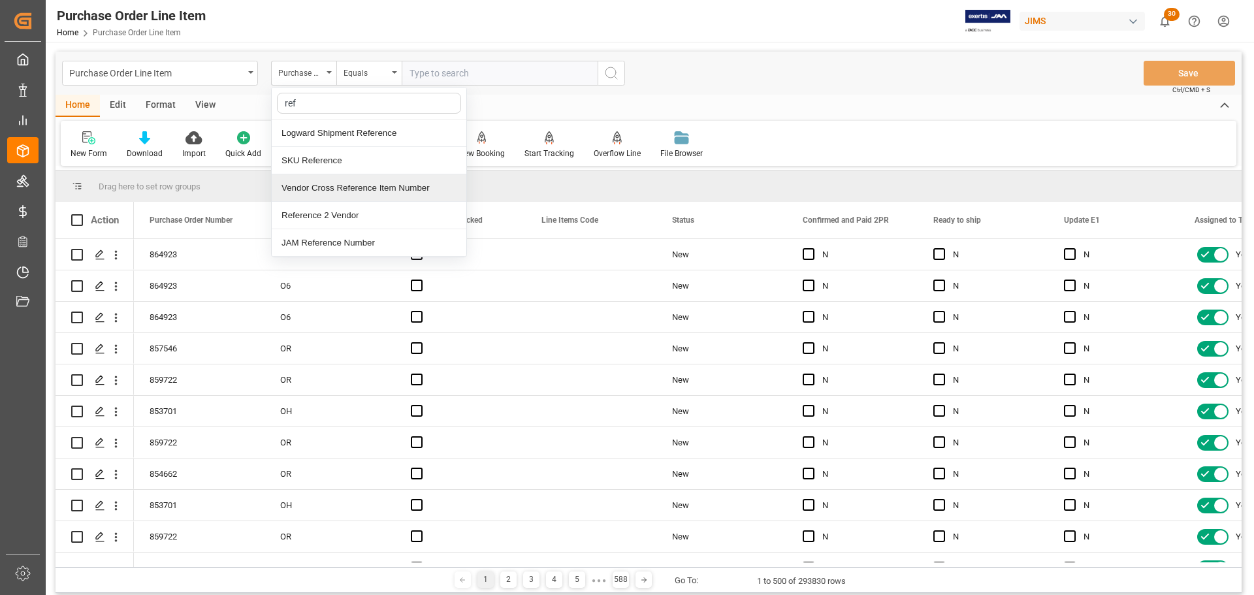
click at [335, 214] on div "Reference 2 Vendor" at bounding box center [369, 215] width 195 height 27
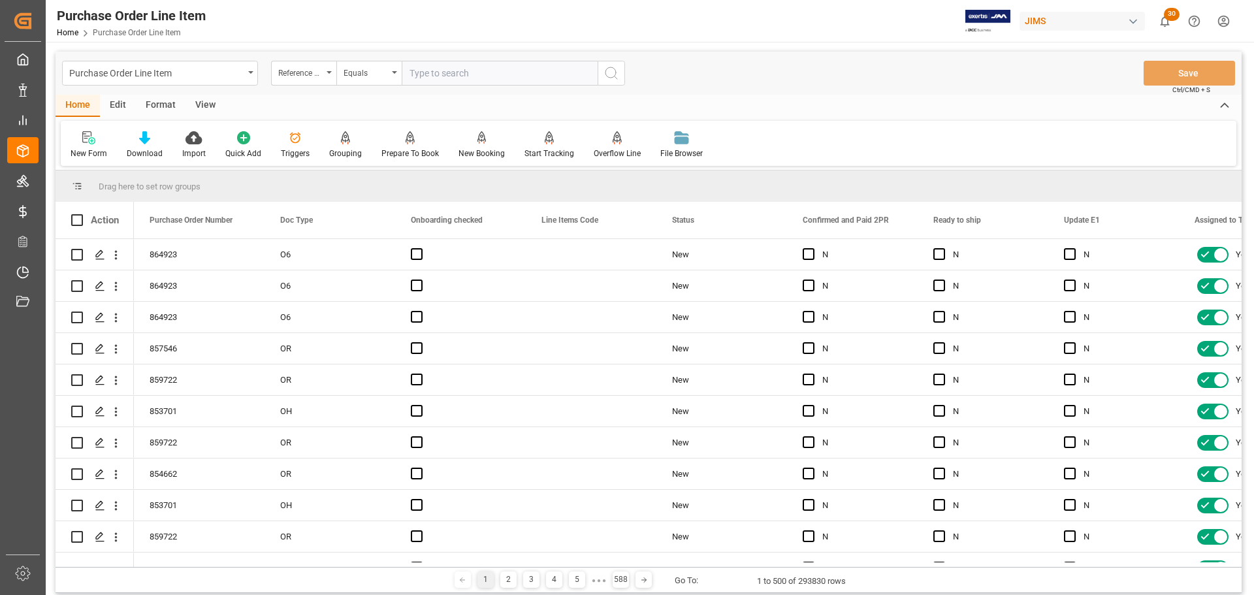
click at [426, 69] on input "text" at bounding box center [500, 73] width 196 height 25
paste input "77-10425-CN"
type input "77-10425-CN"
click at [614, 69] on icon "search button" at bounding box center [611, 73] width 16 height 16
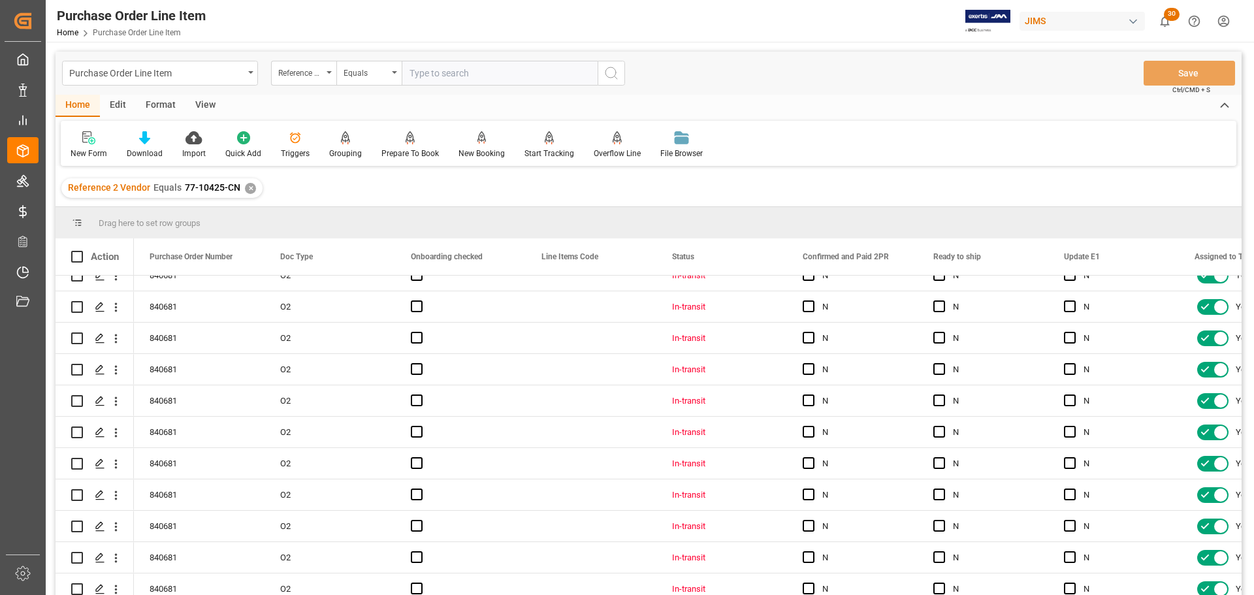
click at [200, 97] on div "View" at bounding box center [205, 106] width 40 height 22
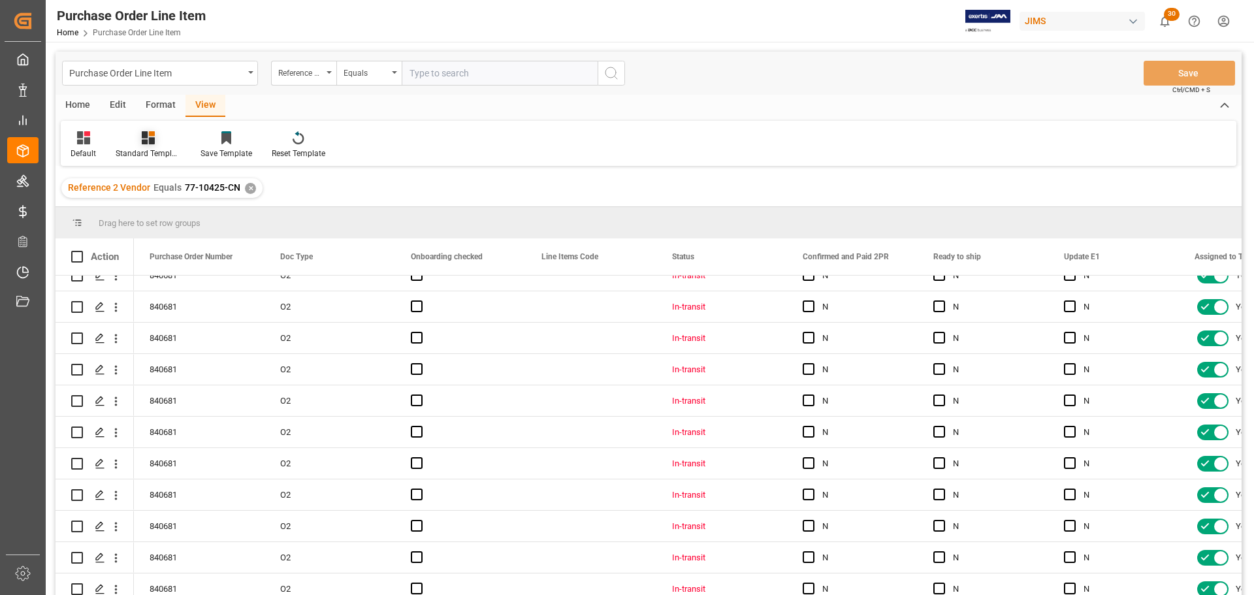
click at [144, 140] on icon at bounding box center [148, 137] width 13 height 13
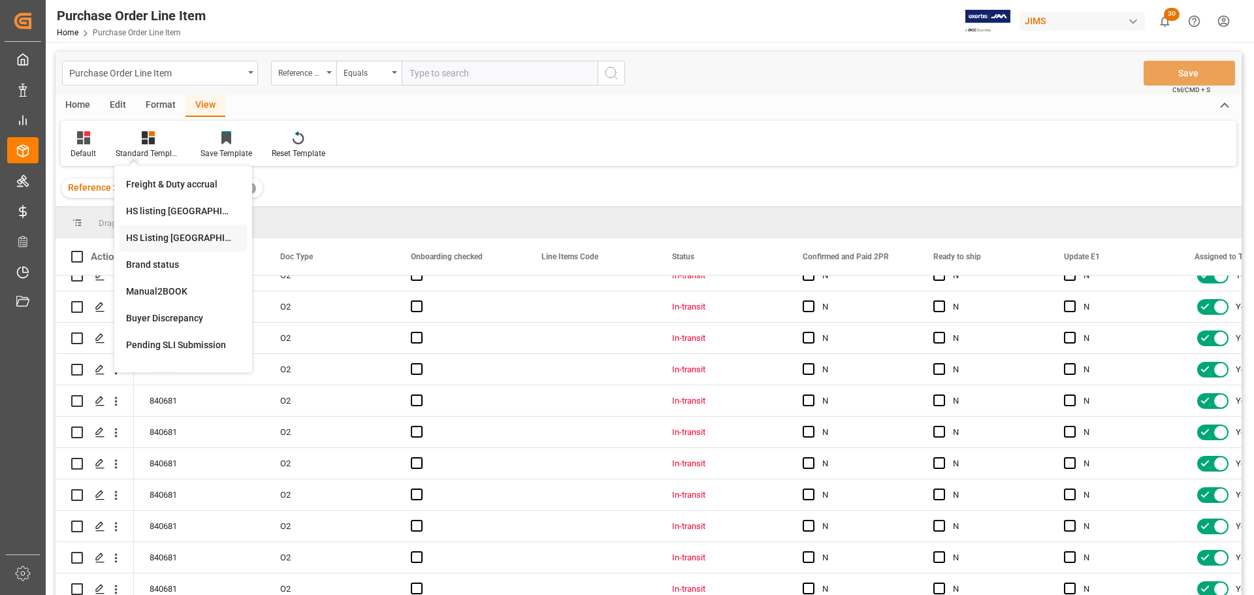
click at [164, 230] on div "HS Listing CANADA" at bounding box center [182, 238] width 127 height 27
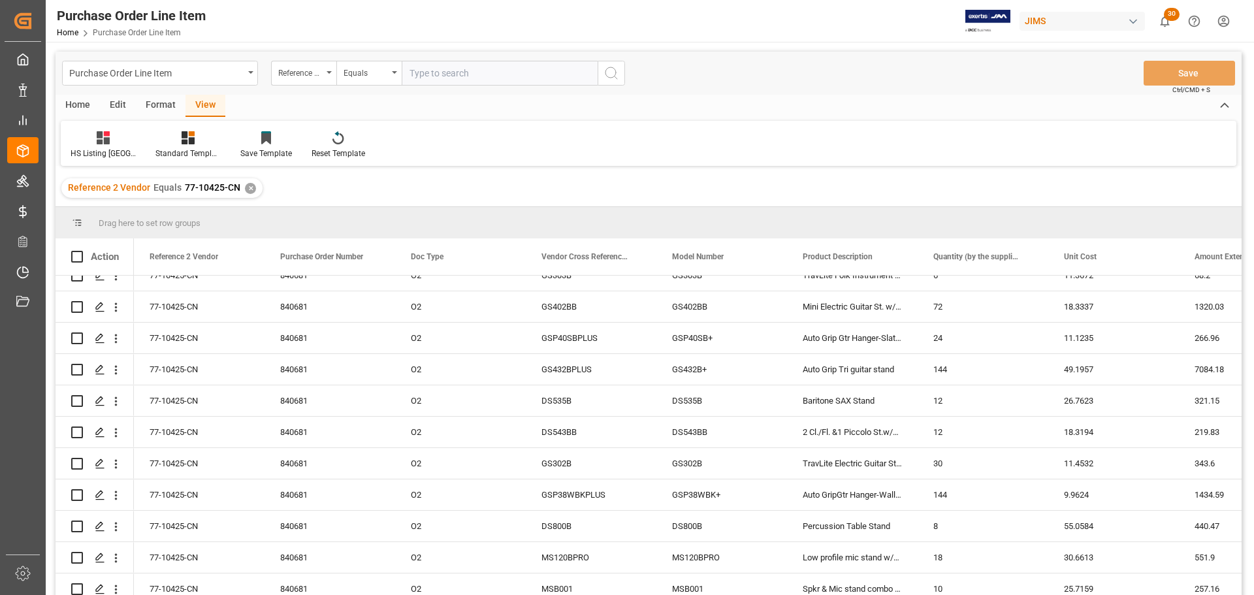
click at [78, 101] on div "Home" at bounding box center [78, 106] width 44 height 22
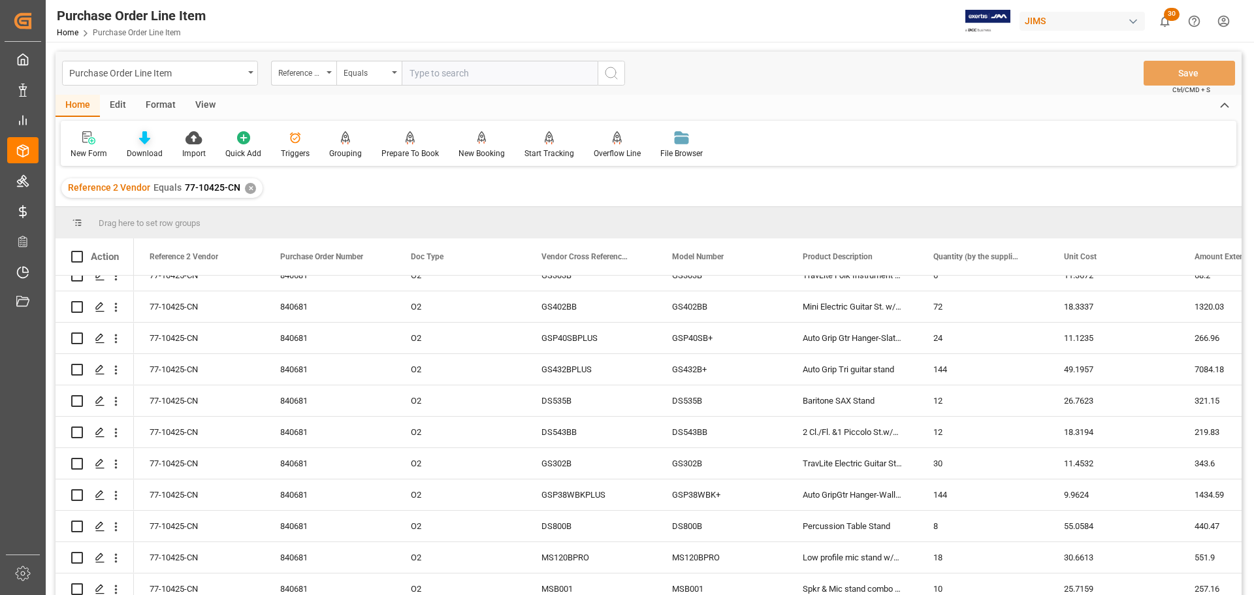
click at [140, 142] on icon at bounding box center [144, 137] width 11 height 13
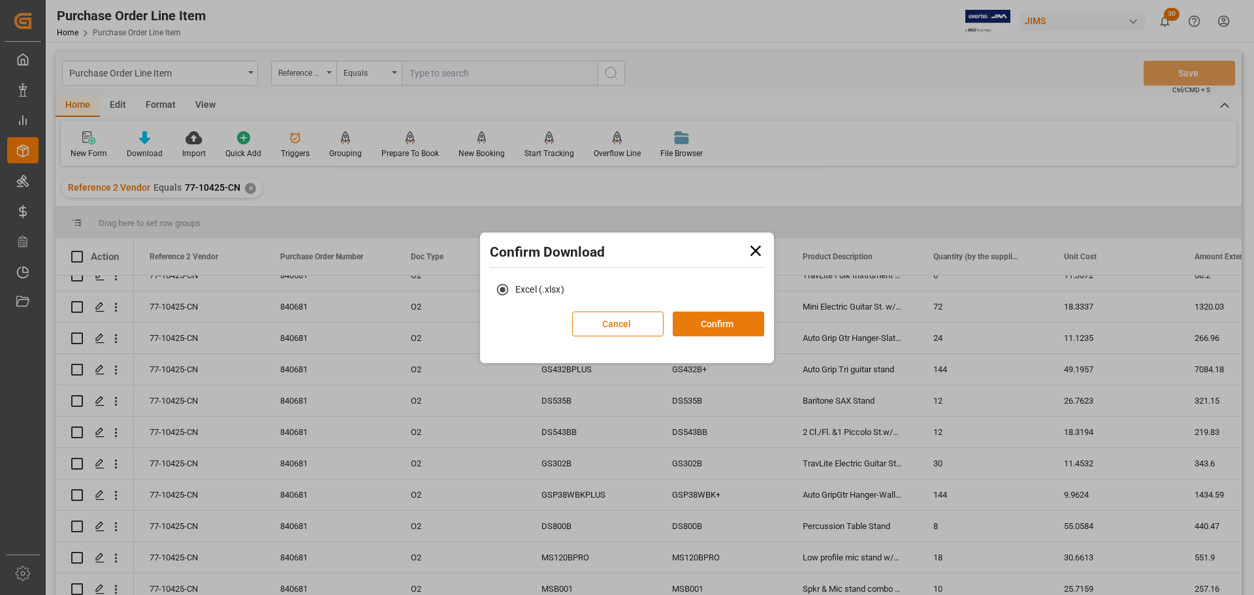
click at [721, 315] on button "Confirm" at bounding box center [718, 323] width 91 height 25
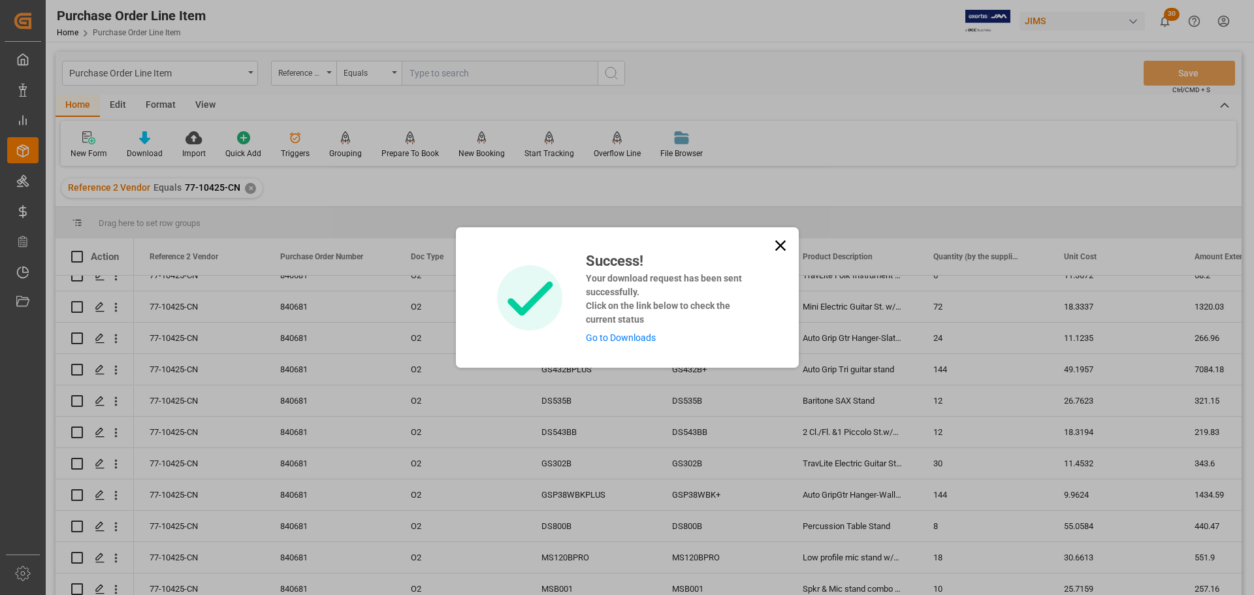
click at [614, 336] on link "Go to Downloads" at bounding box center [621, 337] width 70 height 10
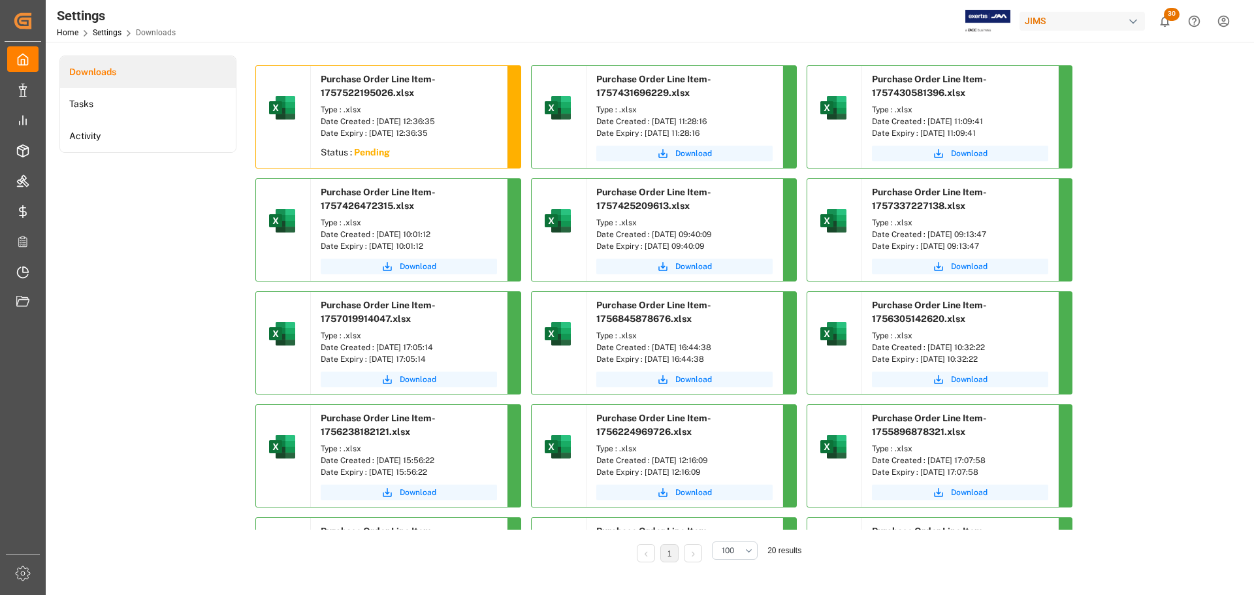
click at [186, 287] on div "Downloads Tasks Activity" at bounding box center [147, 318] width 177 height 525
click at [212, 214] on div "Downloads Tasks Activity" at bounding box center [147, 318] width 177 height 525
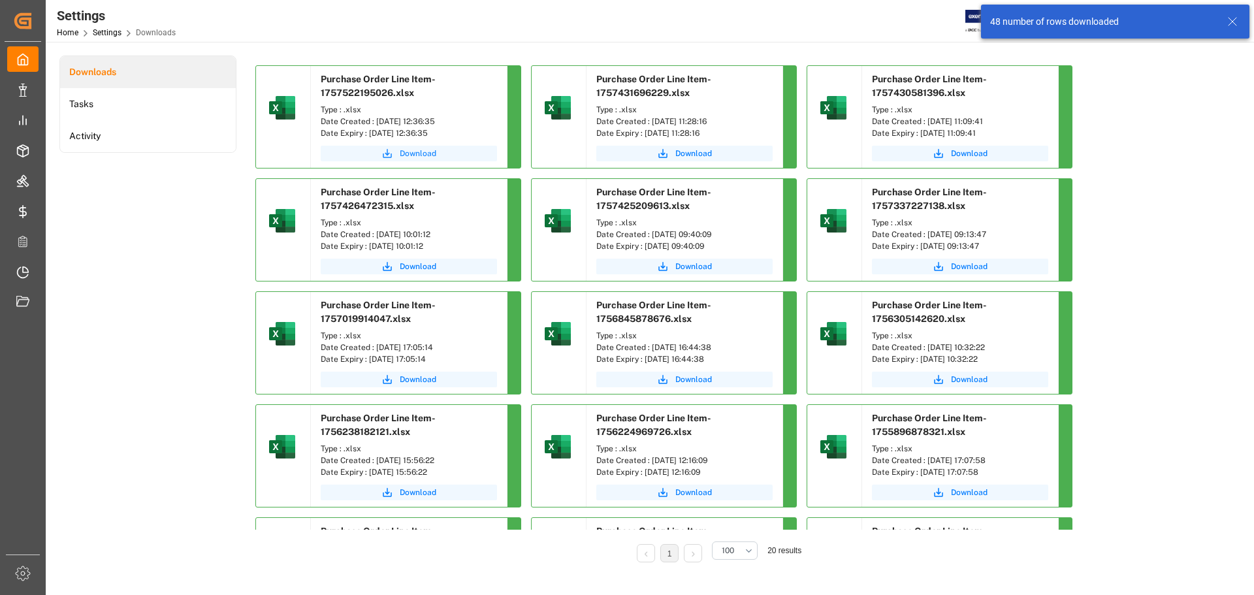
click at [434, 155] on span "Download" at bounding box center [418, 154] width 37 height 12
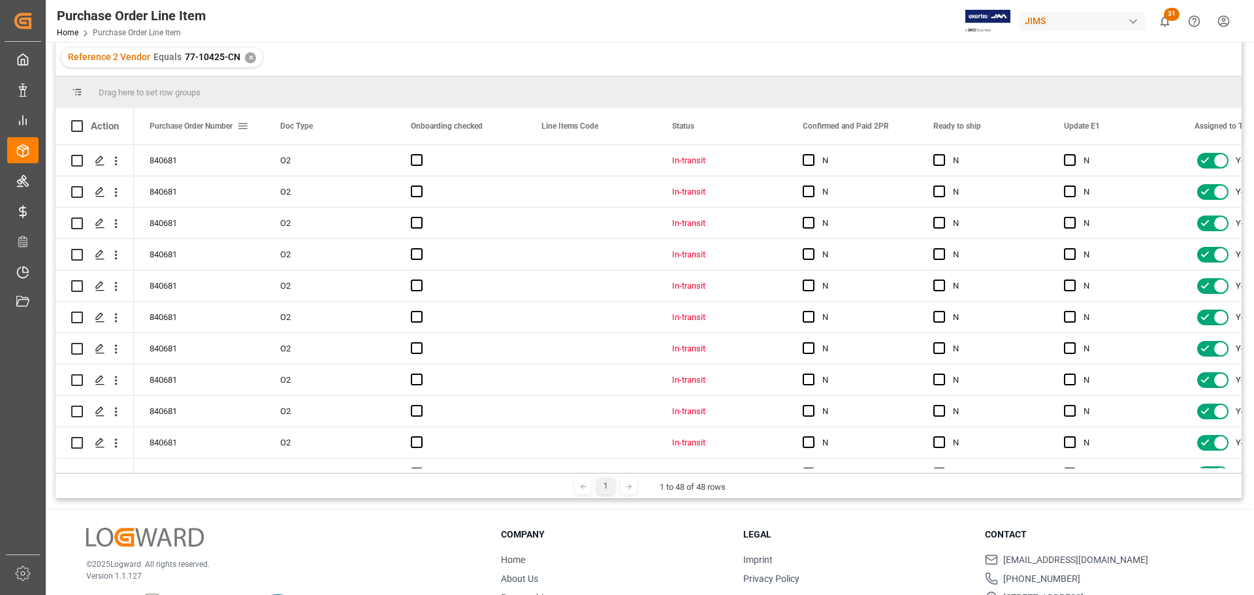
click at [244, 125] on span at bounding box center [243, 126] width 12 height 12
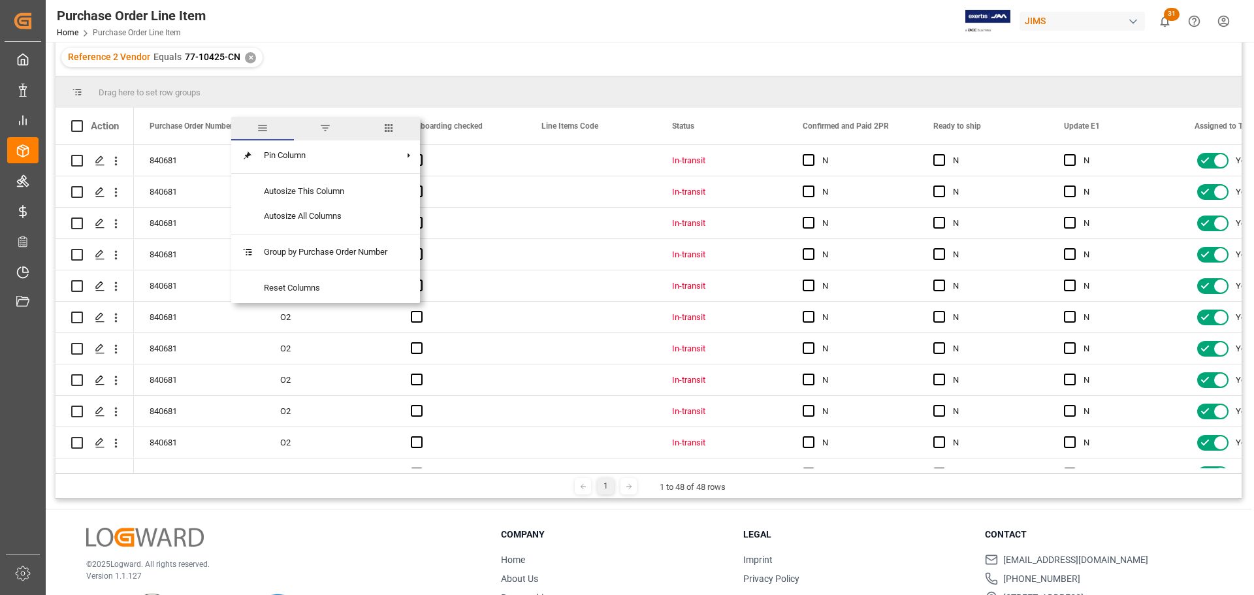
click at [328, 125] on span "filter" at bounding box center [325, 128] width 12 height 12
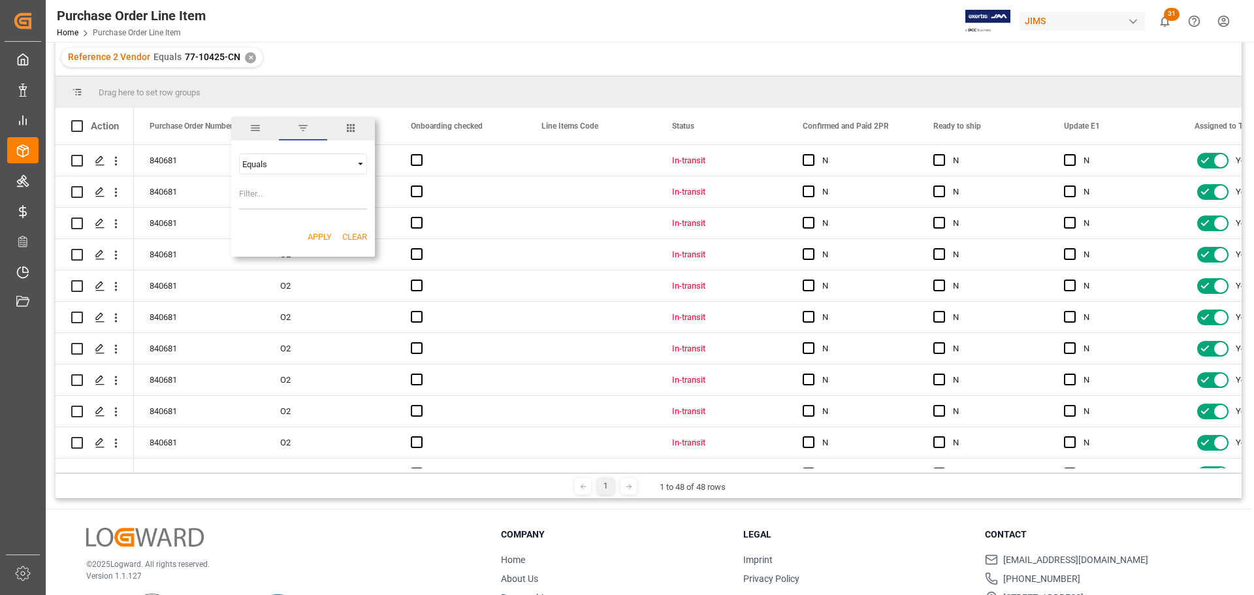
click at [358, 129] on span "columns" at bounding box center [351, 129] width 48 height 24
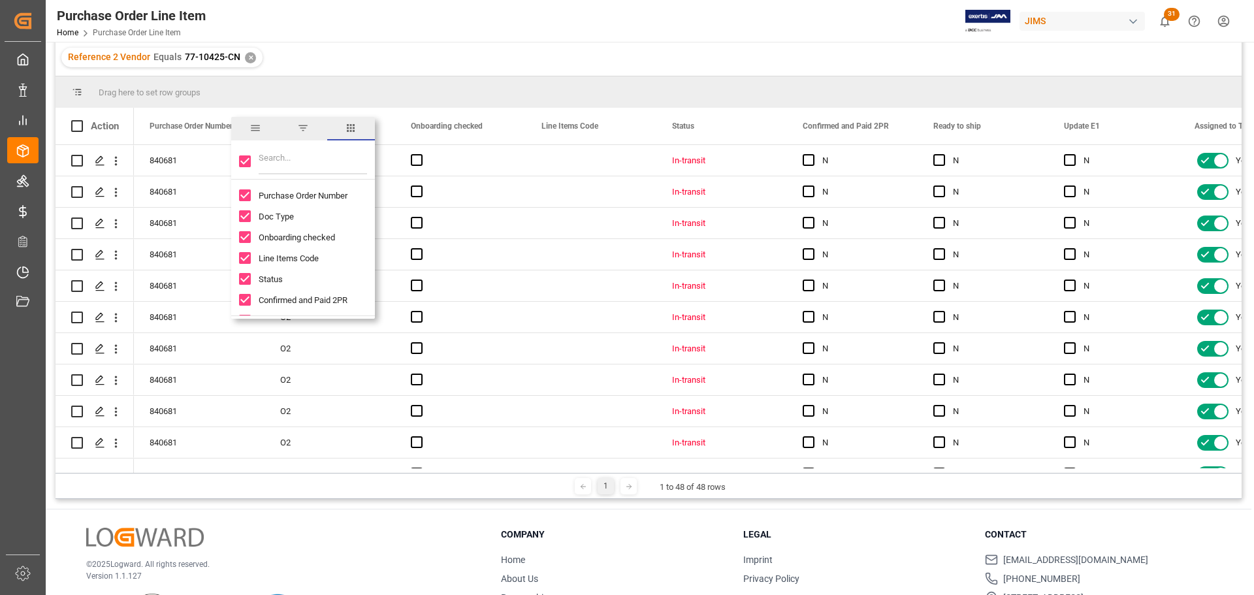
click at [247, 159] on input "Toggle Select All Columns" at bounding box center [245, 161] width 12 height 12
checkbox input "false"
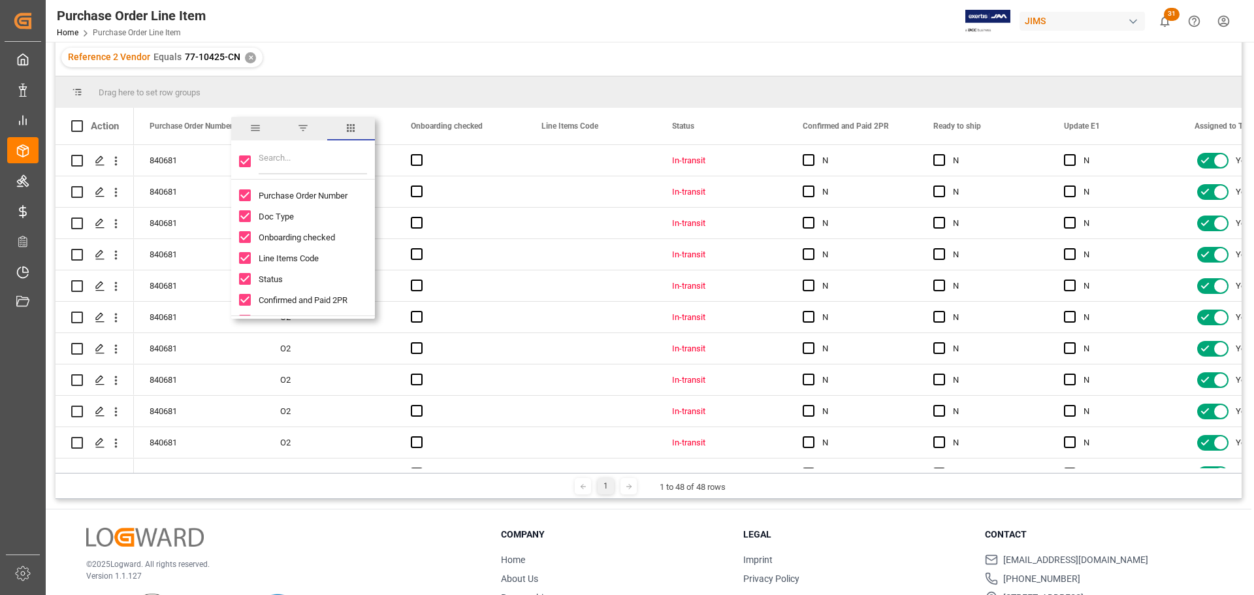
checkbox input "false"
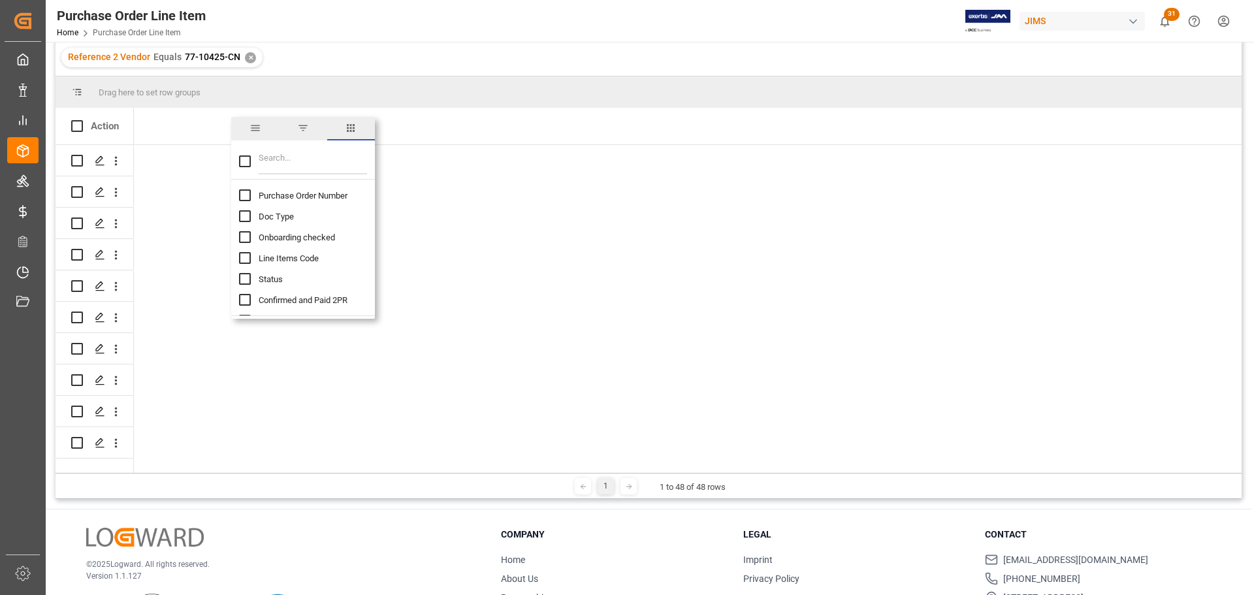
click at [247, 191] on input "Purchase Order Number column toggle visibility (hidden)" at bounding box center [245, 195] width 12 height 12
checkbox input "true"
checkbox input "false"
click at [285, 169] on input "Filter Columns Input" at bounding box center [313, 161] width 108 height 26
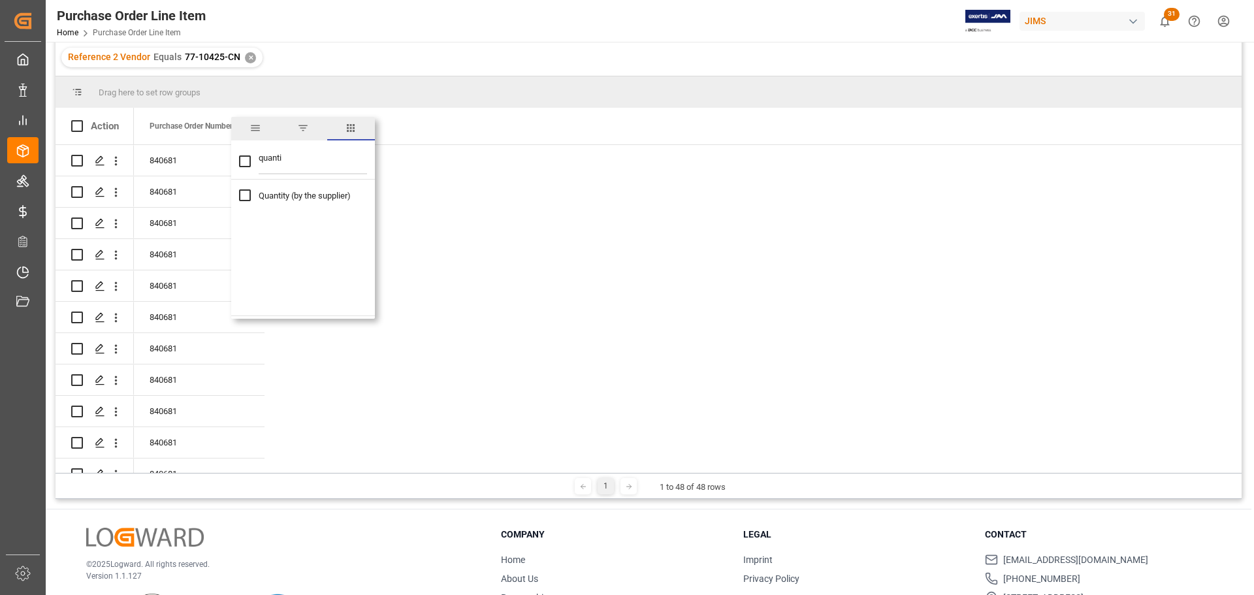
type input "quanti"
click at [243, 196] on input "Quantity (by the supplier) column toggle visibility (hidden)" at bounding box center [245, 195] width 12 height 12
checkbox input "true"
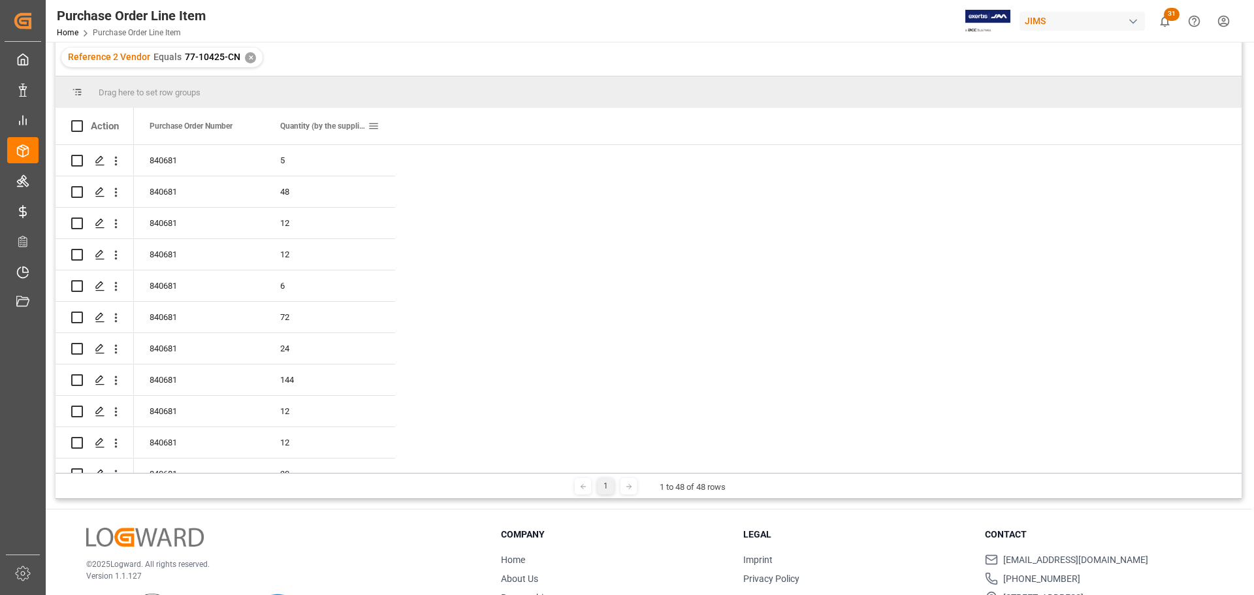
click at [375, 124] on span at bounding box center [374, 126] width 12 height 12
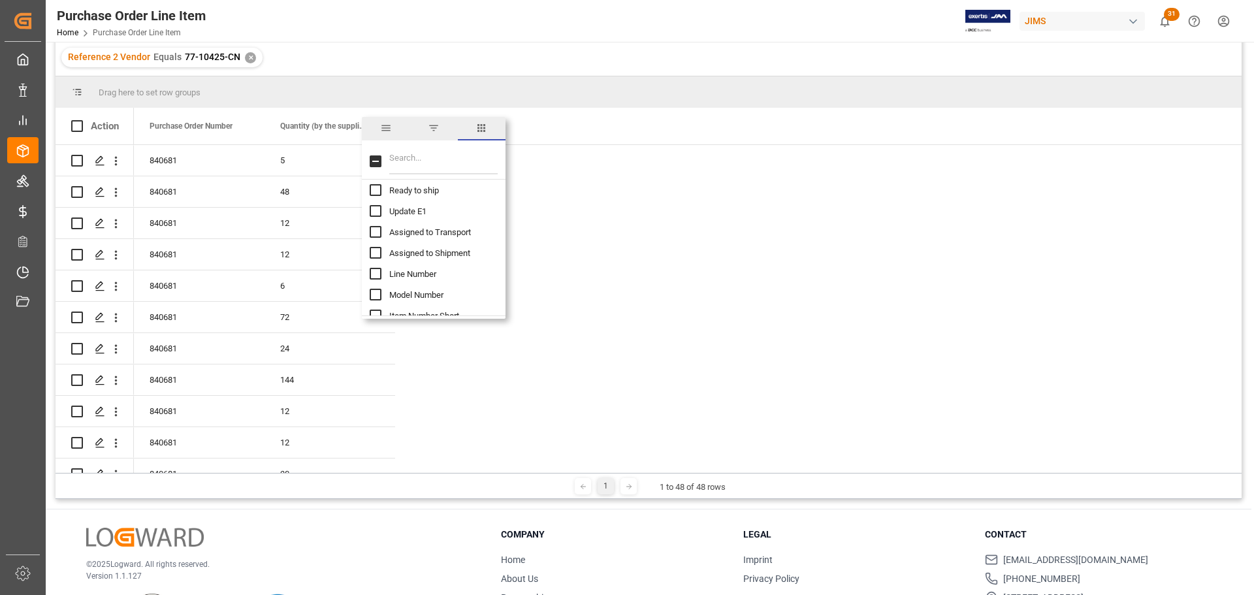
click at [423, 293] on span "Model Number" at bounding box center [416, 295] width 54 height 10
checkbox input "true"
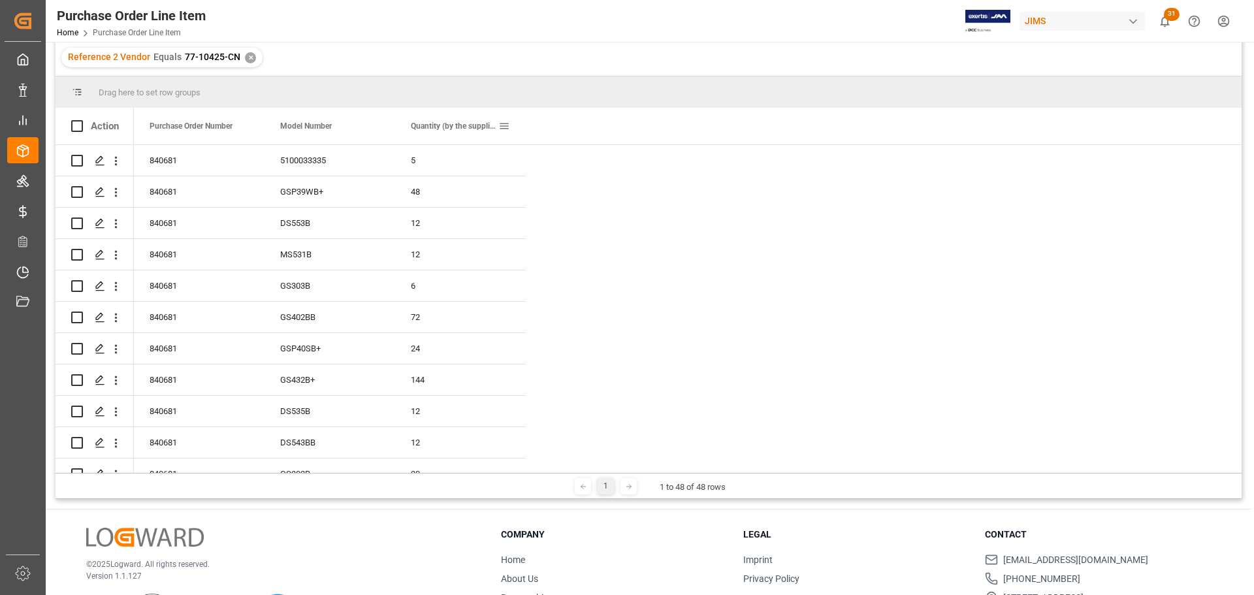
click at [508, 125] on span at bounding box center [504, 126] width 12 height 12
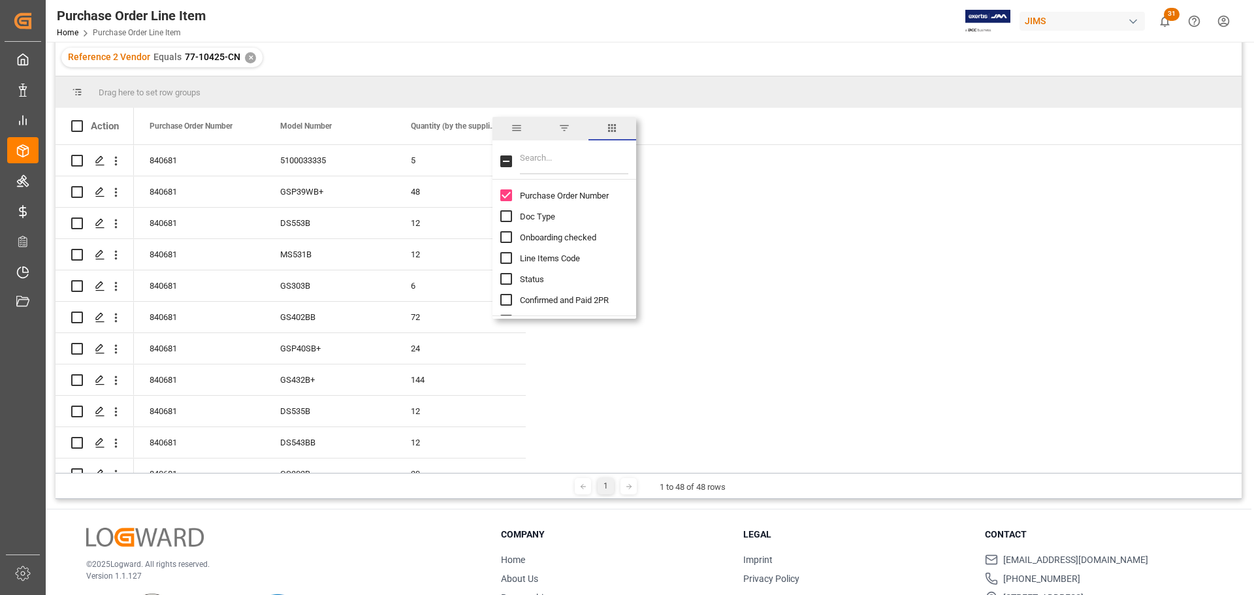
click at [541, 157] on input "Filter Columns Input" at bounding box center [574, 161] width 108 height 26
type input "quantity"
checkbox input "true"
type input "q"
checkbox input "false"
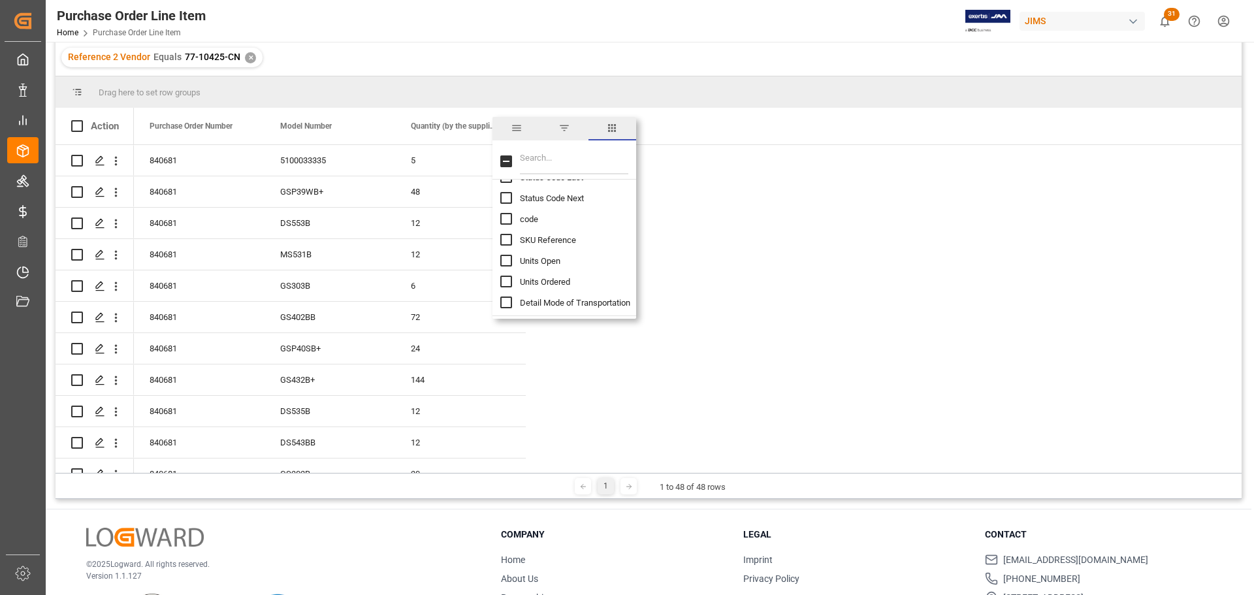
click at [557, 277] on span "Units Ordered" at bounding box center [545, 282] width 50 height 10
checkbox input "true"
click at [541, 262] on span "Units Open" at bounding box center [540, 261] width 40 height 10
checkbox input "true"
click at [402, 530] on div "© 2025 Logward. All rights reserved. Version 1.1.127" at bounding box center [277, 584] width 382 height 112
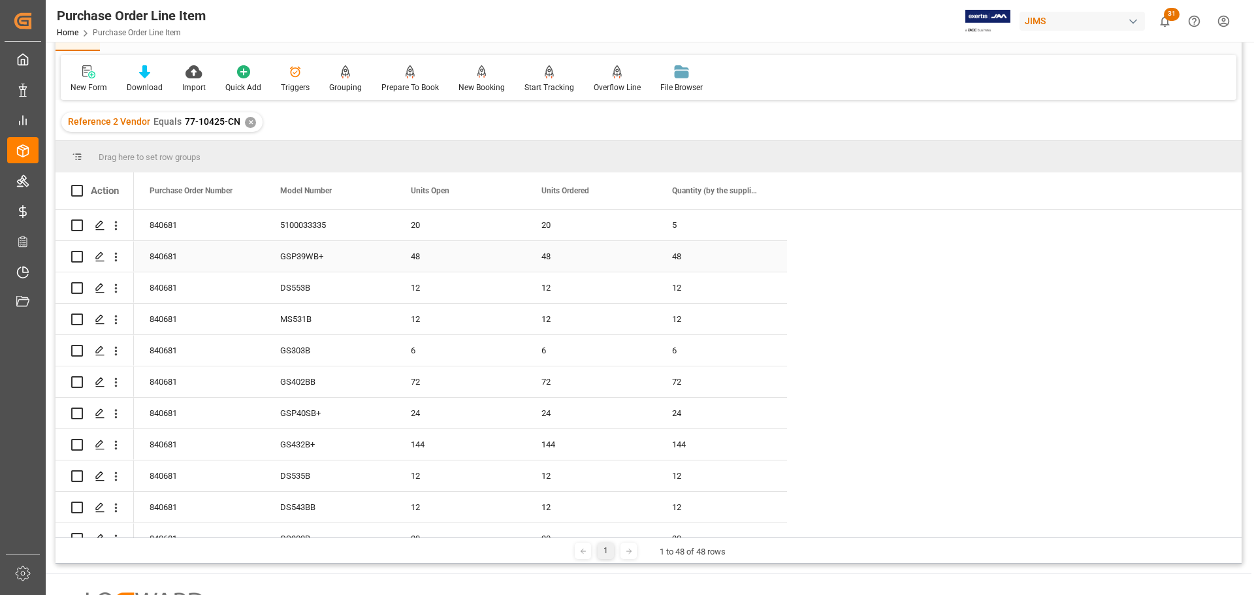
scroll to position [63, 0]
click at [768, 191] on span at bounding box center [765, 194] width 12 height 12
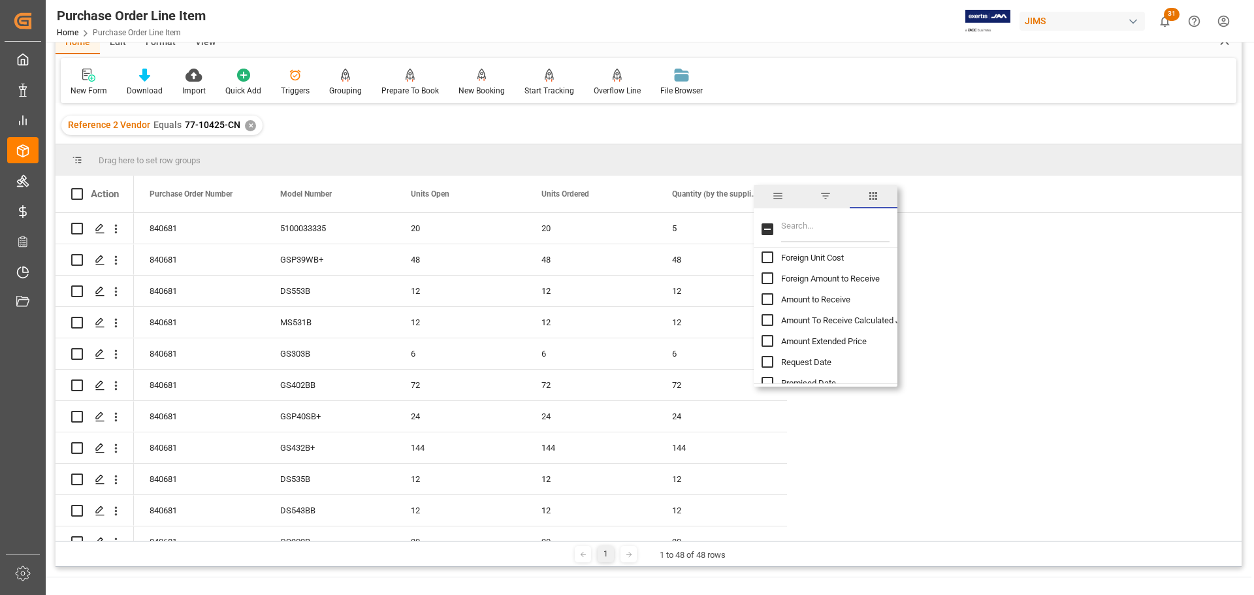
scroll to position [718, 0]
click at [835, 320] on span "Amount Extended Price" at bounding box center [824, 318] width 86 height 10
click at [846, 315] on span "Amount Extended Price" at bounding box center [824, 318] width 86 height 10
checkbox input "false"
click at [835, 258] on span "Foreign Amount to Receive" at bounding box center [830, 256] width 99 height 10
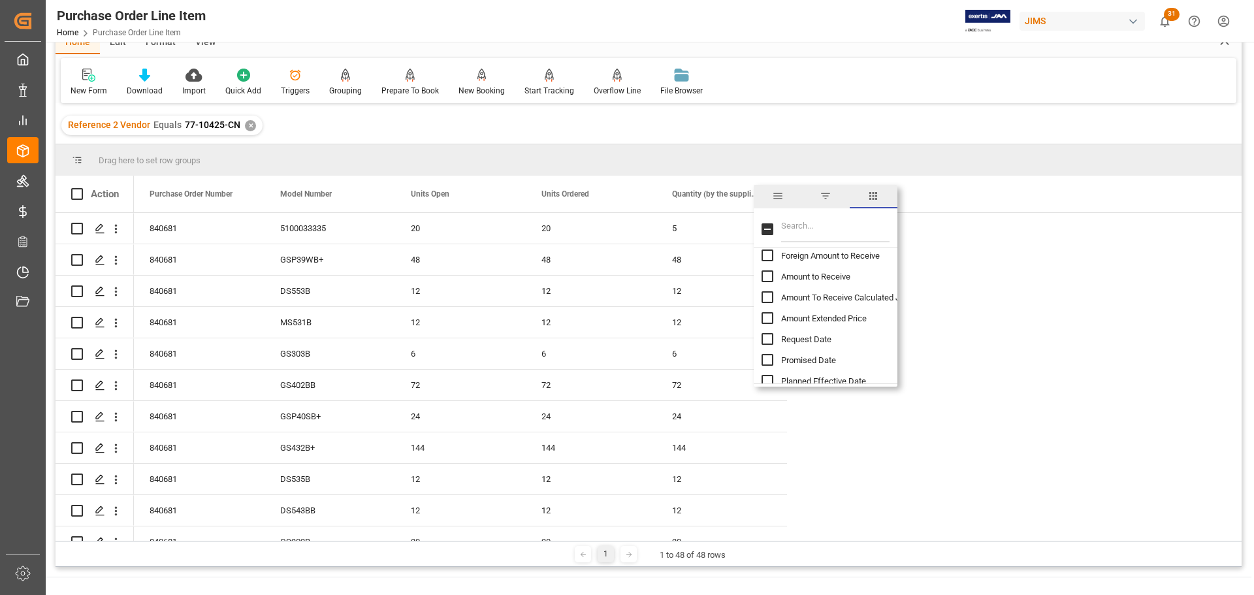
checkbox input "true"
click at [824, 298] on span "Foreign Unit Cost" at bounding box center [812, 300] width 63 height 10
checkbox input "true"
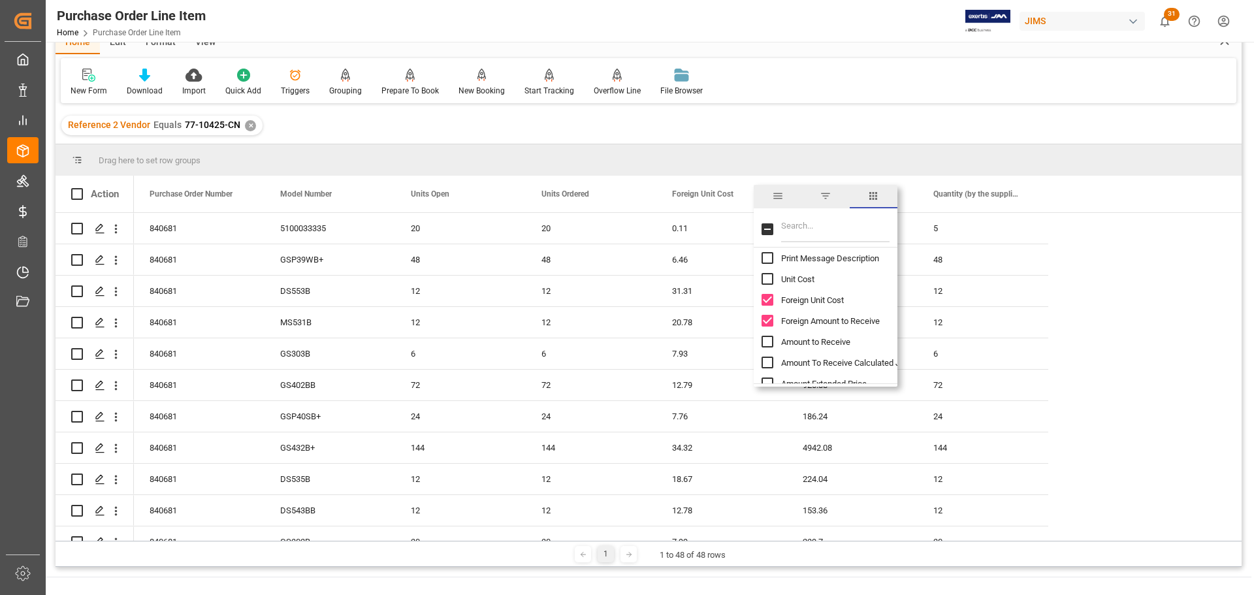
click at [794, 279] on span "Unit Cost" at bounding box center [797, 279] width 33 height 10
checkbox input "true"
click at [341, 571] on div "Purchase Order Line Item Purchase Order Number Equals Save Ctrl/CMD + S Home Ed…" at bounding box center [648, 352] width 1205 height 746
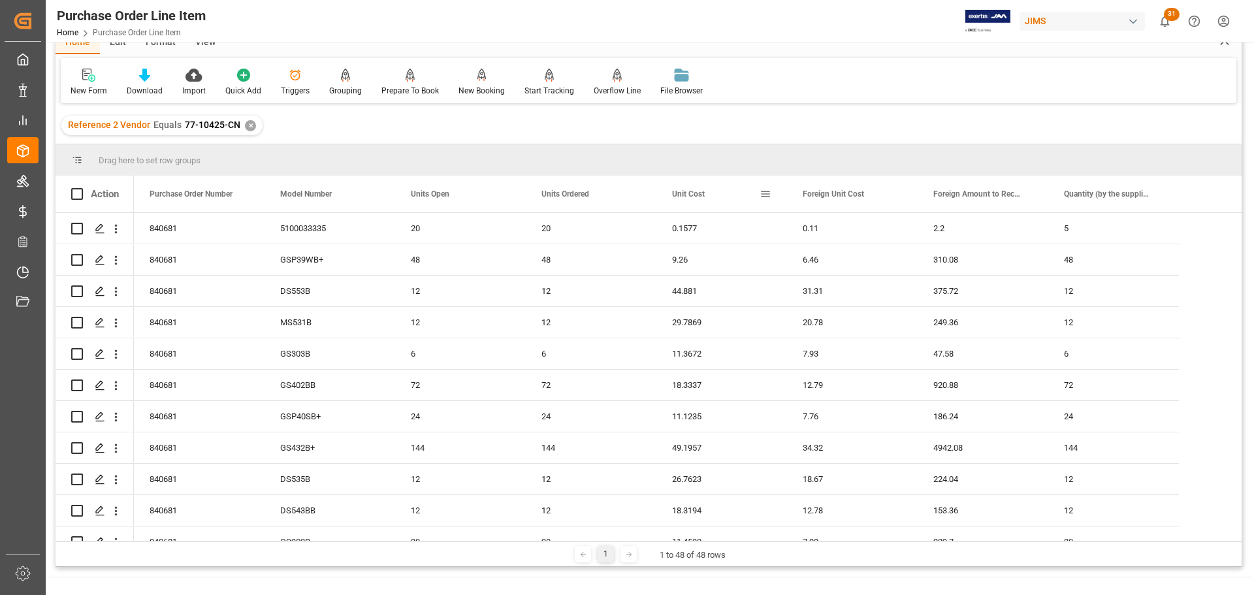
click at [763, 195] on span at bounding box center [765, 194] width 12 height 12
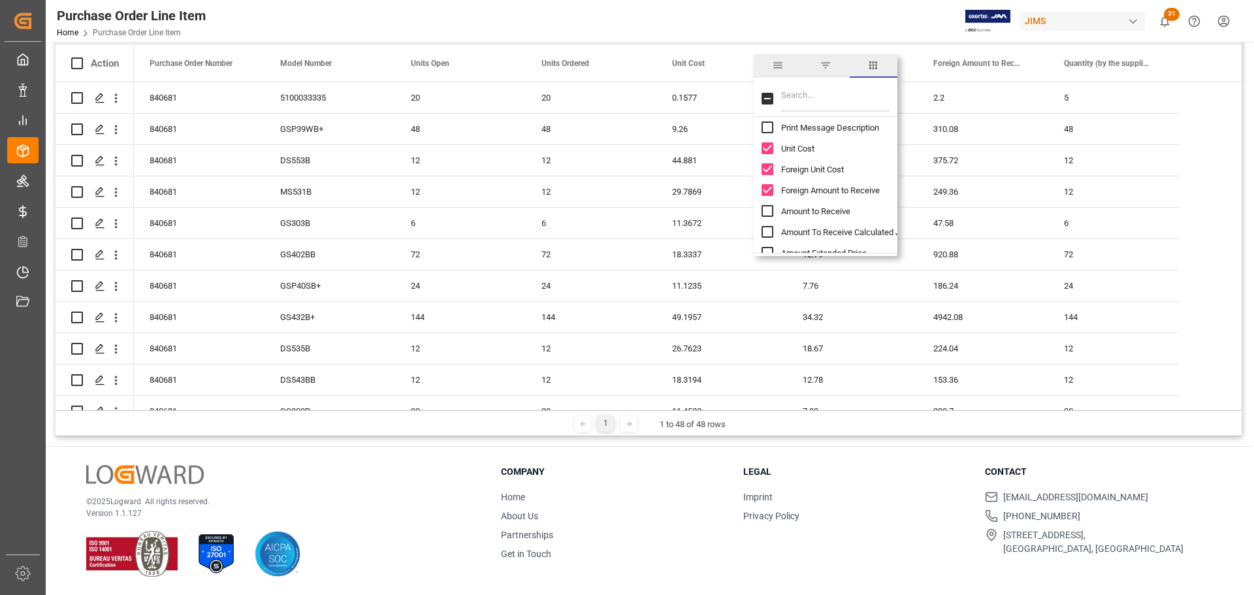
click at [803, 150] on span "Unit Cost" at bounding box center [797, 149] width 33 height 10
checkbox input "false"
click at [402, 479] on div "© 2025 Logward. All rights reserved. Version 1.1.127" at bounding box center [277, 521] width 382 height 112
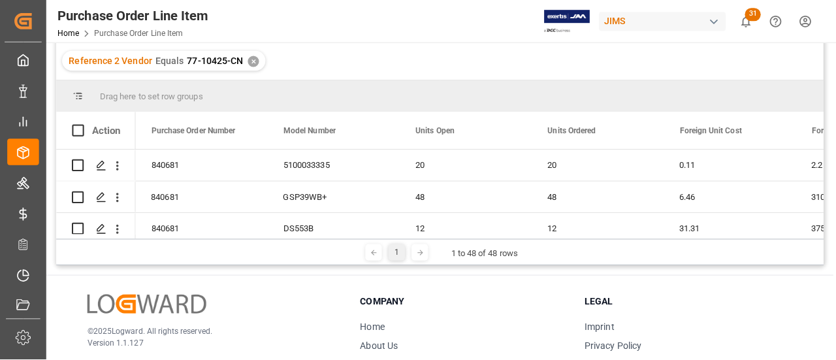
scroll to position [128, 0]
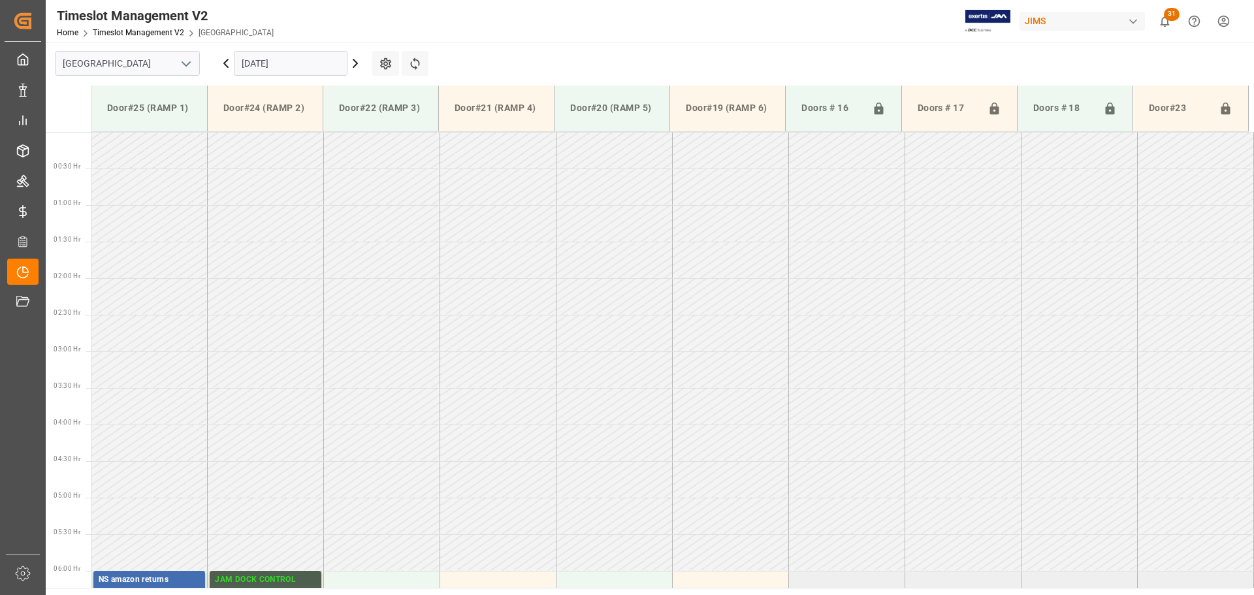
scroll to position [332, 0]
